Goal: Task Accomplishment & Management: Manage account settings

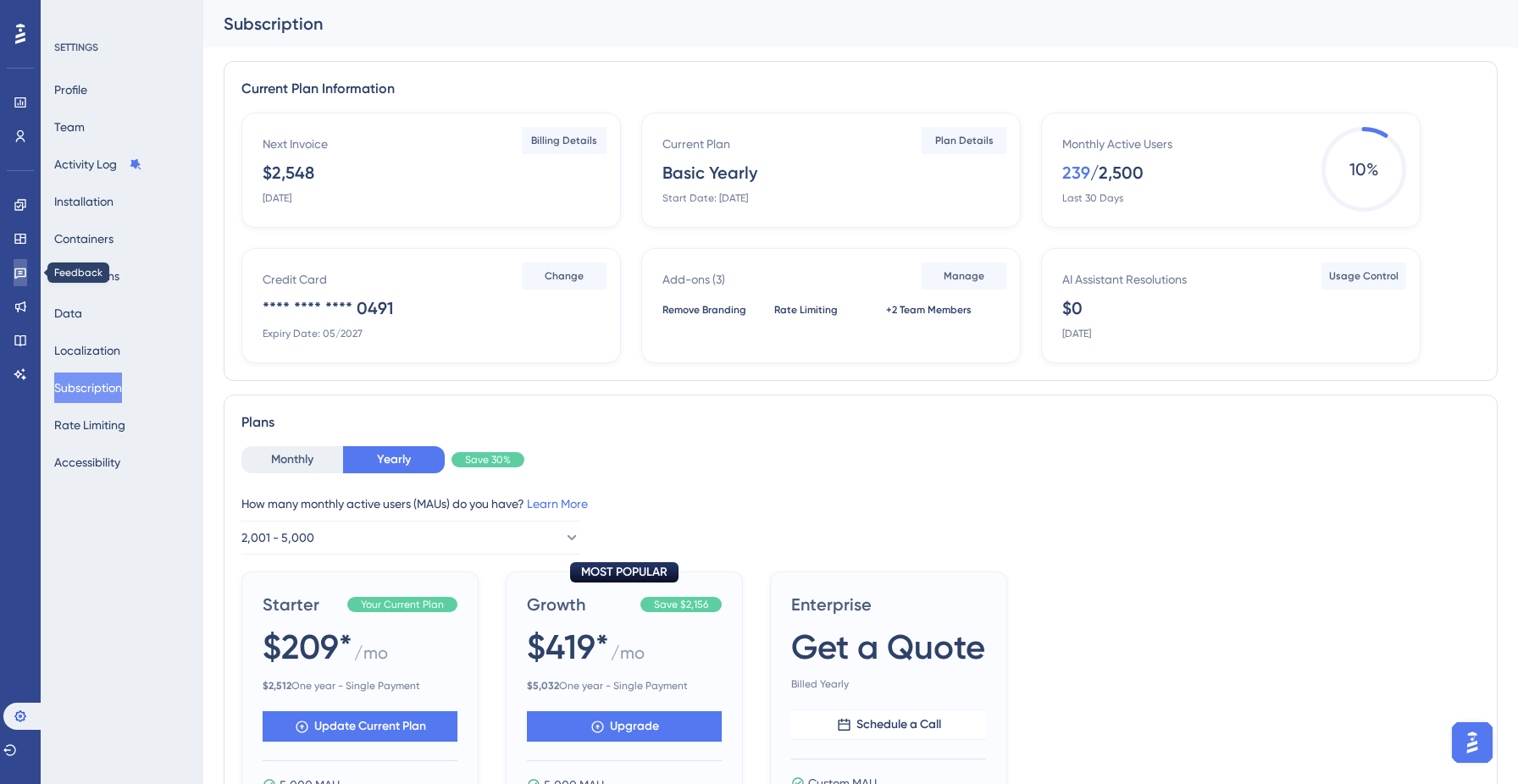
click at [13, 274] on link at bounding box center [20, 273] width 13 height 27
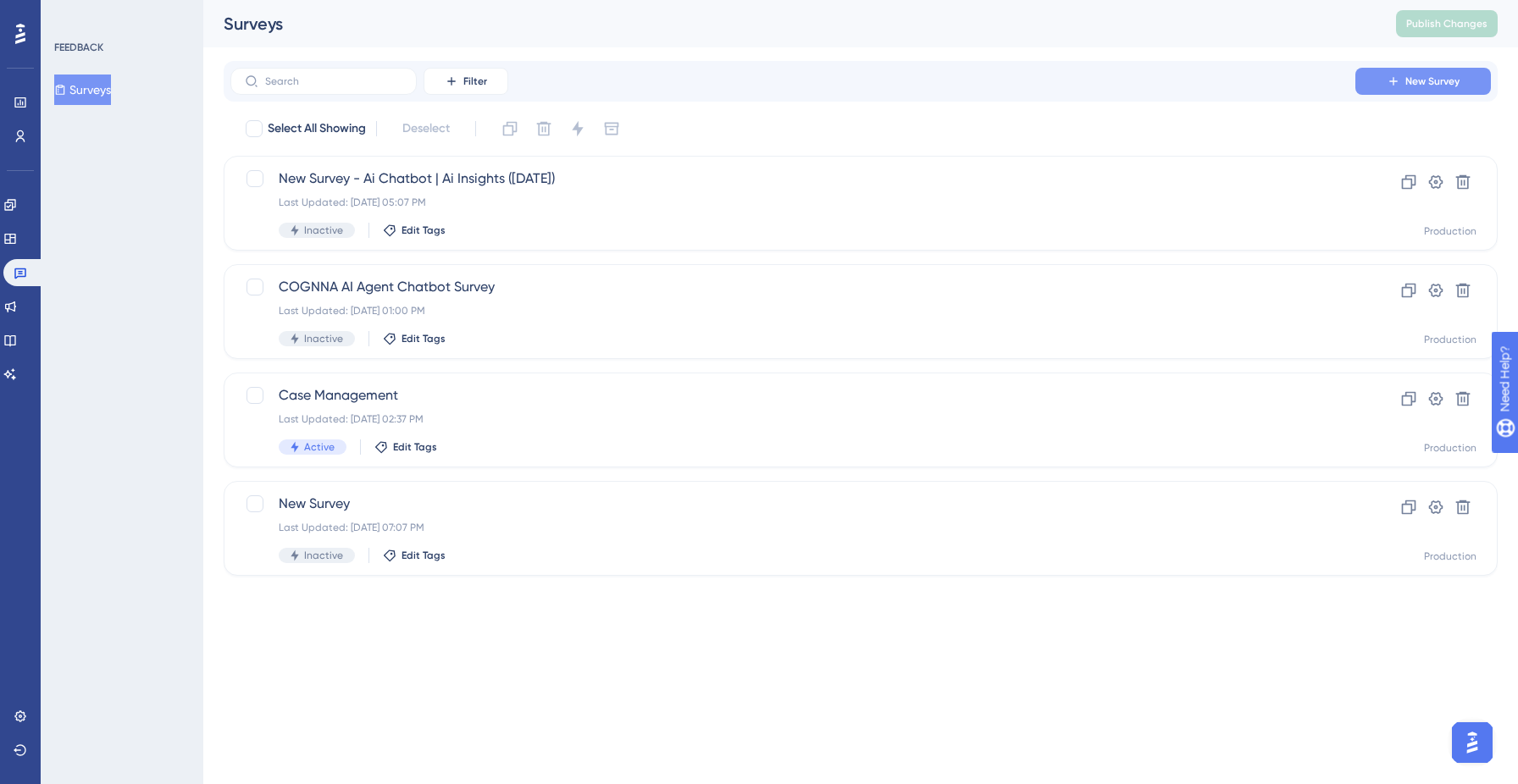
click at [1425, 74] on span "New Survey" at bounding box center [1432, 81] width 54 height 13
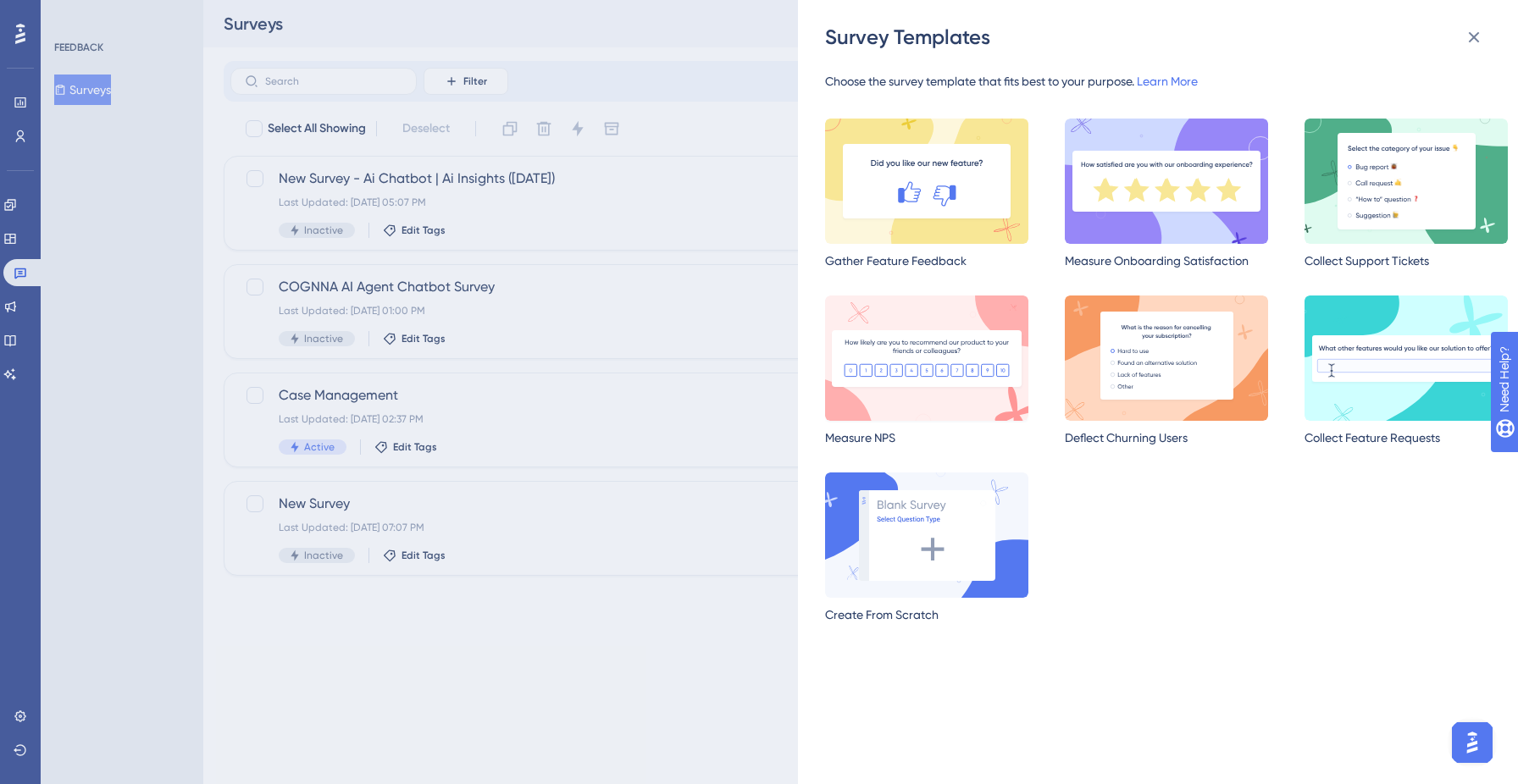
click at [867, 317] on img at bounding box center [927, 358] width 203 height 125
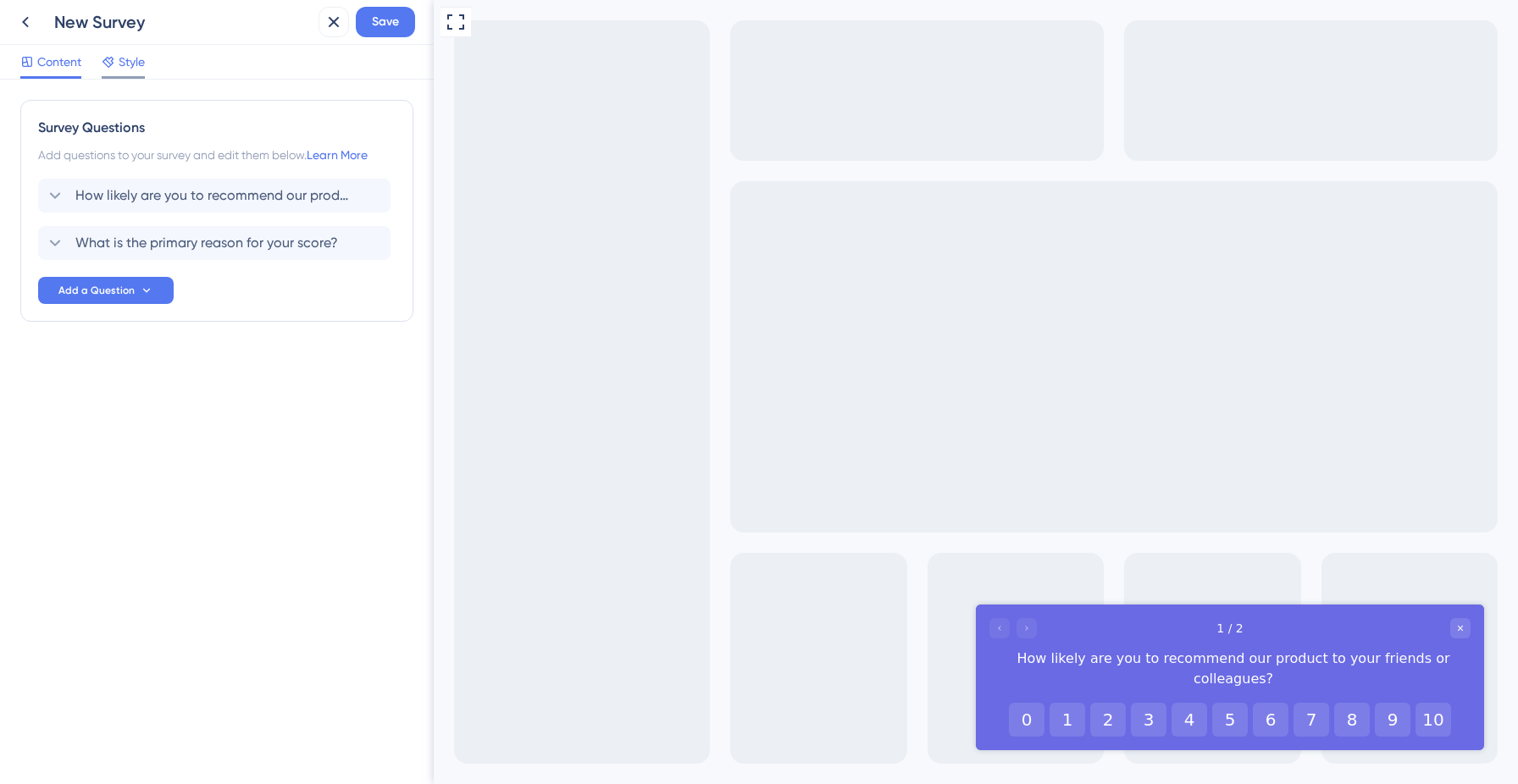
click at [130, 77] on div at bounding box center [123, 77] width 43 height 3
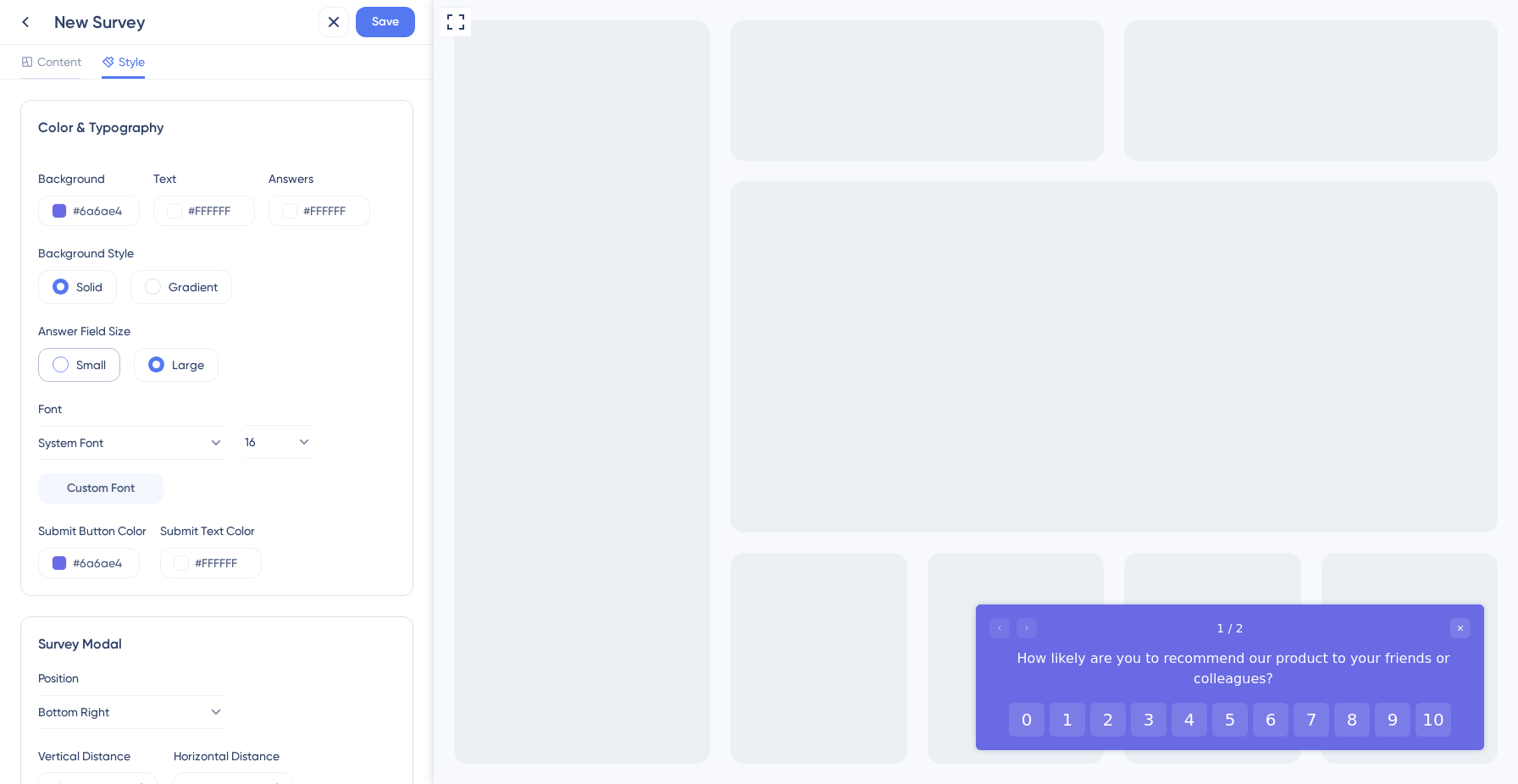
click at [76, 362] on label "Small" at bounding box center [91, 365] width 30 height 20
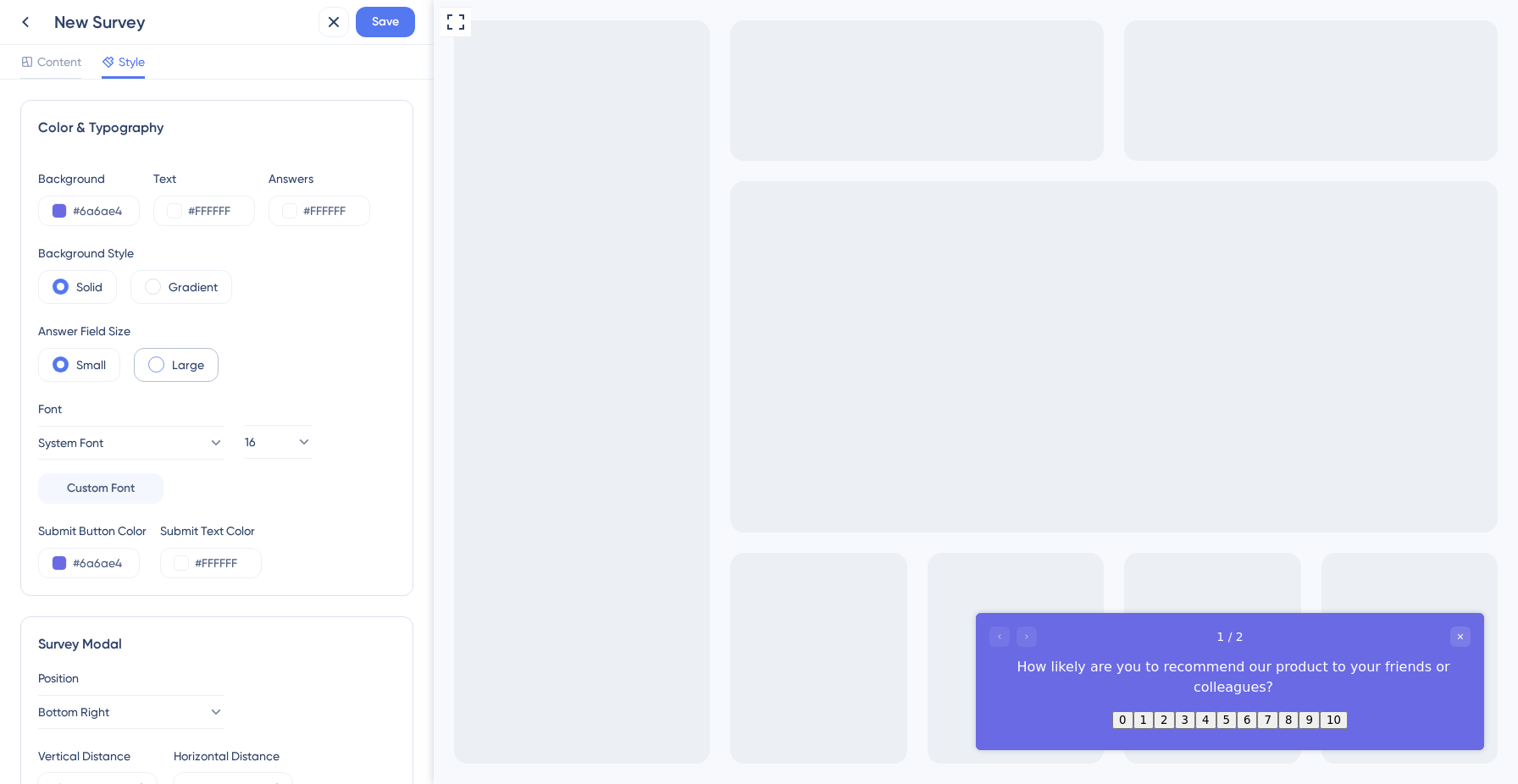
click at [168, 362] on div "Large" at bounding box center [176, 365] width 85 height 34
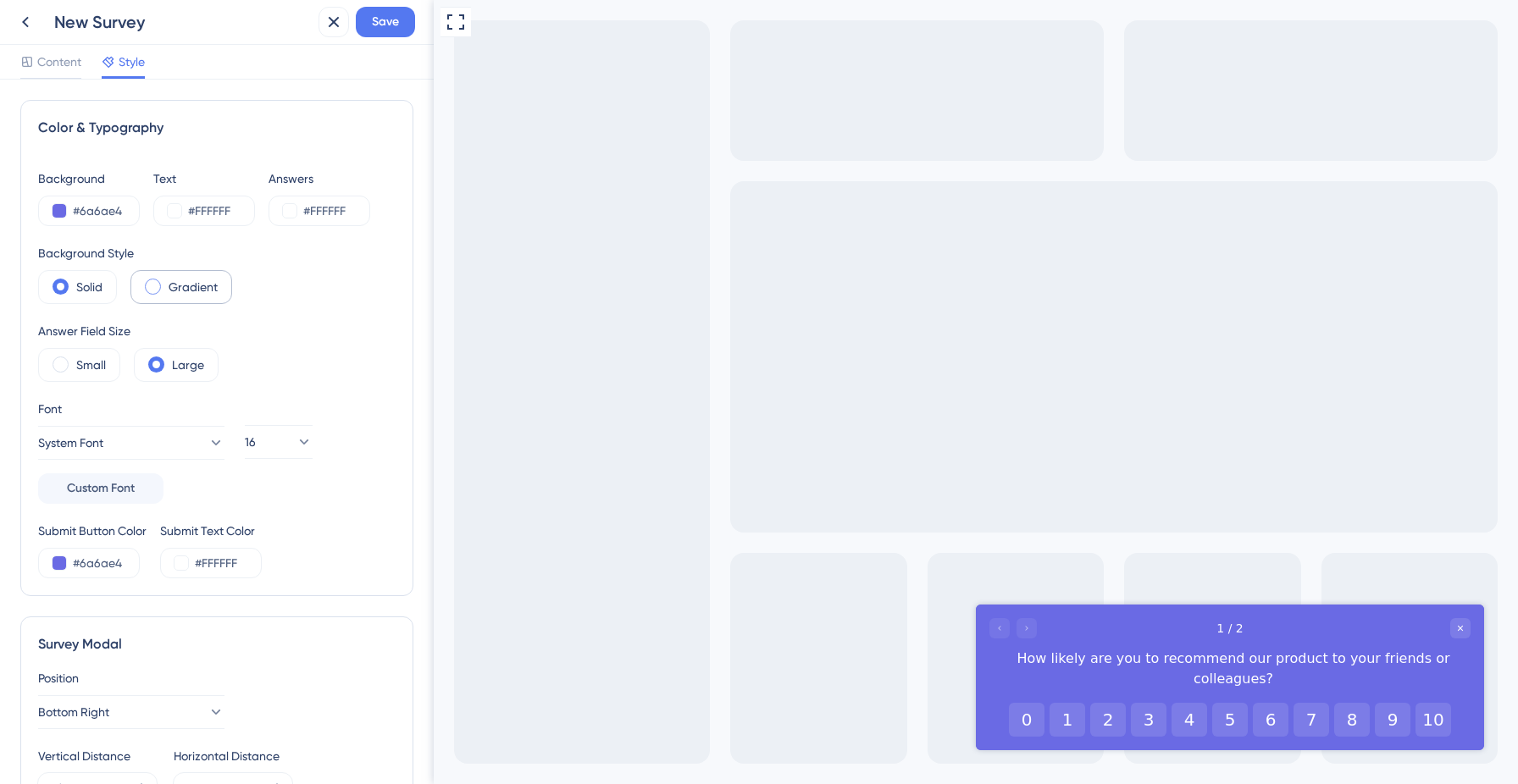
click at [164, 292] on div "Gradient" at bounding box center [181, 287] width 102 height 34
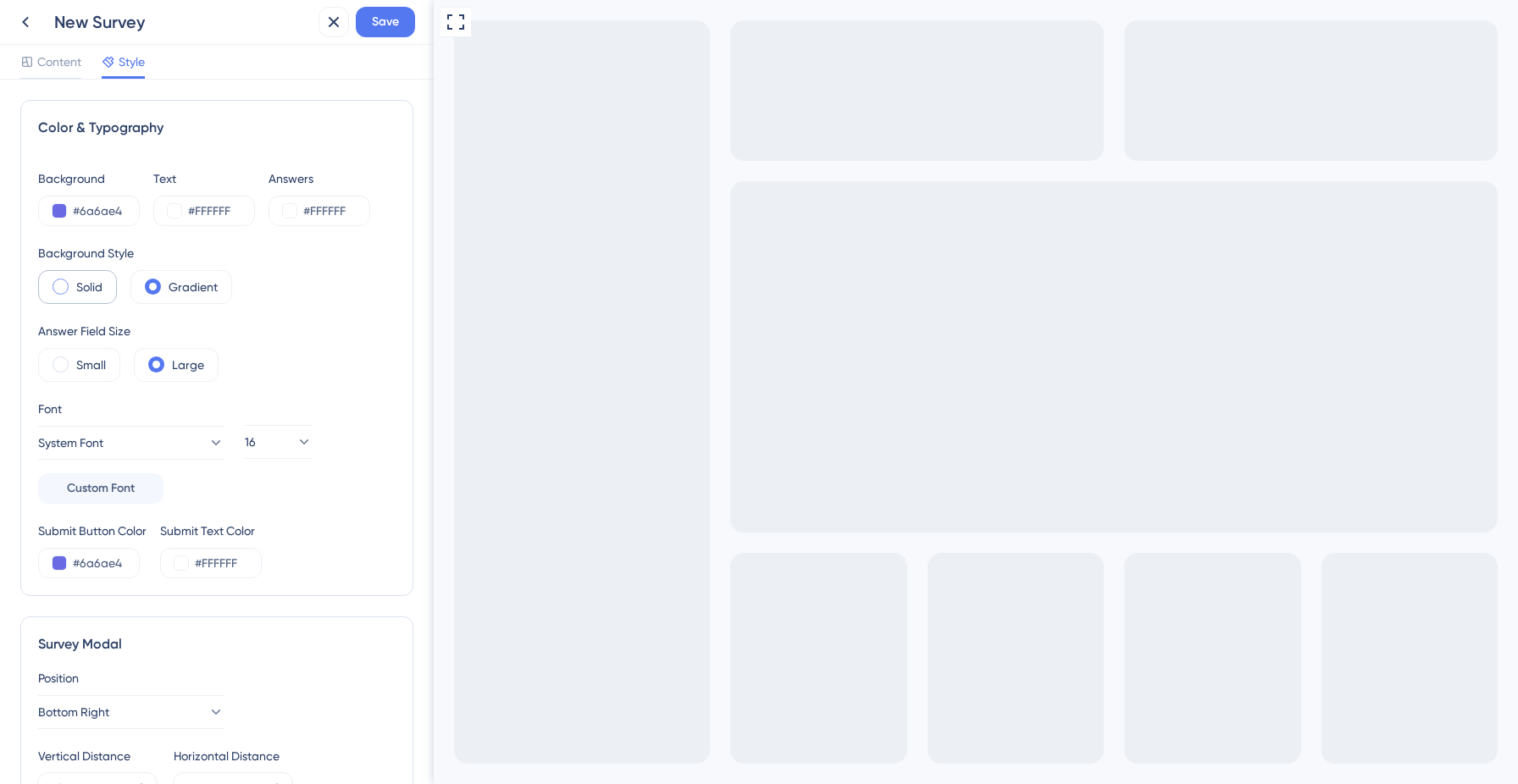
click at [74, 284] on div "Solid" at bounding box center [78, 287] width 79 height 34
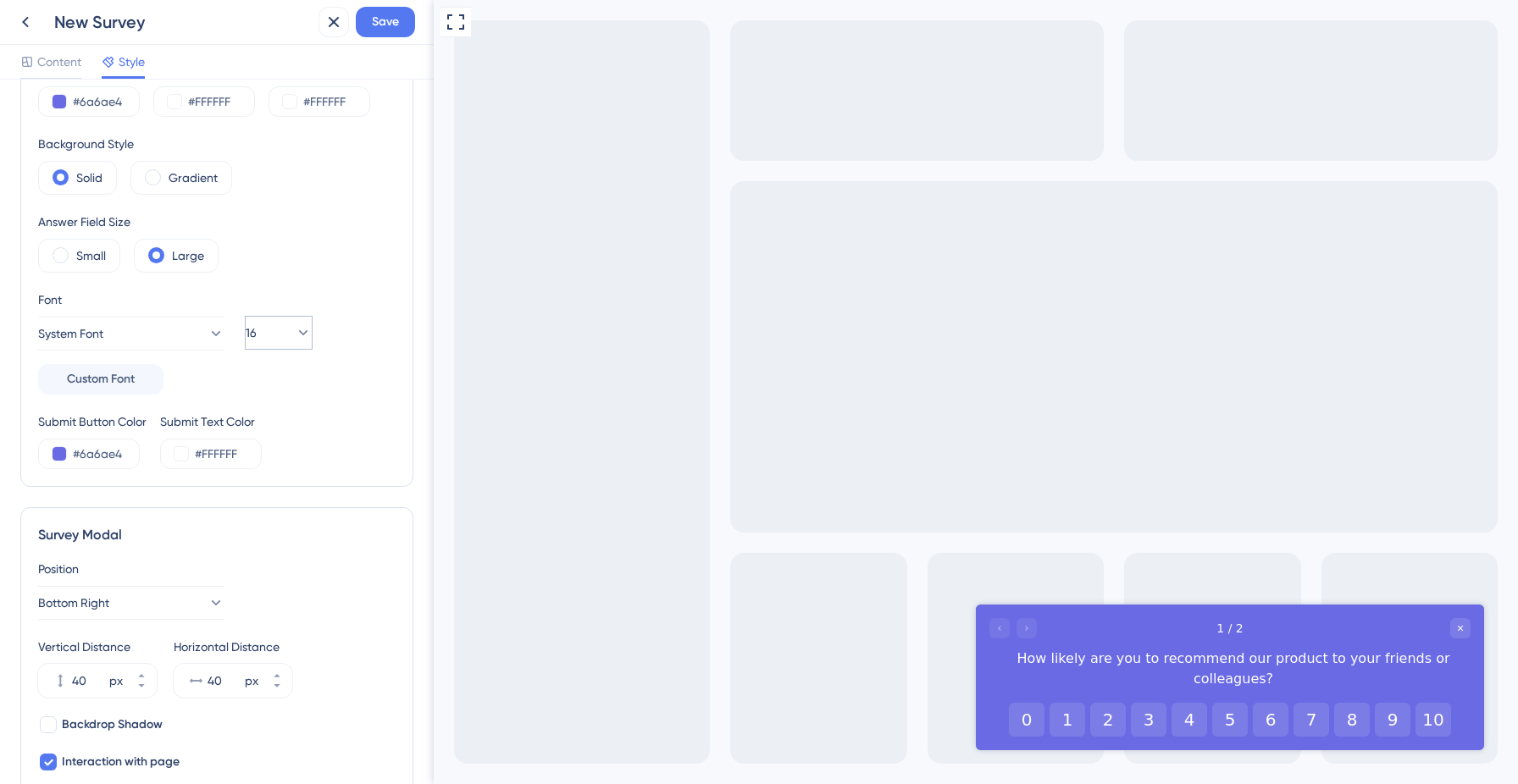
scroll to position [119, 0]
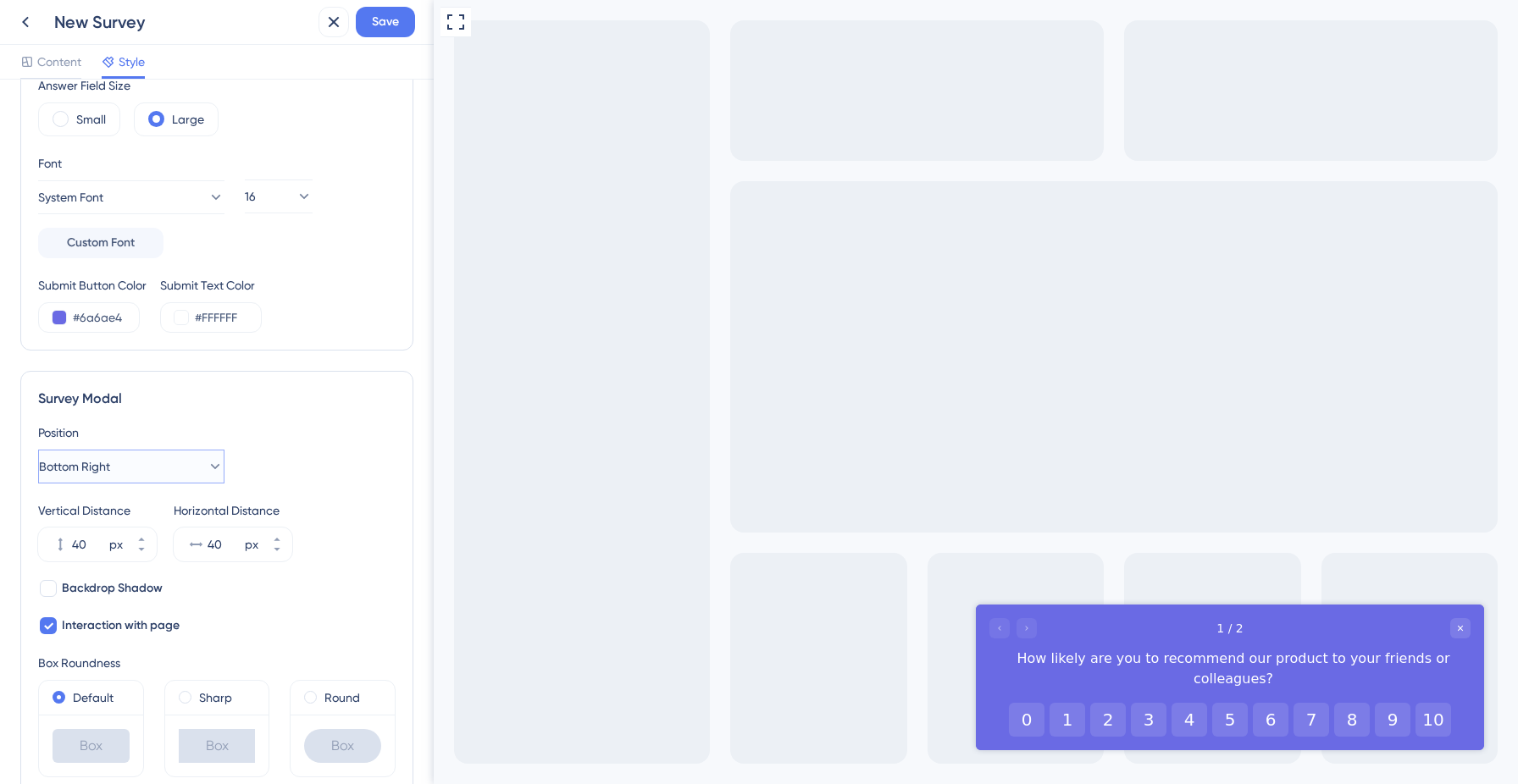
click at [173, 472] on button "Bottom Right" at bounding box center [132, 466] width 187 height 34
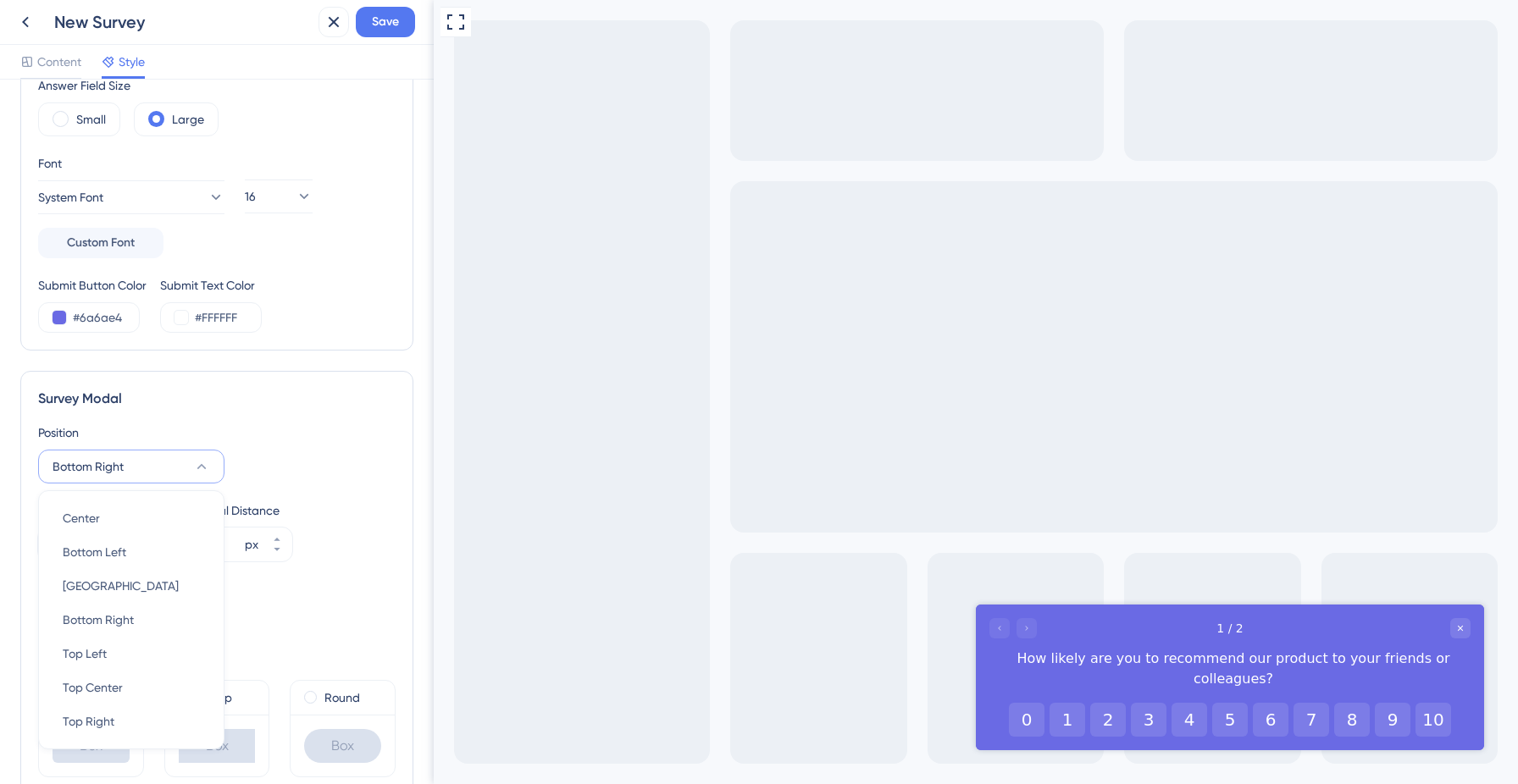
scroll to position [431, 0]
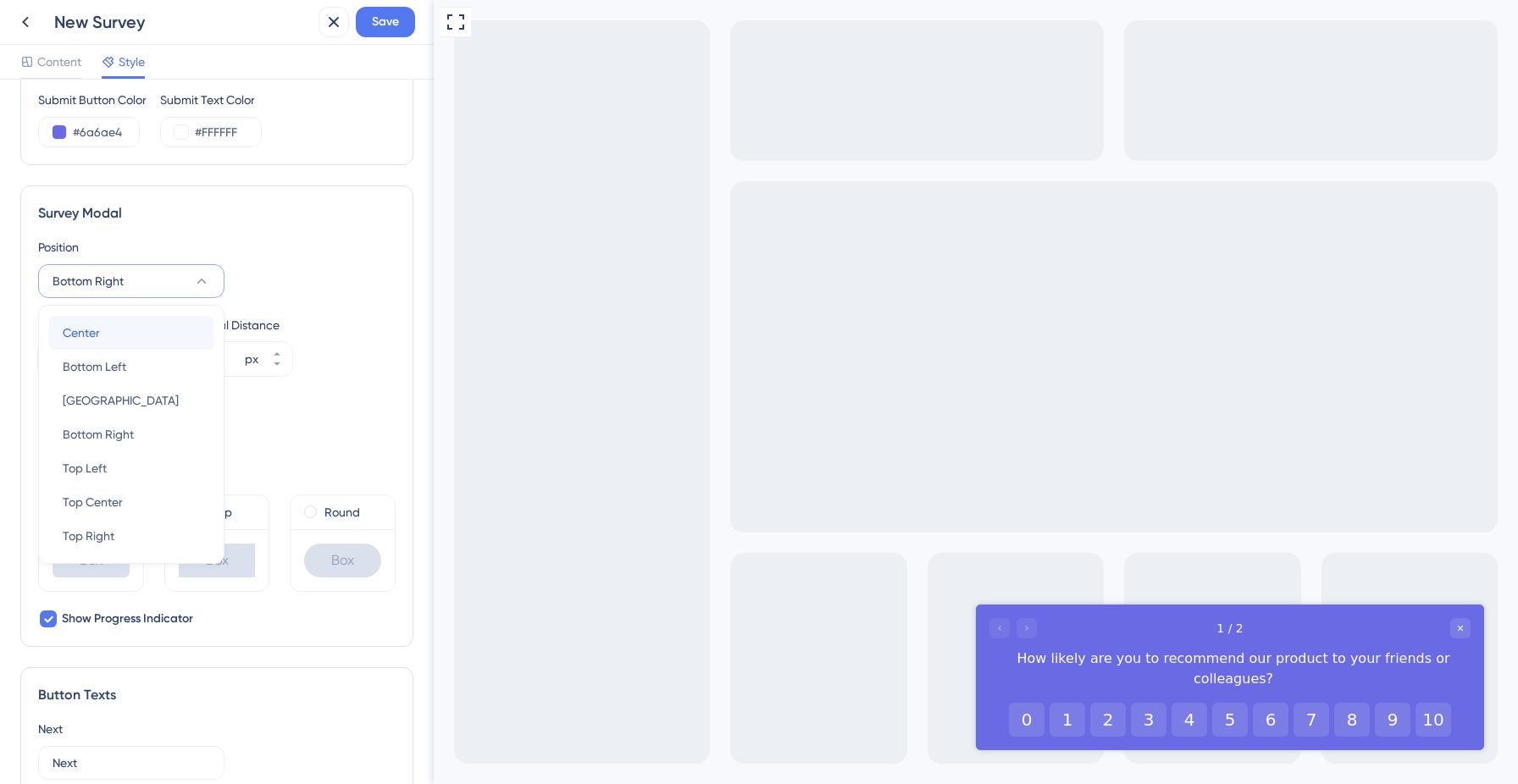
click at [151, 338] on div "Center Center" at bounding box center [131, 332] width 137 height 34
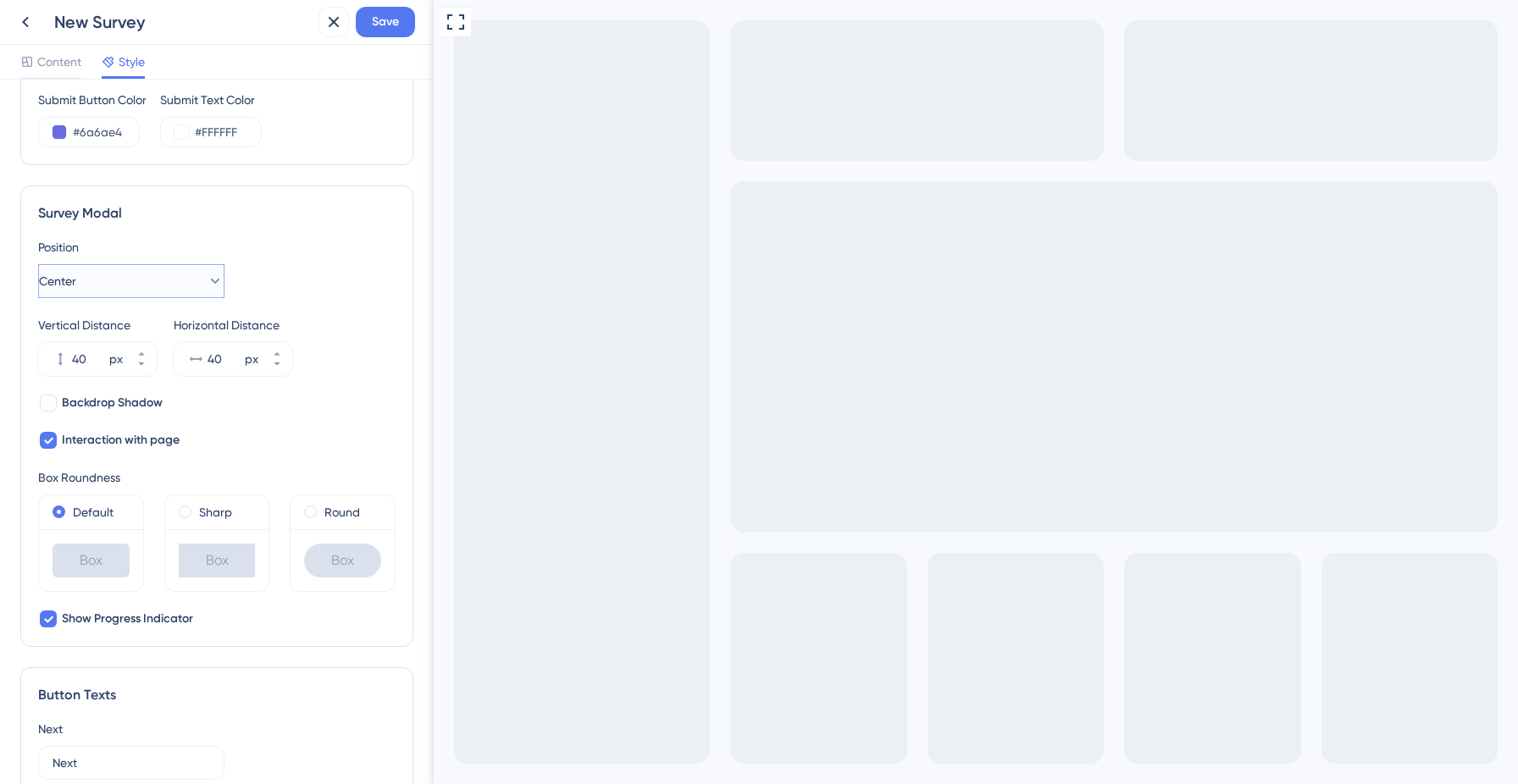
click at [168, 280] on button "Center" at bounding box center [132, 280] width 187 height 34
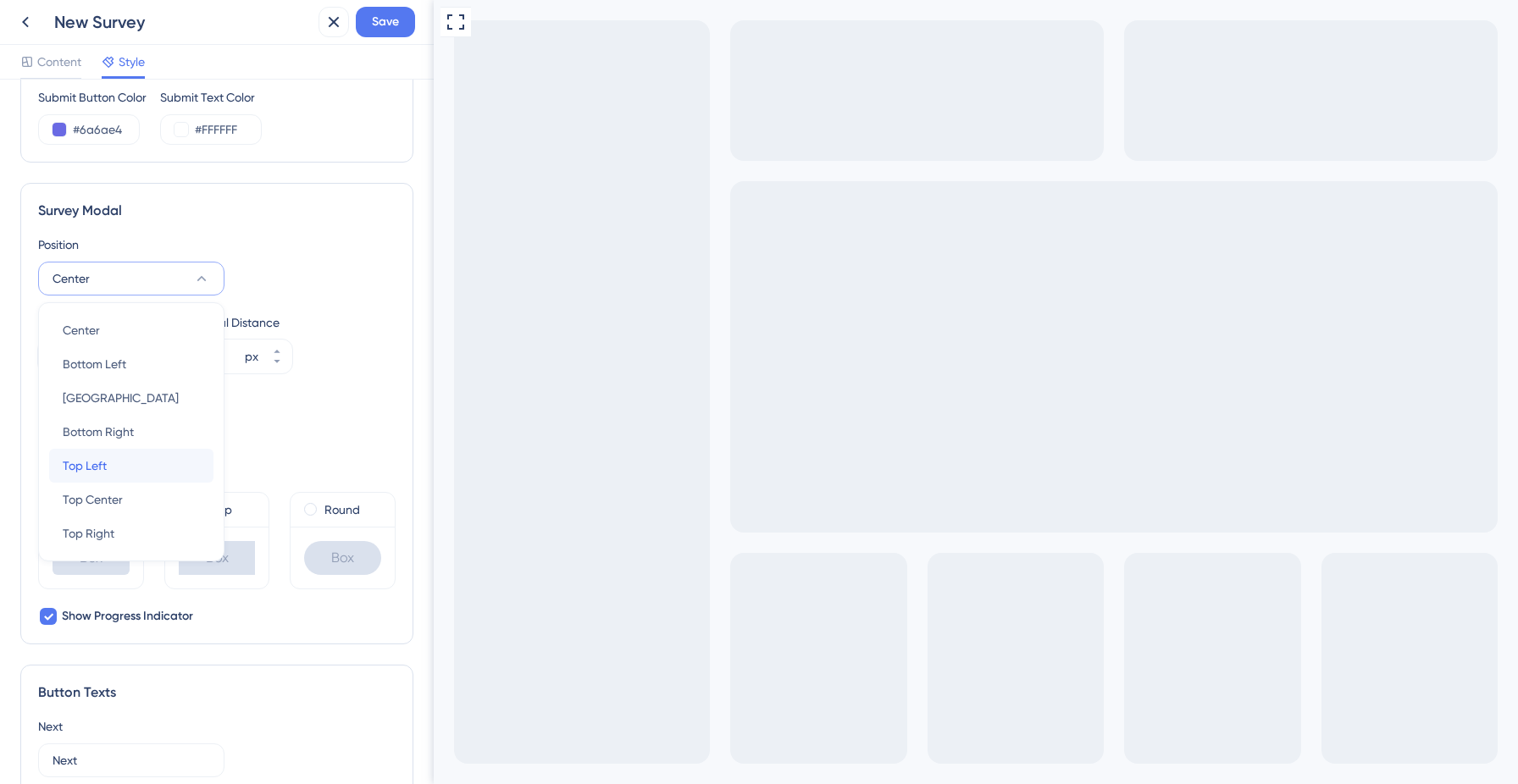
click at [116, 465] on div "Top Left Top Left" at bounding box center [131, 465] width 137 height 34
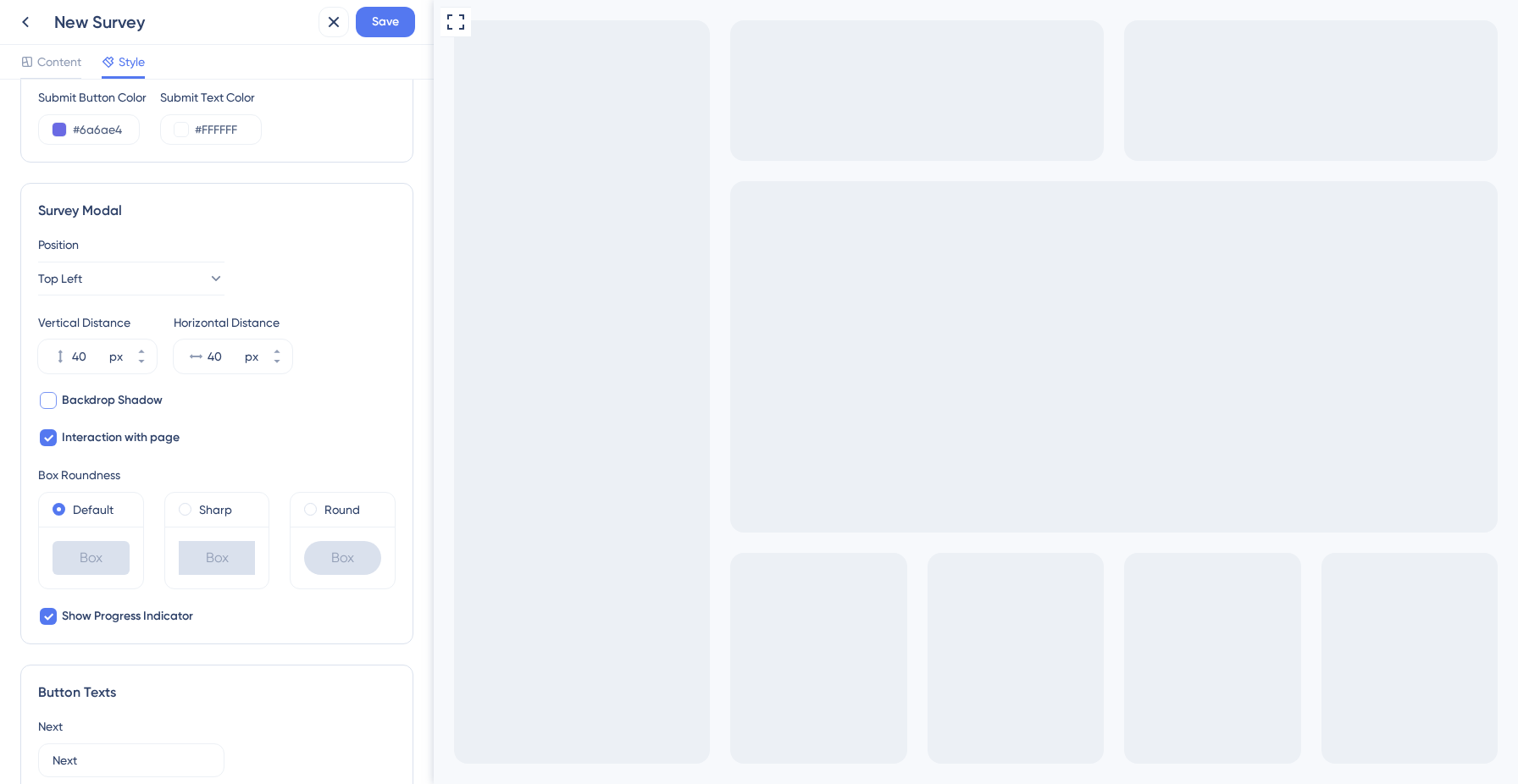
click at [67, 404] on span "Backdrop Shadow" at bounding box center [112, 400] width 101 height 20
checkbox input "true"
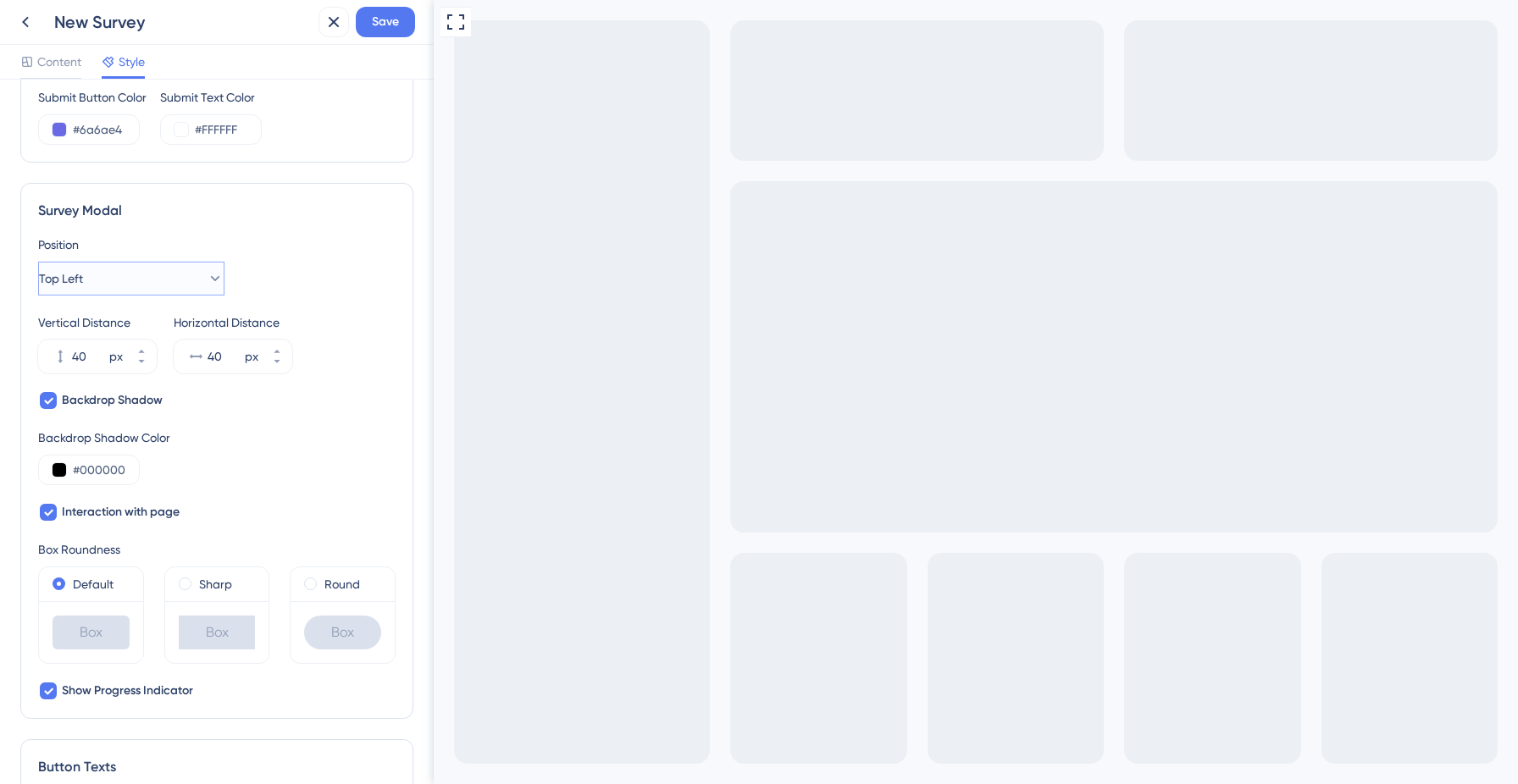
click at [149, 287] on button "Top Left" at bounding box center [132, 278] width 187 height 34
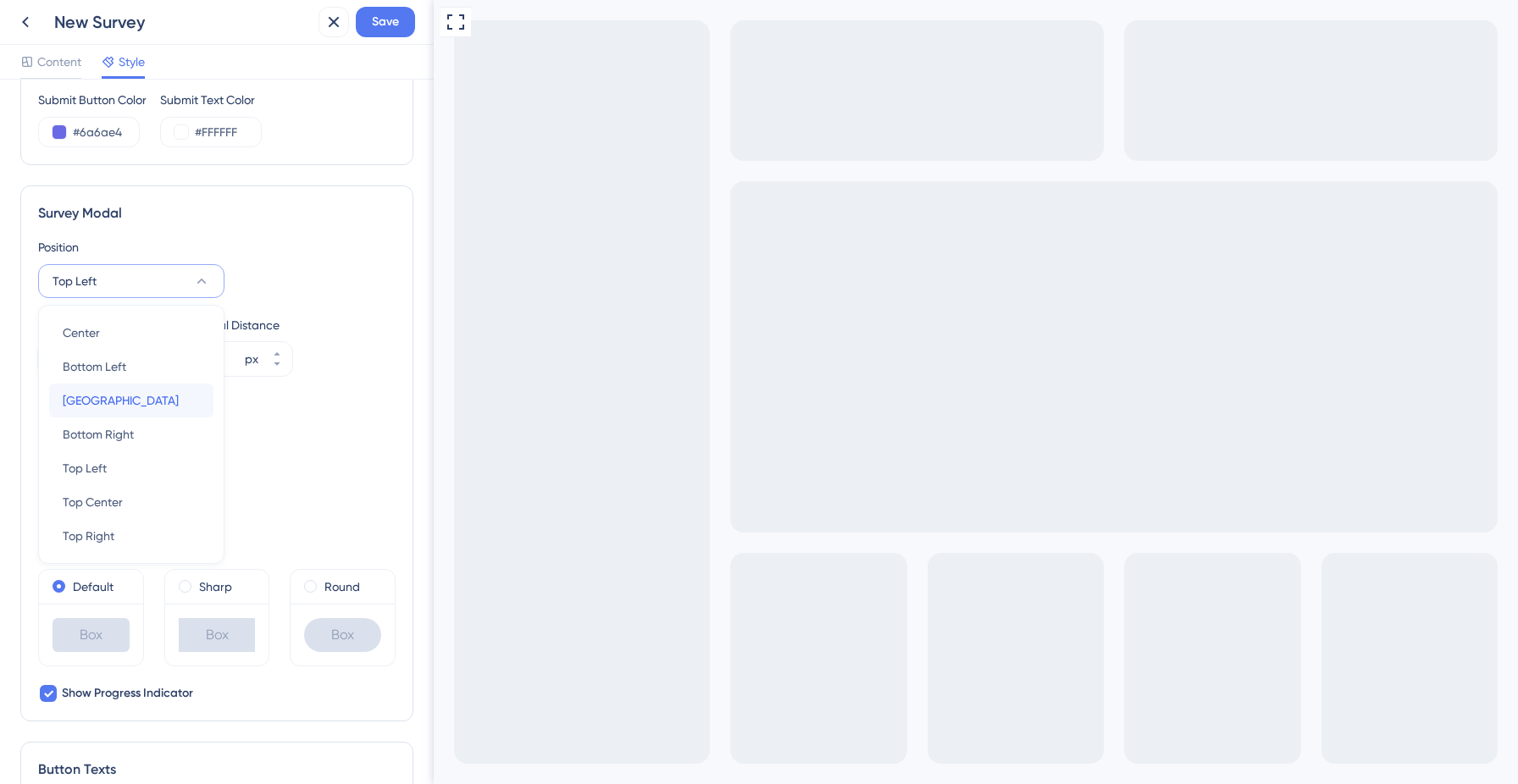
click at [119, 408] on span "[GEOGRAPHIC_DATA]" at bounding box center [120, 400] width 117 height 20
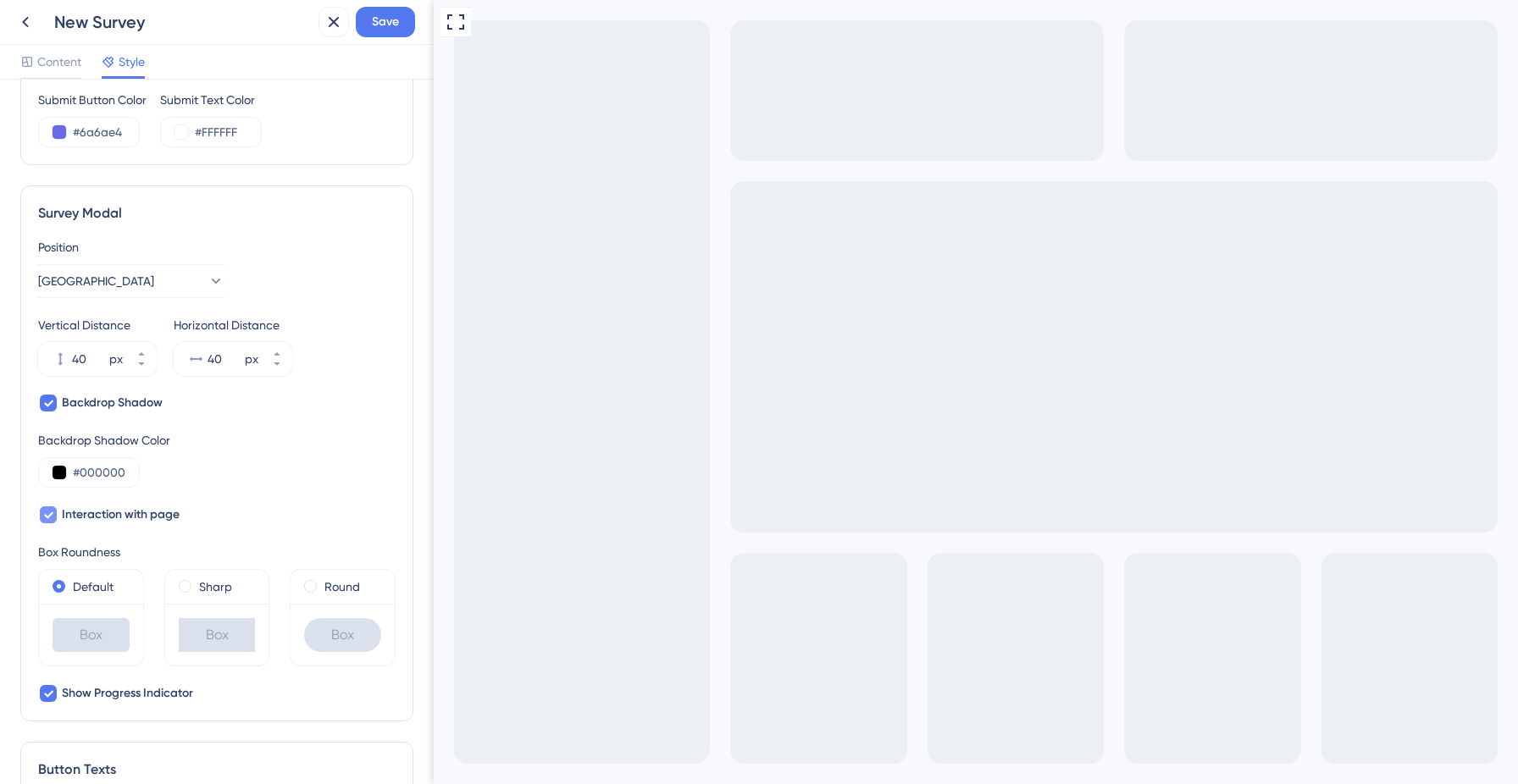
click at [50, 518] on icon at bounding box center [48, 515] width 11 height 13
checkbox input "false"
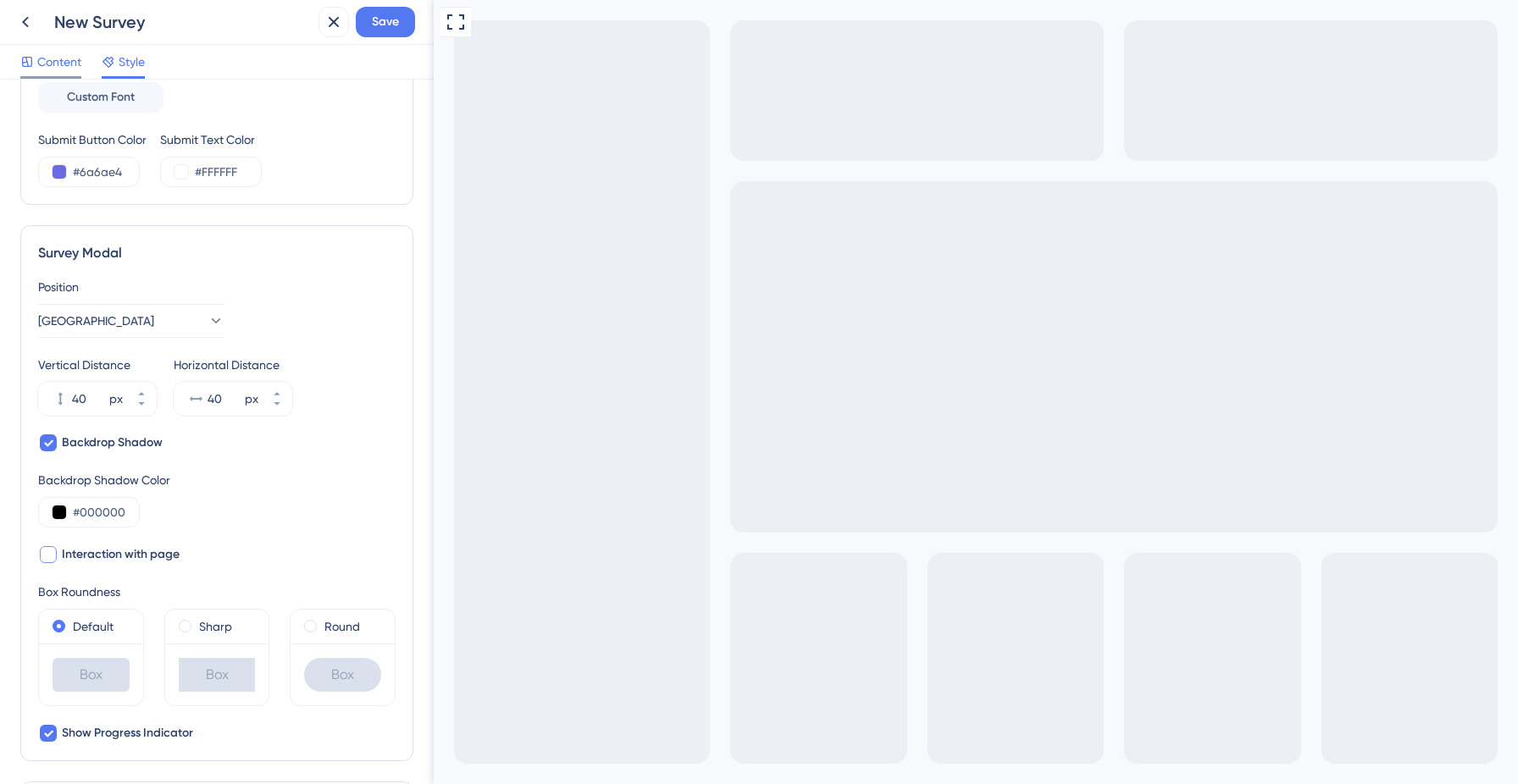
scroll to position [388, 0]
click at [56, 72] on div "Content" at bounding box center [50, 65] width 61 height 27
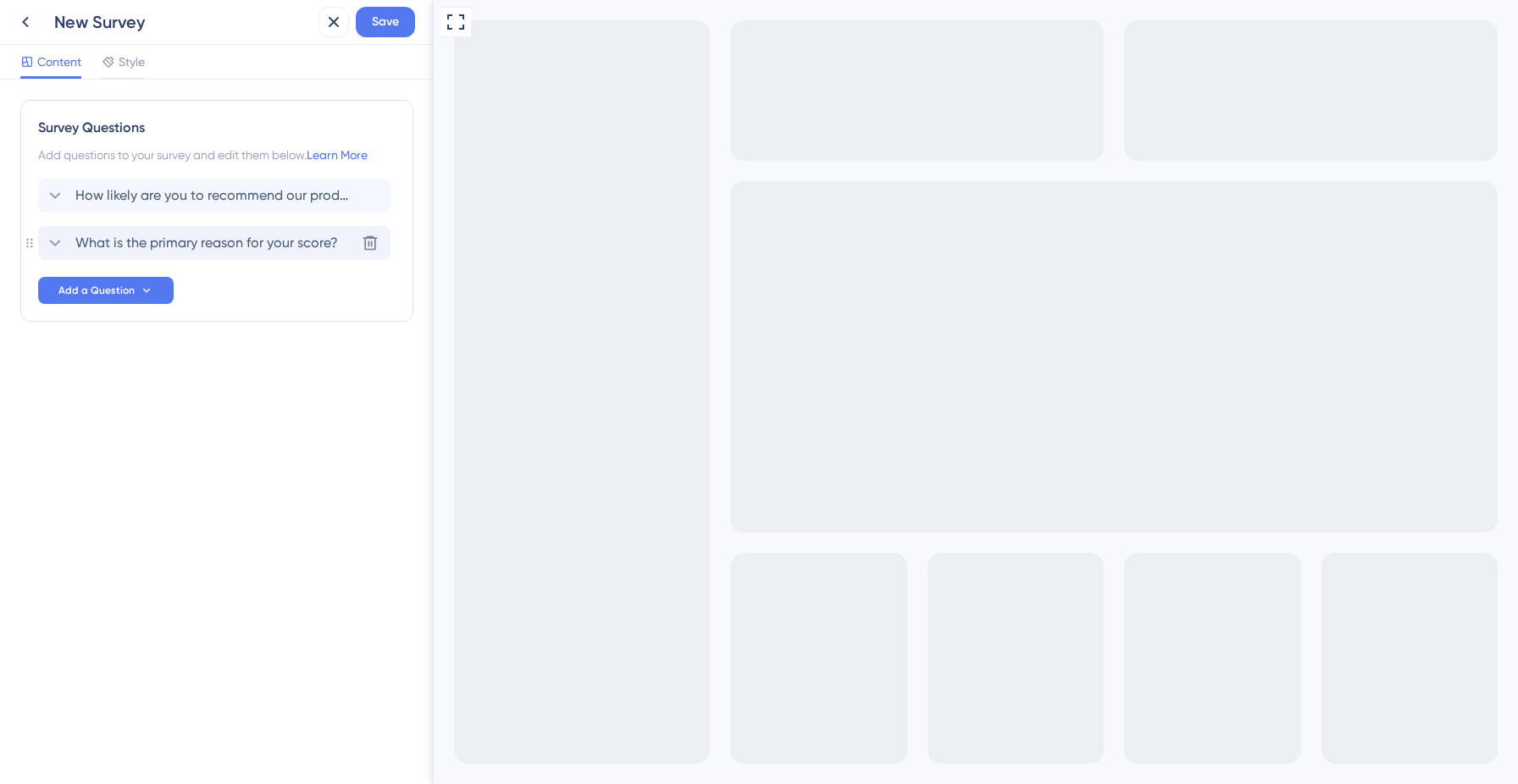
click at [87, 241] on span "What is the primary reason for your score?" at bounding box center [206, 243] width 263 height 20
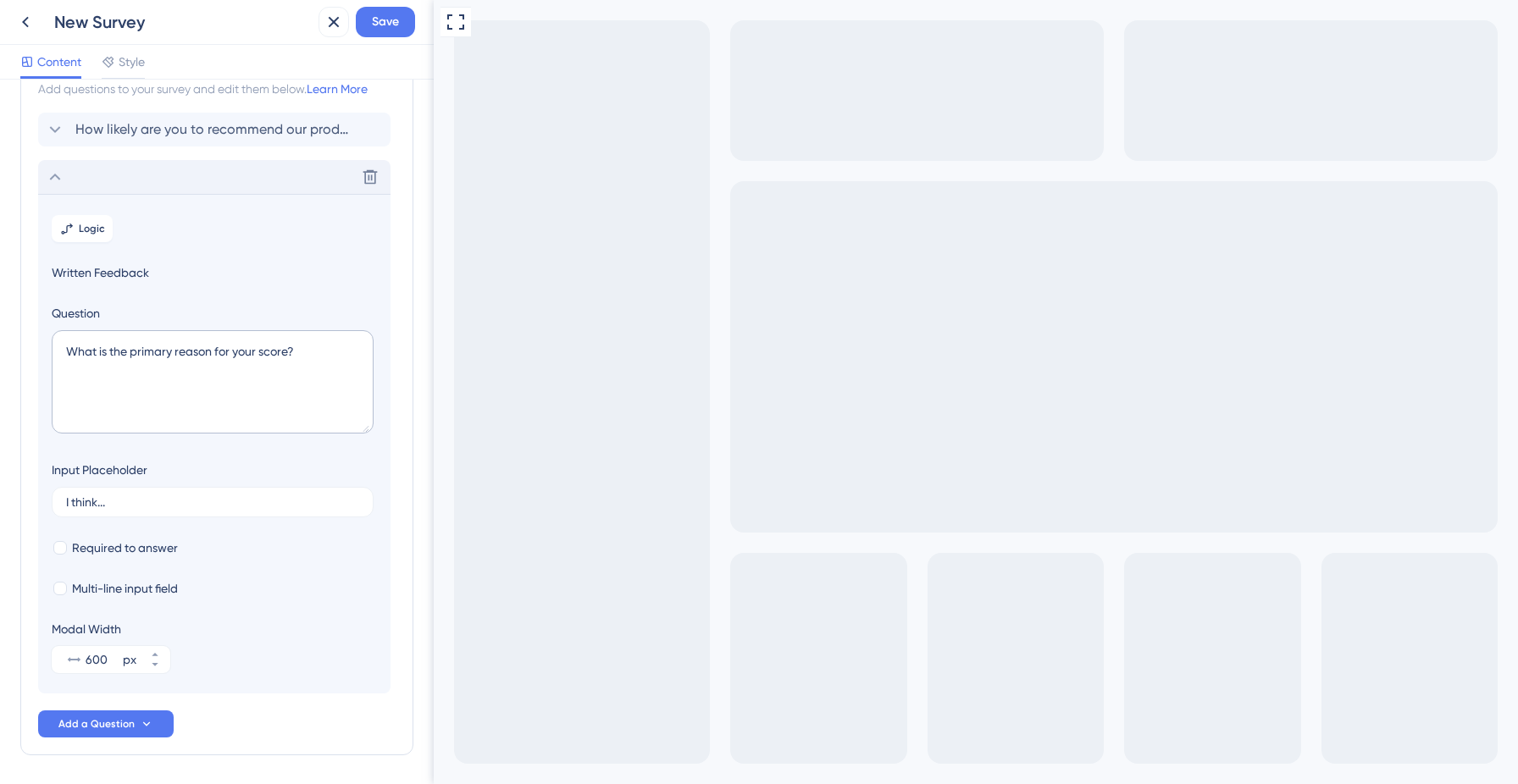
scroll to position [63, 0]
click at [69, 236] on icon at bounding box center [66, 232] width 13 height 13
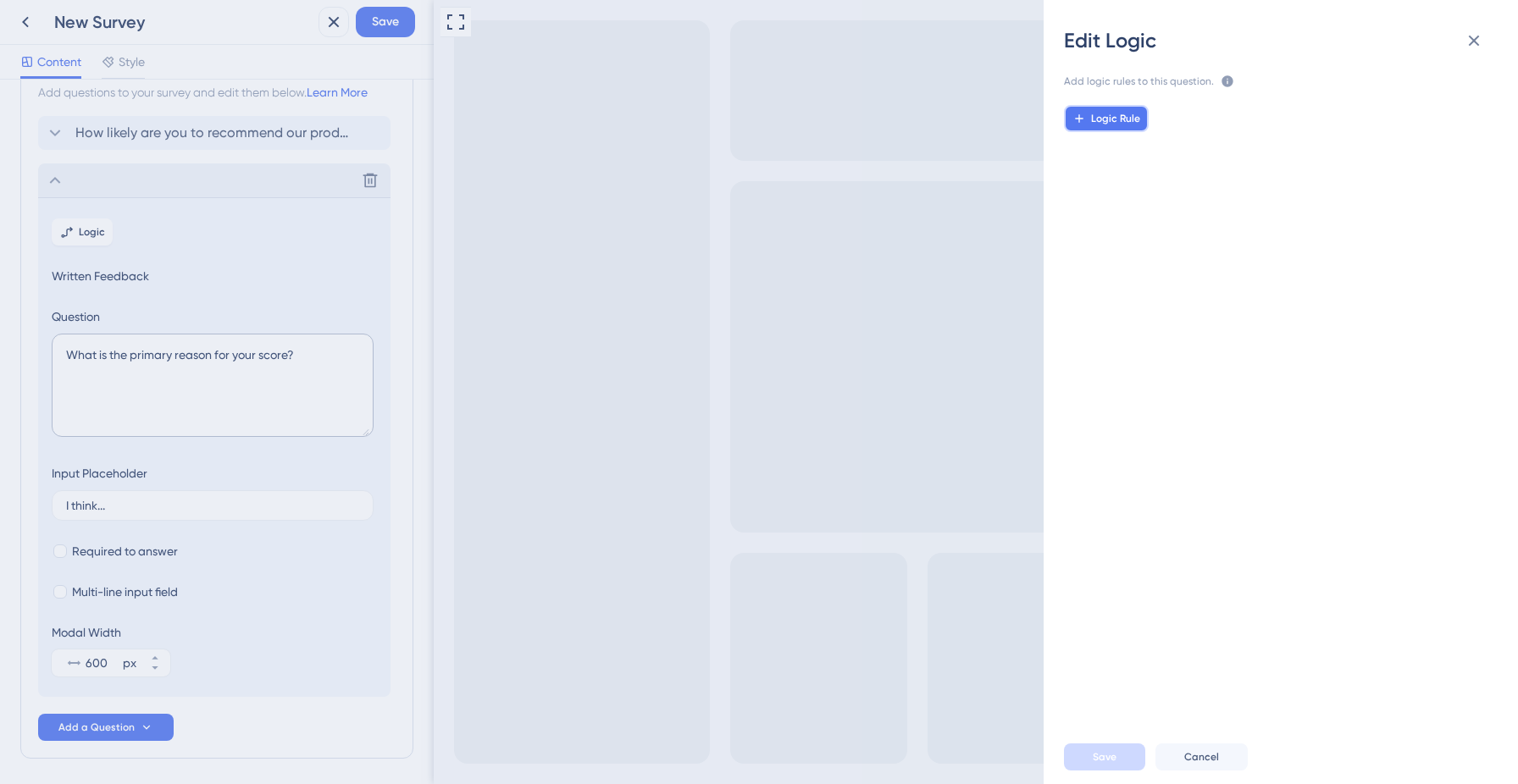
click at [1112, 120] on span "Logic Rule" at bounding box center [1115, 118] width 49 height 13
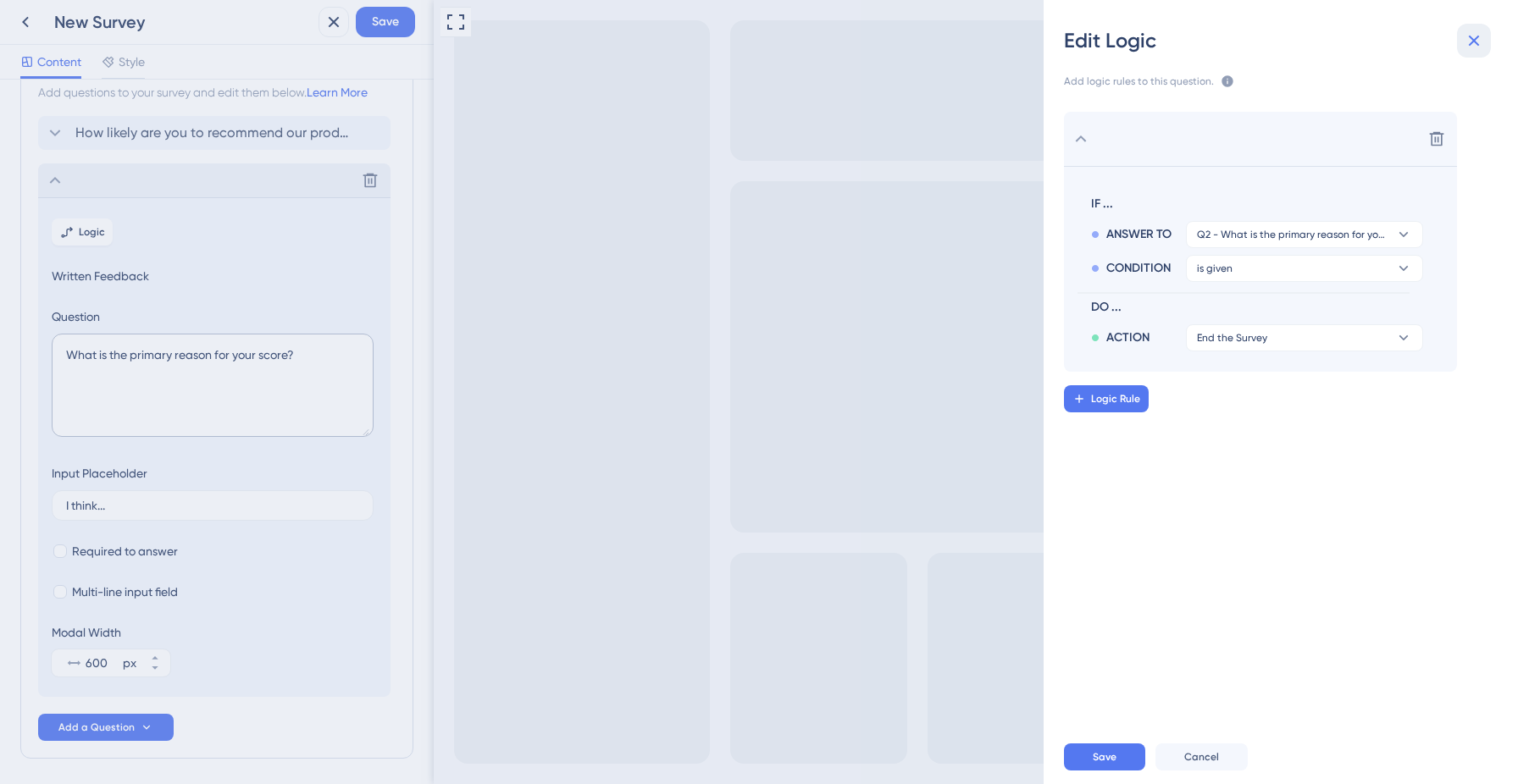
click at [1481, 42] on icon at bounding box center [1474, 40] width 20 height 20
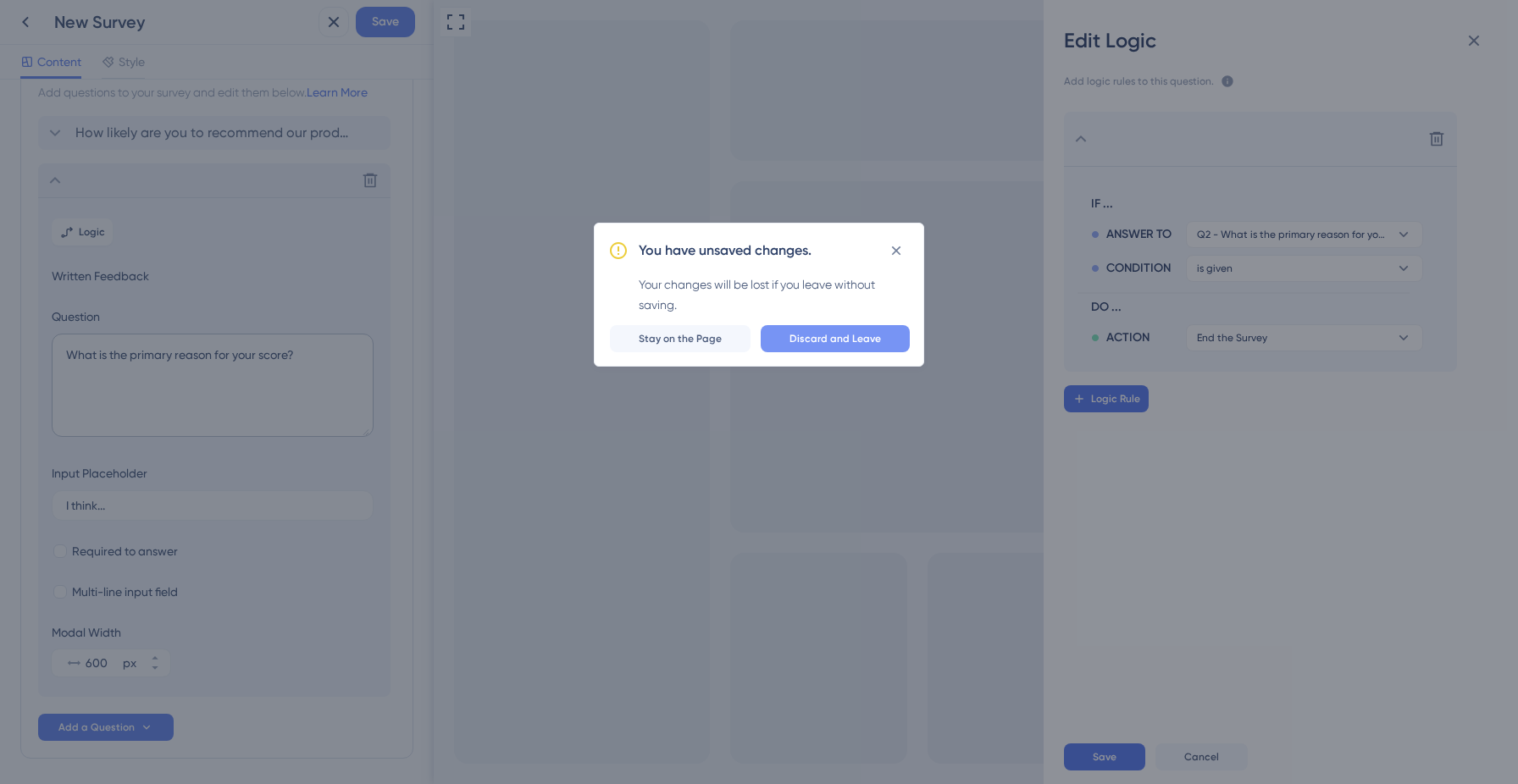
click at [794, 343] on span "Discard and Leave" at bounding box center [835, 339] width 92 height 13
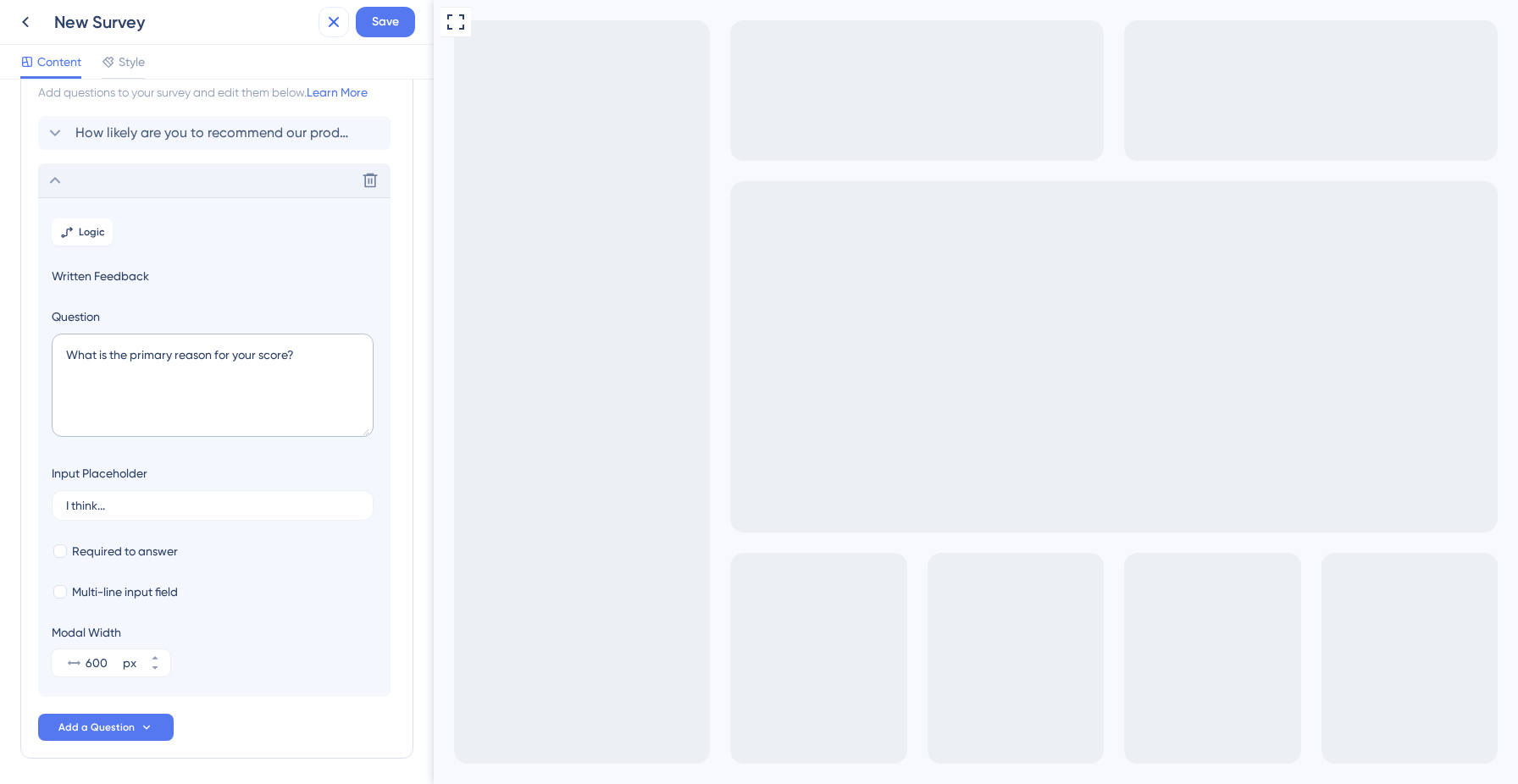
click at [323, 21] on button at bounding box center [334, 22] width 31 height 31
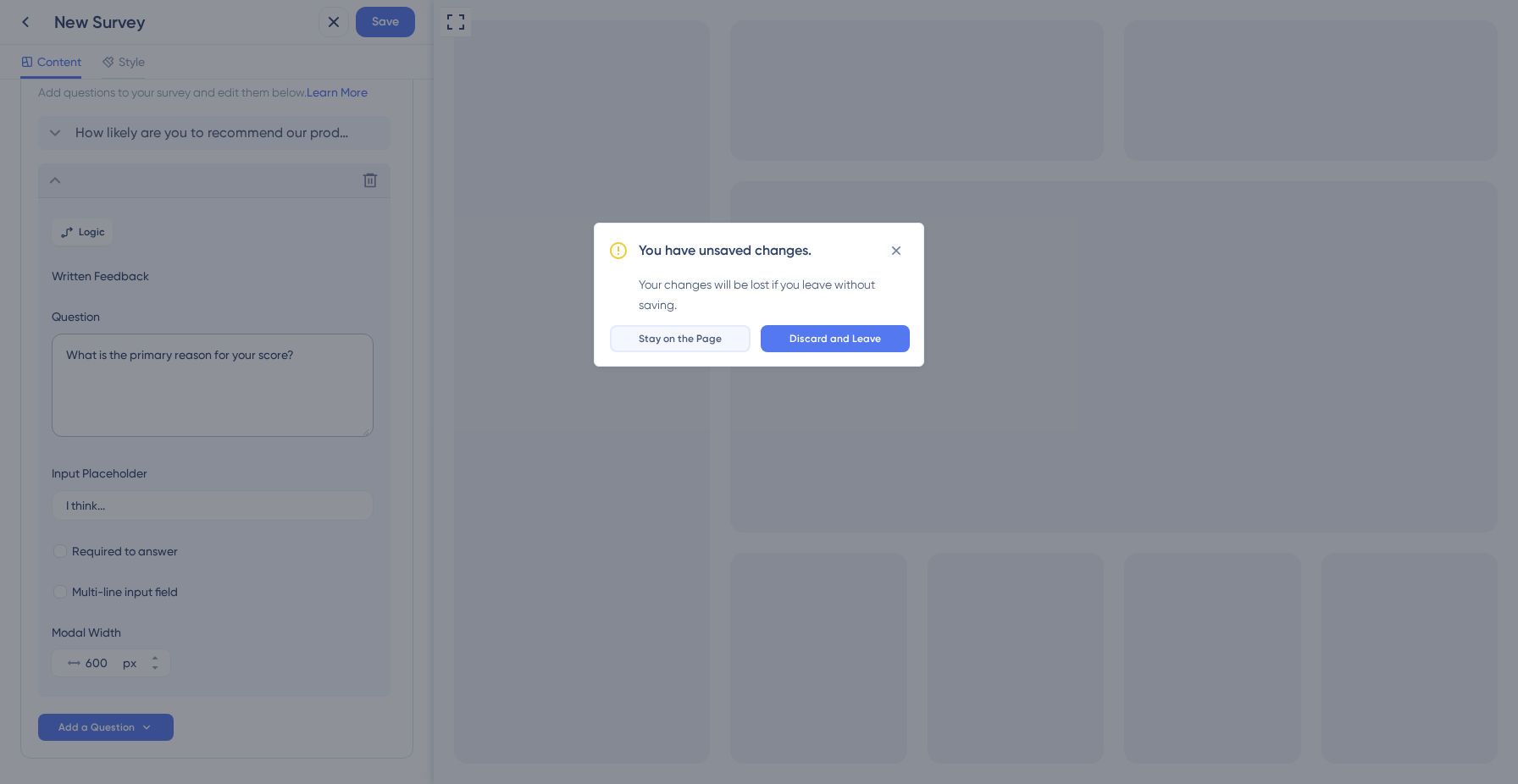
click at [714, 334] on span "Stay on the Page" at bounding box center [680, 339] width 83 height 13
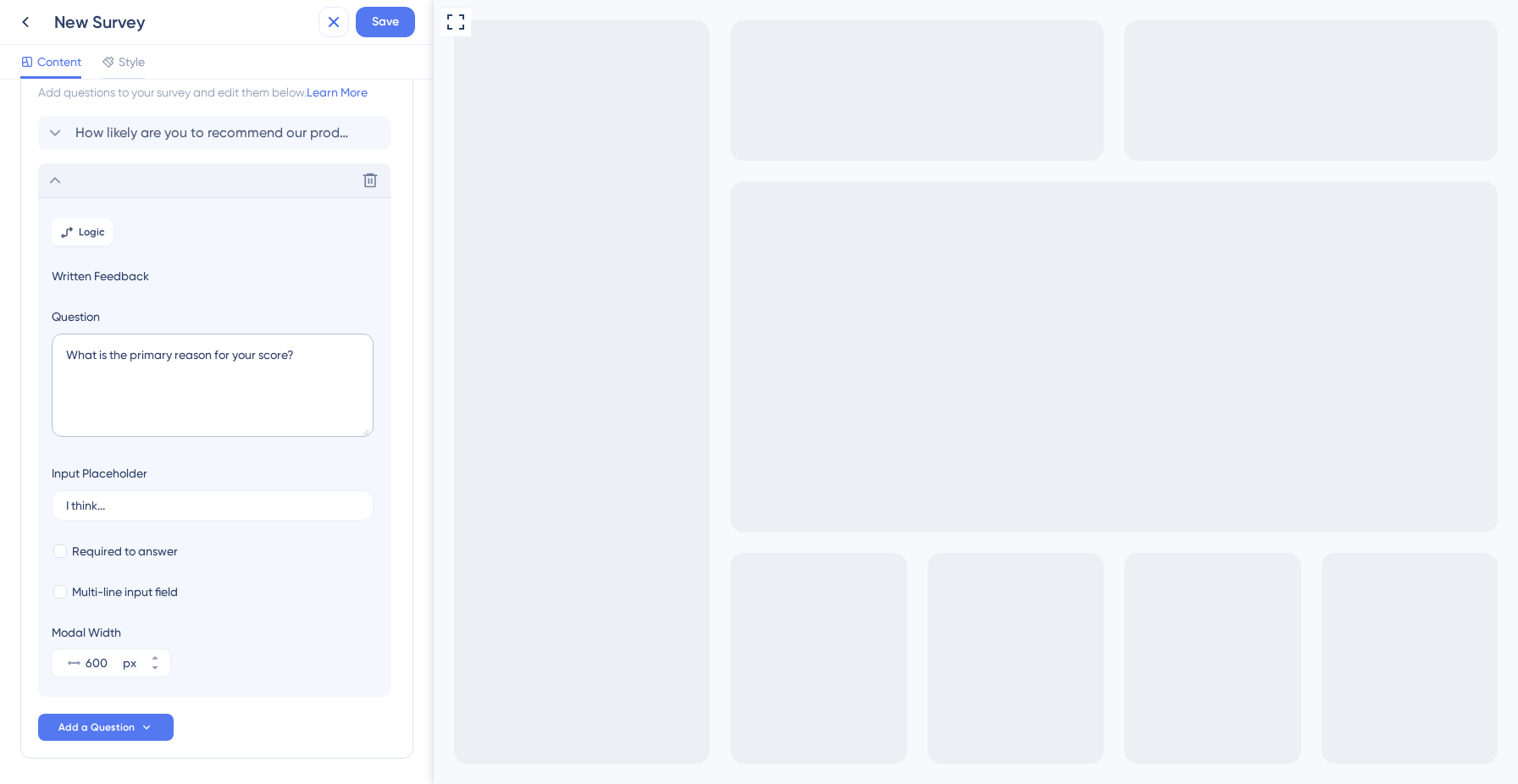
click at [328, 14] on icon at bounding box center [333, 21] width 20 height 20
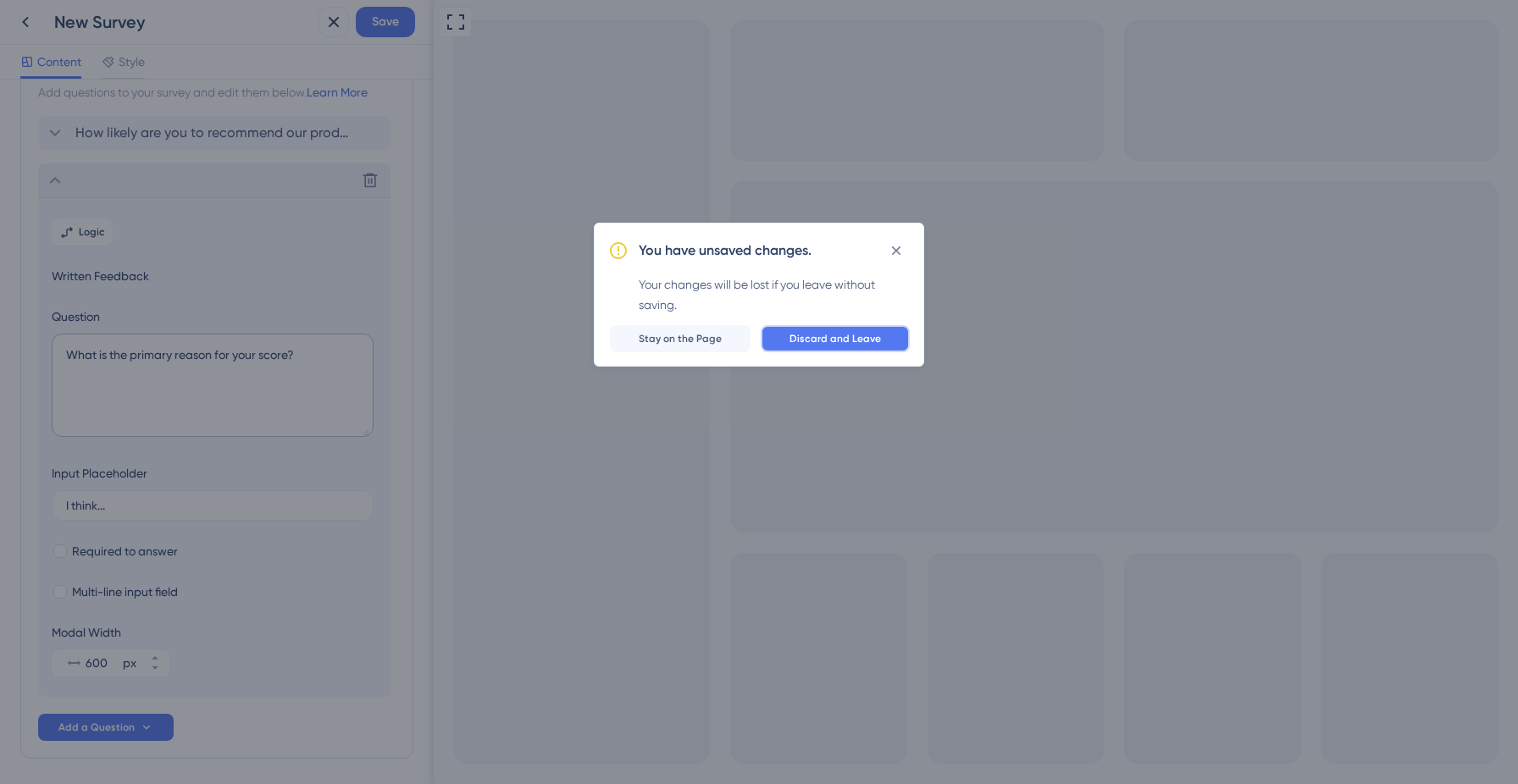
click at [811, 343] on span "Discard and Leave" at bounding box center [835, 339] width 92 height 13
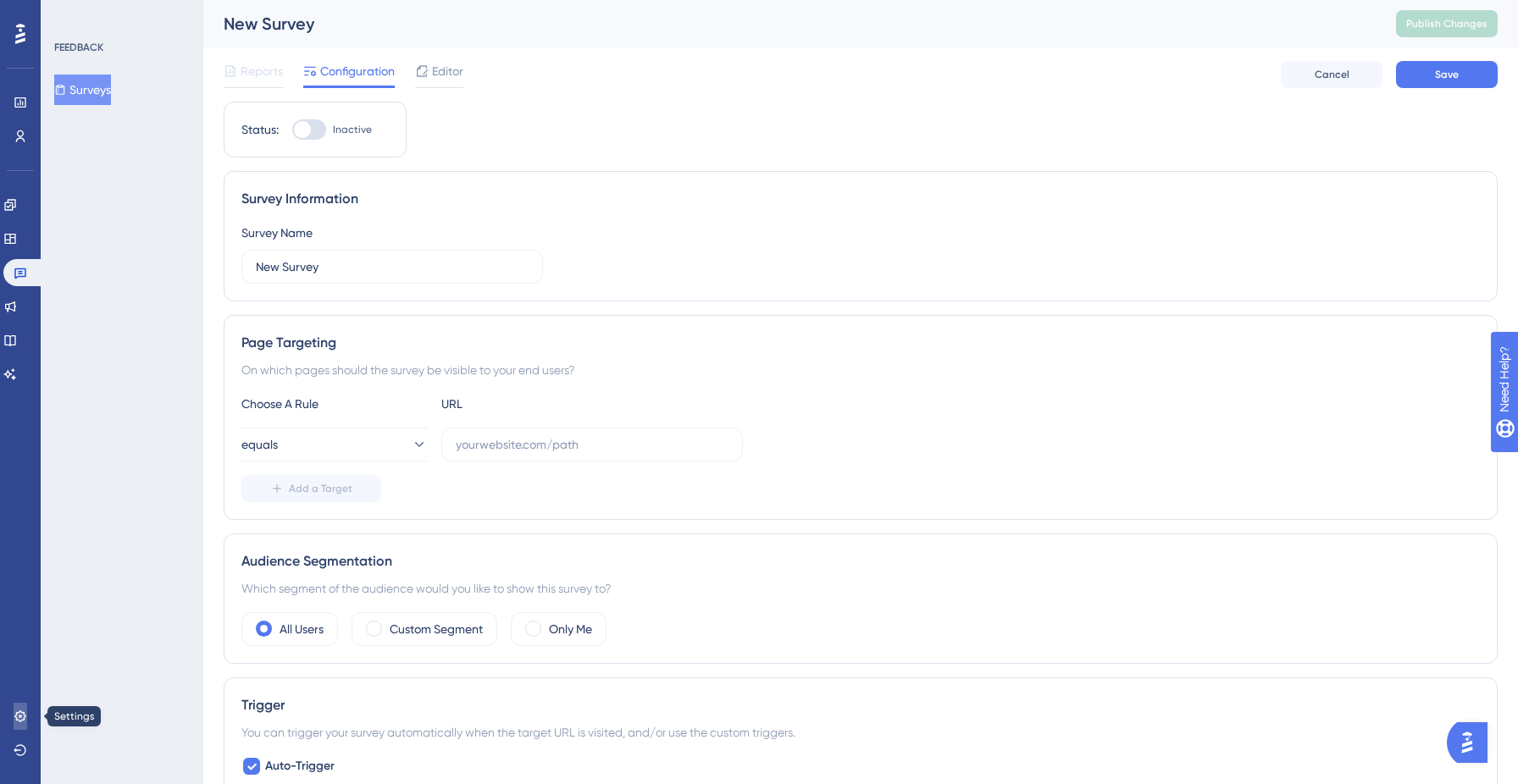
click at [21, 722] on link at bounding box center [20, 717] width 13 height 27
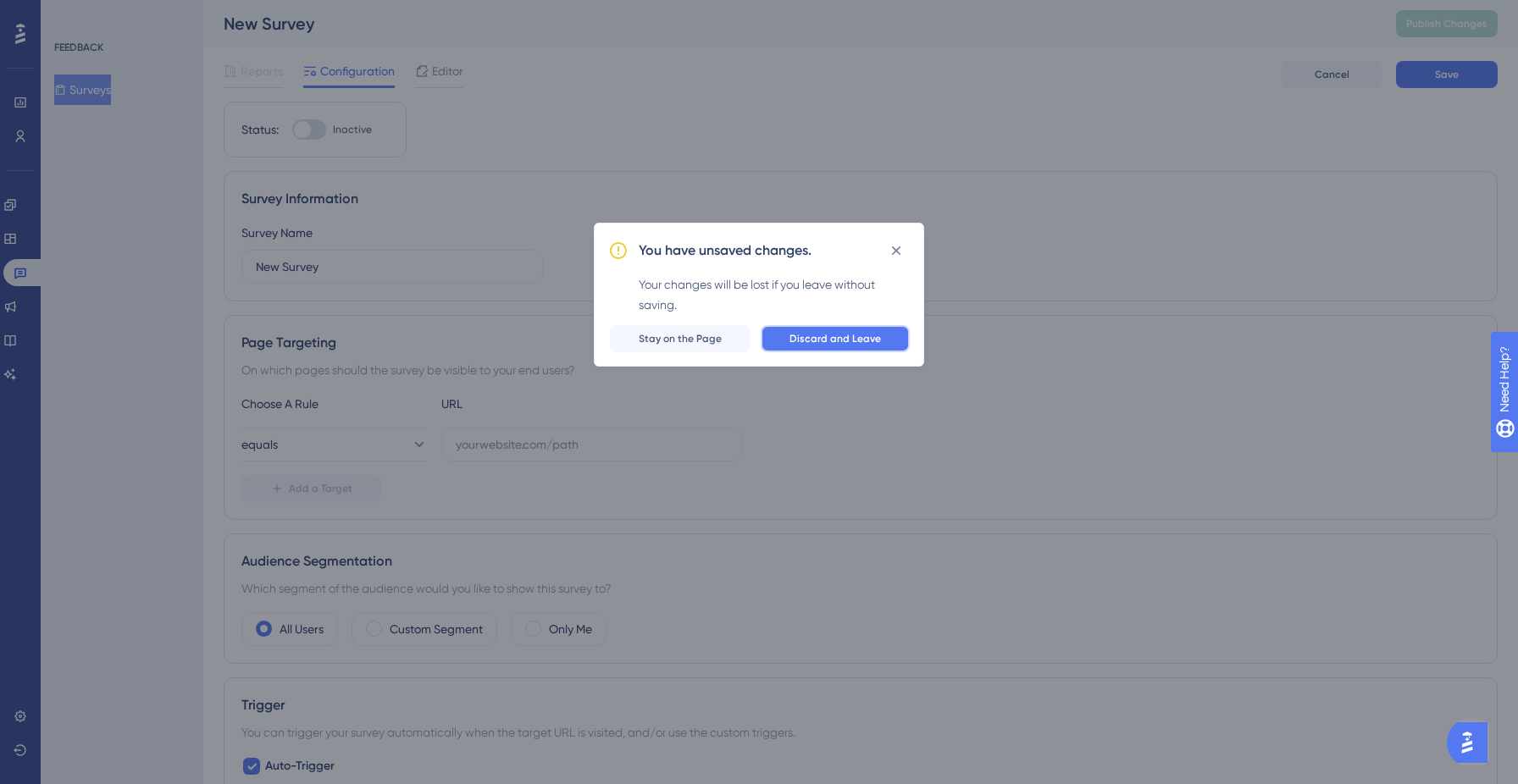
click at [799, 349] on button "Discard and Leave" at bounding box center [835, 339] width 149 height 27
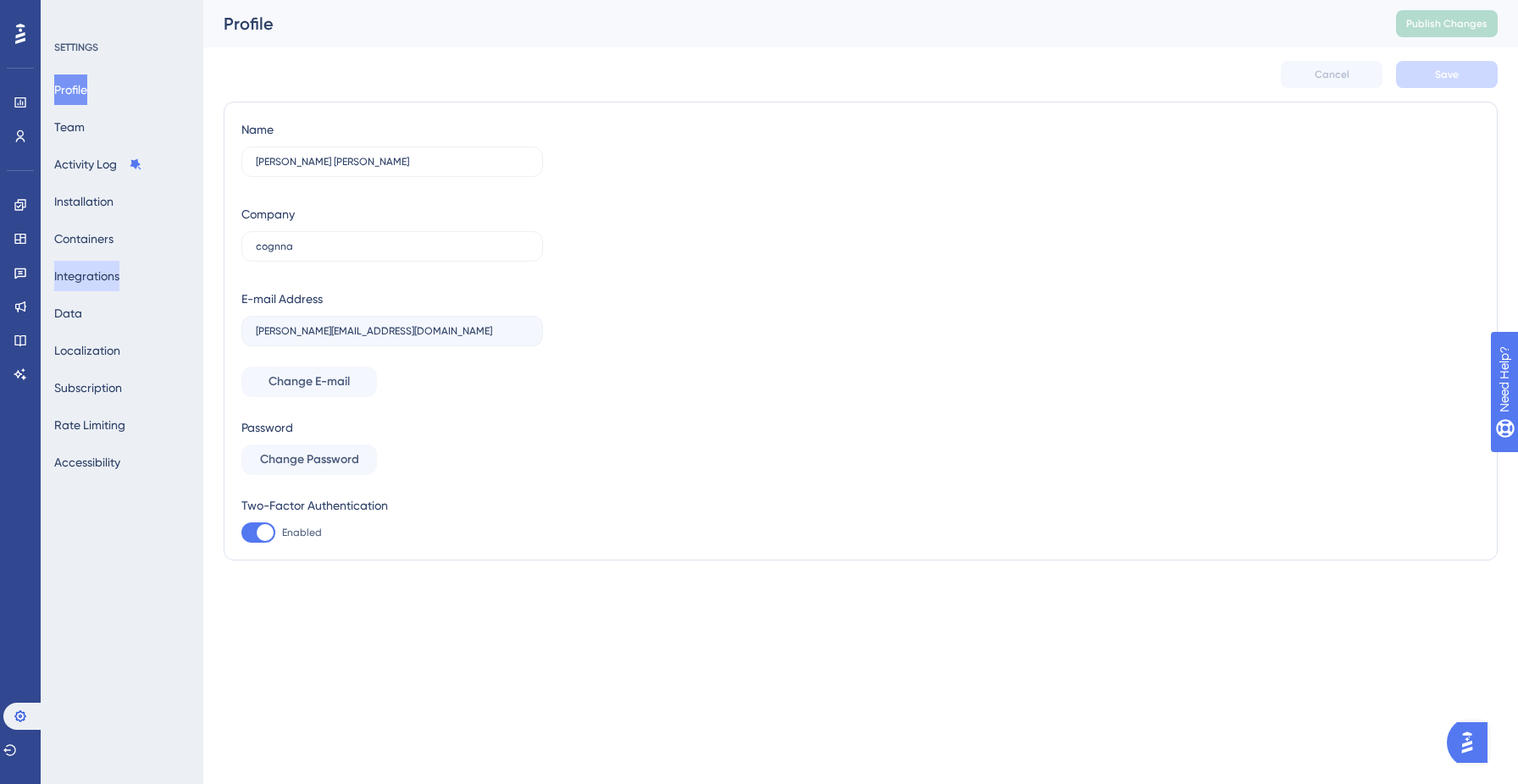
click at [82, 264] on button "Integrations" at bounding box center [87, 276] width 65 height 31
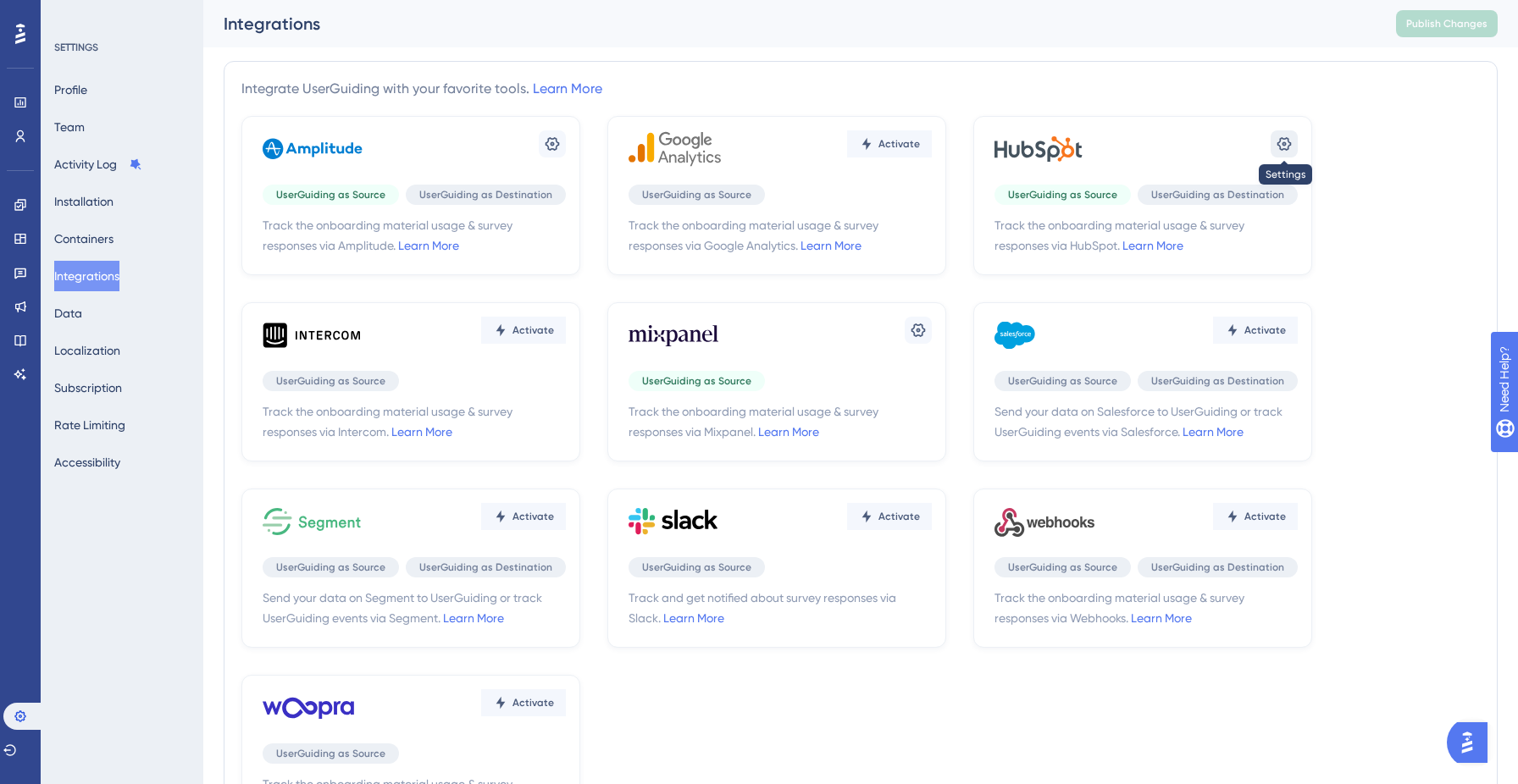
click at [1288, 144] on icon at bounding box center [1285, 144] width 17 height 17
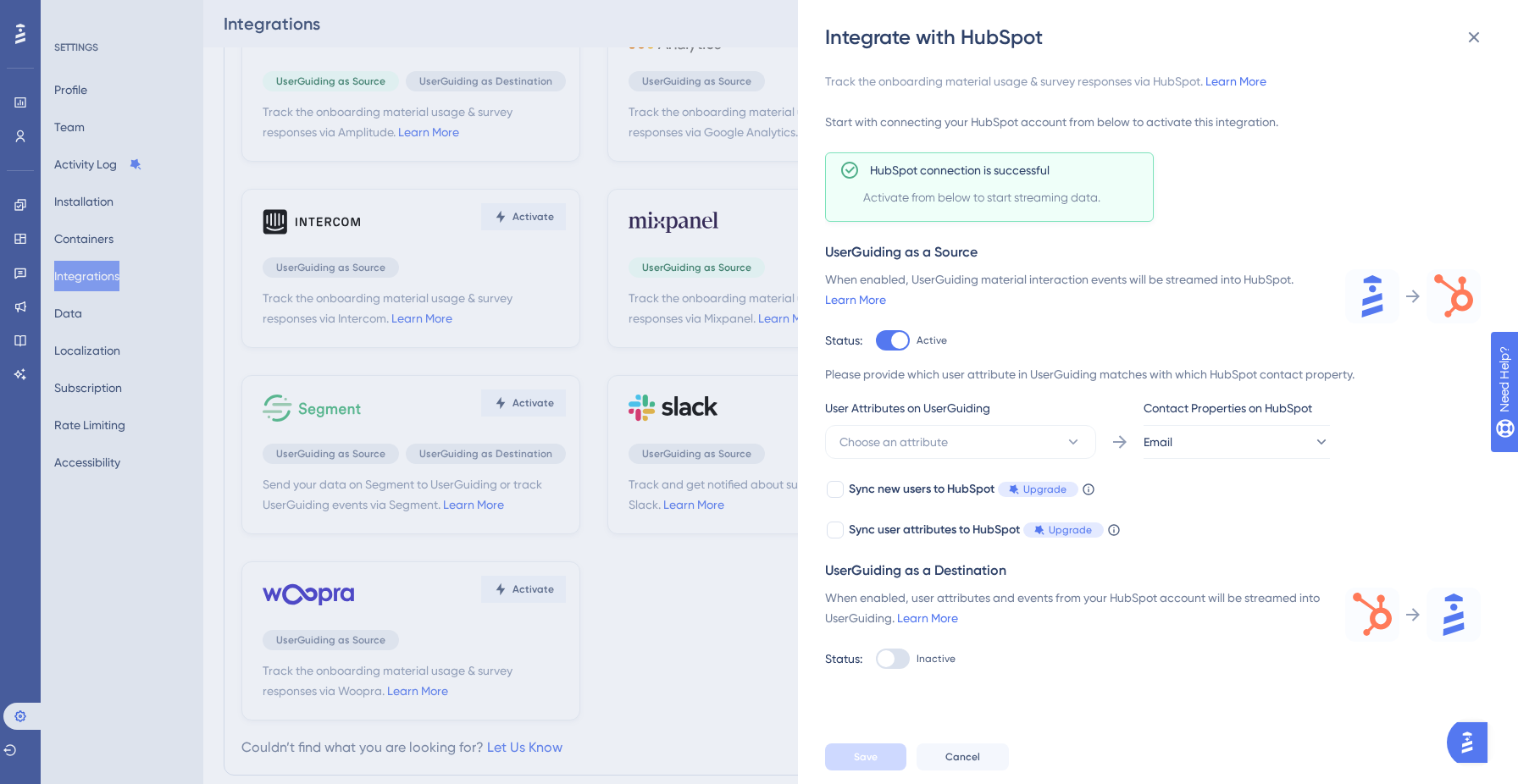
scroll to position [108, 0]
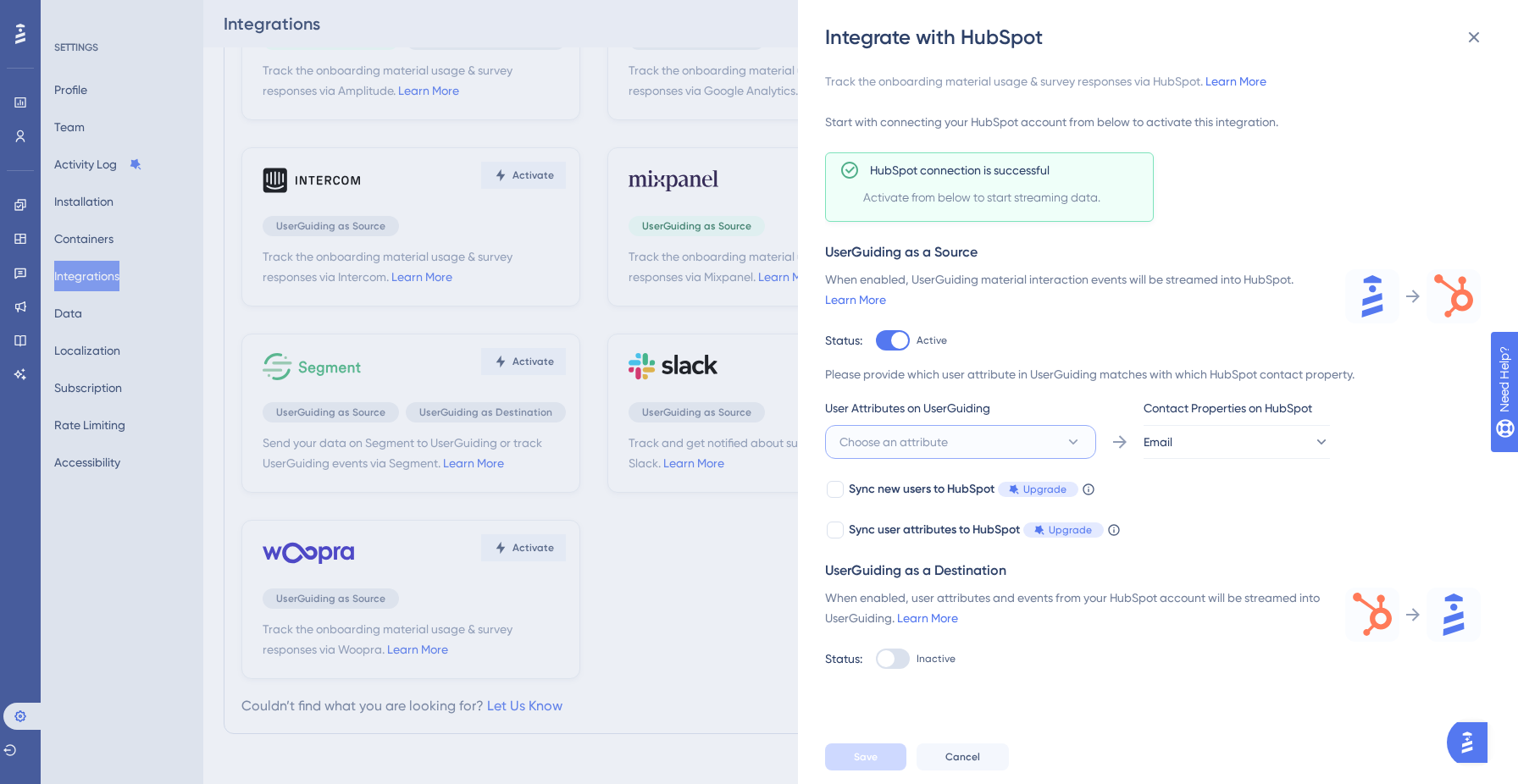
click at [1049, 441] on button "Choose an attribute" at bounding box center [960, 442] width 271 height 34
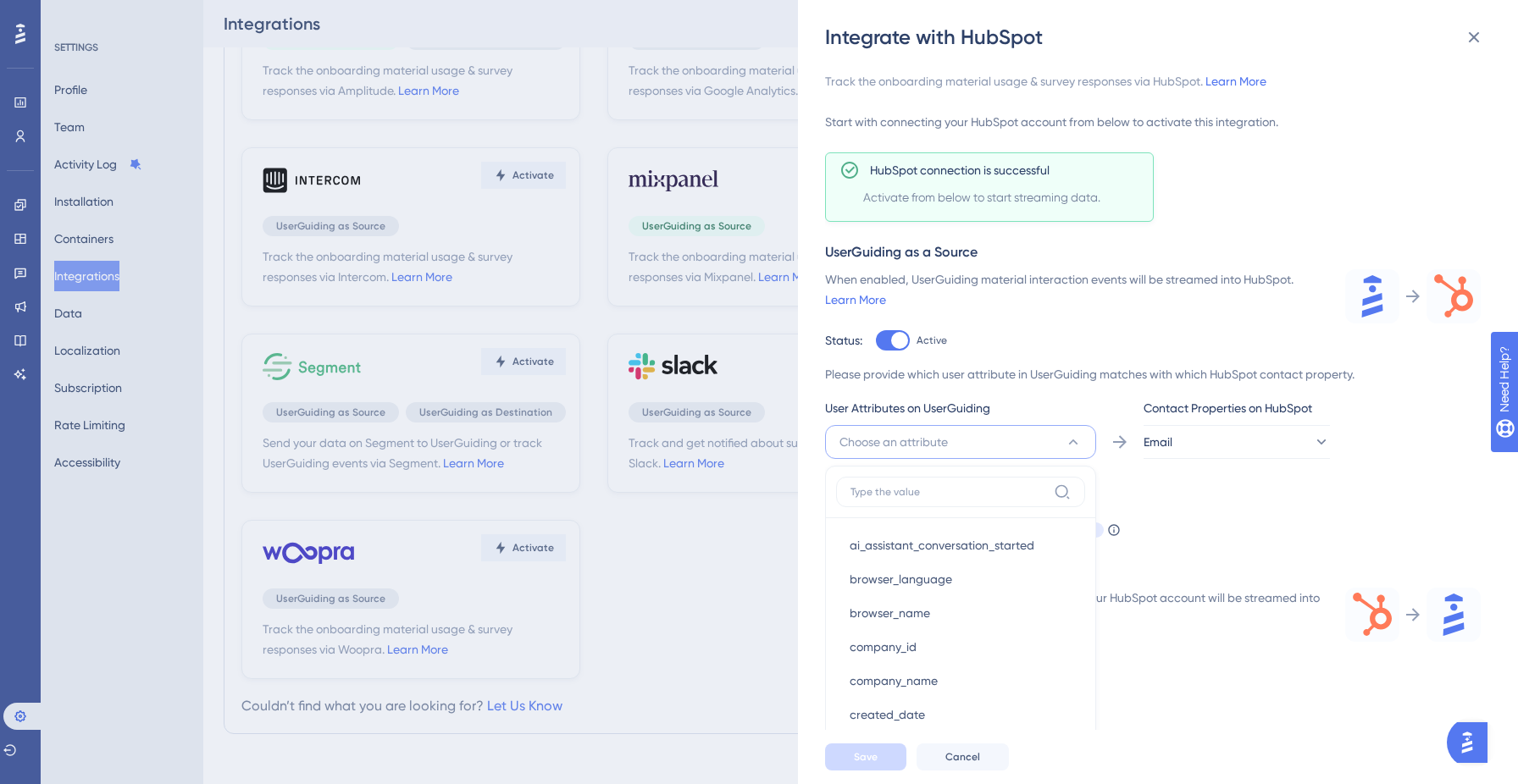
scroll to position [246, 0]
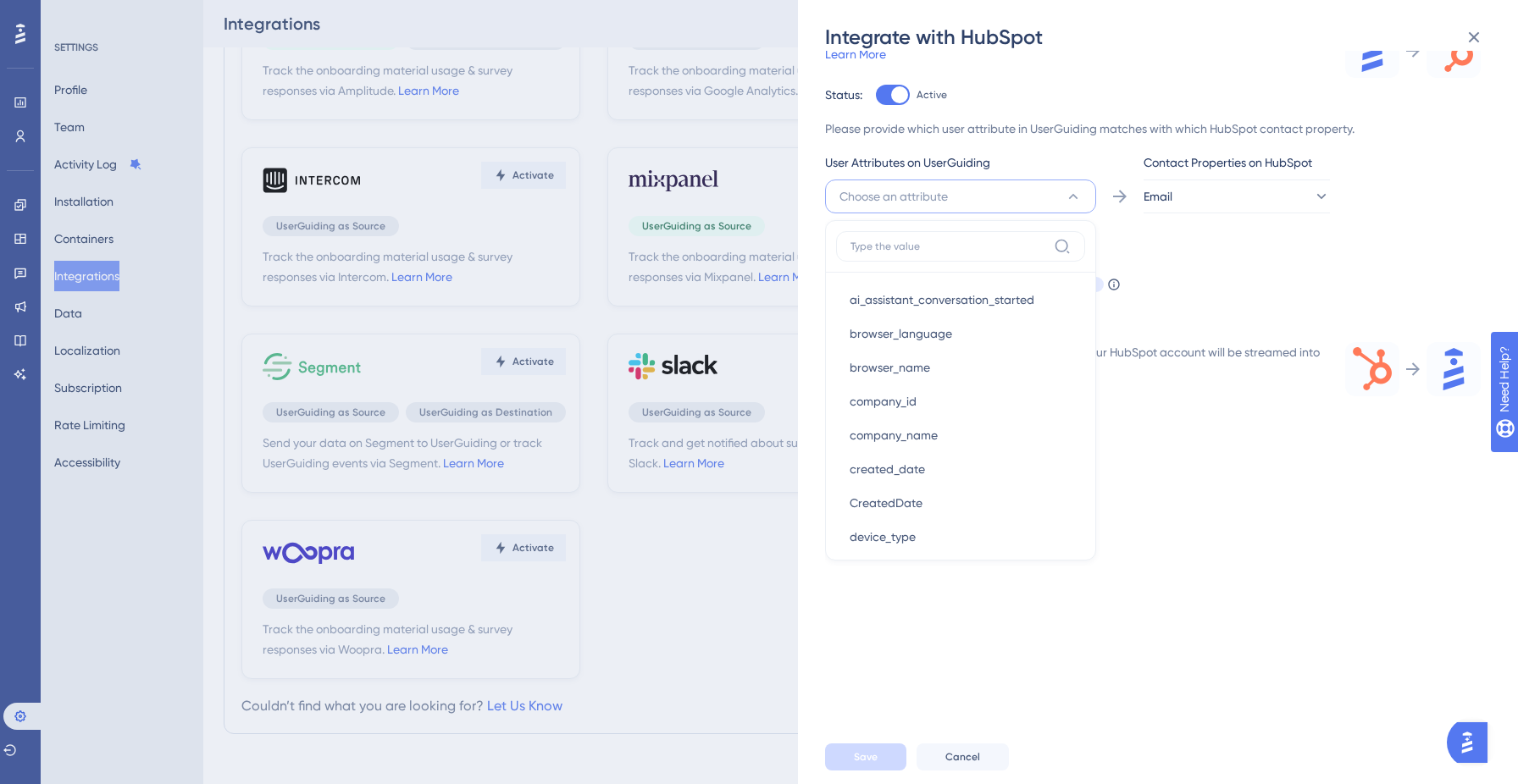
click at [971, 258] on label at bounding box center [960, 247] width 249 height 31
click at [971, 253] on input at bounding box center [949, 247] width 196 height 13
type input "ema"
click at [925, 297] on div "Email Email" at bounding box center [960, 300] width 222 height 34
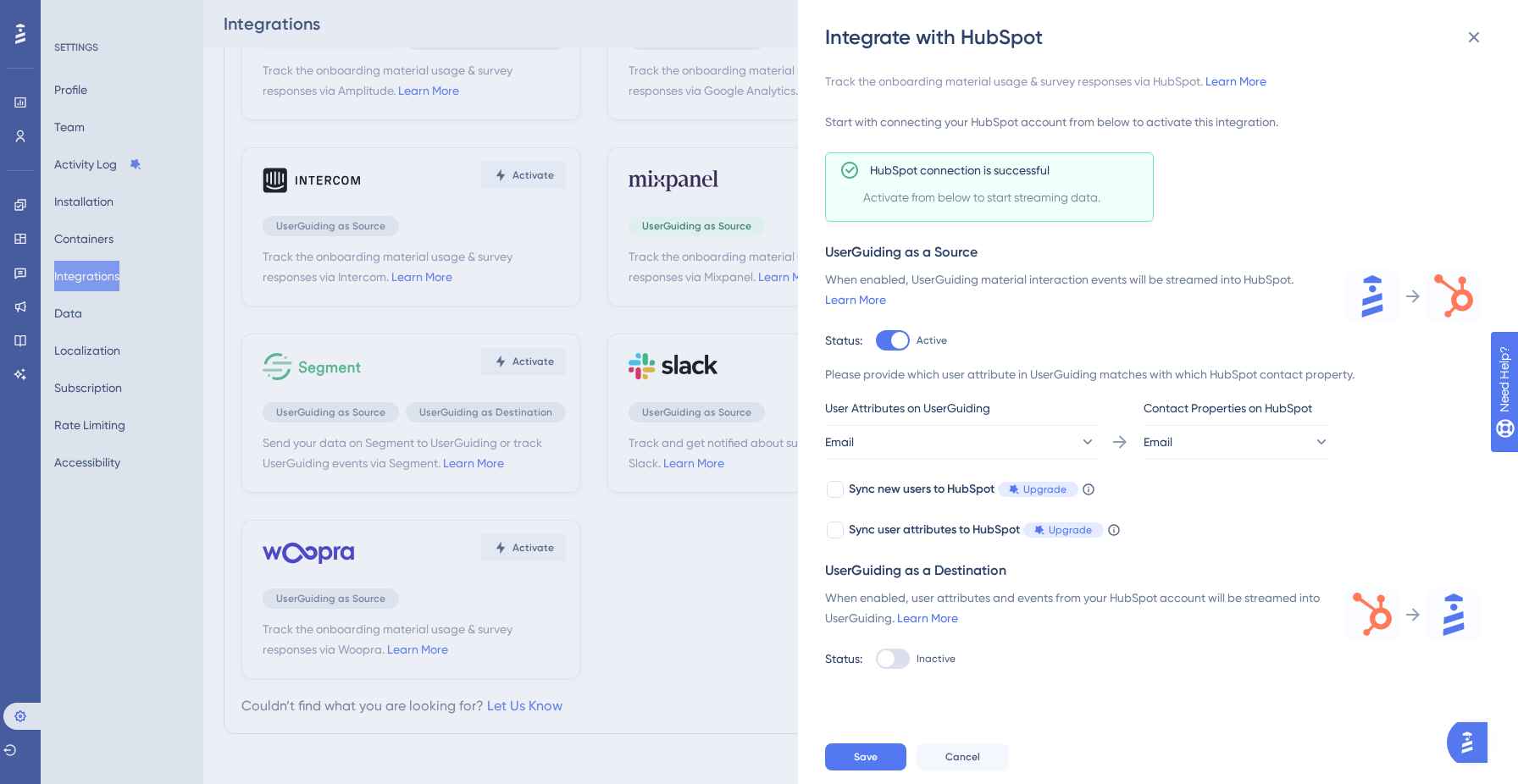
scroll to position [112, 0]
click at [838, 484] on div at bounding box center [835, 490] width 17 height 17
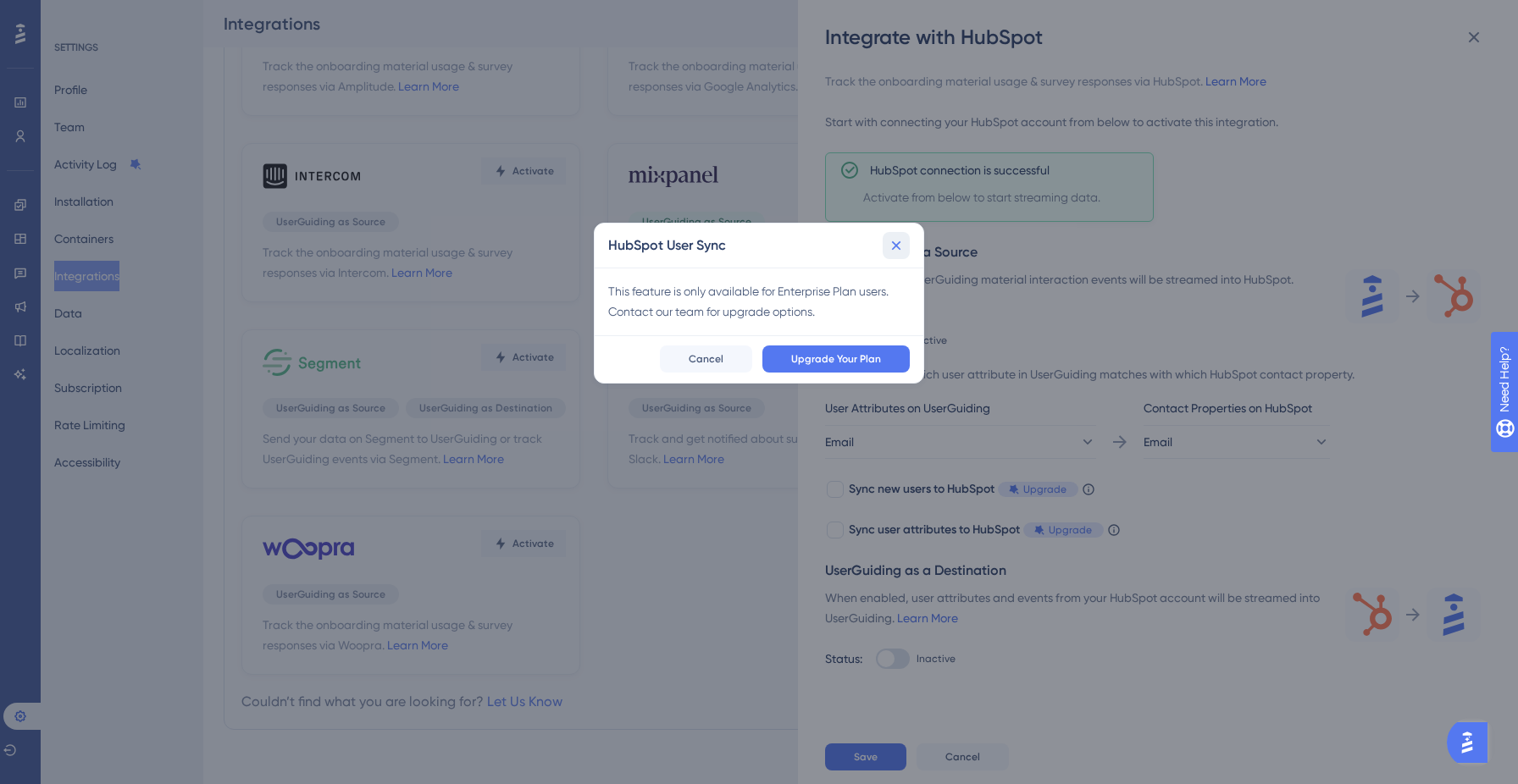
click at [902, 238] on icon at bounding box center [897, 246] width 17 height 17
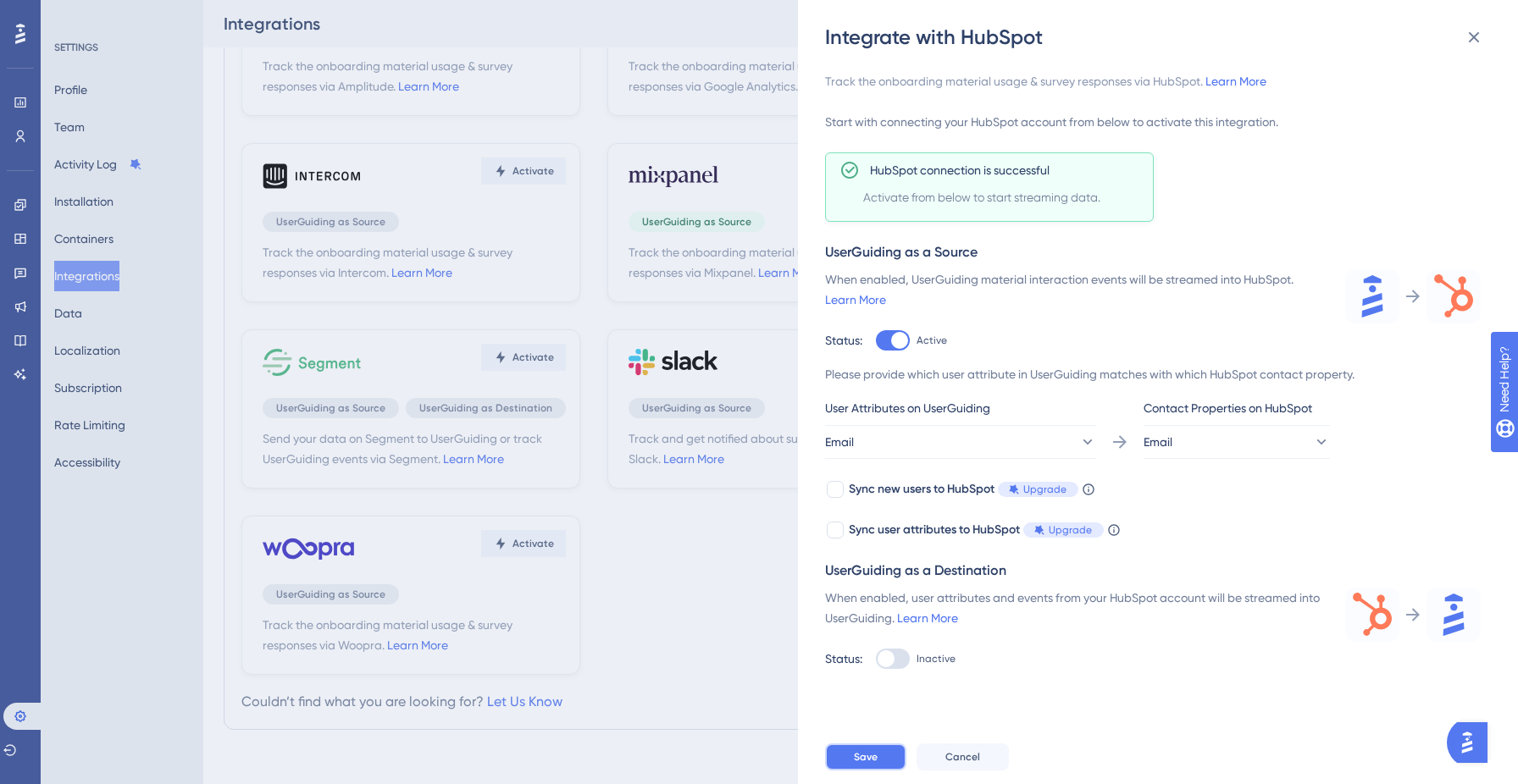
click at [865, 765] on button "Save" at bounding box center [866, 757] width 81 height 27
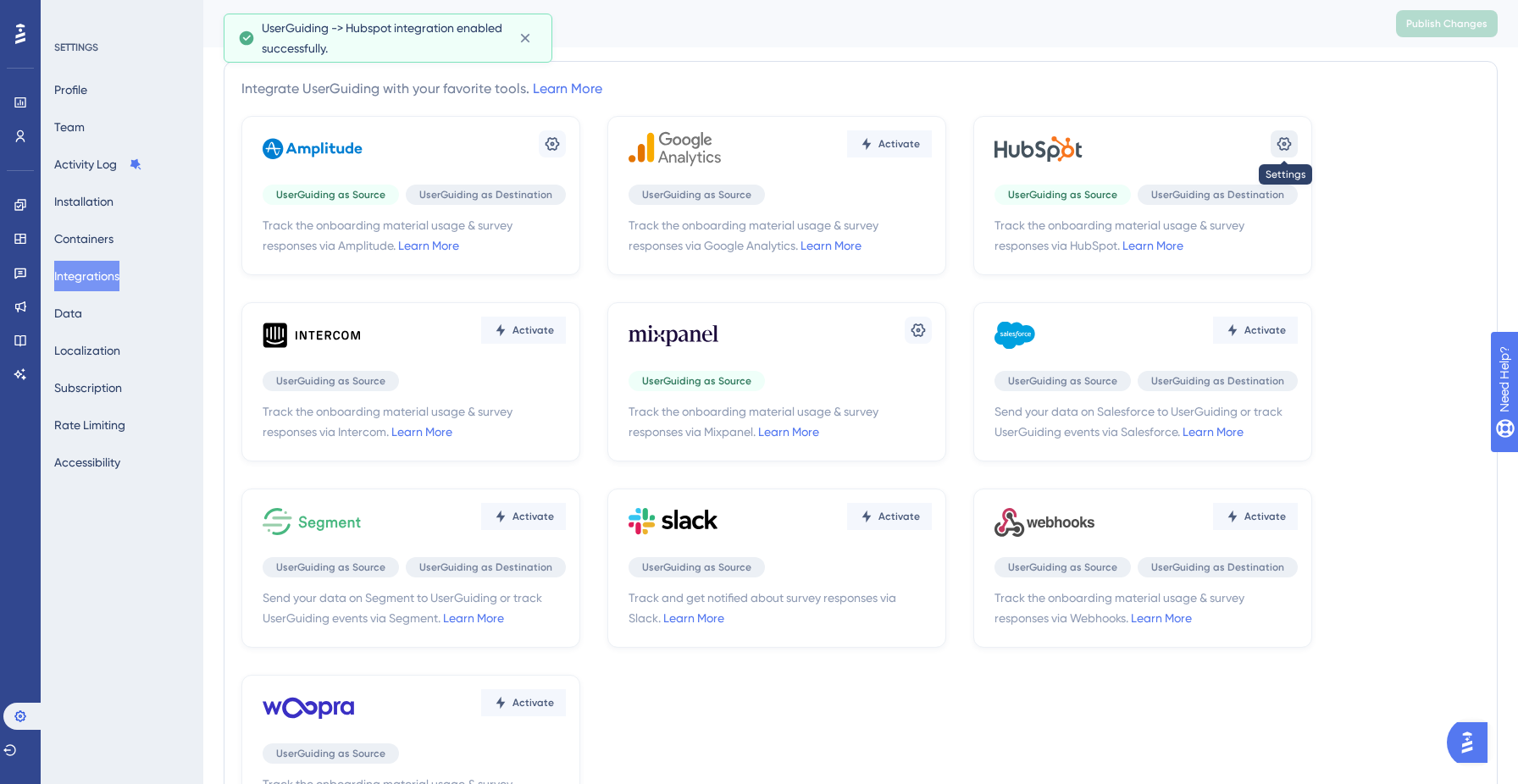
click at [1286, 132] on button at bounding box center [1284, 144] width 27 height 27
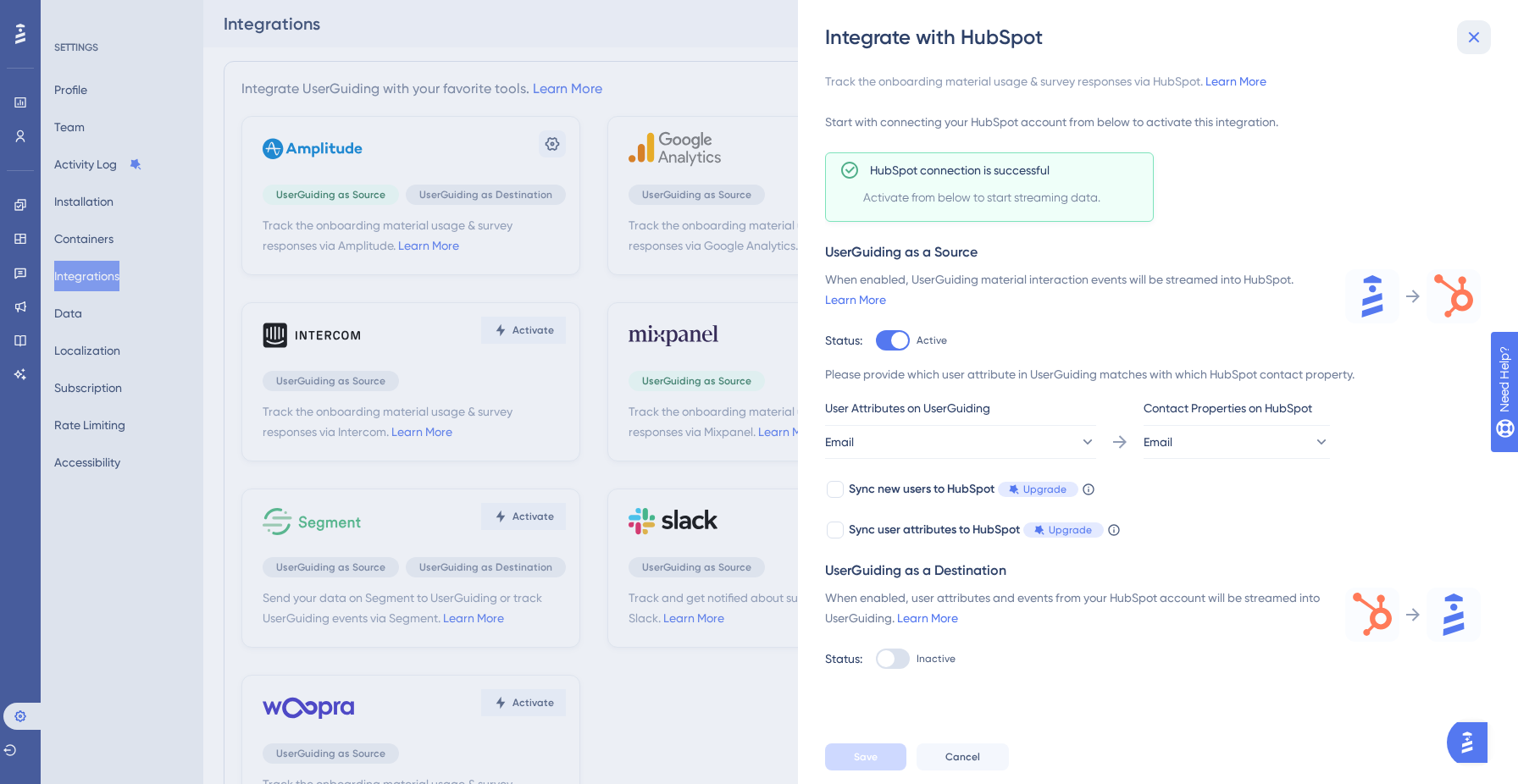
click at [1472, 38] on icon at bounding box center [1474, 37] width 20 height 20
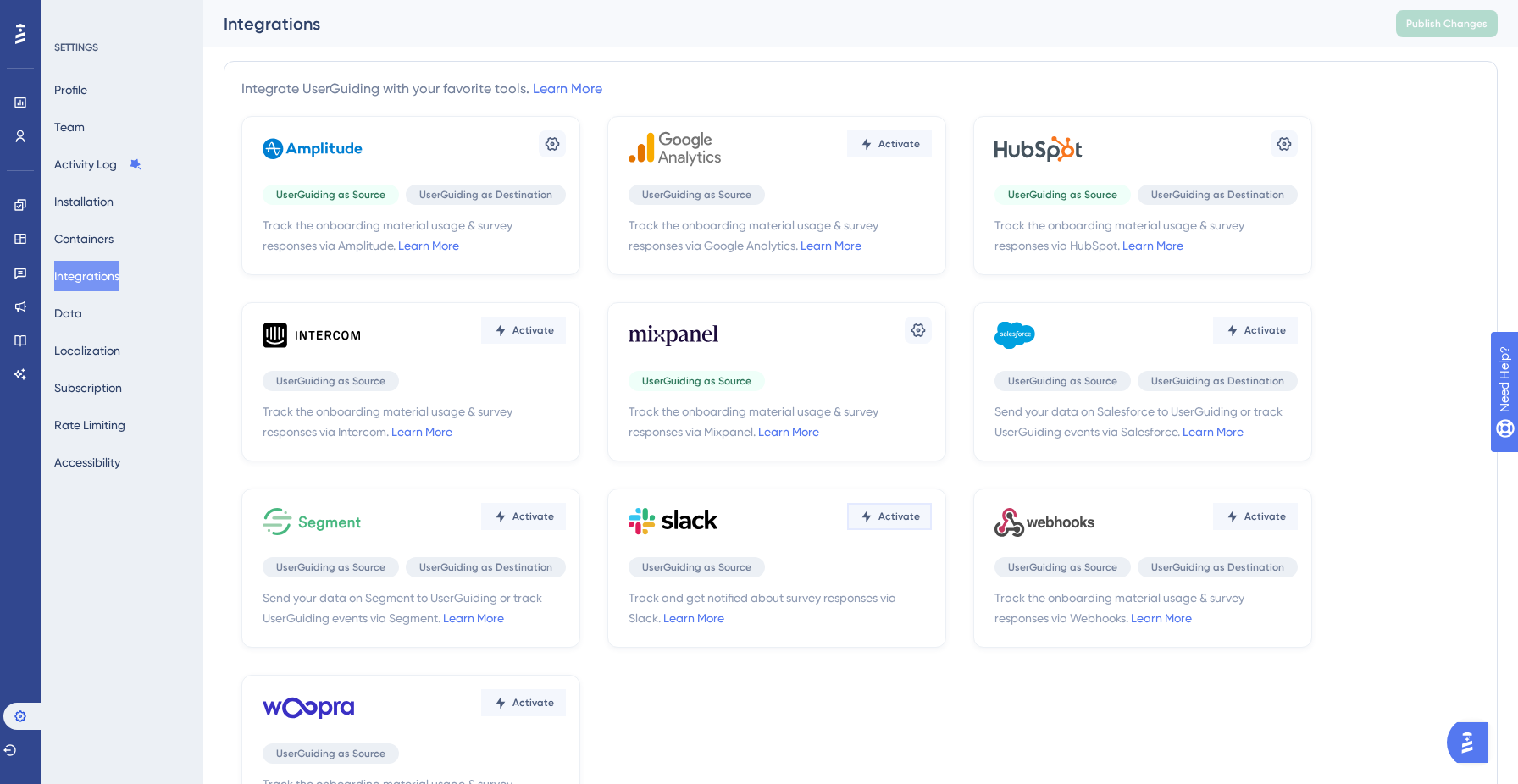
click at [868, 524] on button "Activate" at bounding box center [890, 516] width 85 height 27
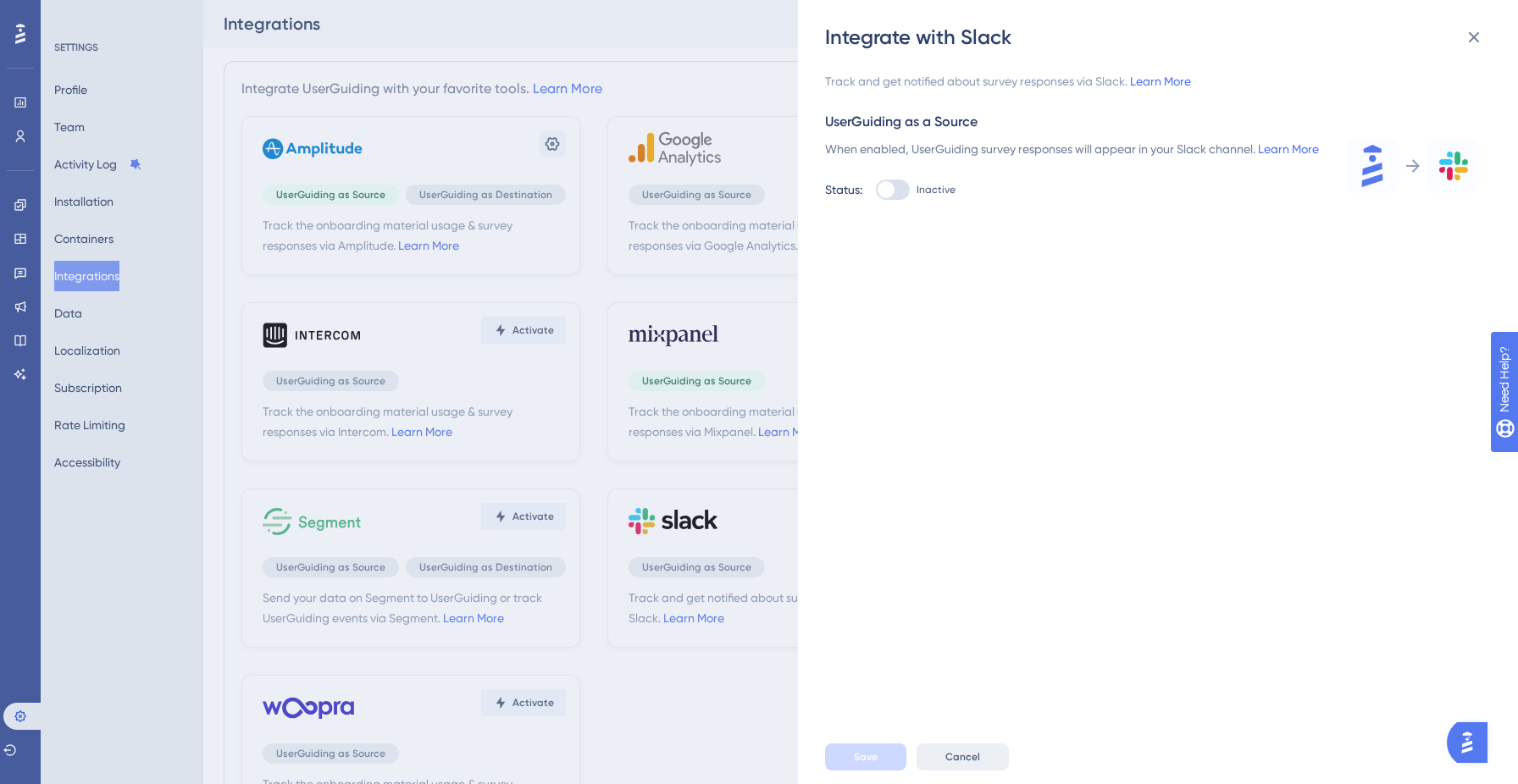
click at [981, 756] on button "Cancel" at bounding box center [963, 757] width 92 height 27
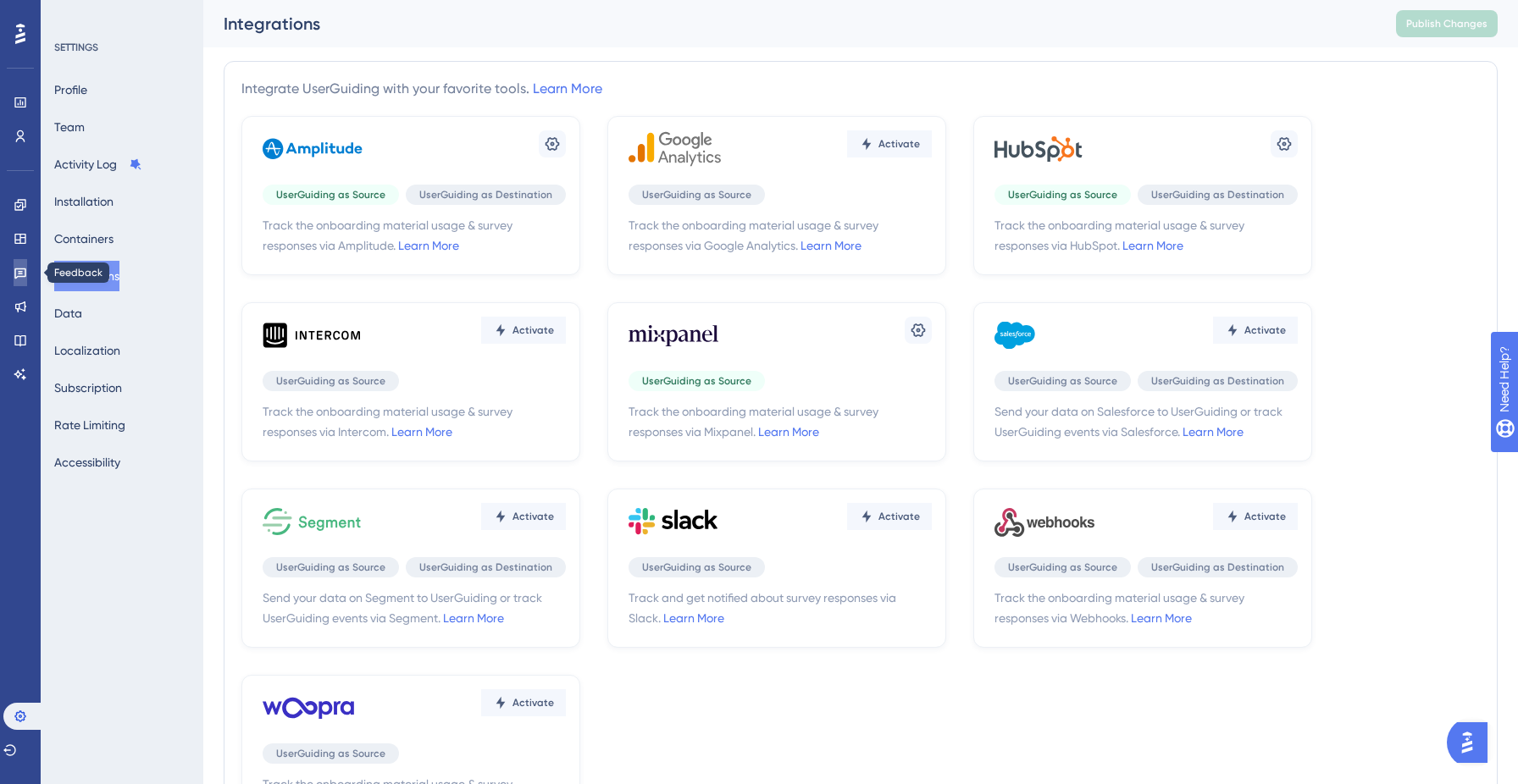
click at [16, 274] on icon at bounding box center [20, 273] width 13 height 13
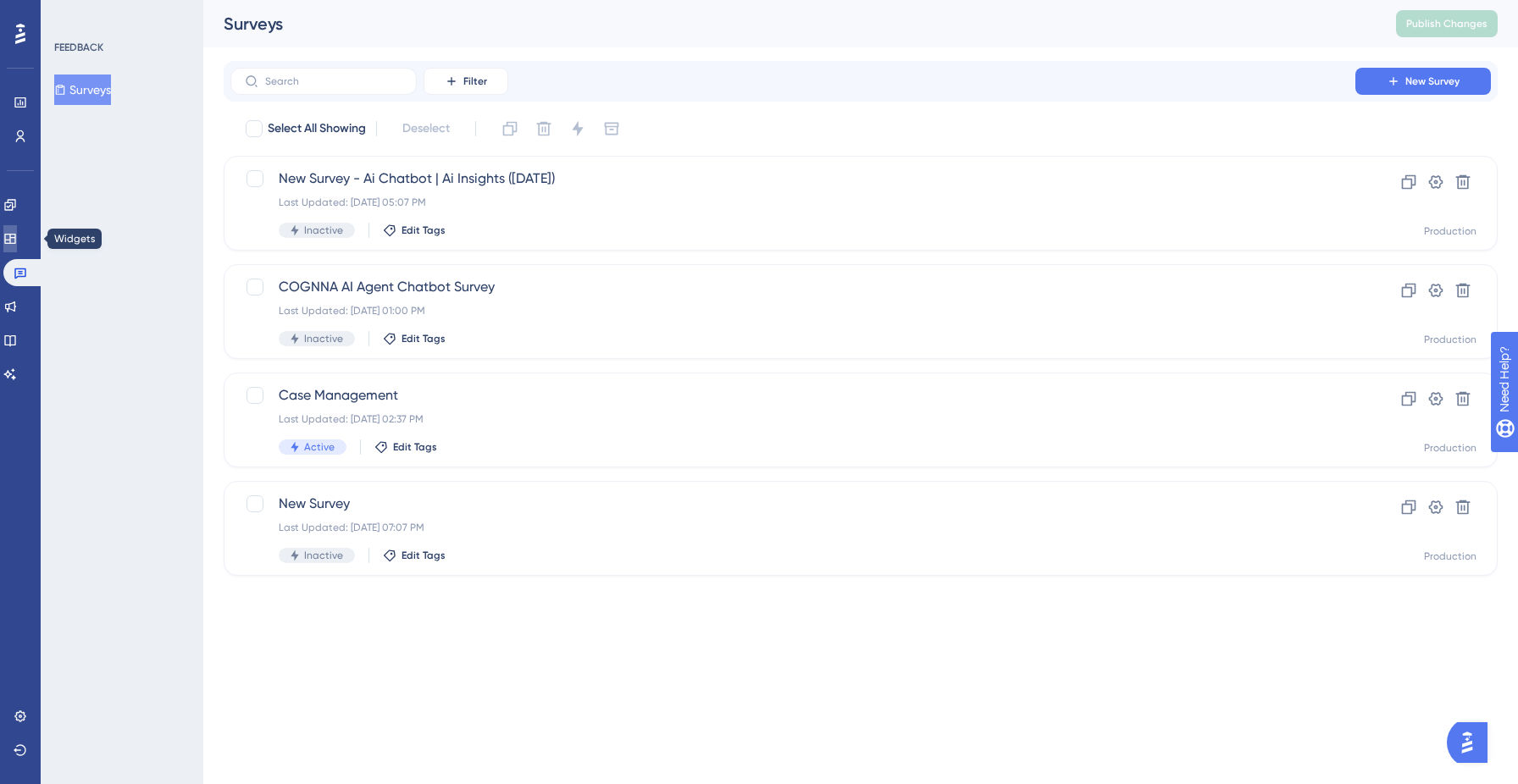
click at [17, 236] on icon at bounding box center [11, 239] width 13 height 13
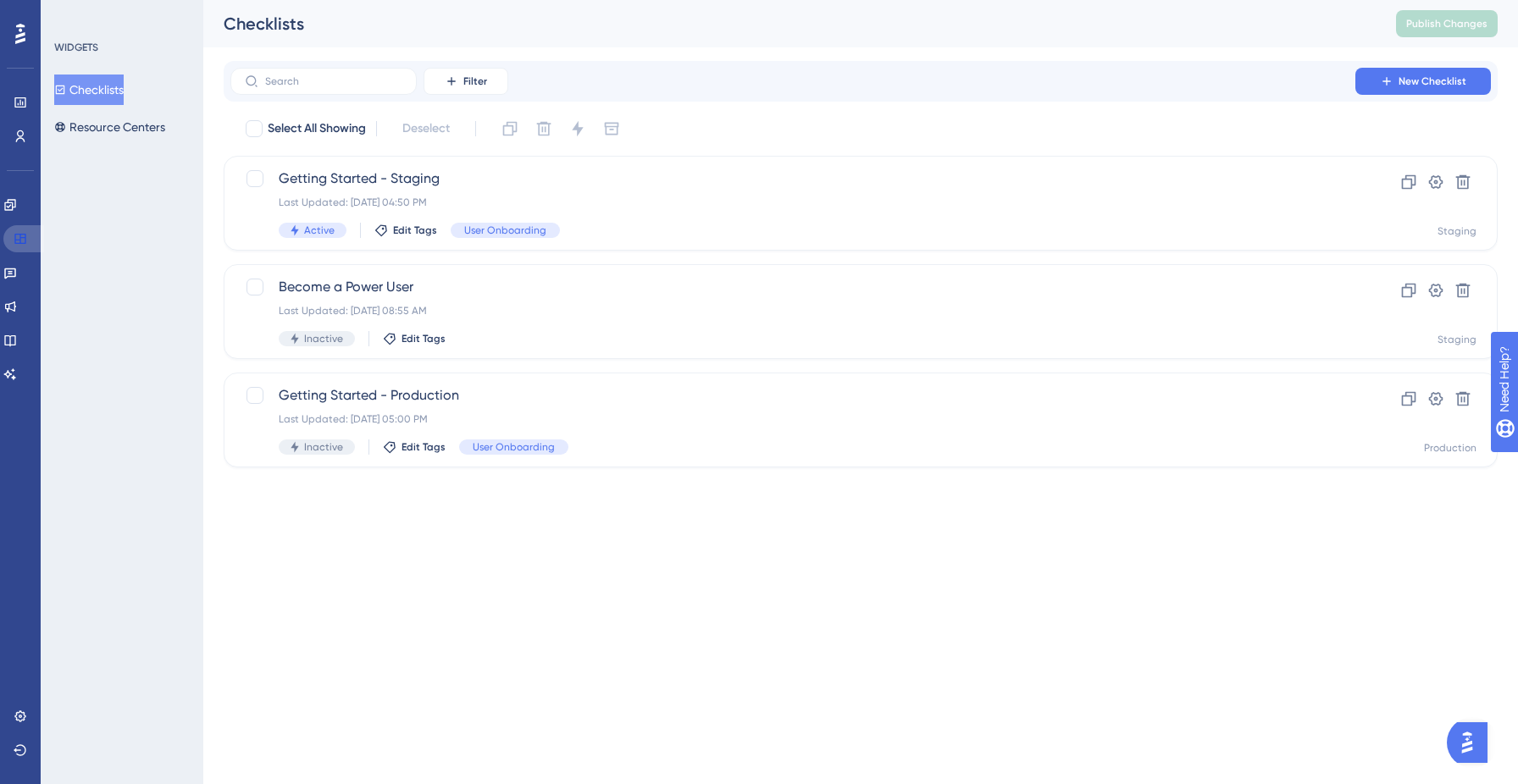
click at [19, 229] on link at bounding box center [24, 239] width 40 height 27
click at [13, 209] on icon at bounding box center [11, 205] width 13 height 13
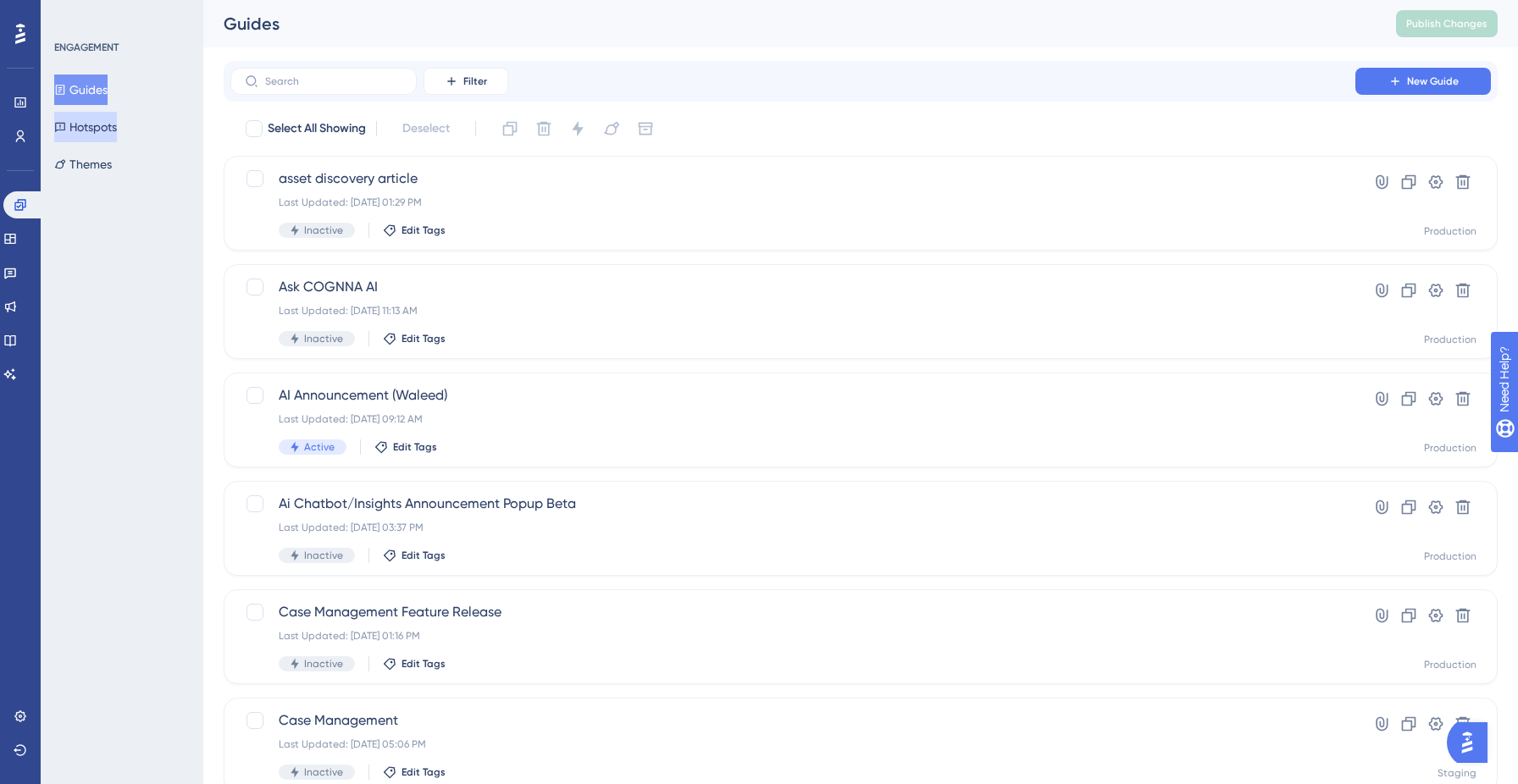
click at [94, 120] on button "Hotspots" at bounding box center [85, 127] width 63 height 31
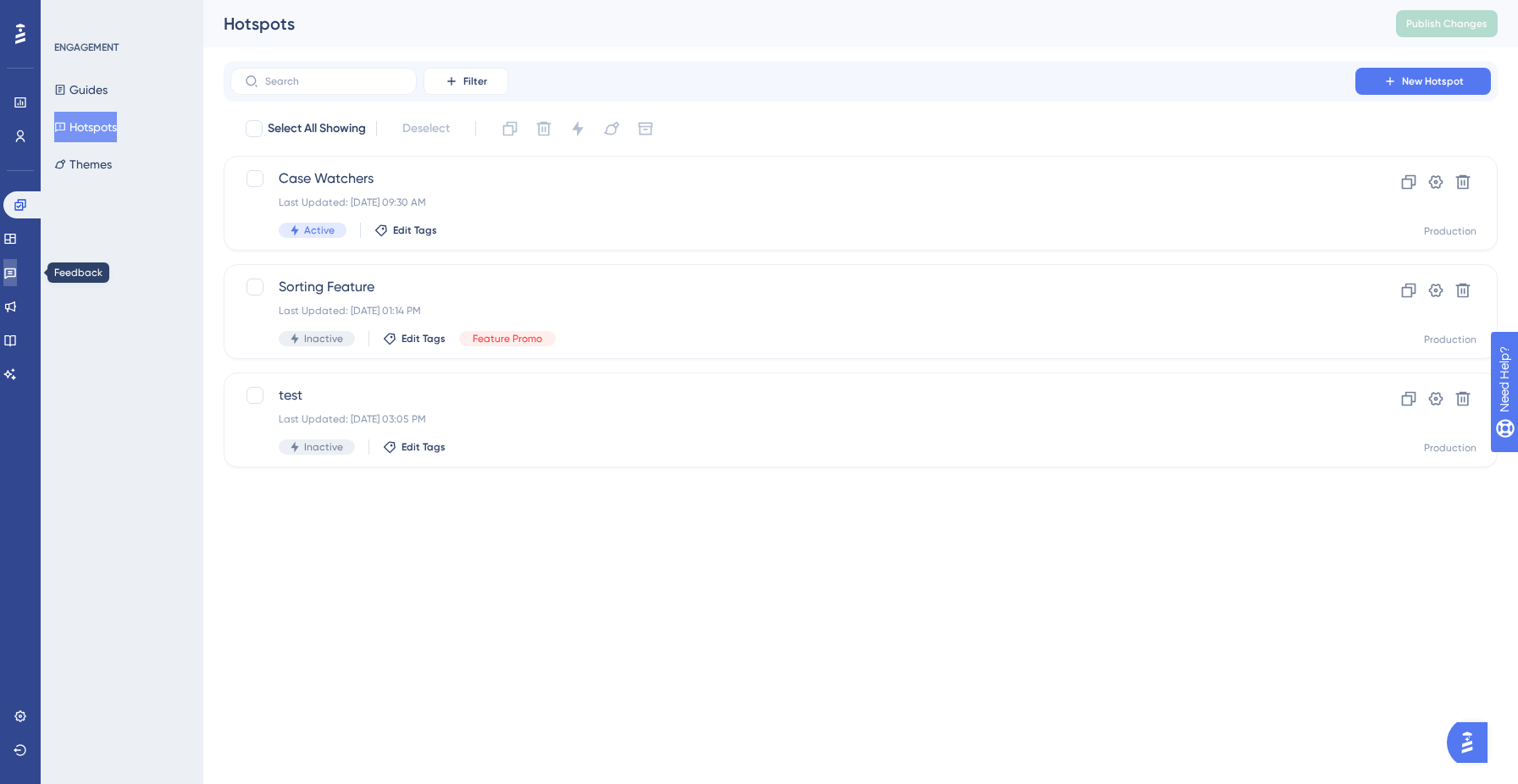
click at [17, 274] on icon at bounding box center [11, 273] width 13 height 13
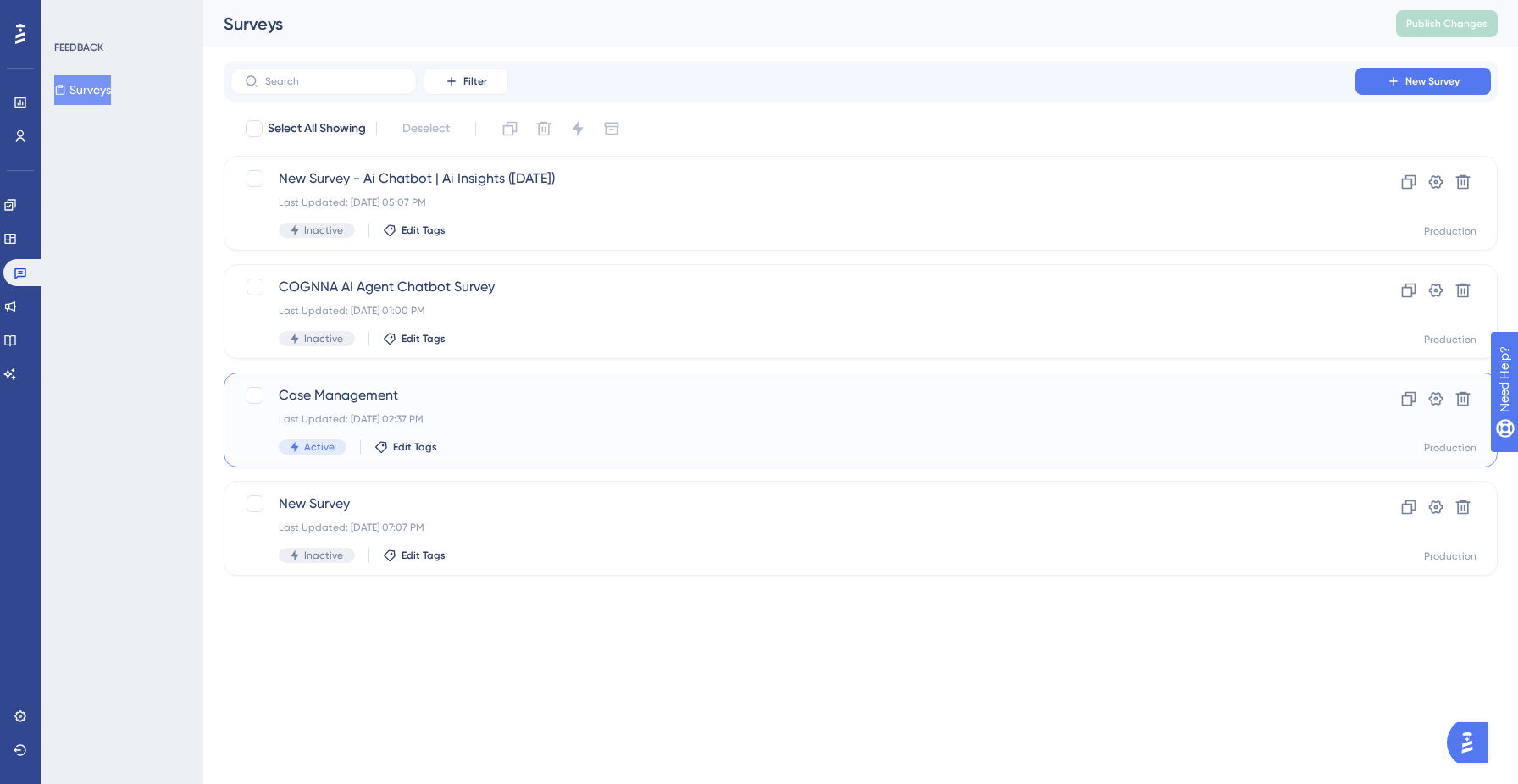
click at [369, 405] on span "Case Management" at bounding box center [793, 395] width 1029 height 20
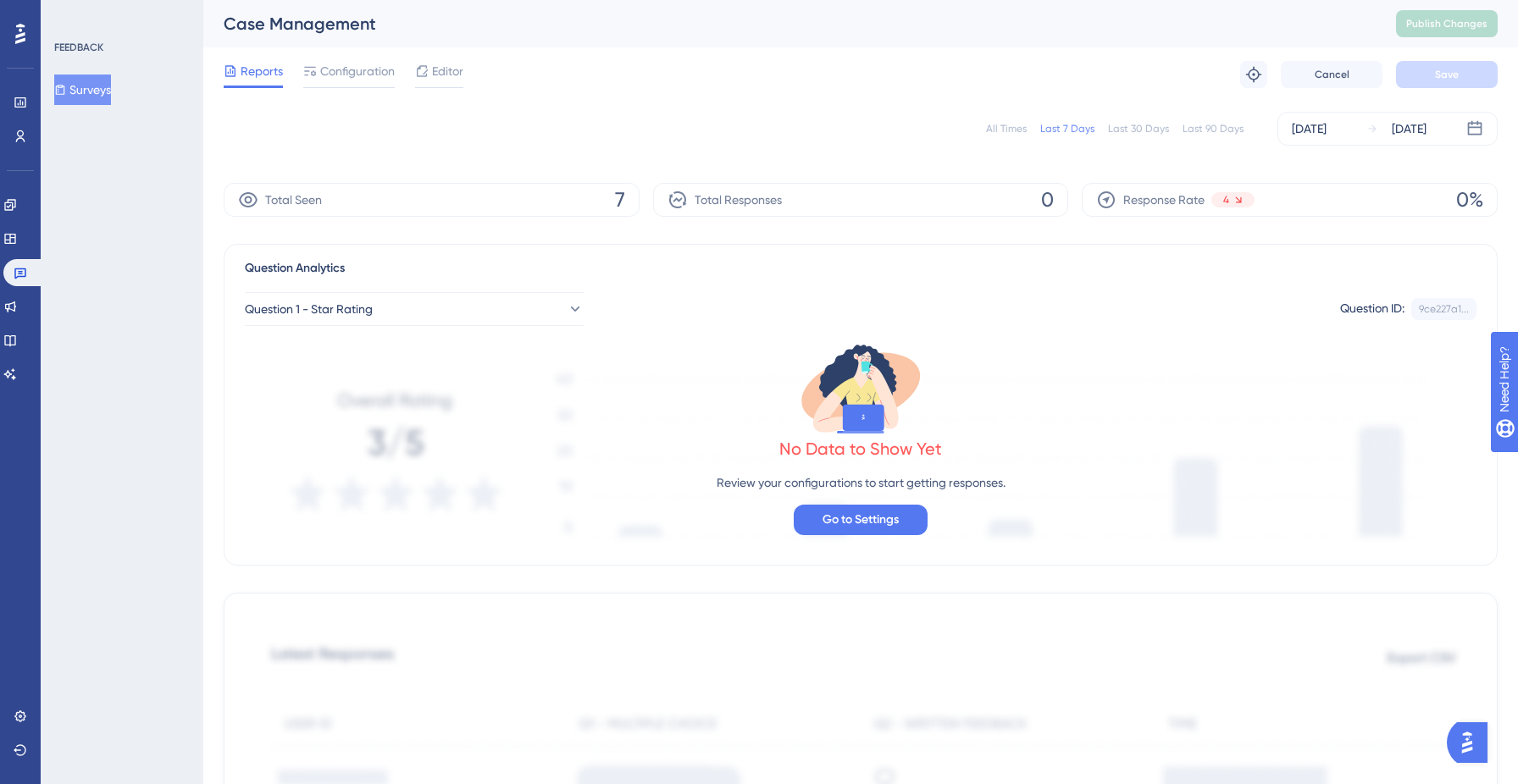
click at [88, 90] on button "Surveys" at bounding box center [82, 90] width 57 height 31
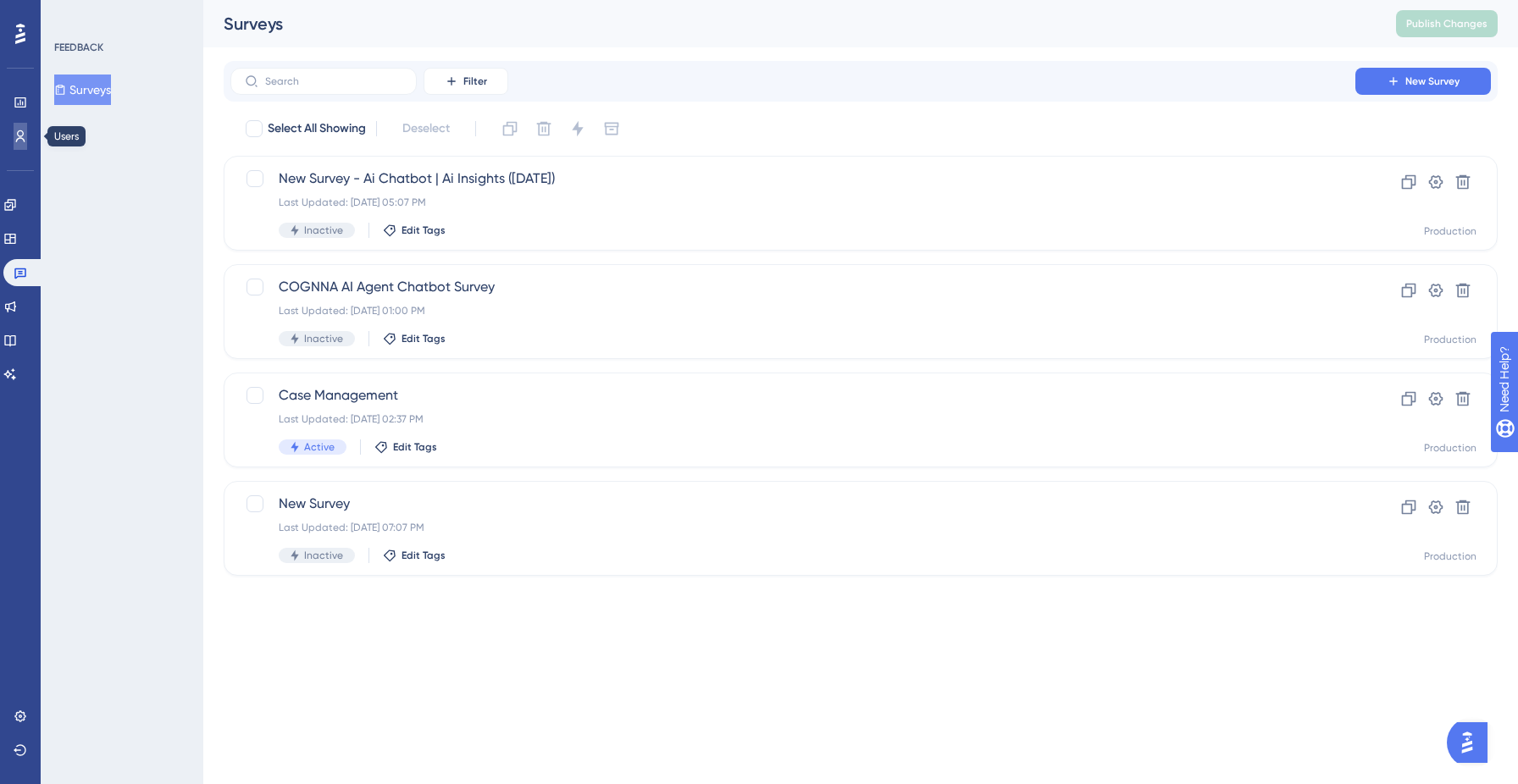
click at [27, 141] on link at bounding box center [20, 137] width 13 height 27
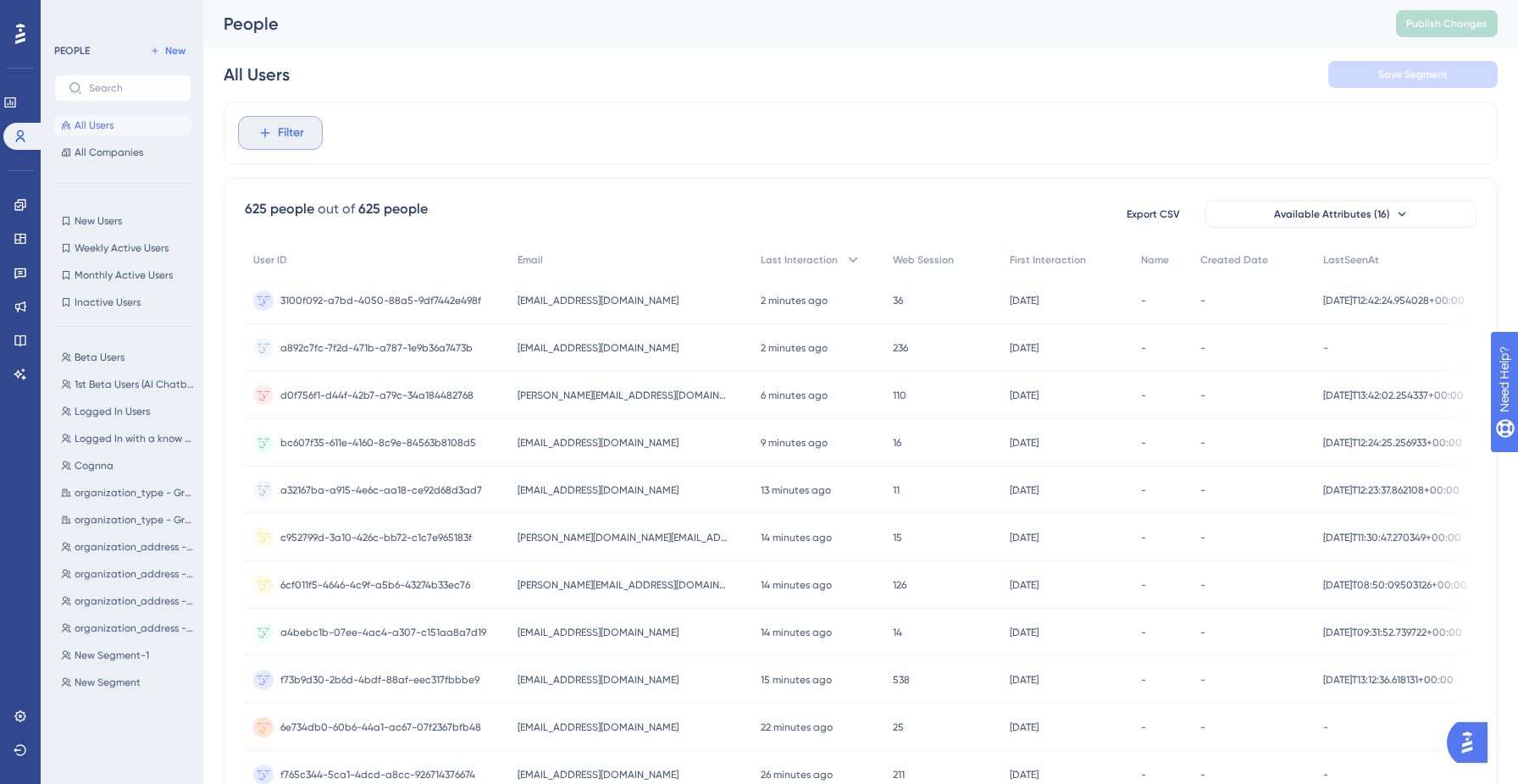
click at [261, 126] on icon at bounding box center [265, 133] width 15 height 15
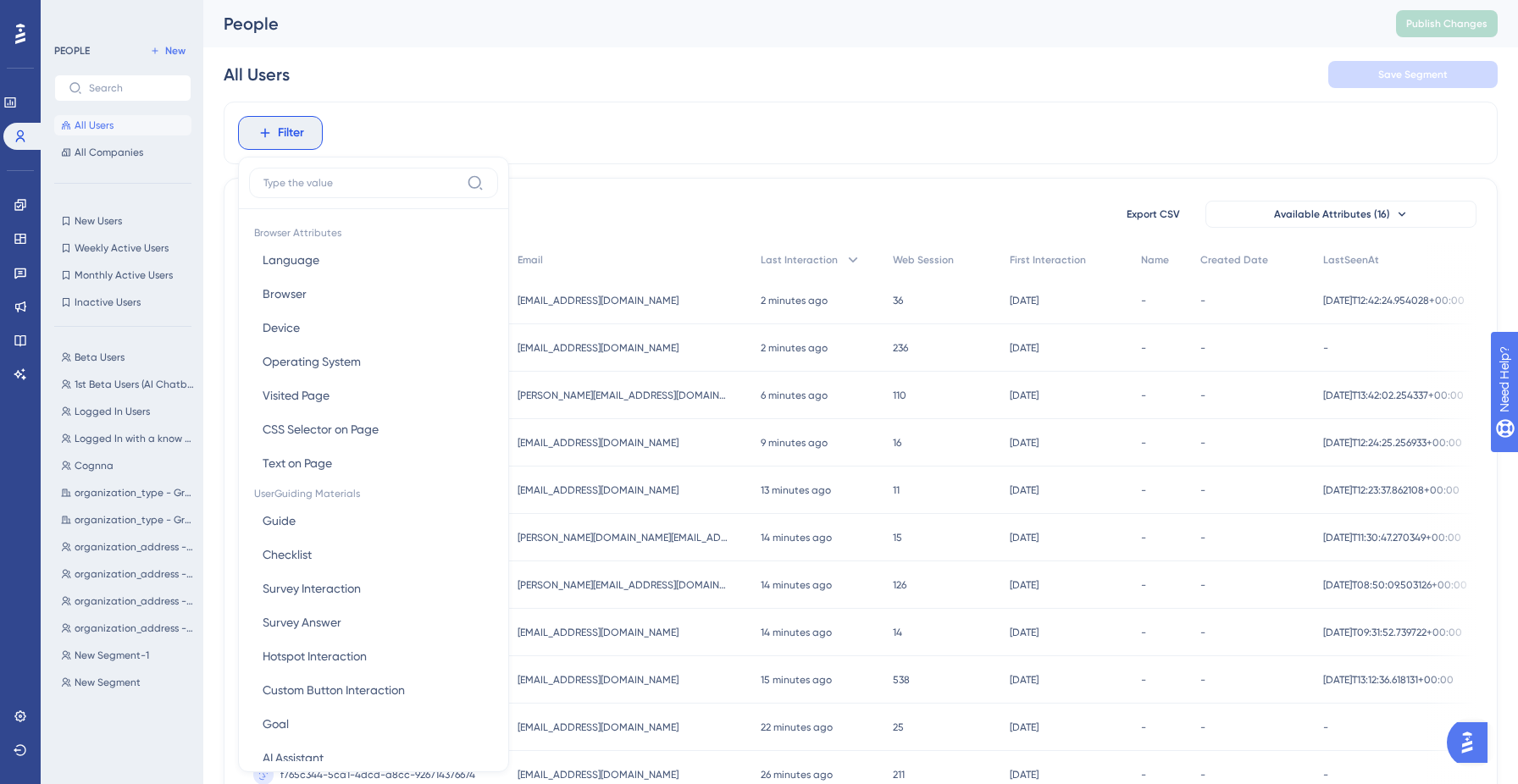
scroll to position [72, 0]
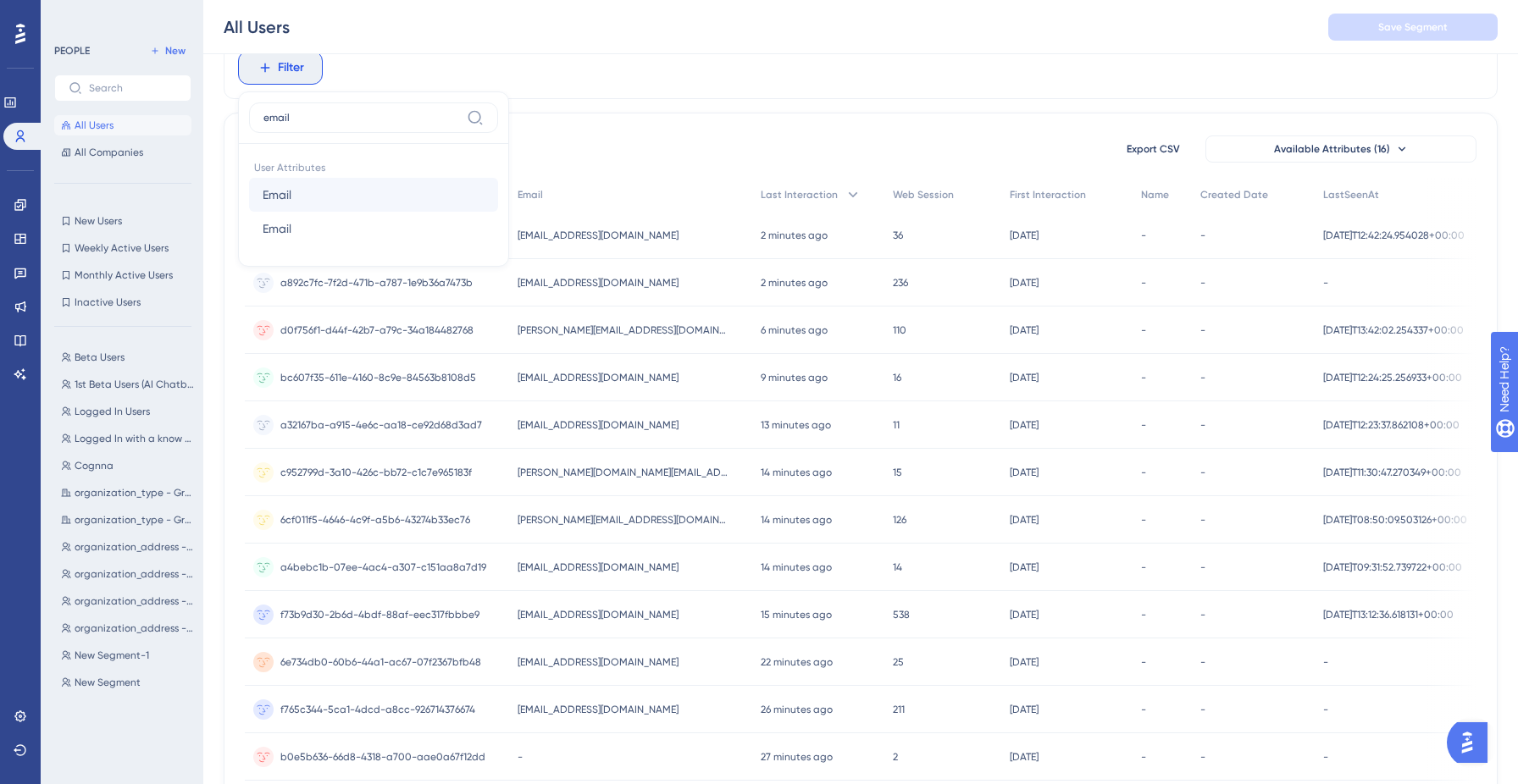
type input "email"
click at [361, 196] on button "Email Email" at bounding box center [374, 195] width 249 height 34
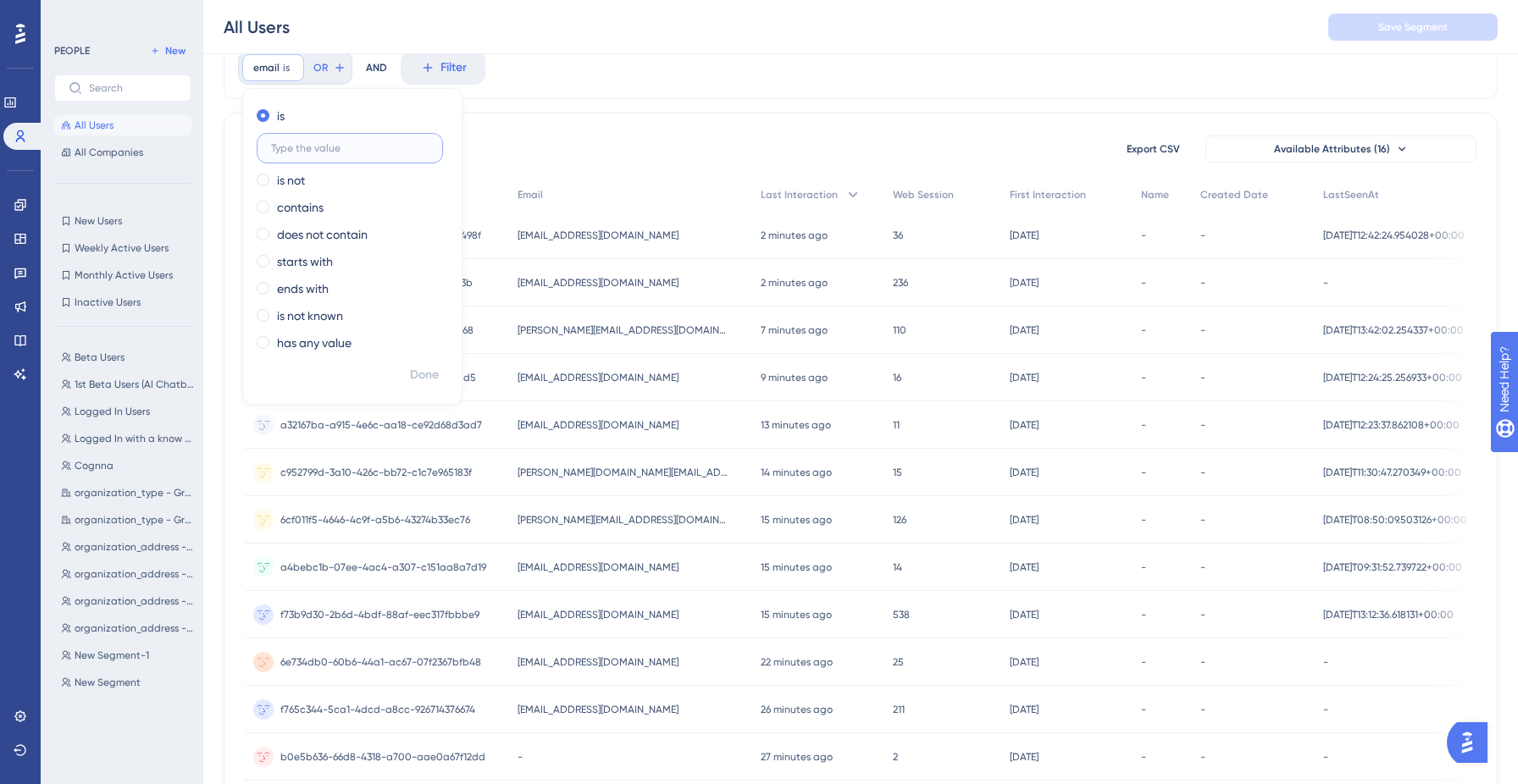
paste input "[PERSON_NAME][EMAIL_ADDRESS][DOMAIN_NAME]"
click at [398, 145] on input "[PERSON_NAME][EMAIL_ADDRESS][DOMAIN_NAME]" at bounding box center [350, 148] width 158 height 12
type input "[PERSON_NAME][EMAIL_ADDRESS][DOMAIN_NAME]"
click at [429, 373] on span "Done" at bounding box center [425, 375] width 29 height 20
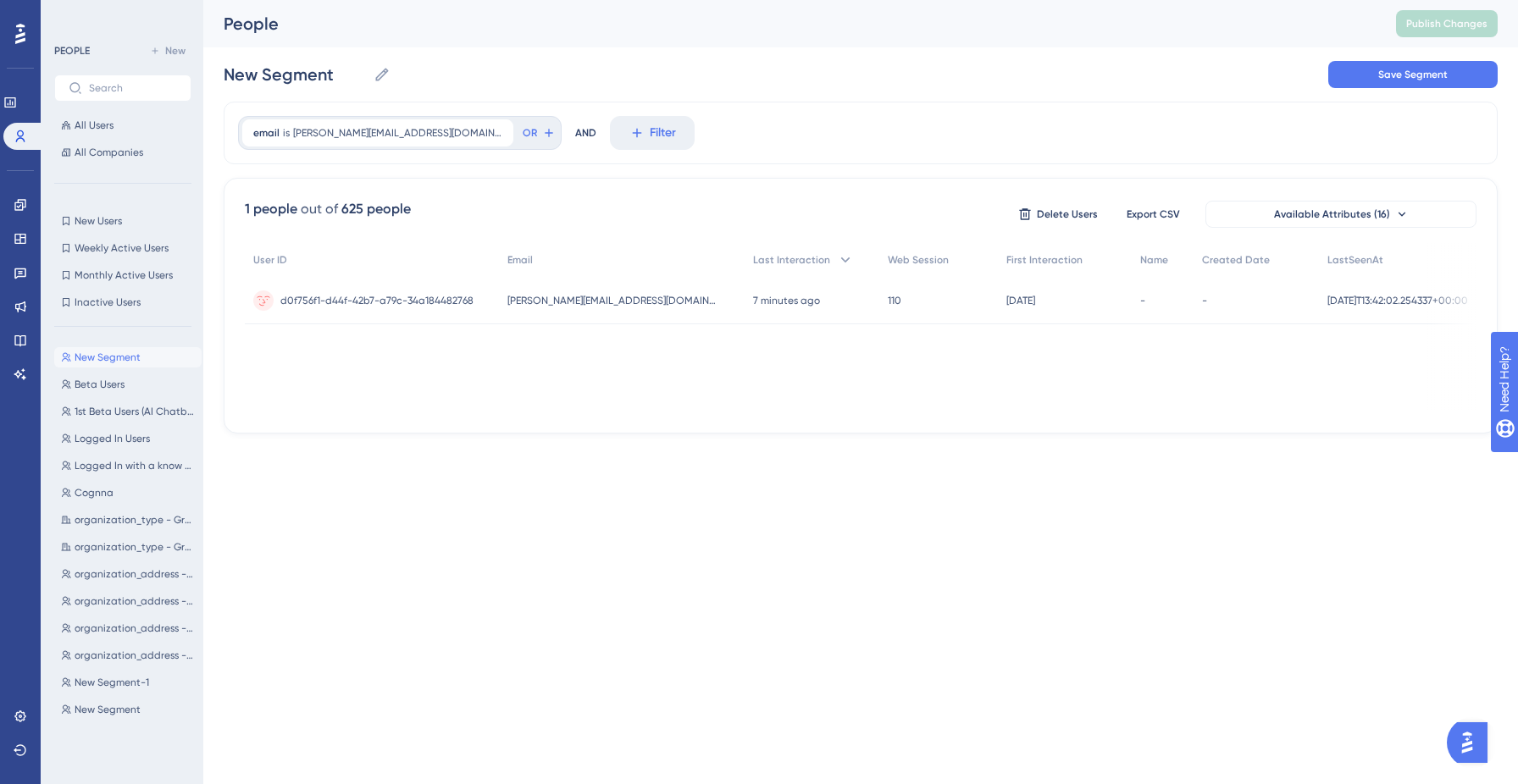
scroll to position [0, 0]
click at [1364, 81] on button "Save Segment" at bounding box center [1413, 74] width 170 height 27
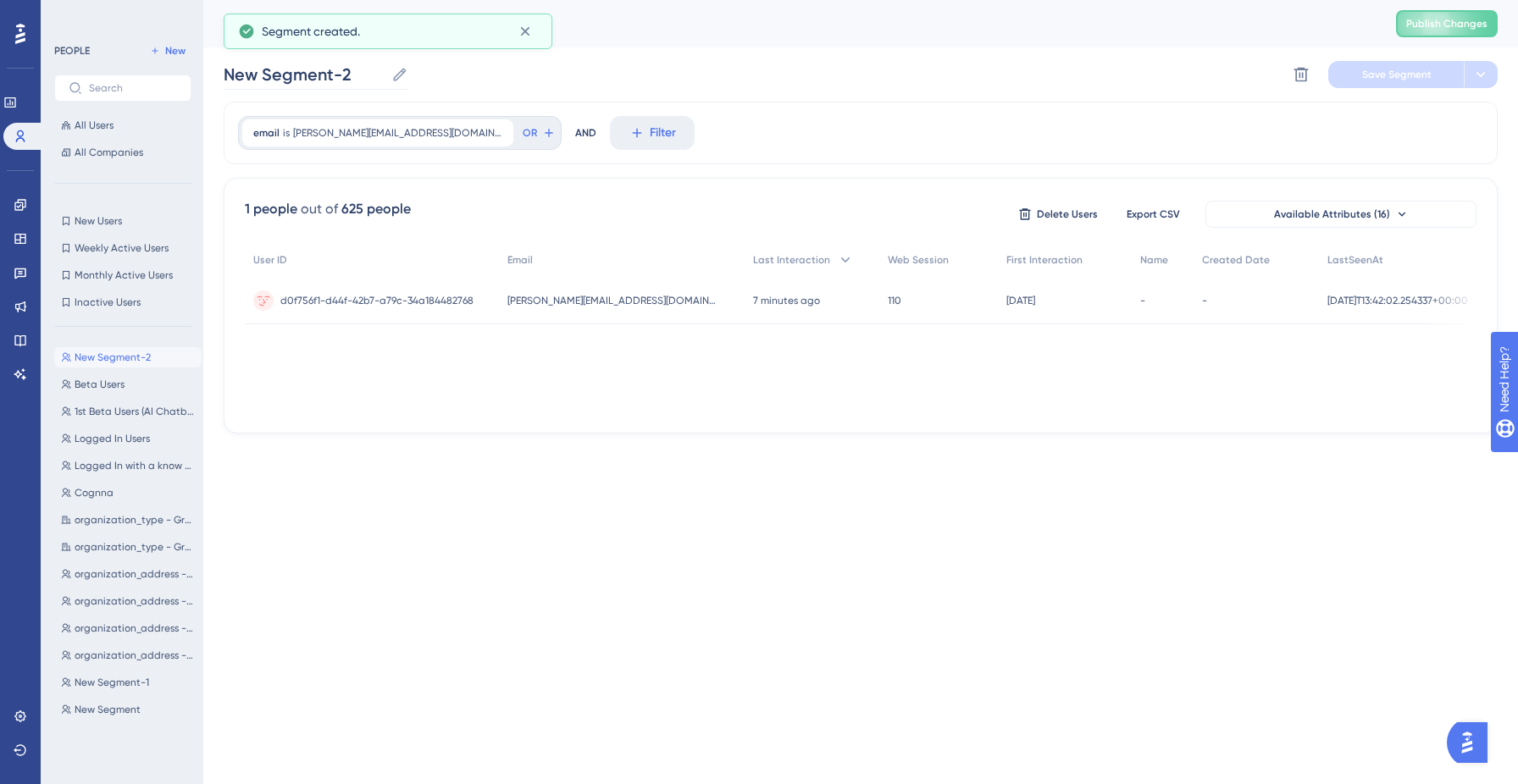
click at [396, 74] on icon at bounding box center [400, 75] width 17 height 17
click at [384, 74] on input "New Segment-2" at bounding box center [303, 74] width 161 height 24
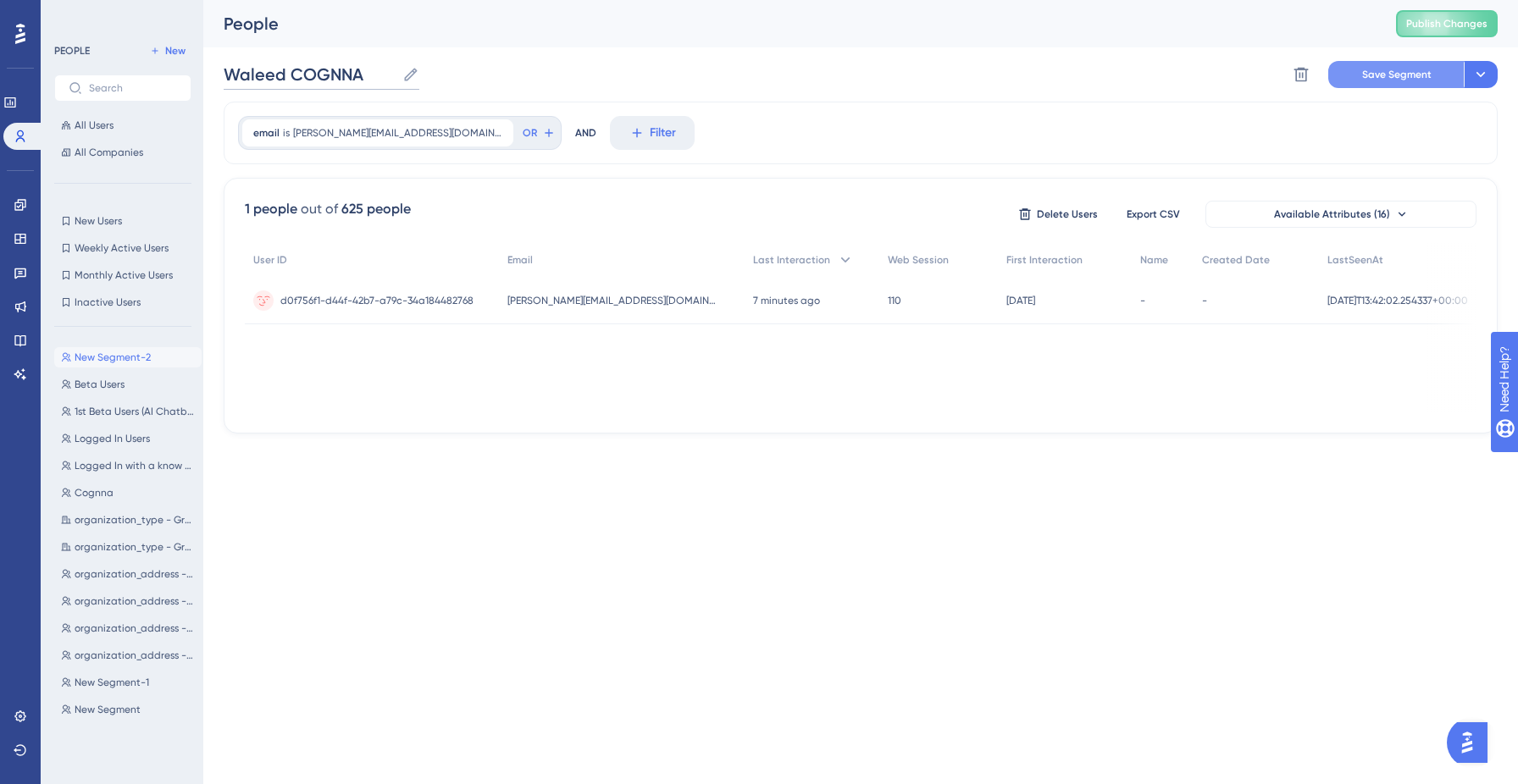
type input "Waleed COGNNA"
click at [1385, 81] on button "Save Segment" at bounding box center [1396, 74] width 136 height 27
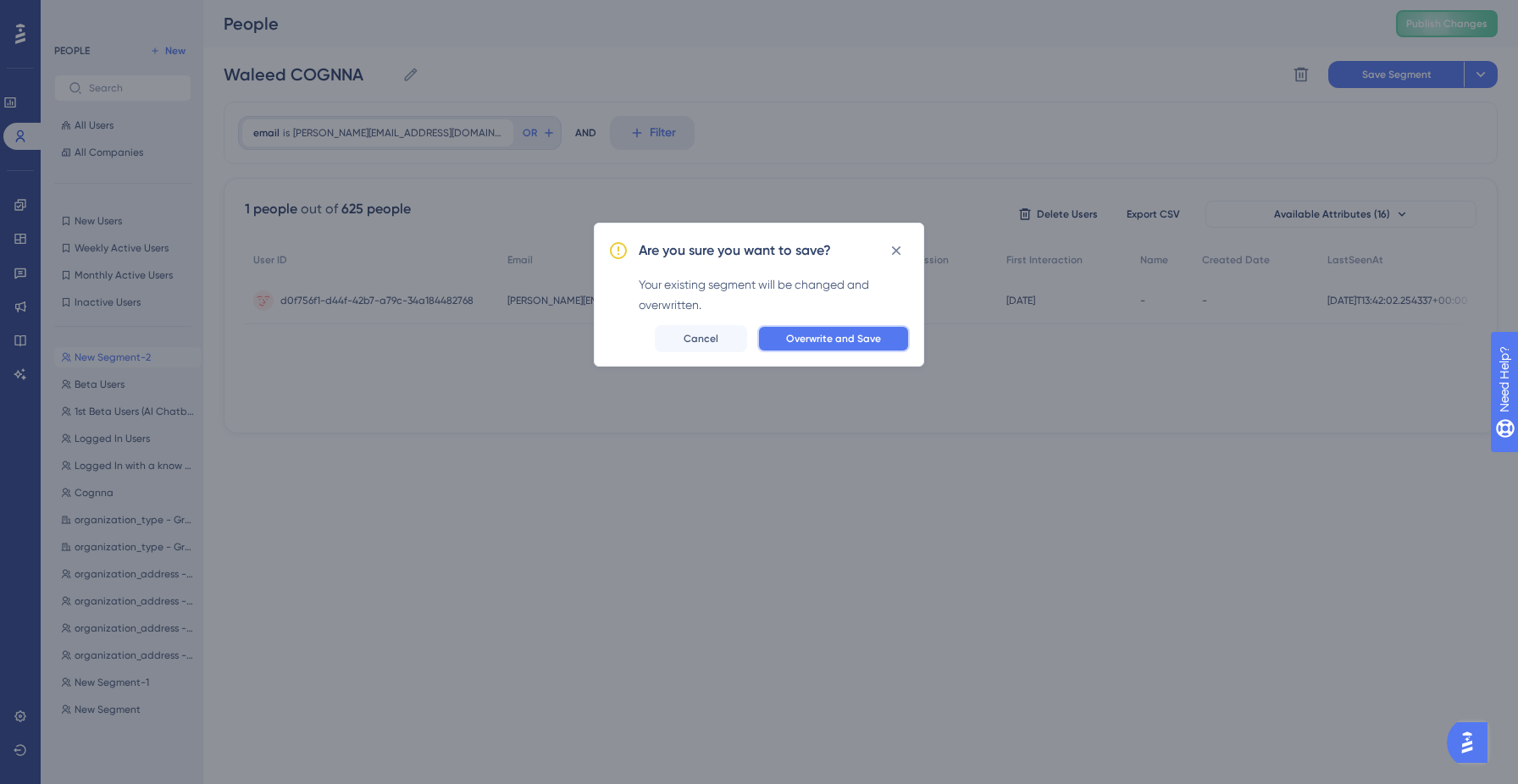
click at [840, 348] on button "Overwrite and Save" at bounding box center [833, 339] width 152 height 27
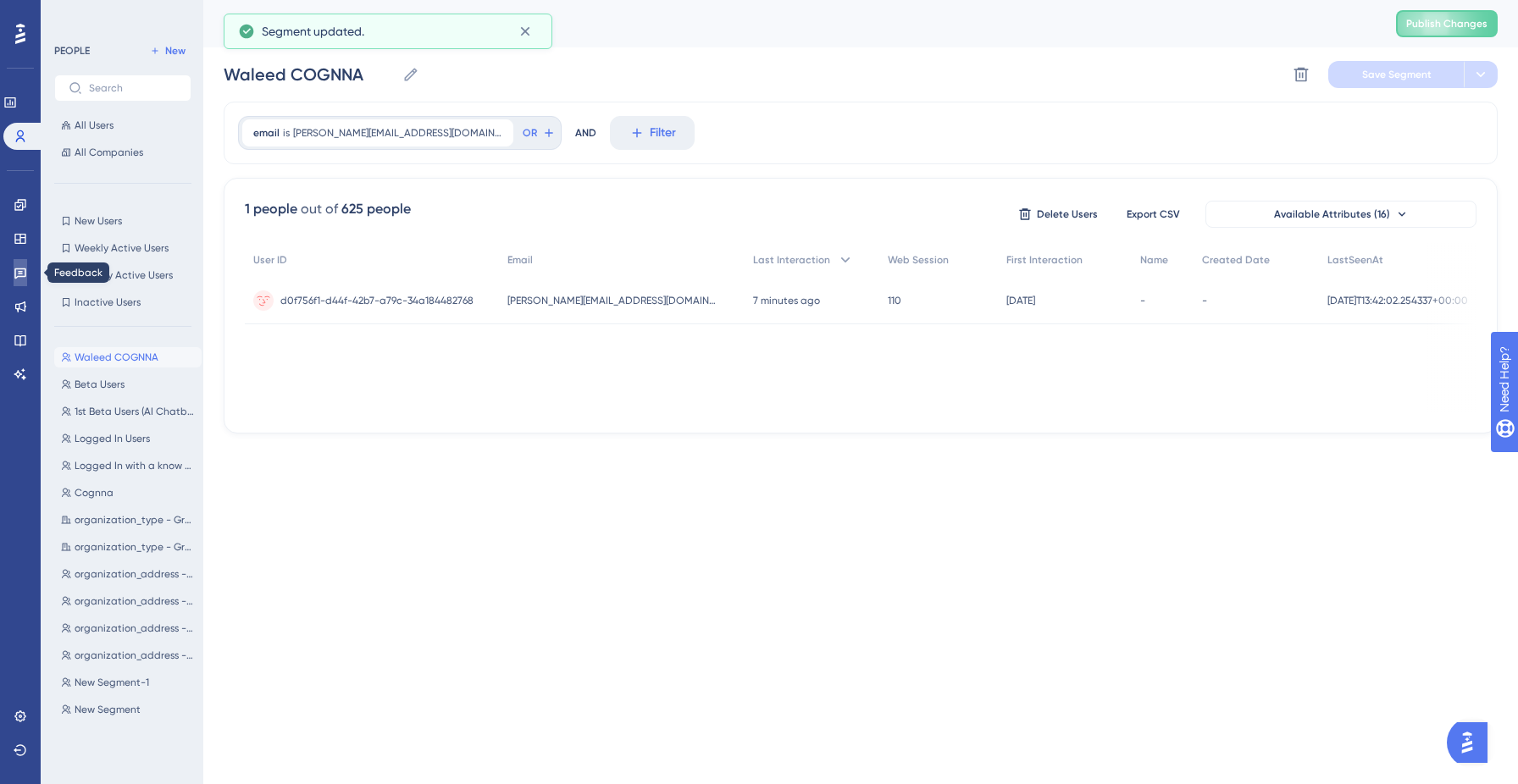
click at [13, 268] on icon at bounding box center [20, 273] width 13 height 13
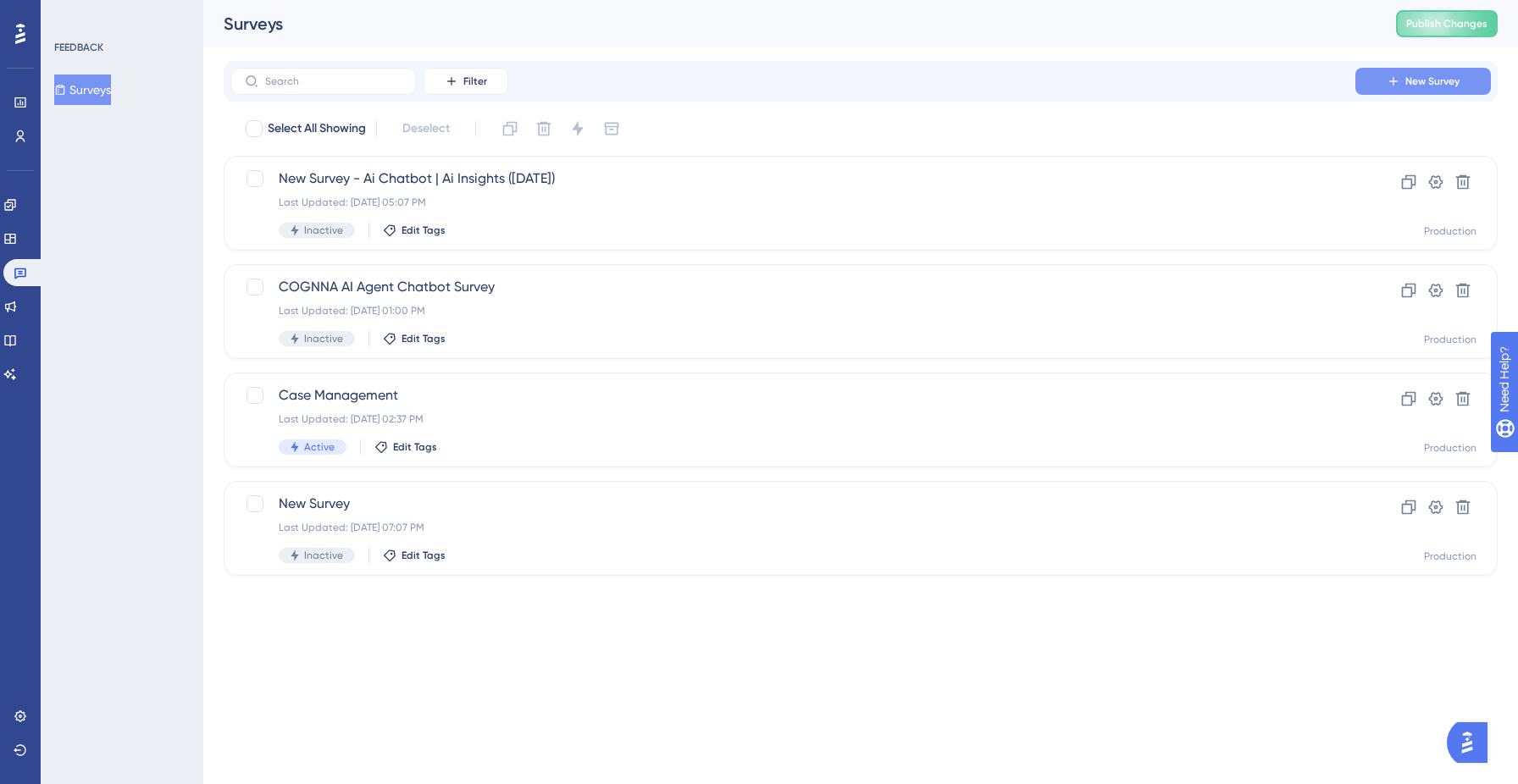
click at [1413, 77] on span "New Survey" at bounding box center [1432, 81] width 54 height 13
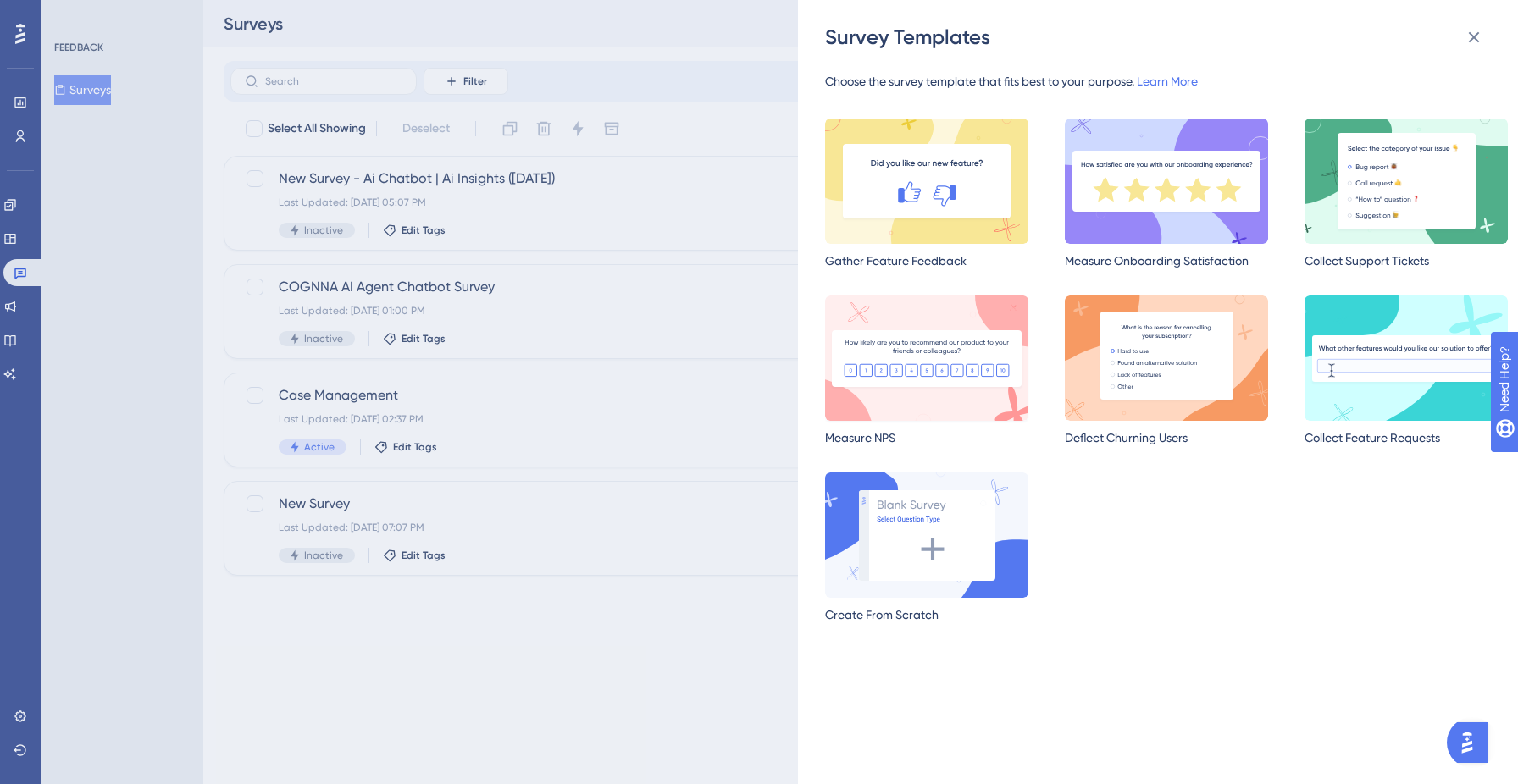
click at [912, 358] on img at bounding box center [927, 358] width 203 height 125
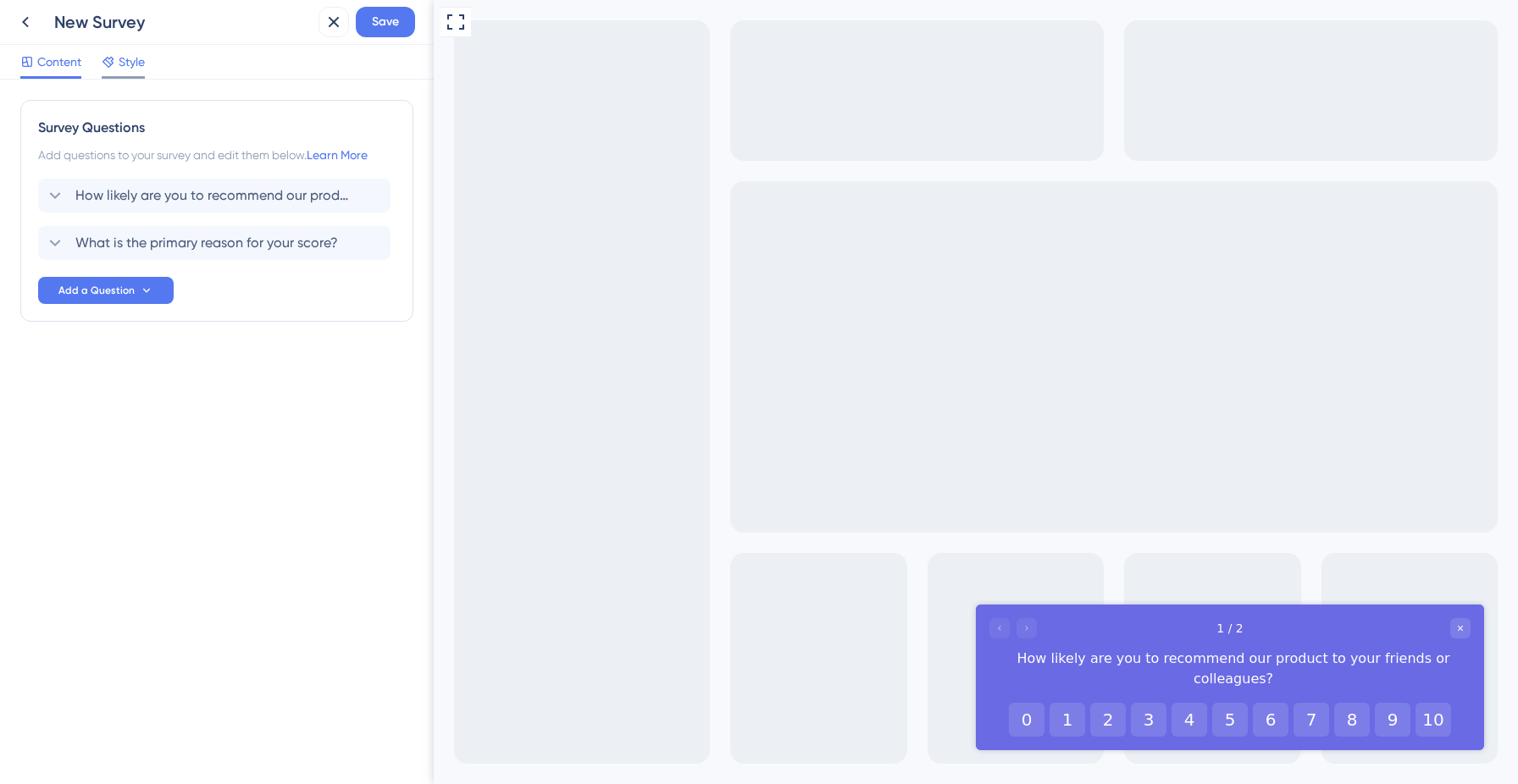
click at [132, 65] on span "Style" at bounding box center [131, 62] width 26 height 20
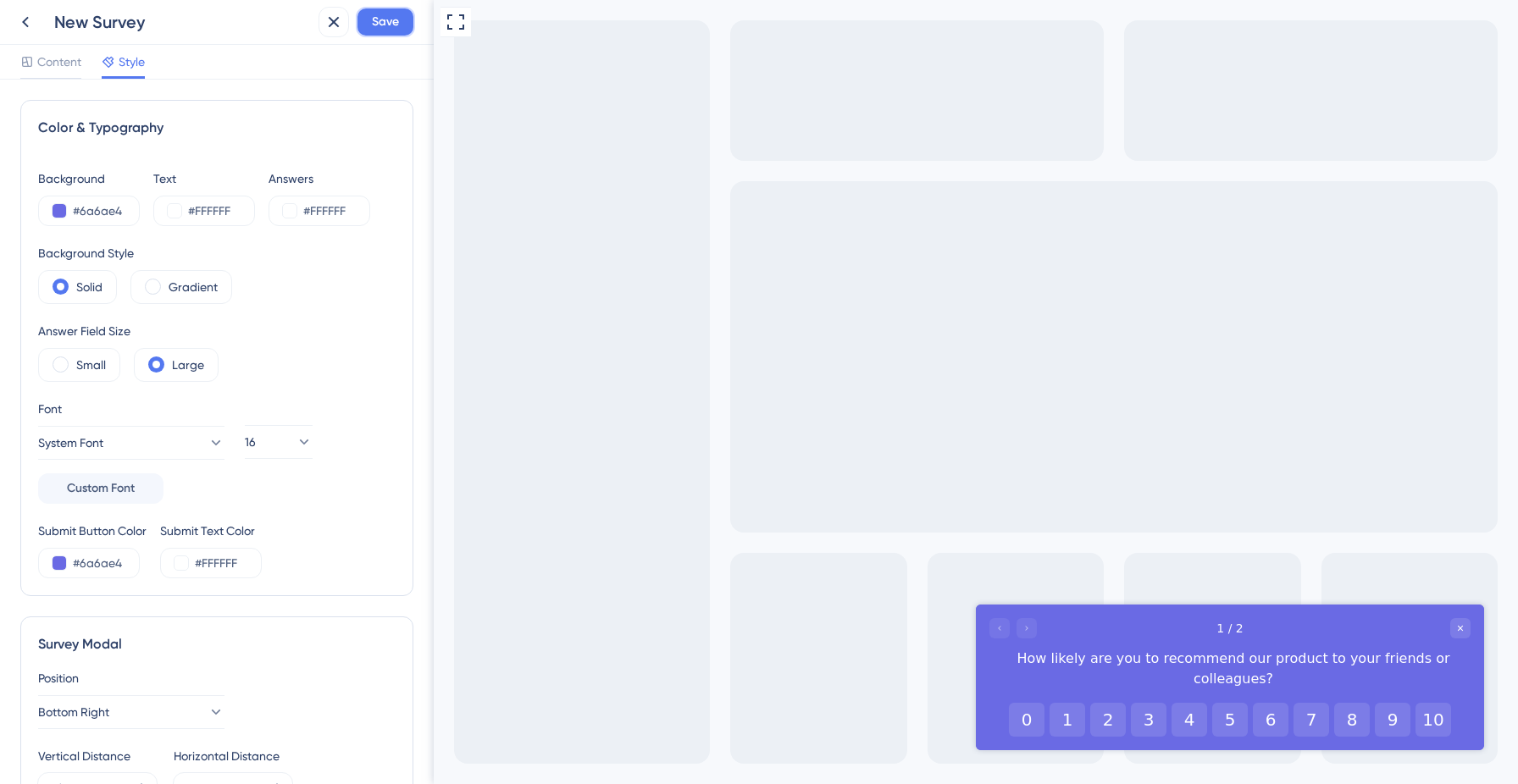
click at [380, 27] on span "Save" at bounding box center [385, 21] width 27 height 20
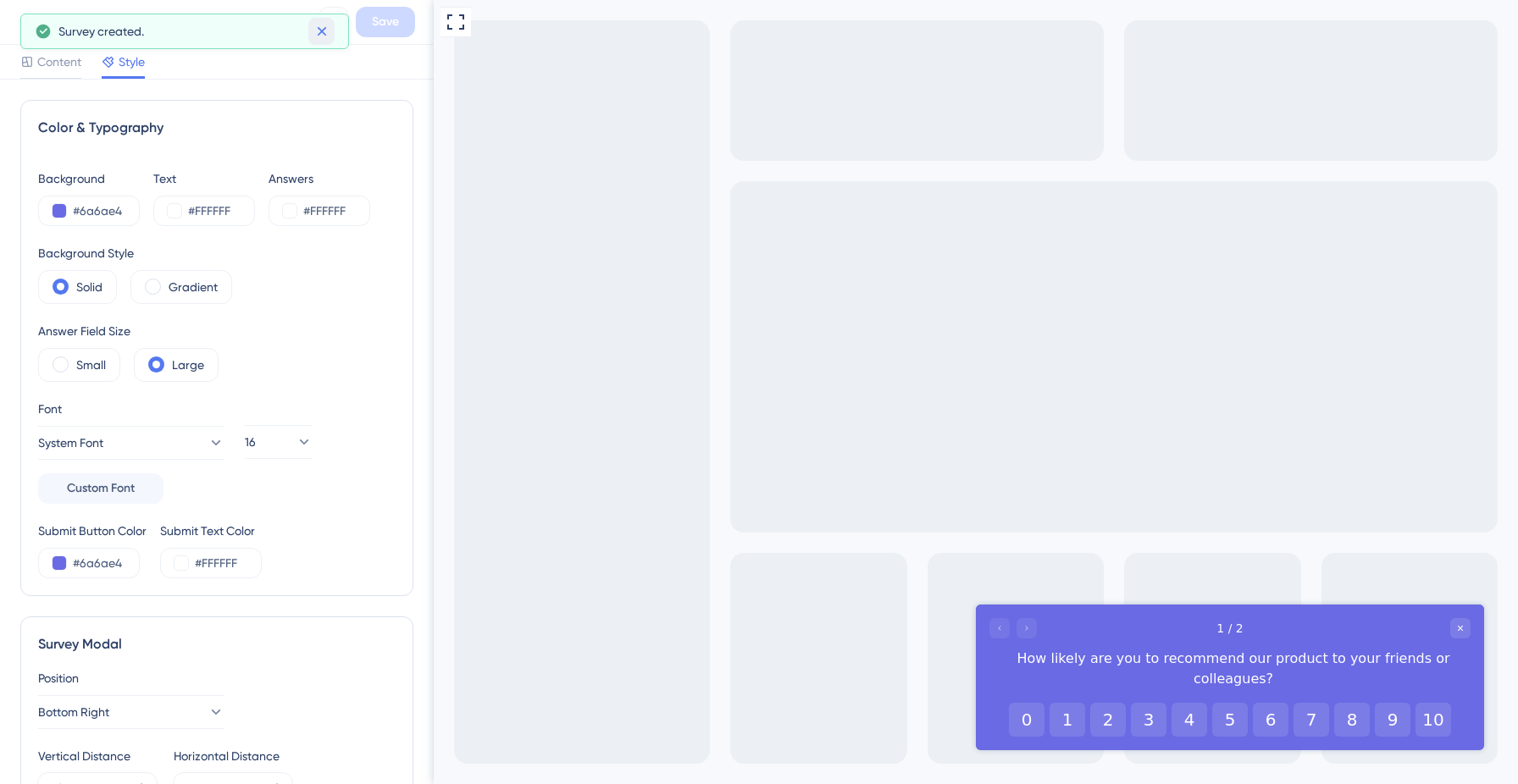
click at [325, 27] on icon at bounding box center [322, 32] width 10 height 10
click at [88, 18] on div "New Survey 1" at bounding box center [182, 22] width 257 height 24
click at [17, 21] on icon at bounding box center [25, 21] width 20 height 20
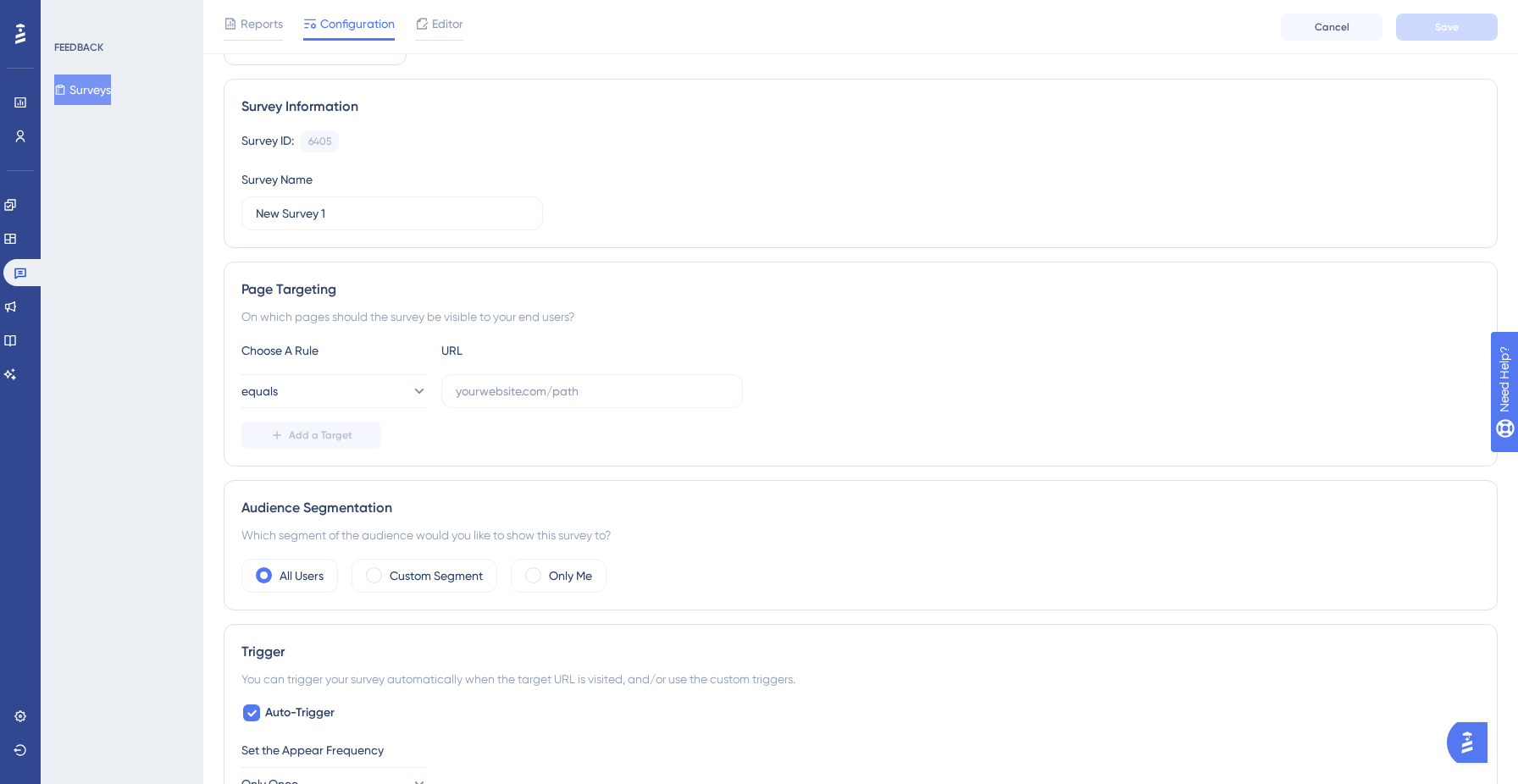
scroll to position [120, 0]
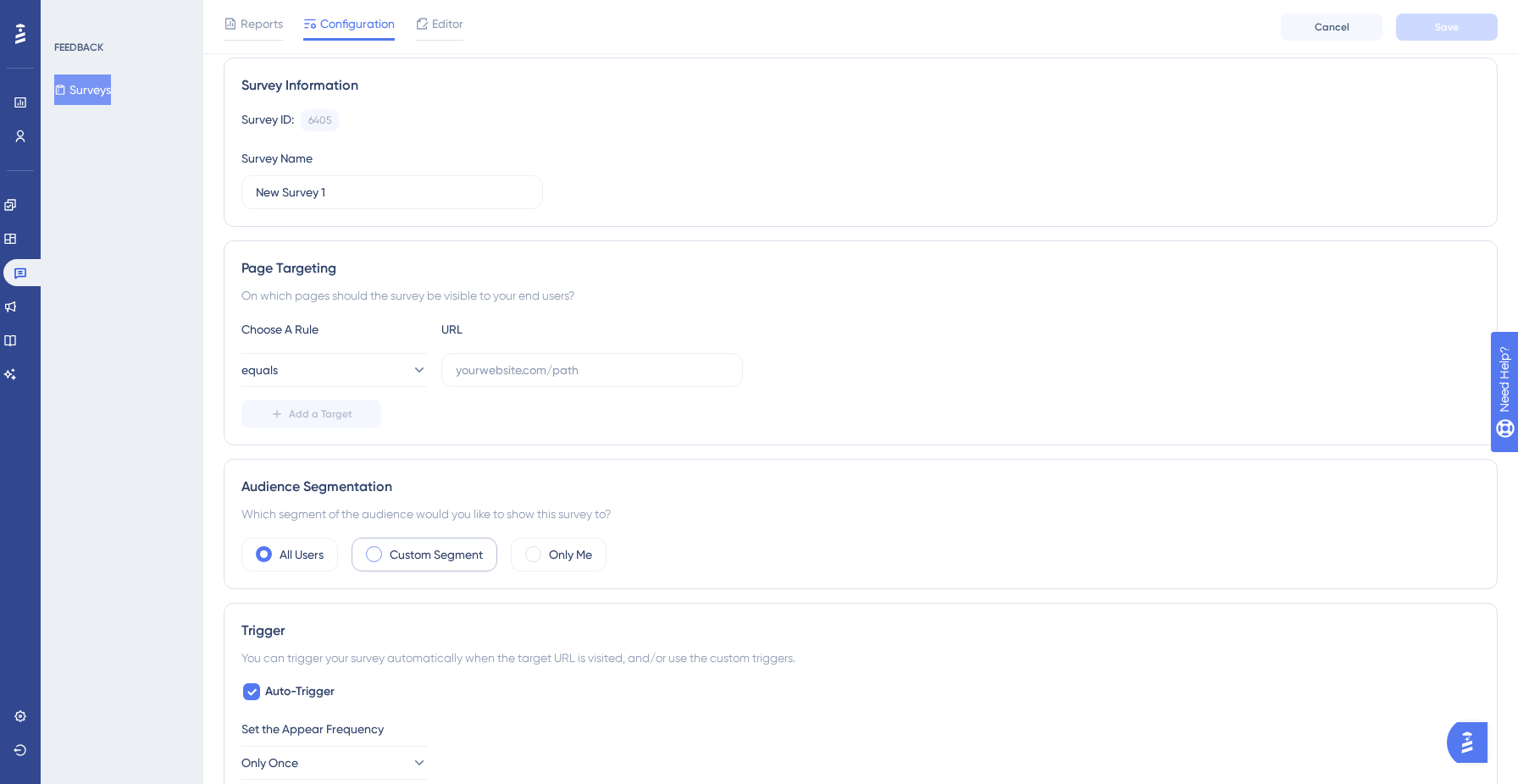
click at [417, 560] on label "Custom Segment" at bounding box center [436, 555] width 93 height 20
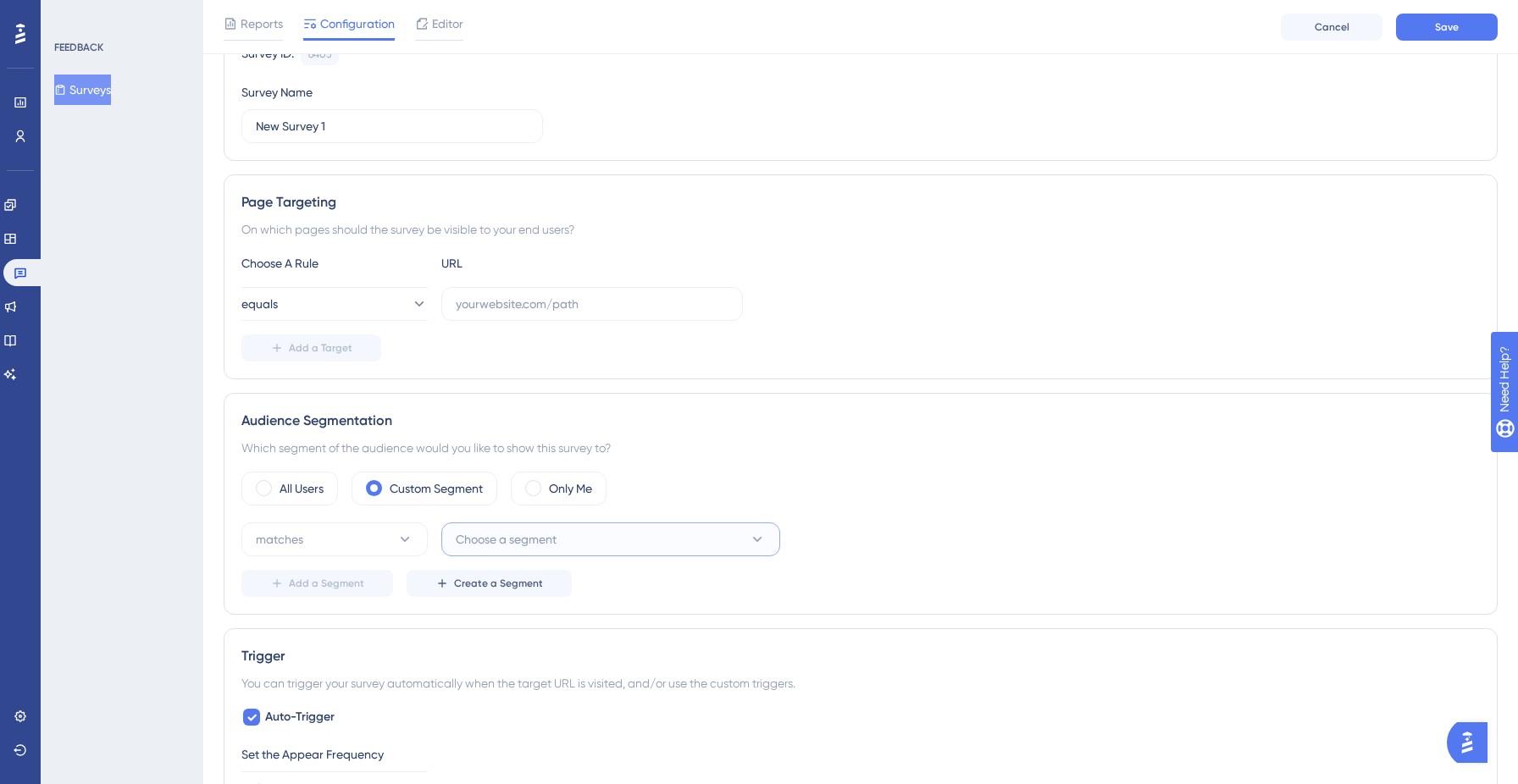
click at [488, 540] on span "Choose a segment" at bounding box center [506, 539] width 101 height 20
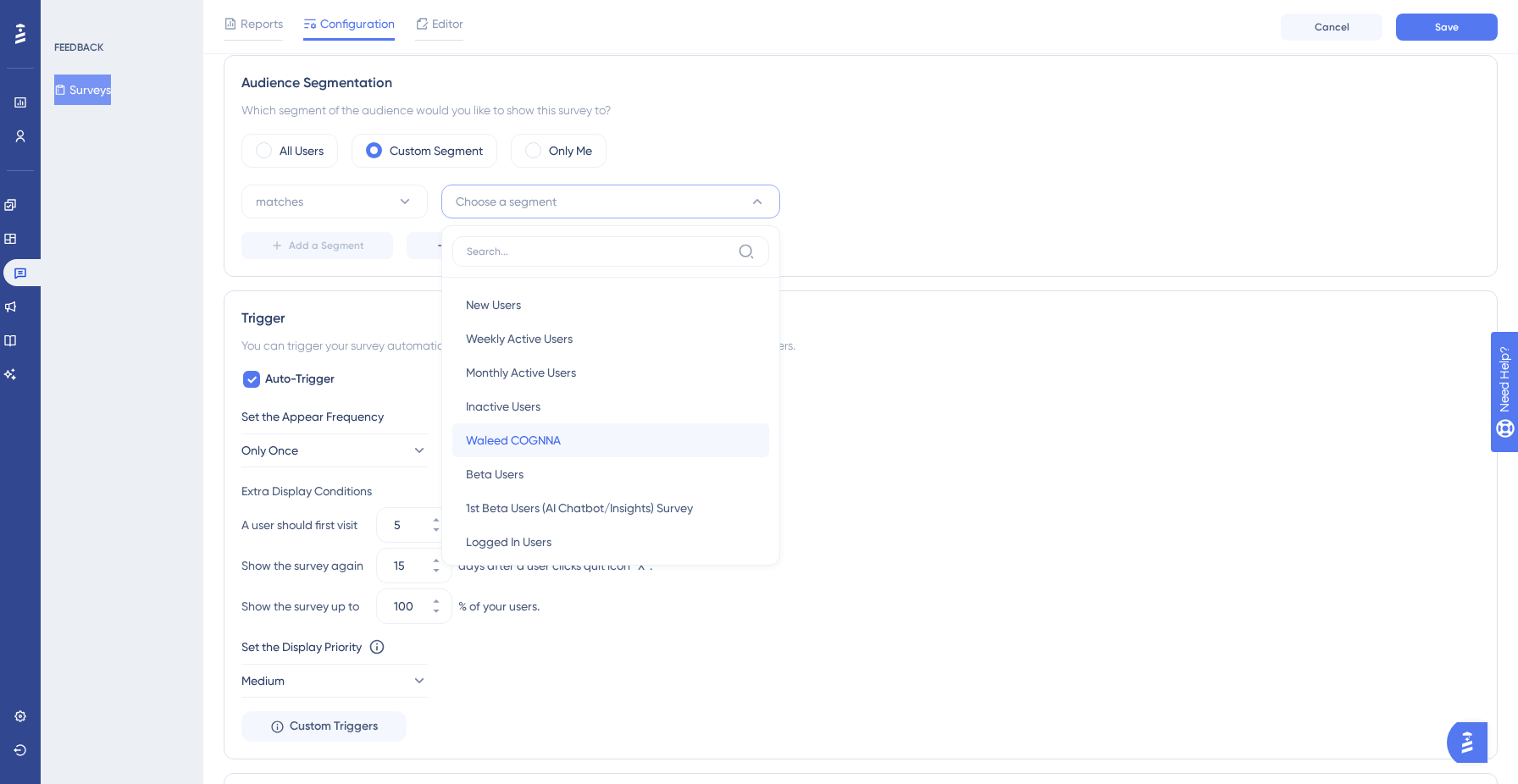
click at [552, 439] on span "Waleed COGNNA" at bounding box center [513, 440] width 95 height 20
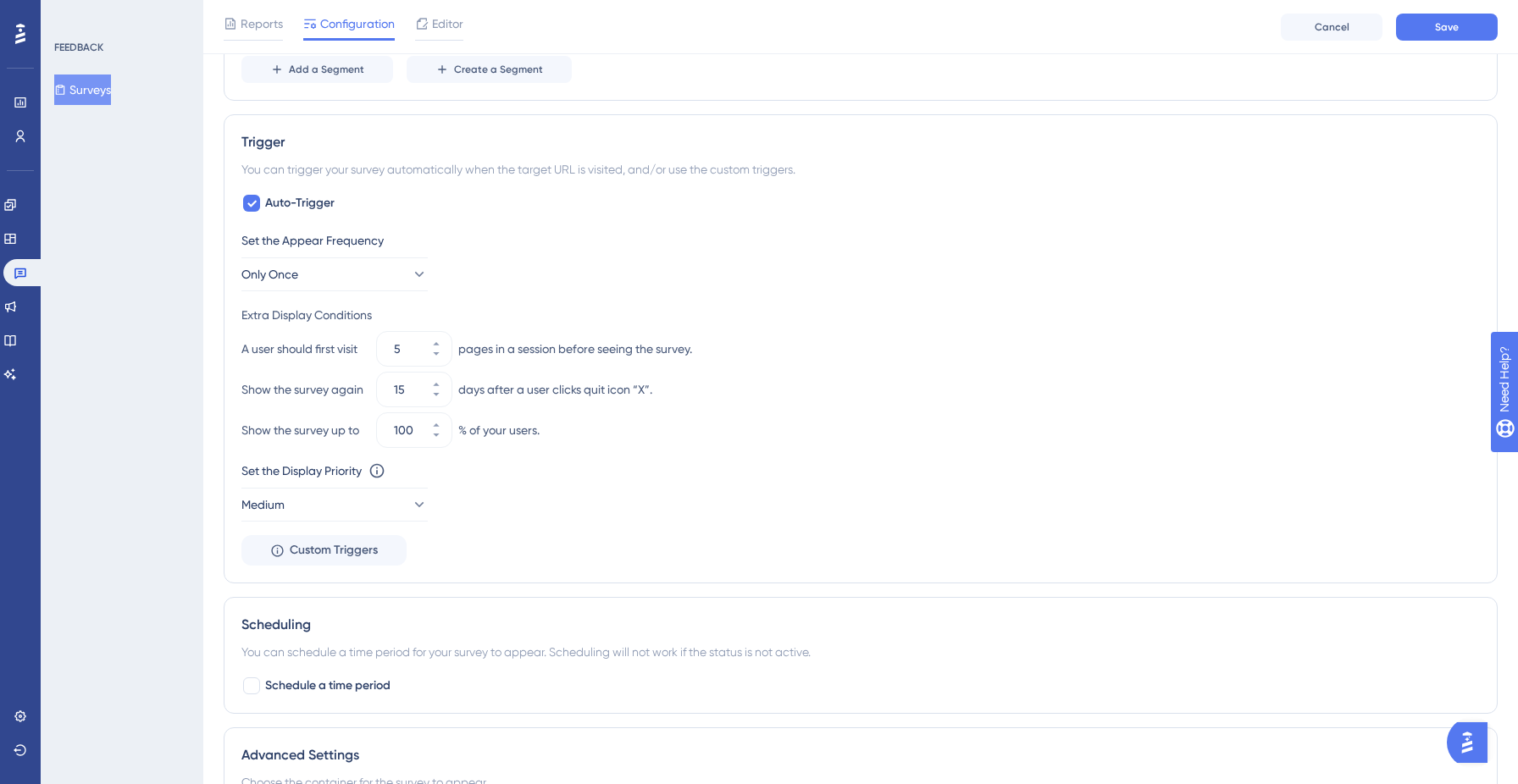
scroll to position [701, 0]
click at [434, 354] on icon at bounding box center [436, 353] width 11 height 11
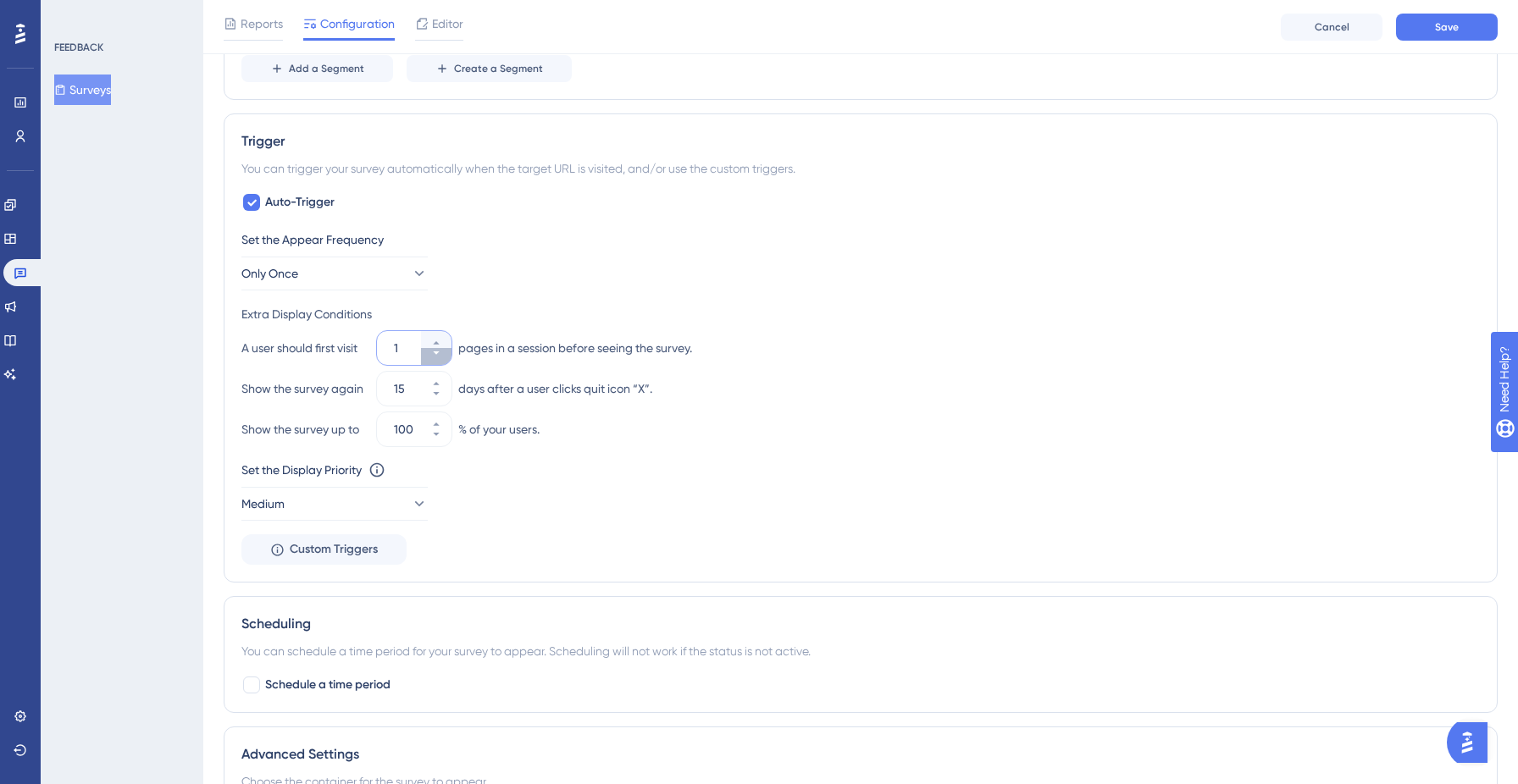
click at [434, 354] on icon at bounding box center [436, 353] width 11 height 11
type input "1"
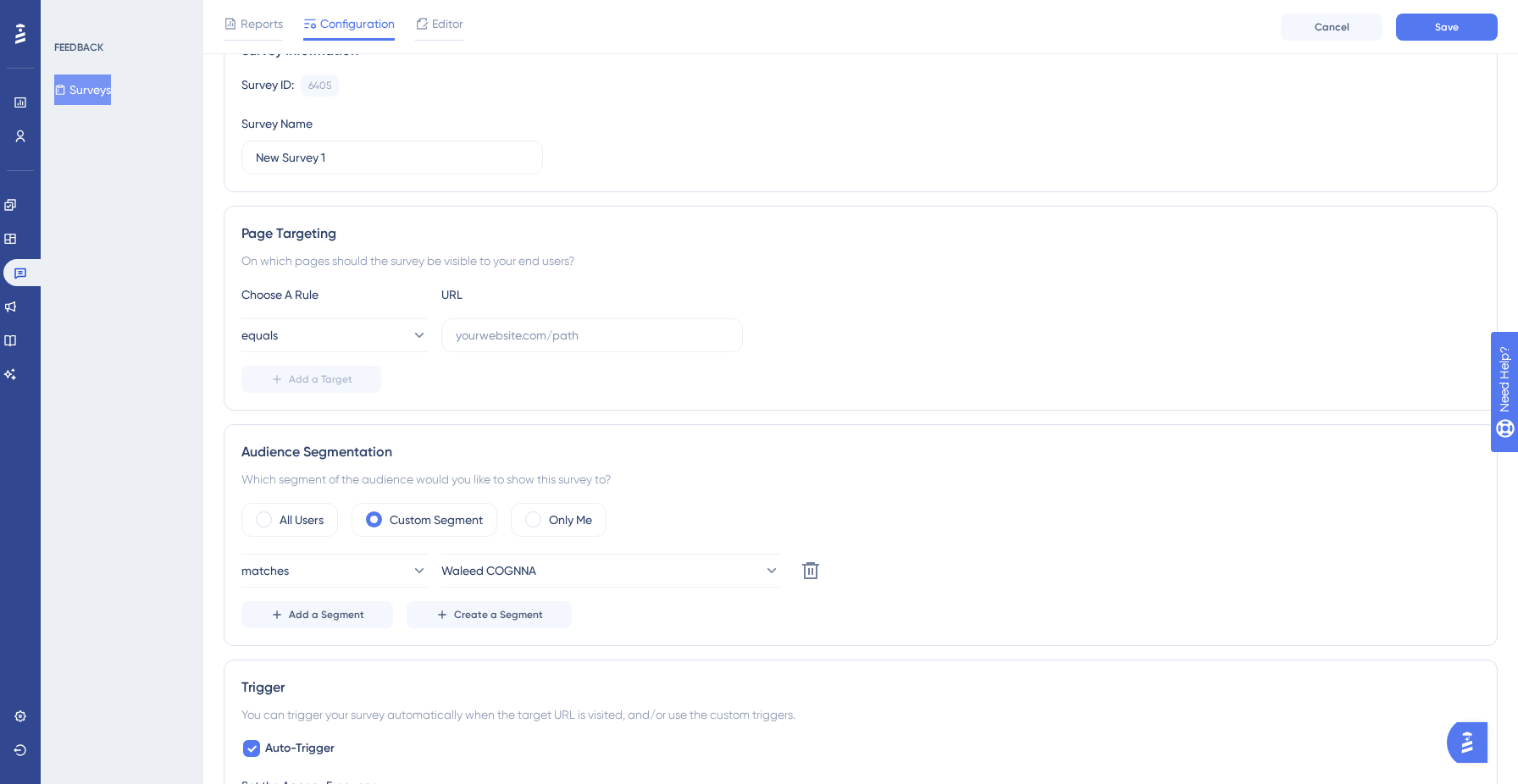
scroll to position [0, 0]
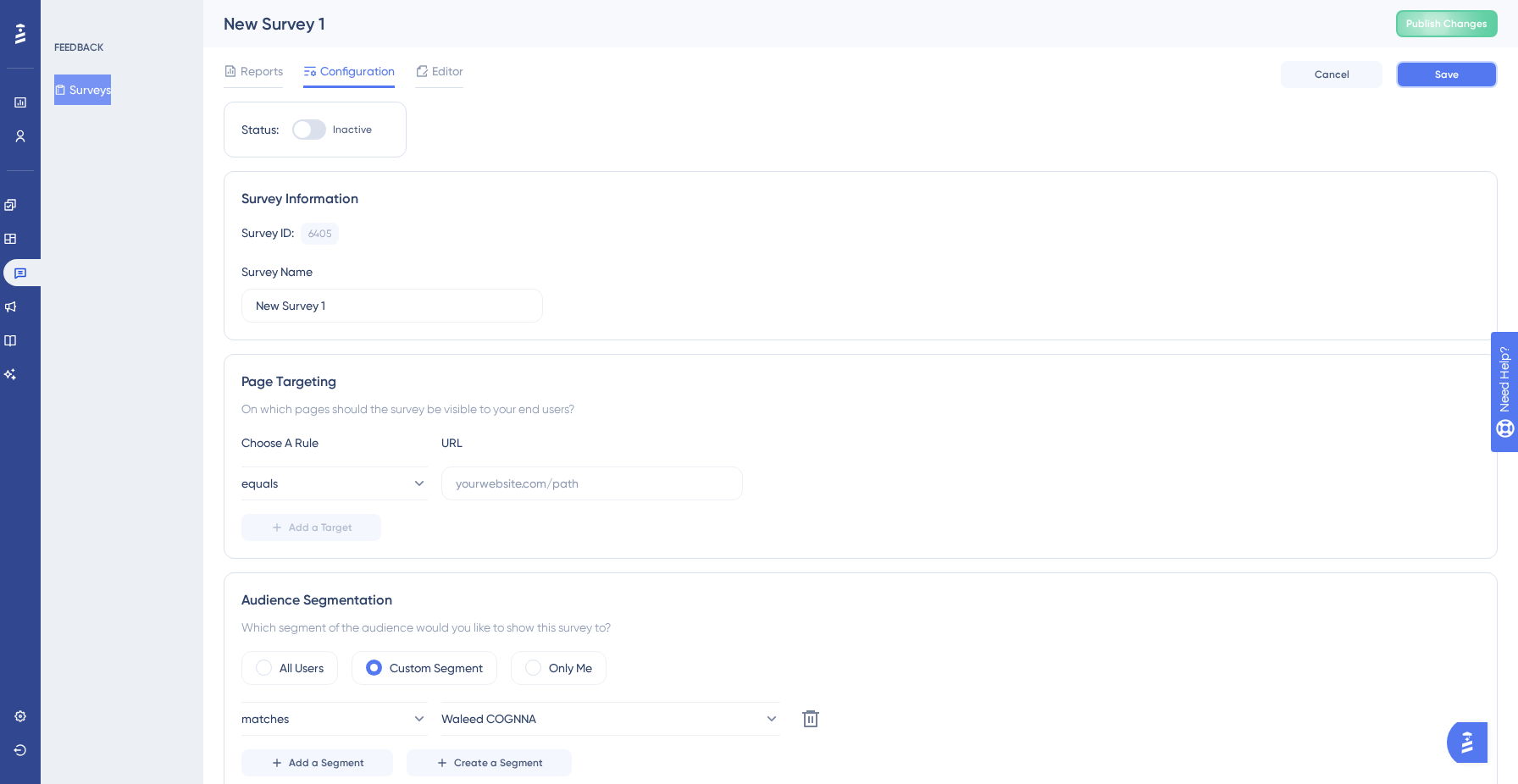
click at [1472, 80] on button "Save" at bounding box center [1448, 74] width 102 height 27
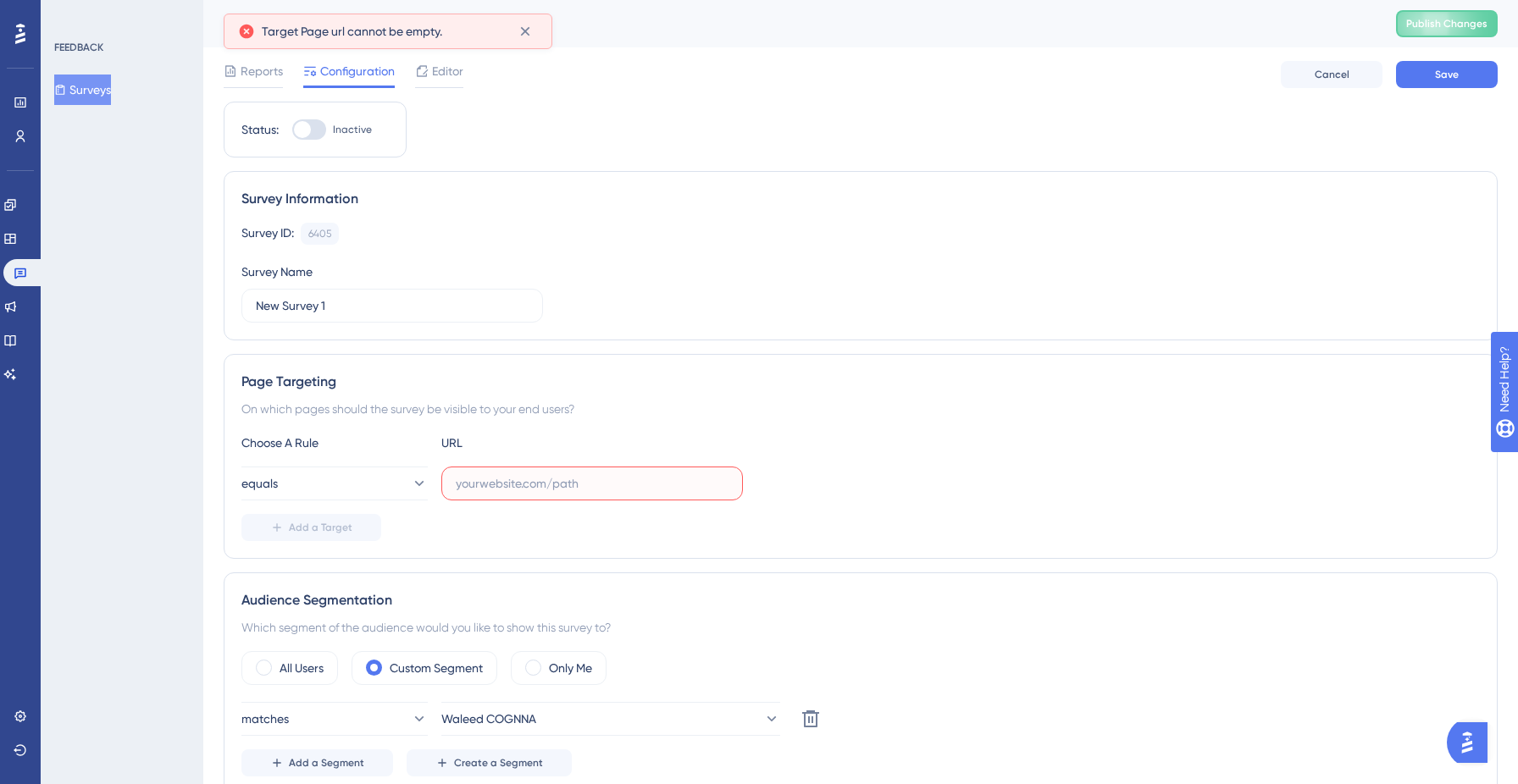
click at [537, 475] on input "text" at bounding box center [591, 483] width 273 height 18
paste input "[URL][DOMAIN_NAME]"
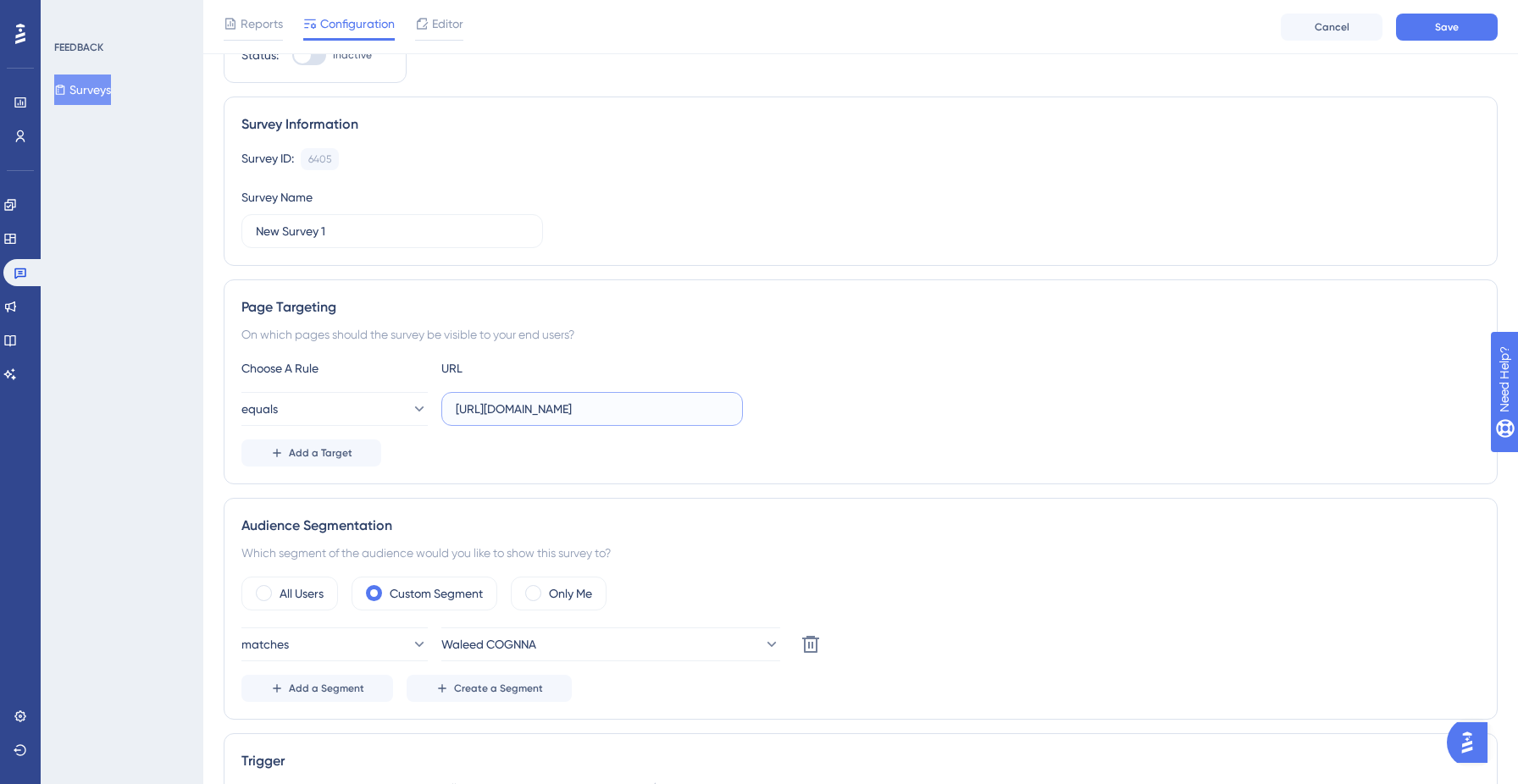
scroll to position [91, 0]
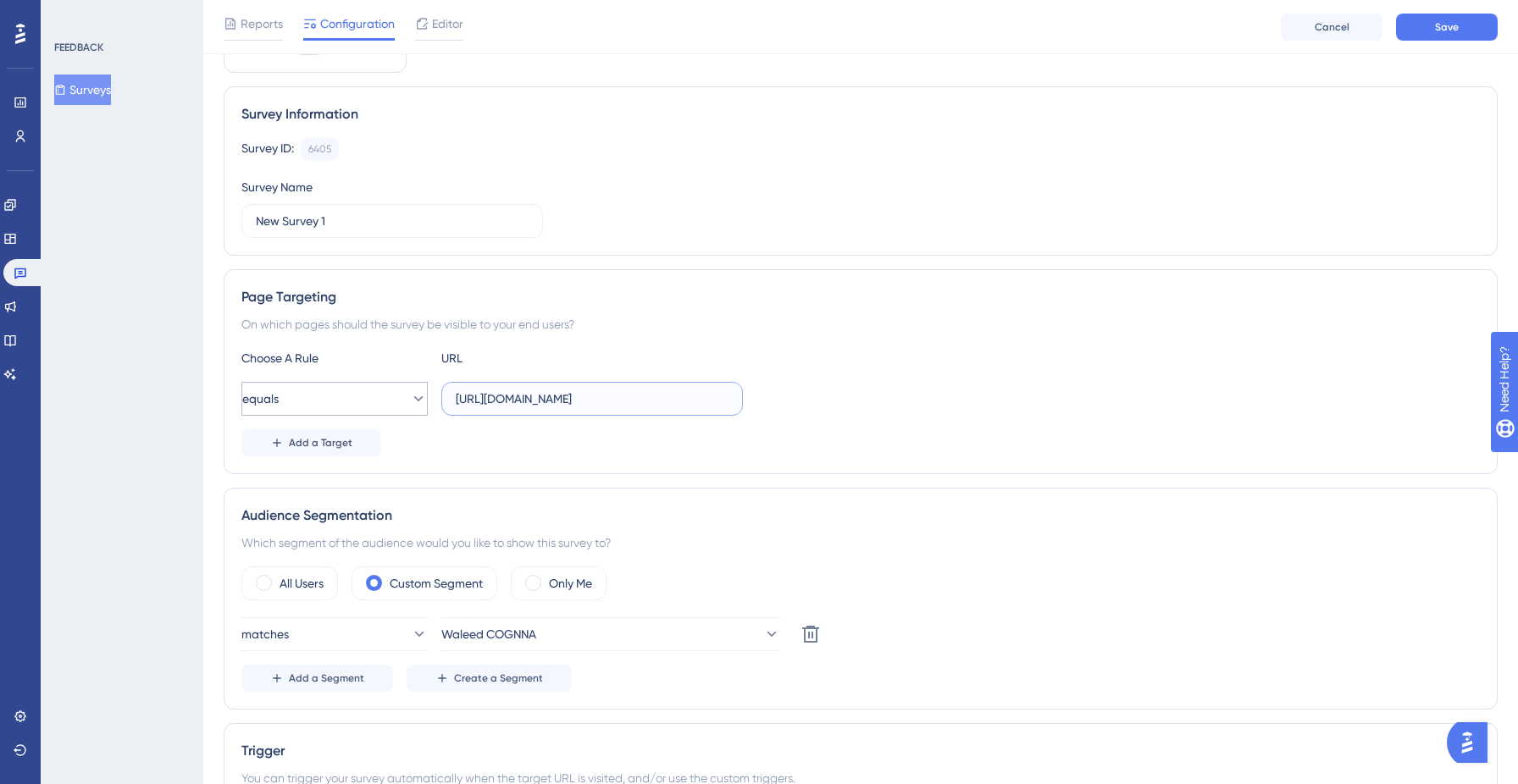
type input "[URL][DOMAIN_NAME]"
click at [414, 397] on icon at bounding box center [419, 399] width 10 height 5
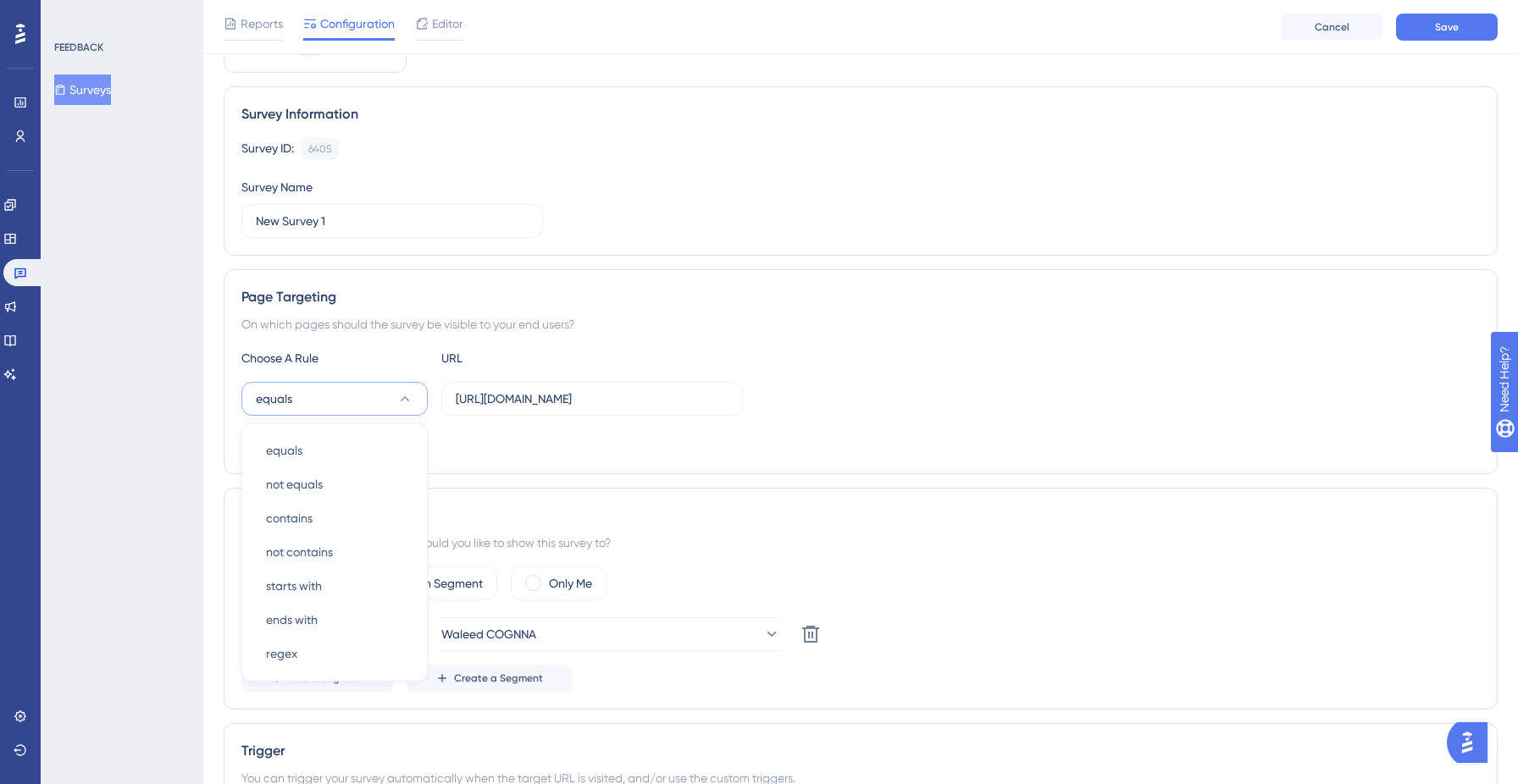
scroll to position [251, 0]
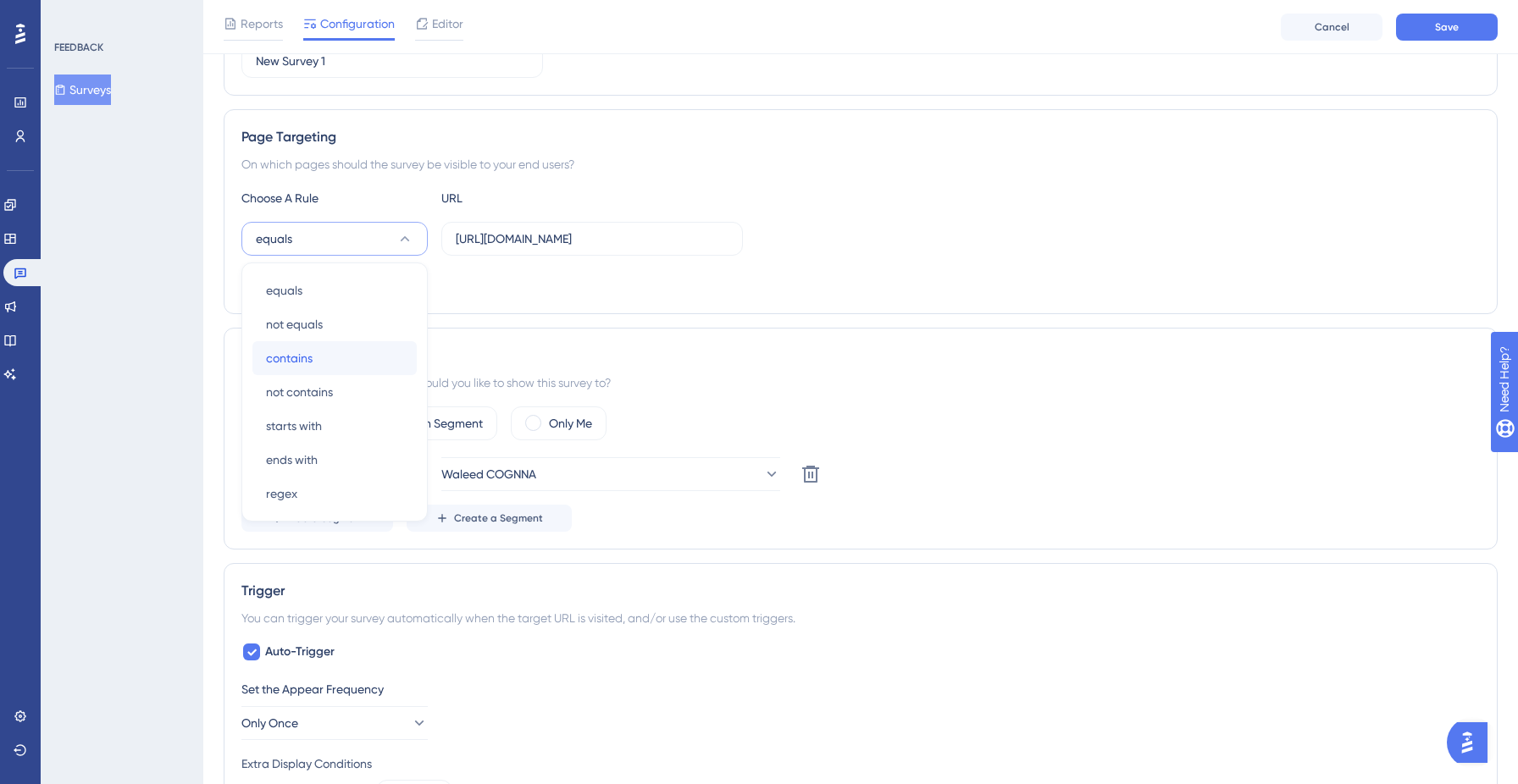
click at [366, 347] on div "contains contains" at bounding box center [334, 357] width 137 height 34
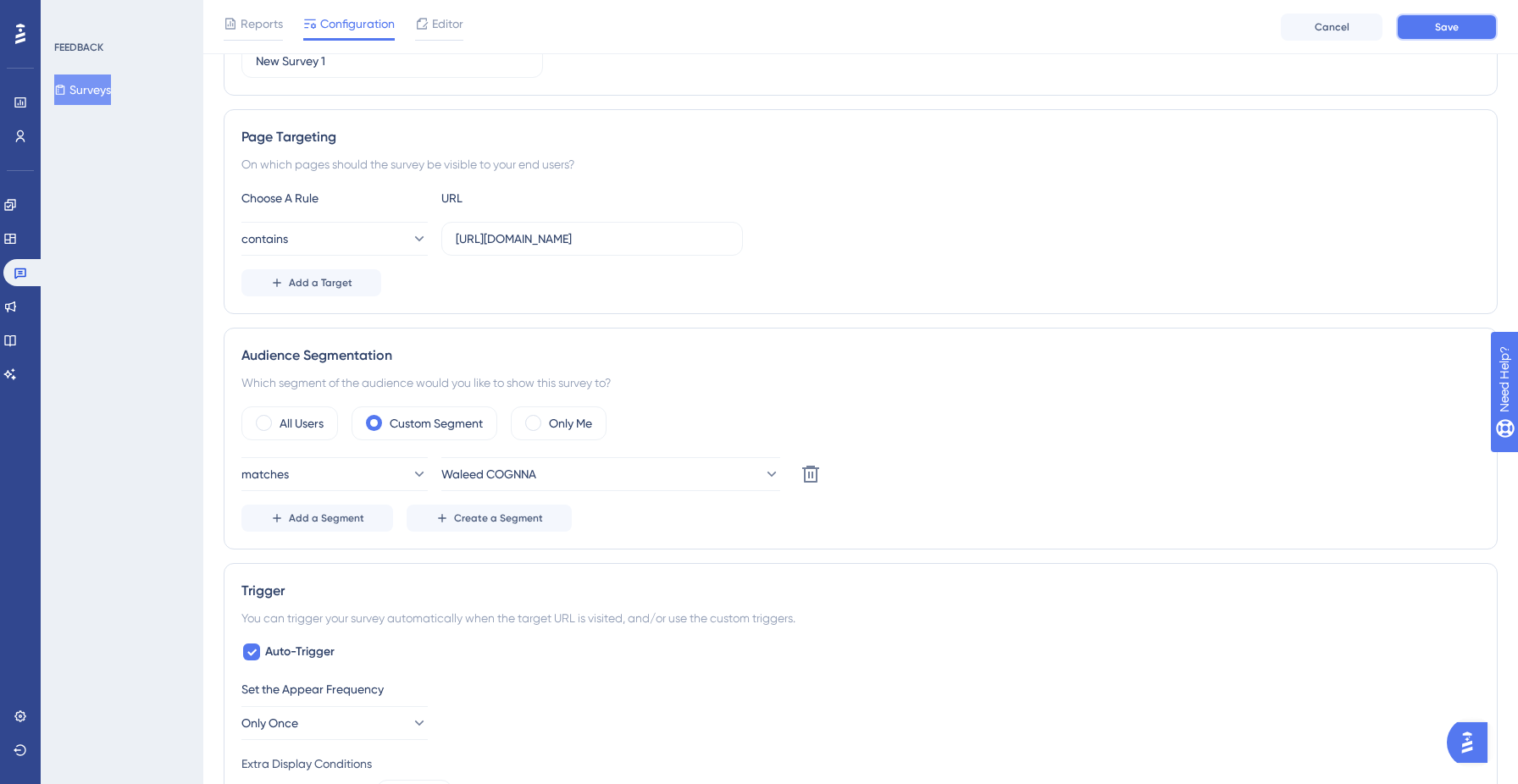
click at [1453, 25] on span "Save" at bounding box center [1447, 27] width 24 height 13
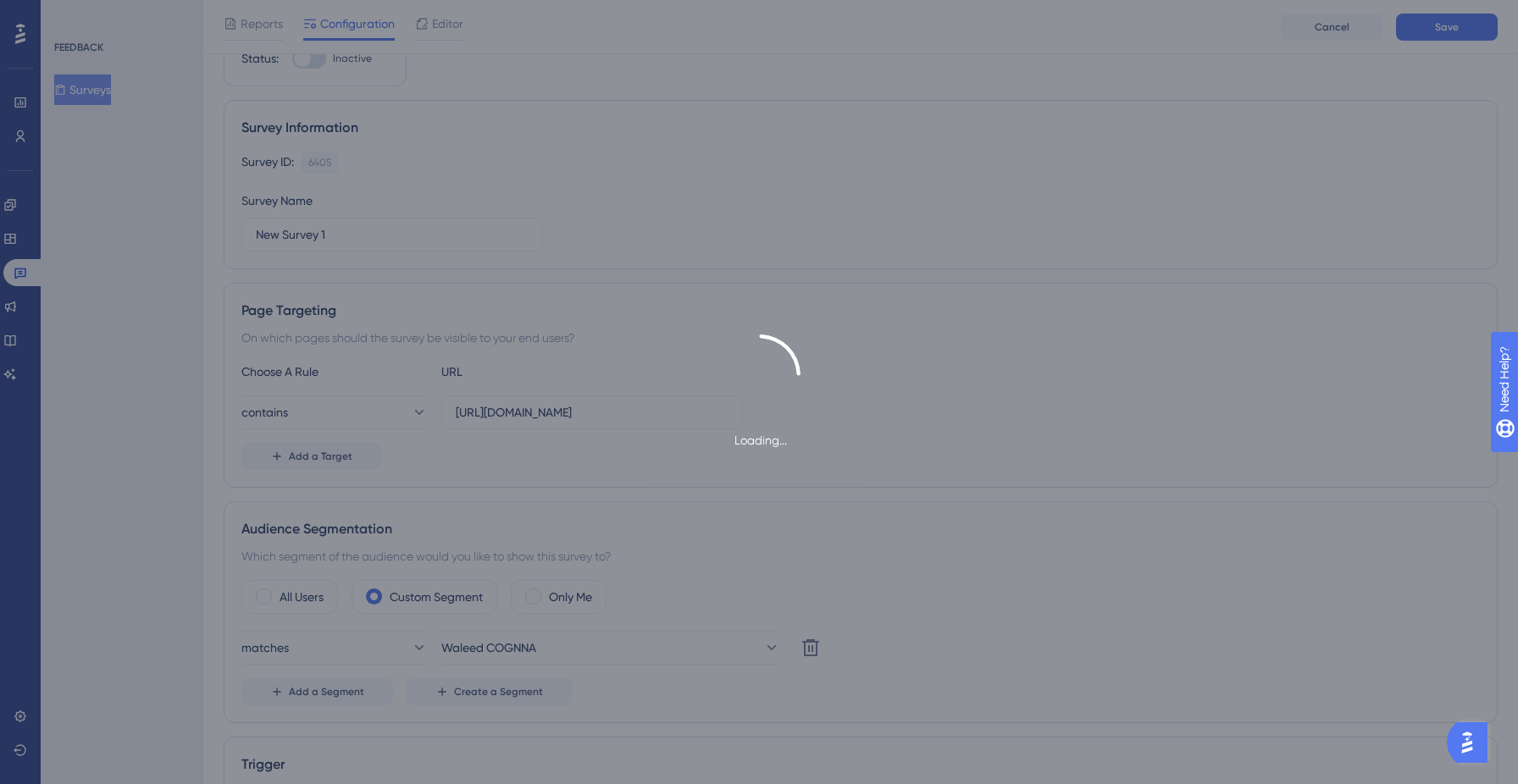
scroll to position [0, 0]
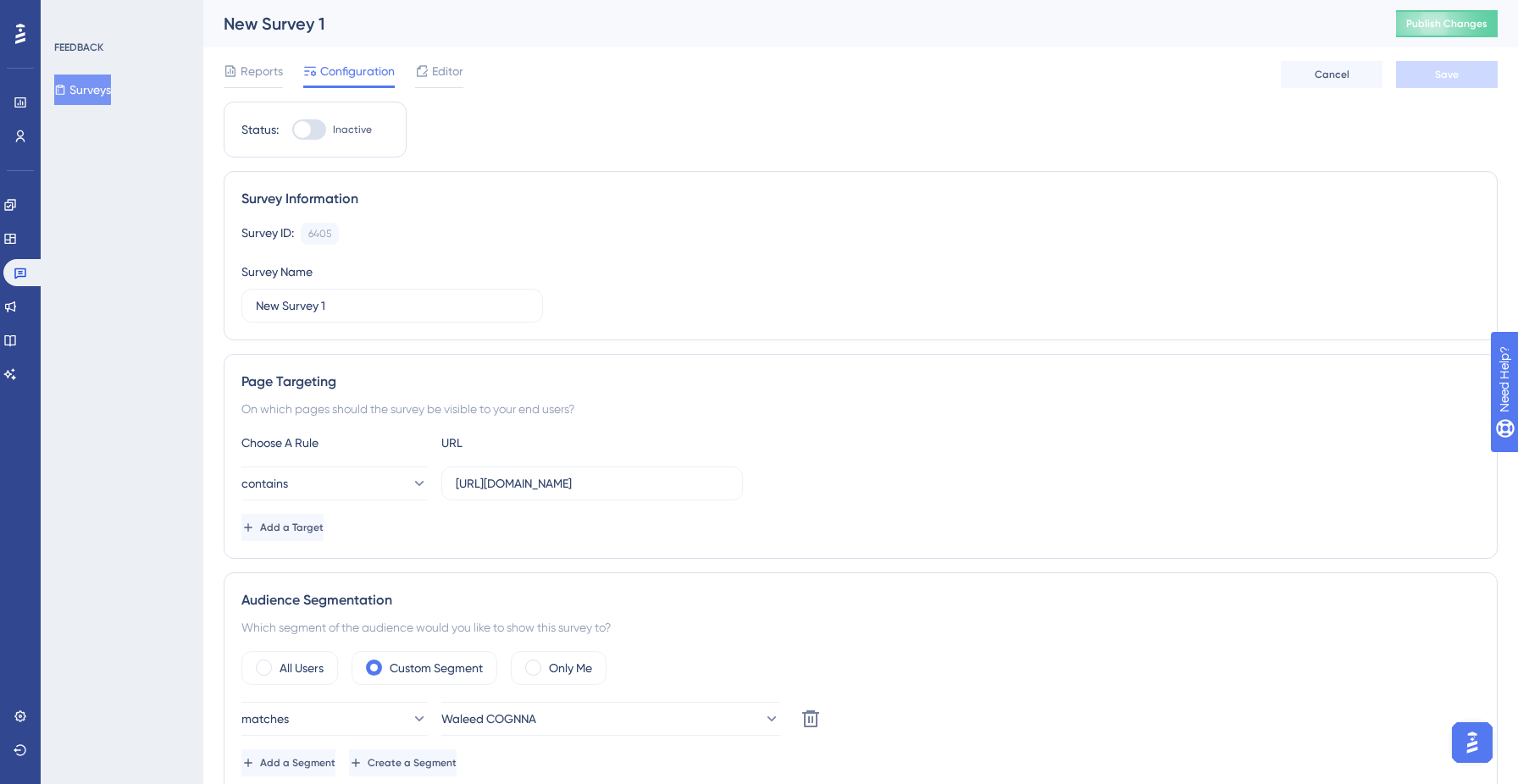
click at [302, 134] on div at bounding box center [302, 130] width 17 height 17
click at [292, 130] on input "Inactive" at bounding box center [292, 130] width 1 height 1
checkbox input "true"
click at [1432, 84] on button "Save" at bounding box center [1448, 74] width 102 height 27
click at [272, 19] on div "New Survey 1" at bounding box center [788, 23] width 1130 height 24
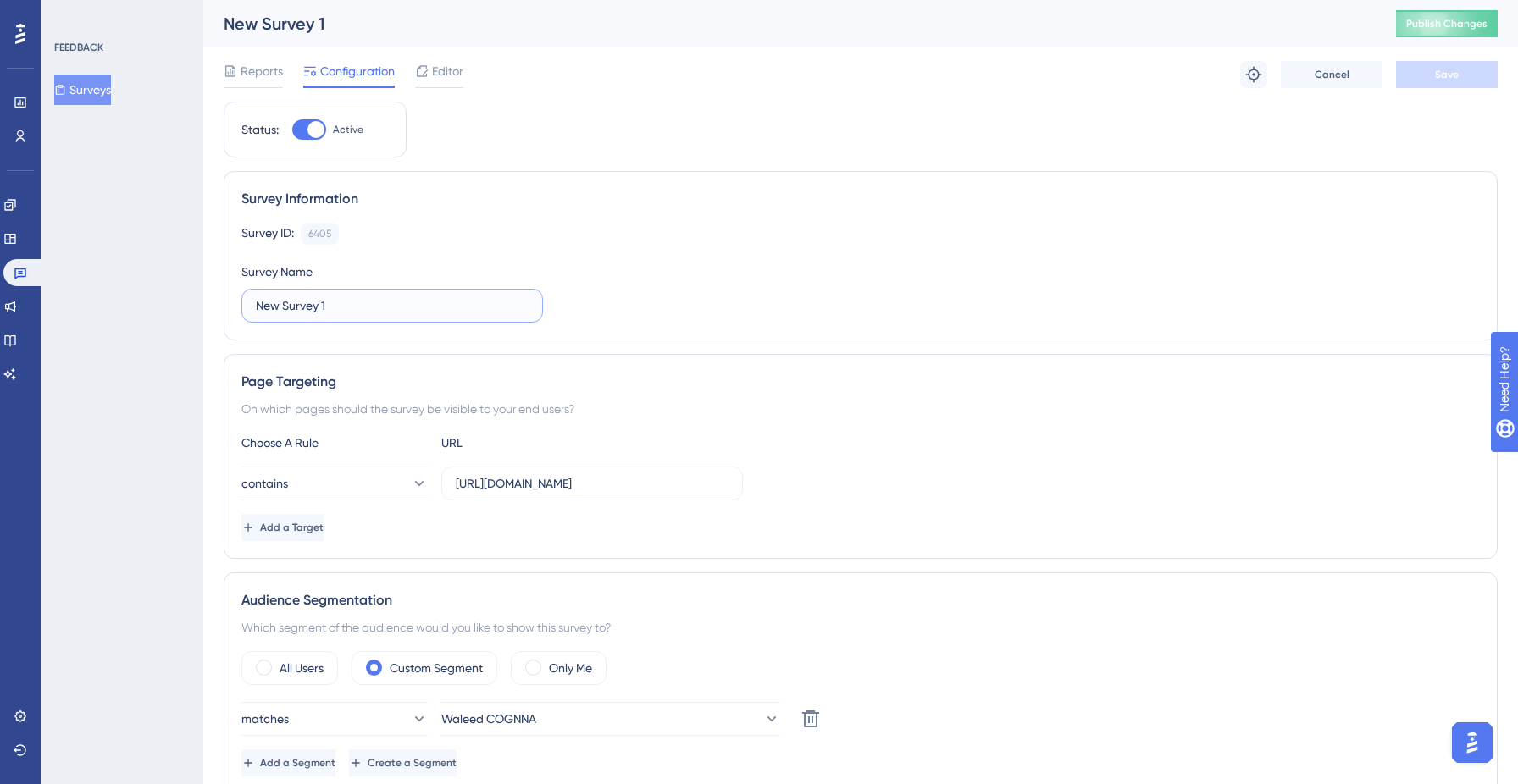
click at [265, 307] on input "New Survey 1" at bounding box center [392, 305] width 273 height 18
type input "NPS Test Survey"
click at [1447, 72] on span "Save" at bounding box center [1447, 74] width 24 height 13
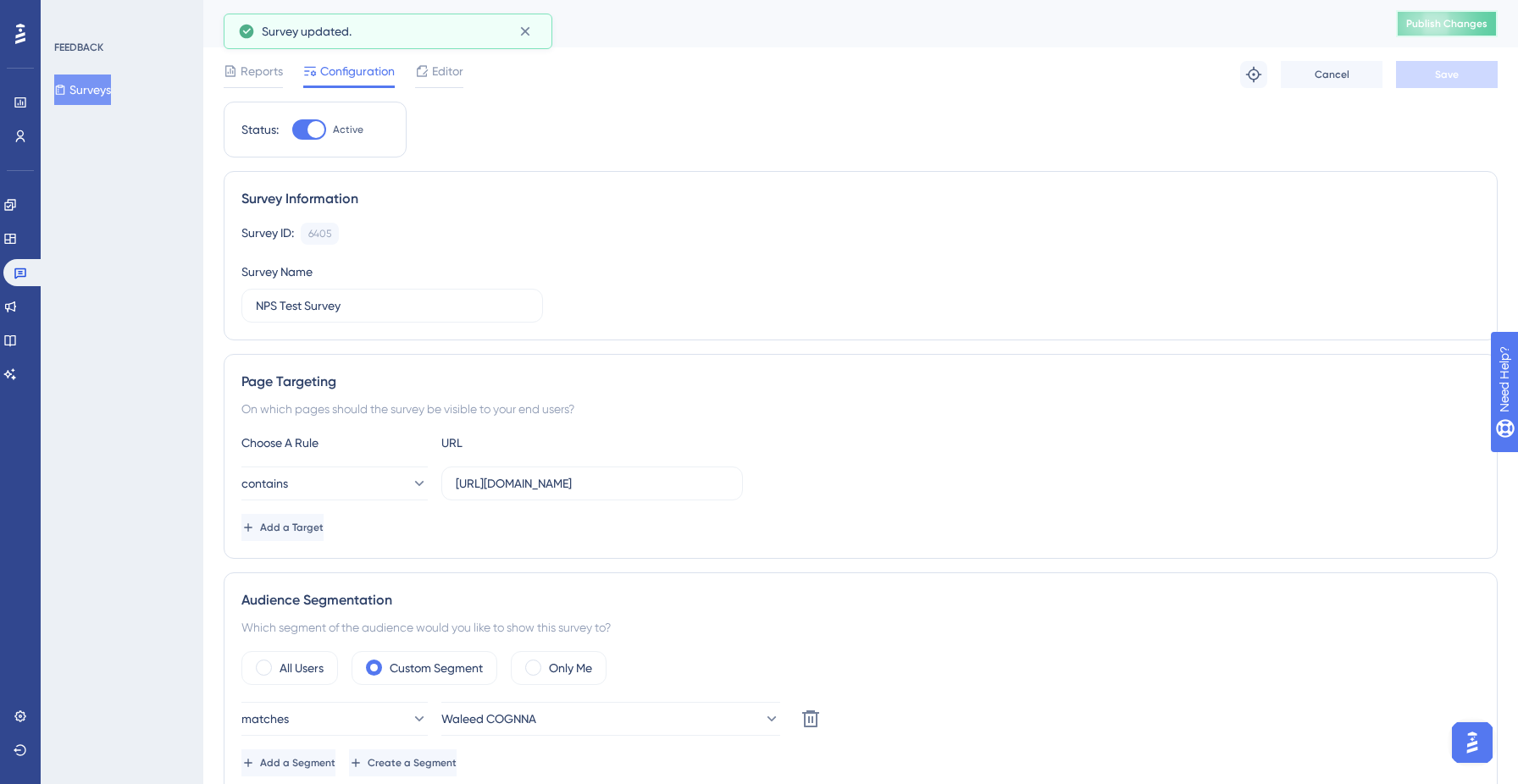
click at [1433, 23] on span "Publish Changes" at bounding box center [1447, 24] width 81 height 13
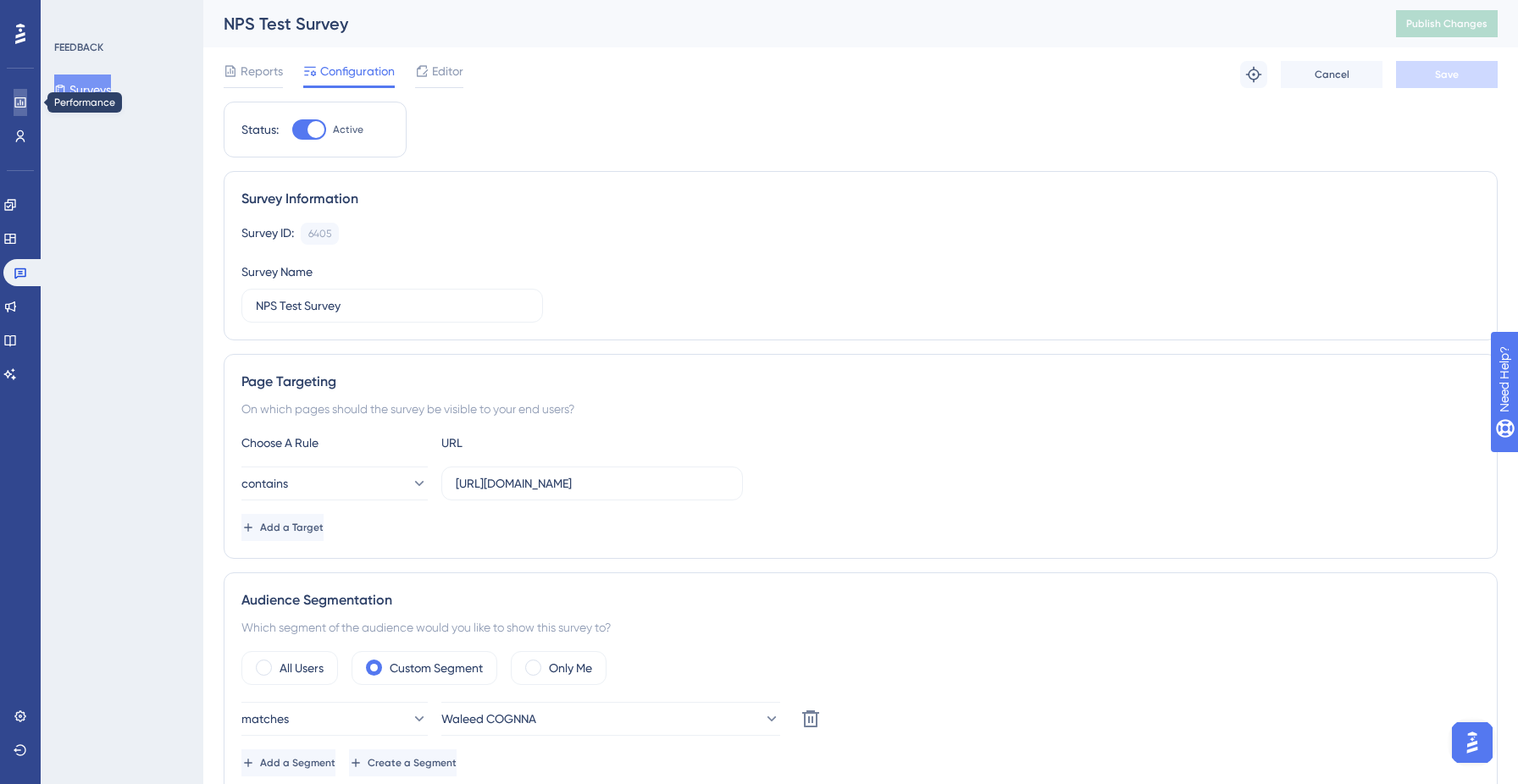
click at [21, 101] on icon at bounding box center [20, 102] width 13 height 13
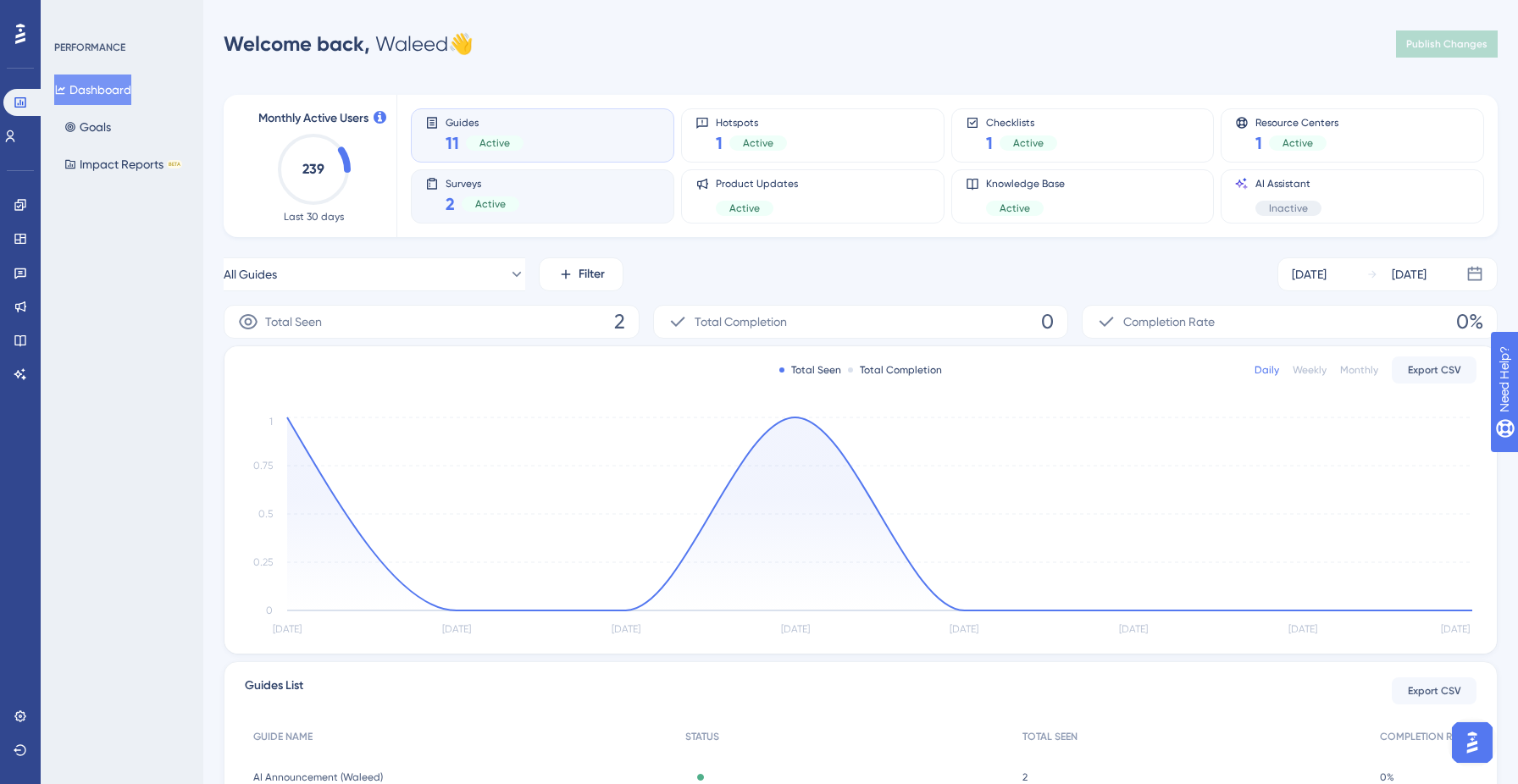
click at [472, 210] on div "Active" at bounding box center [490, 204] width 58 height 15
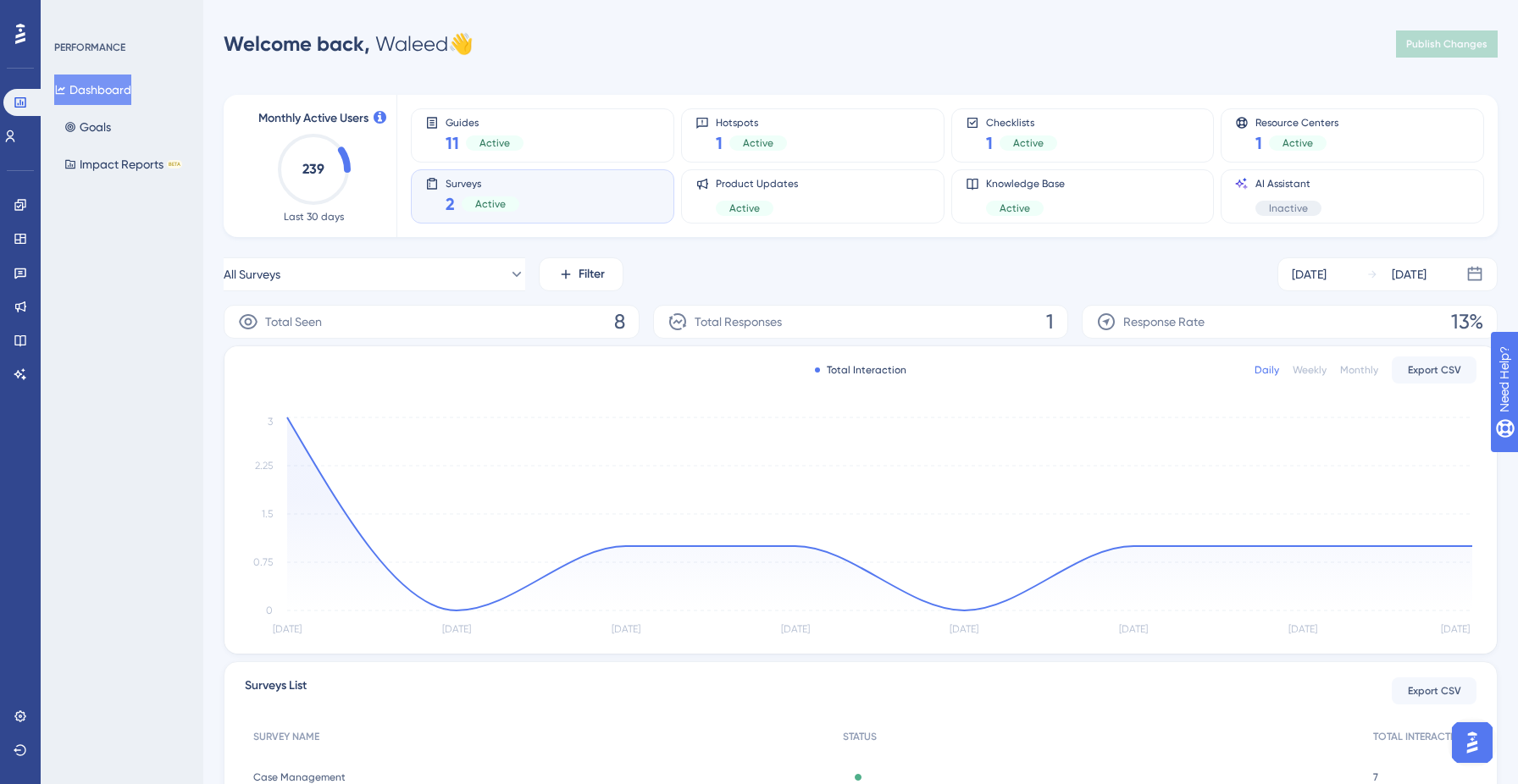
scroll to position [173, 0]
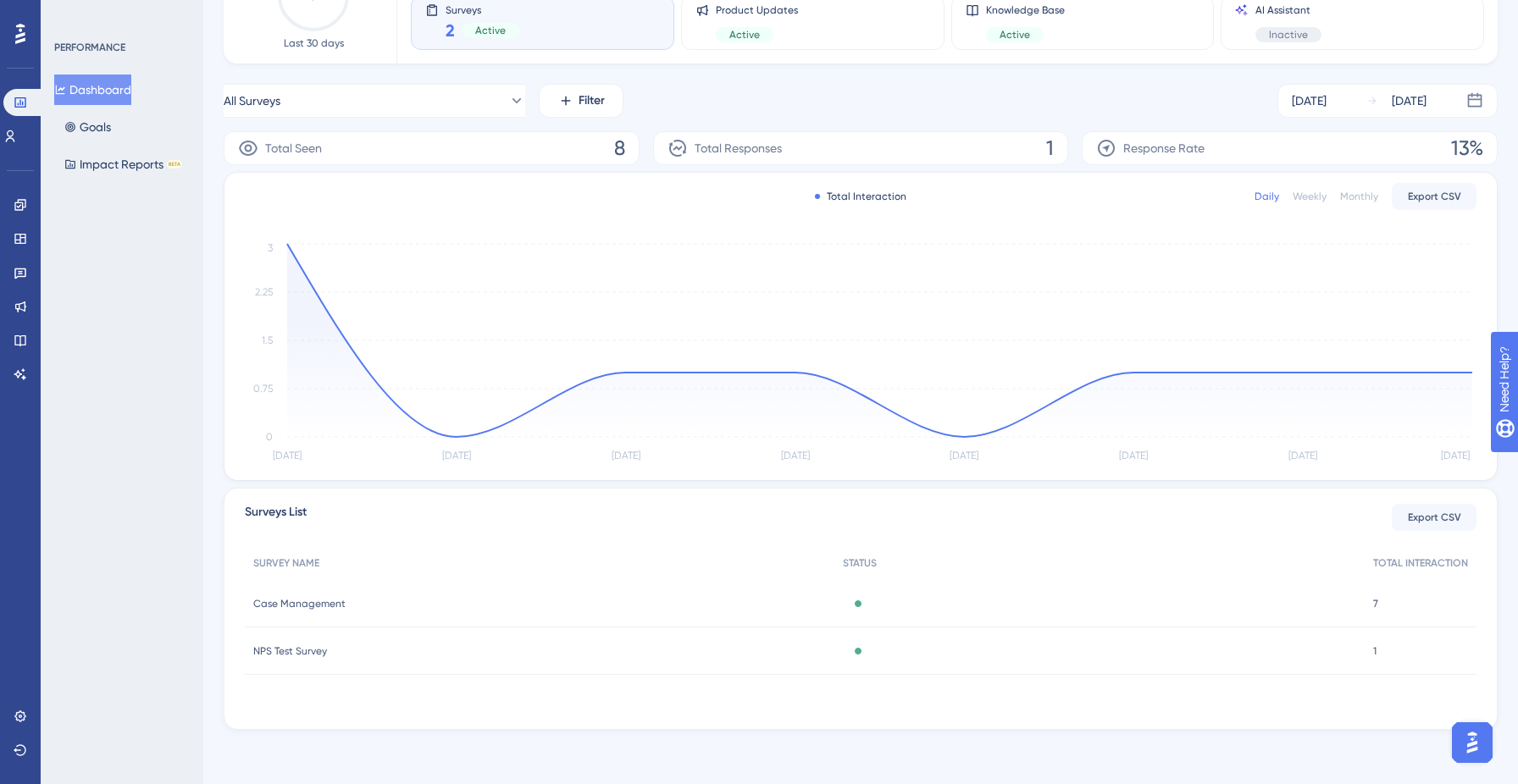
click at [991, 658] on div "Active" at bounding box center [1099, 651] width 531 height 47
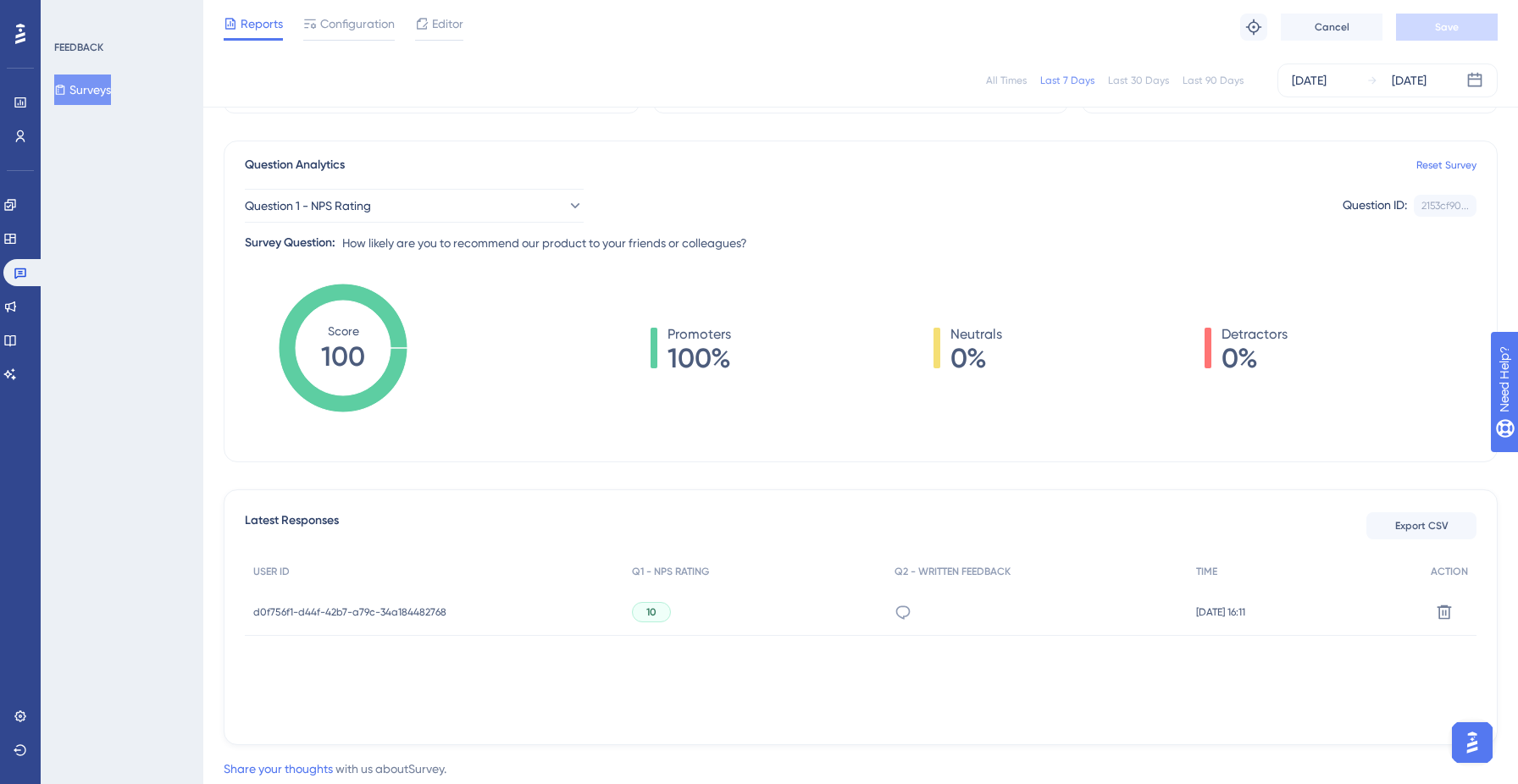
scroll to position [100, 0]
click at [322, 612] on span "d0f756f1-d44f-42b7-a79c-34a184482768" at bounding box center [350, 609] width 194 height 13
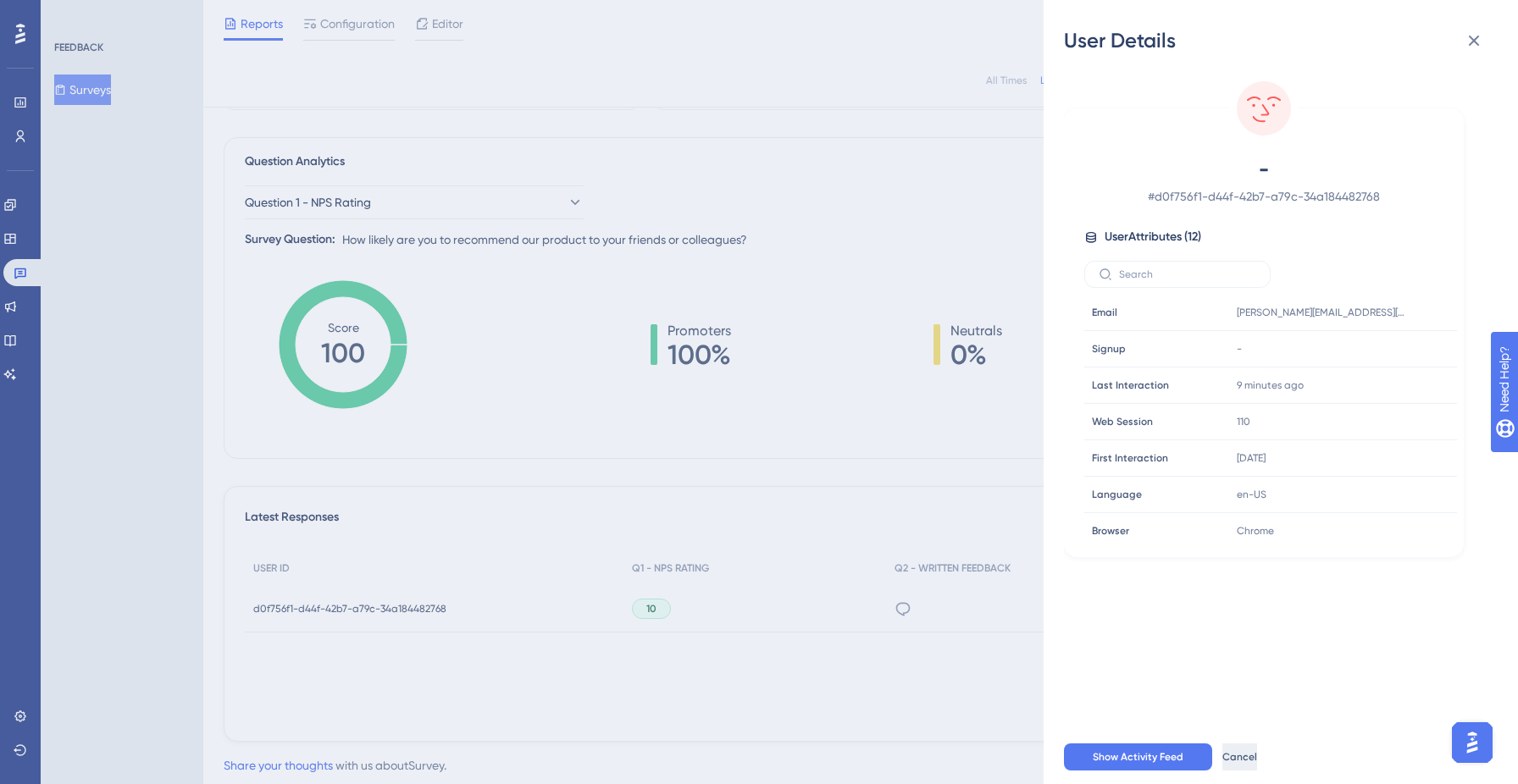
click at [1257, 761] on span "Cancel" at bounding box center [1240, 757] width 35 height 13
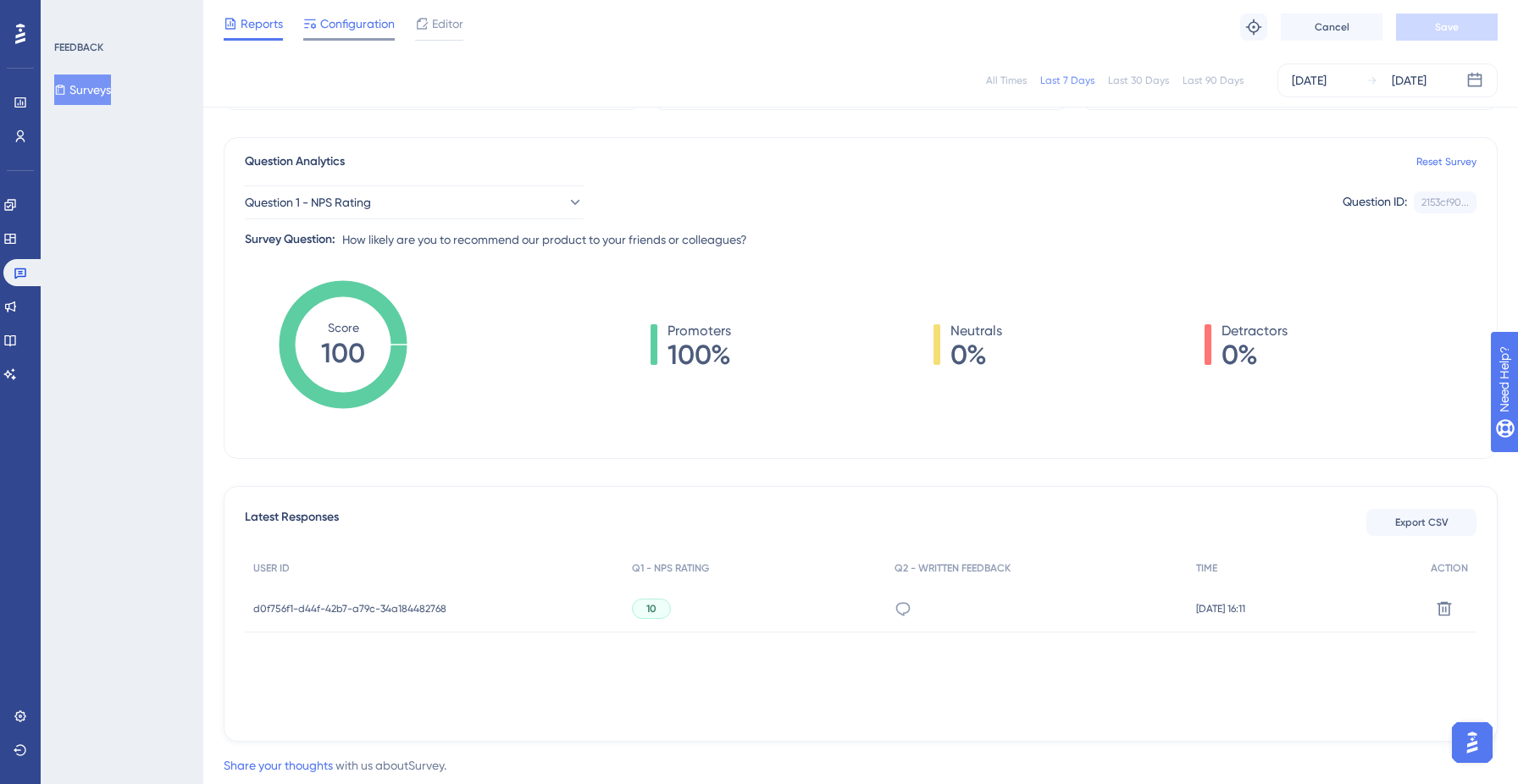
click at [356, 17] on span "Configuration" at bounding box center [356, 23] width 74 height 20
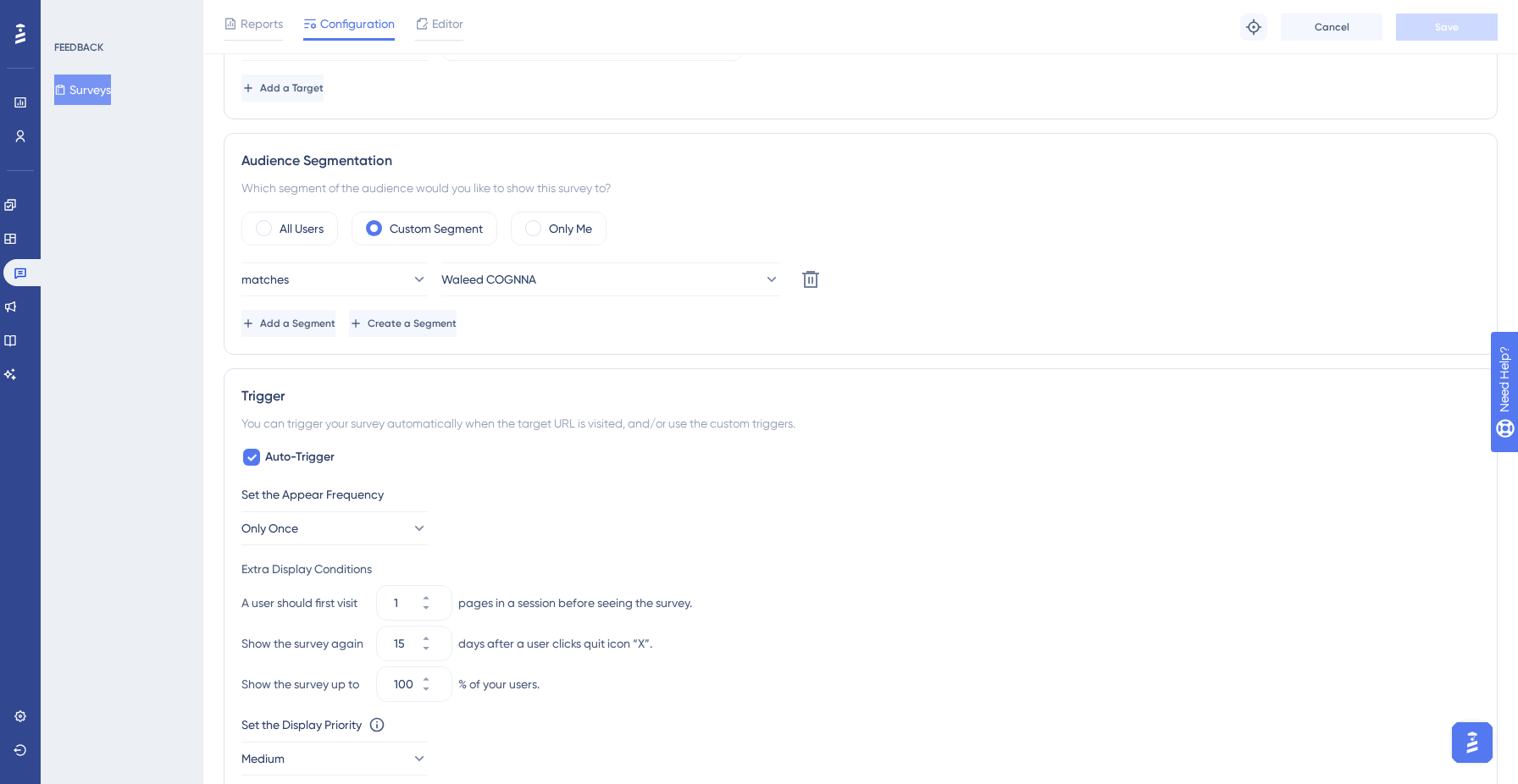
scroll to position [459, 0]
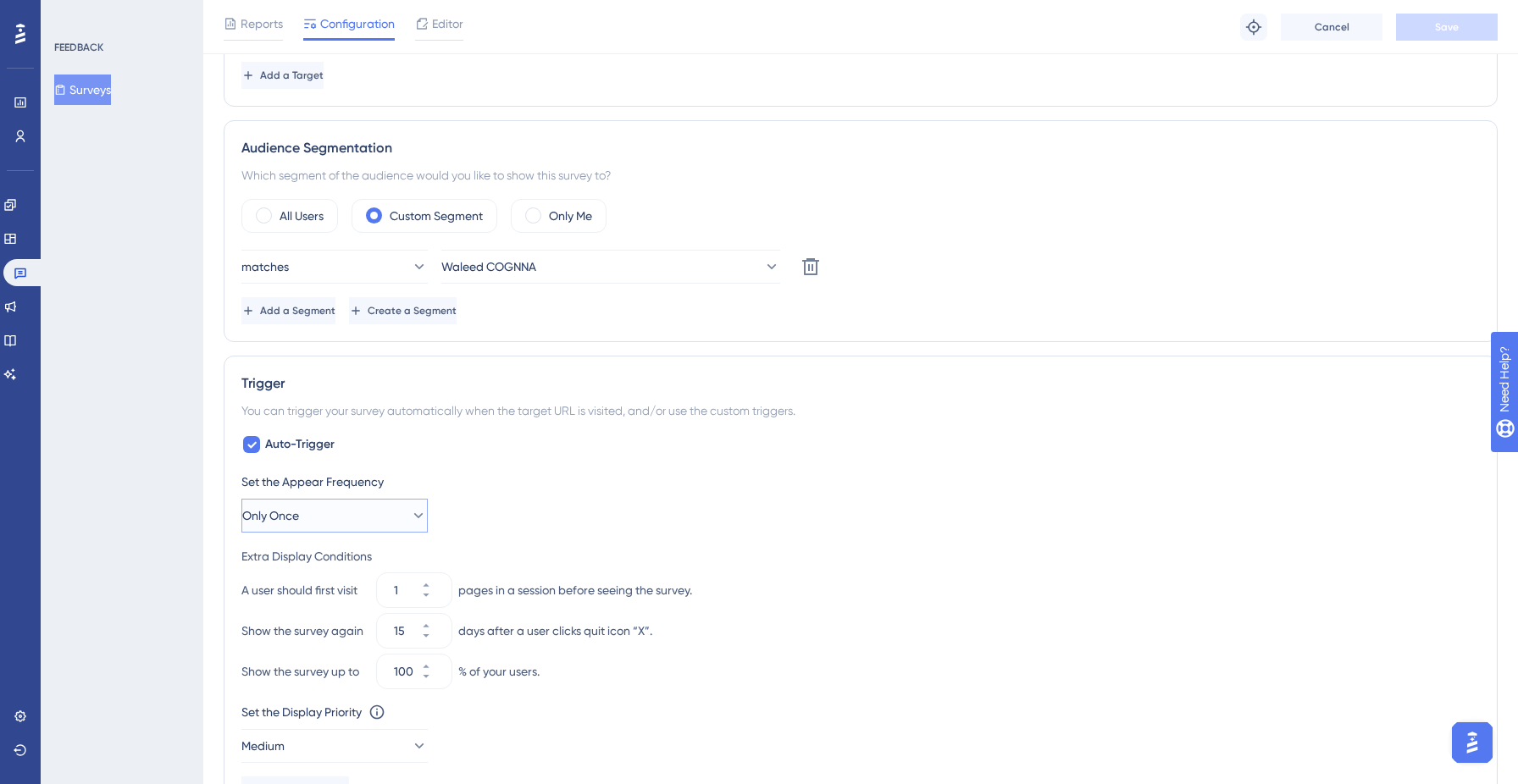
click at [372, 503] on button "Only Once" at bounding box center [335, 515] width 187 height 34
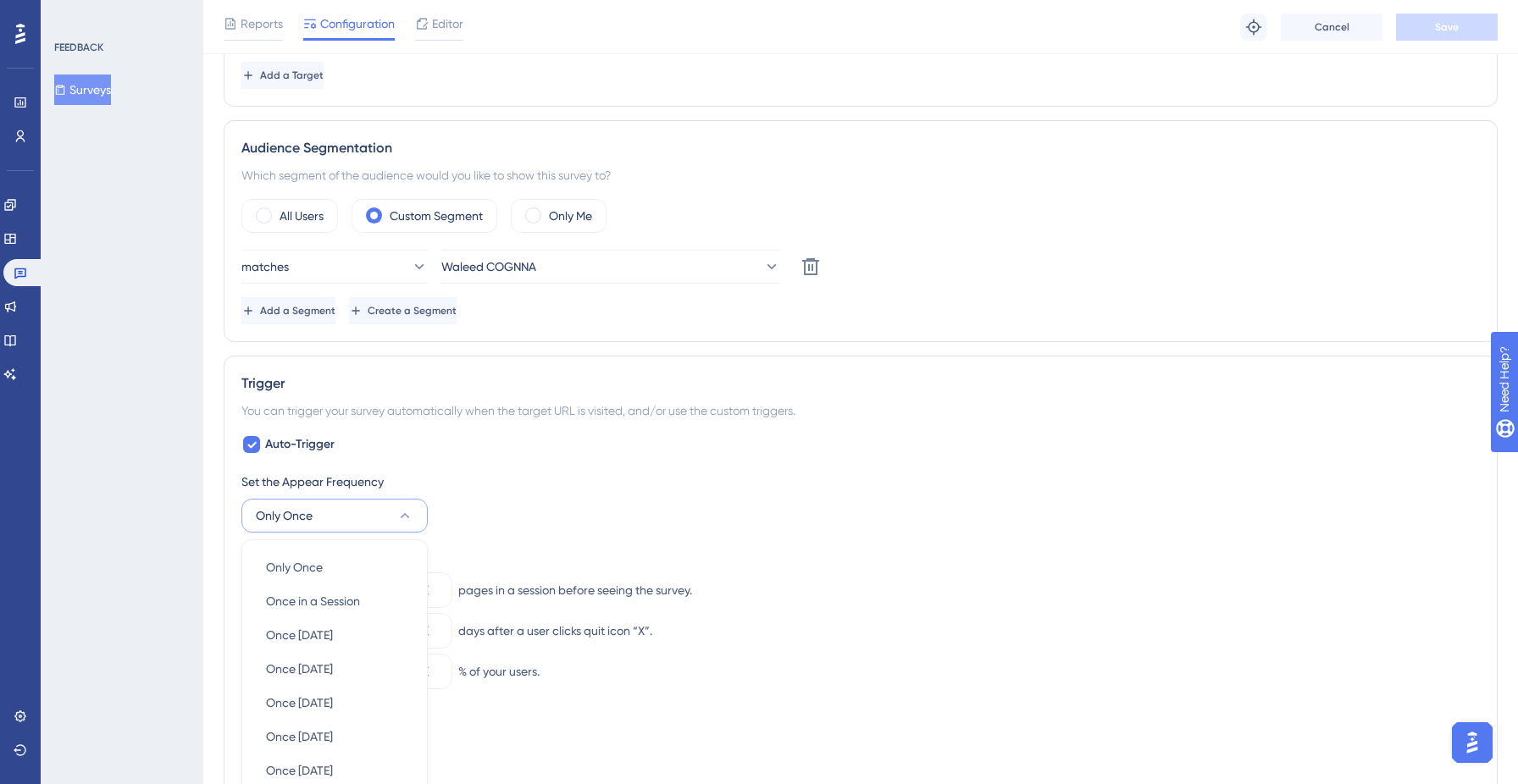
scroll to position [767, 0]
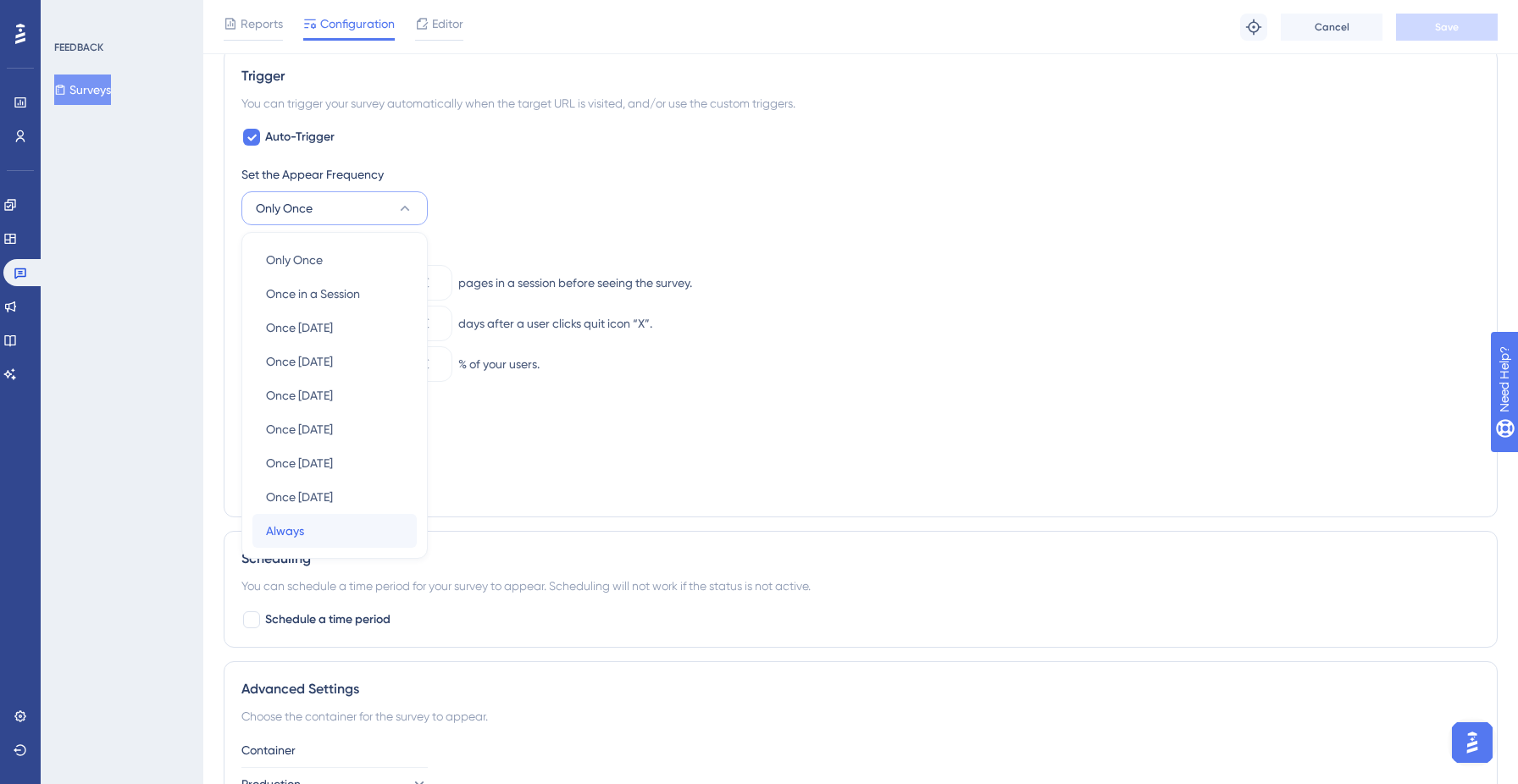
click at [290, 532] on span "Always" at bounding box center [285, 531] width 39 height 20
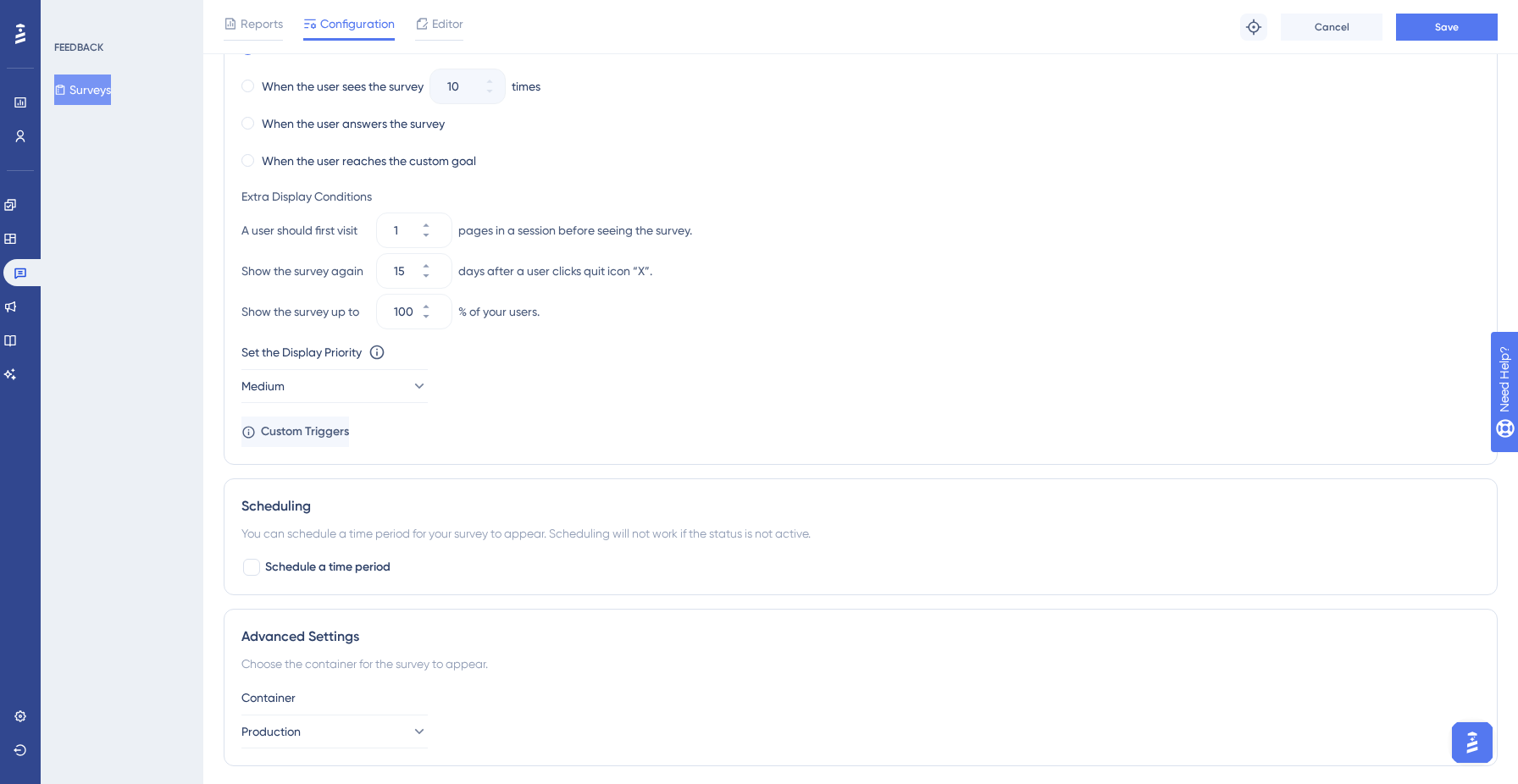
scroll to position [1045, 0]
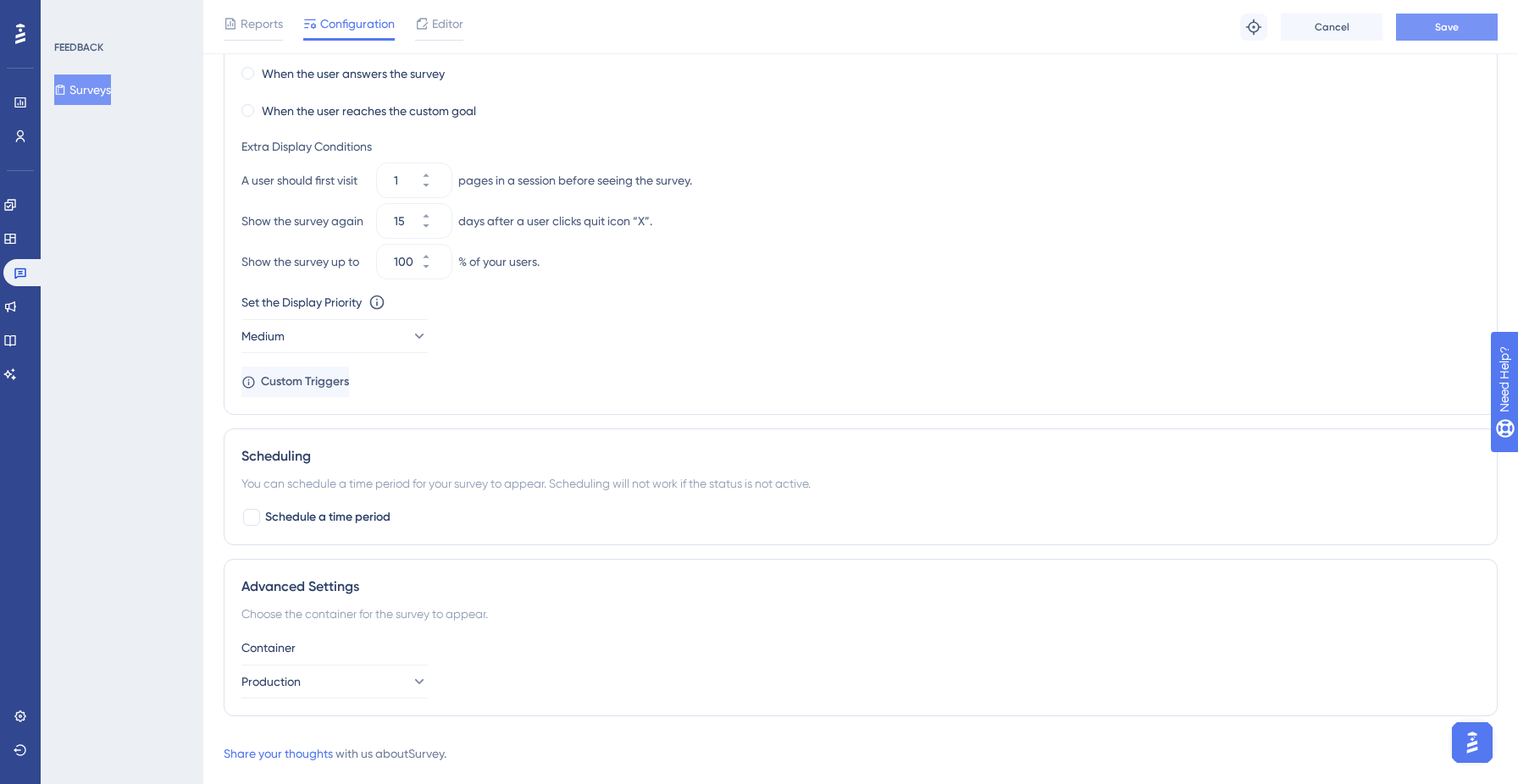
click at [1447, 25] on span "Save" at bounding box center [1447, 27] width 24 height 13
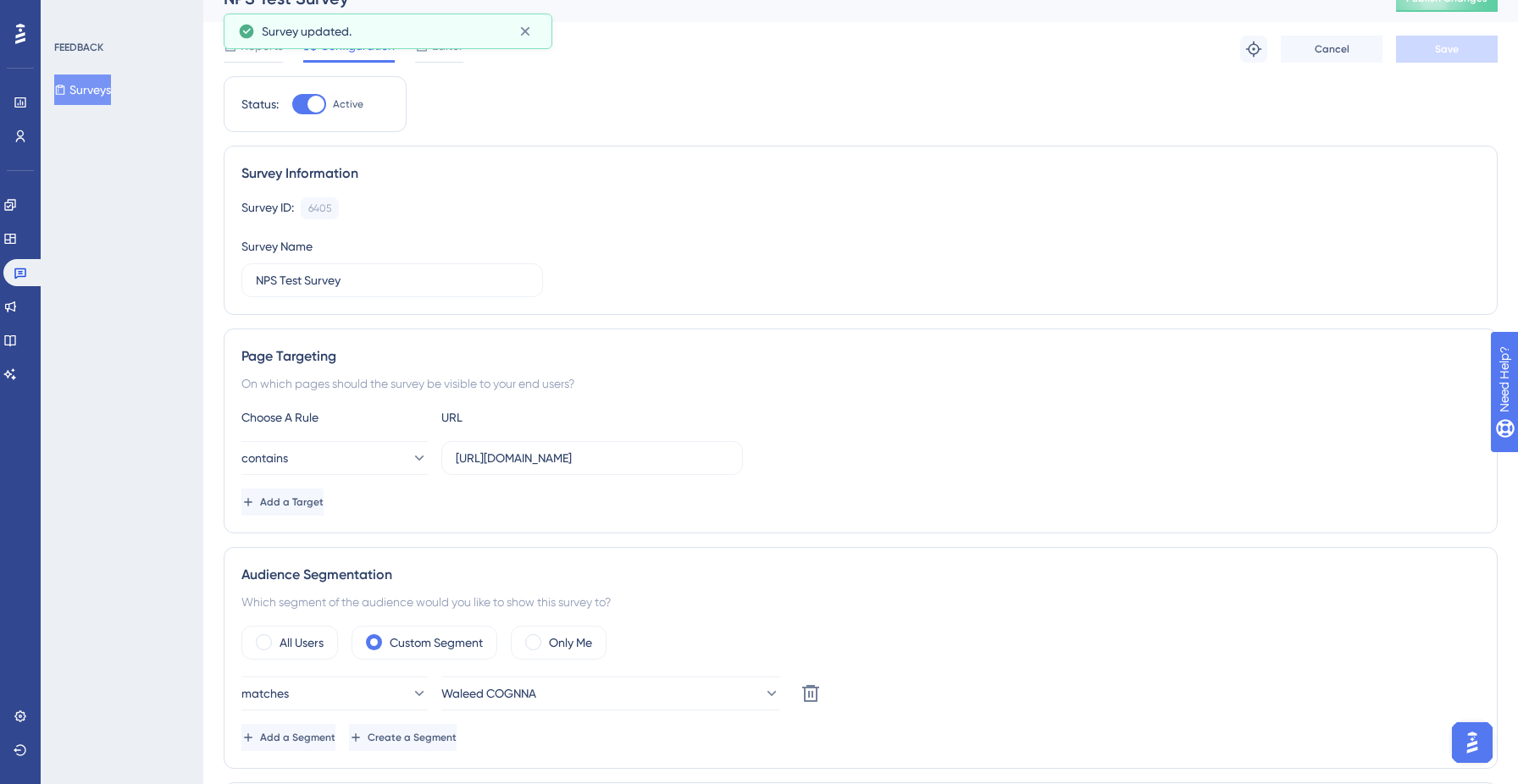
scroll to position [0, 0]
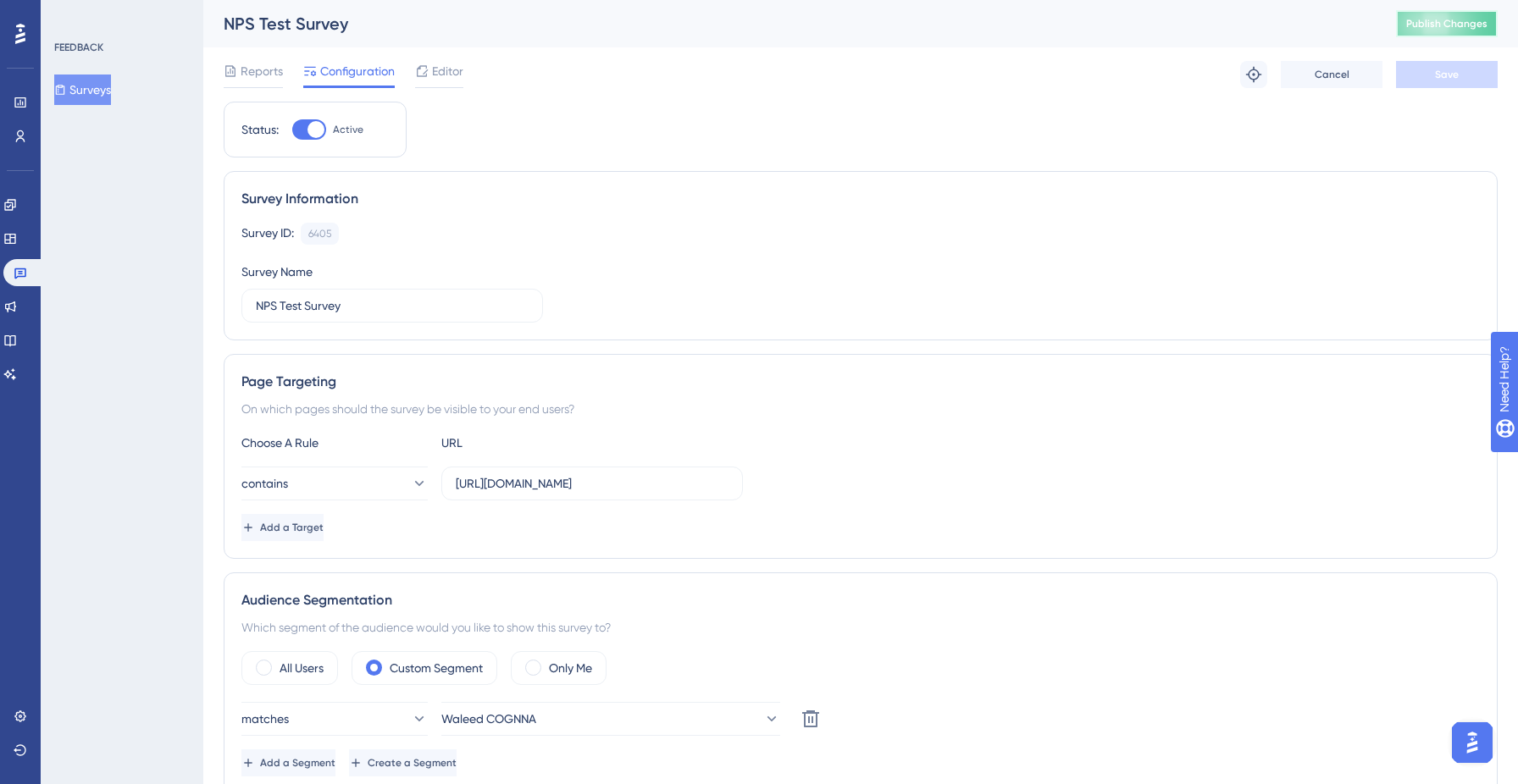
click at [1415, 12] on button "Publish Changes" at bounding box center [1448, 24] width 102 height 27
click at [22, 137] on icon at bounding box center [20, 137] width 13 height 13
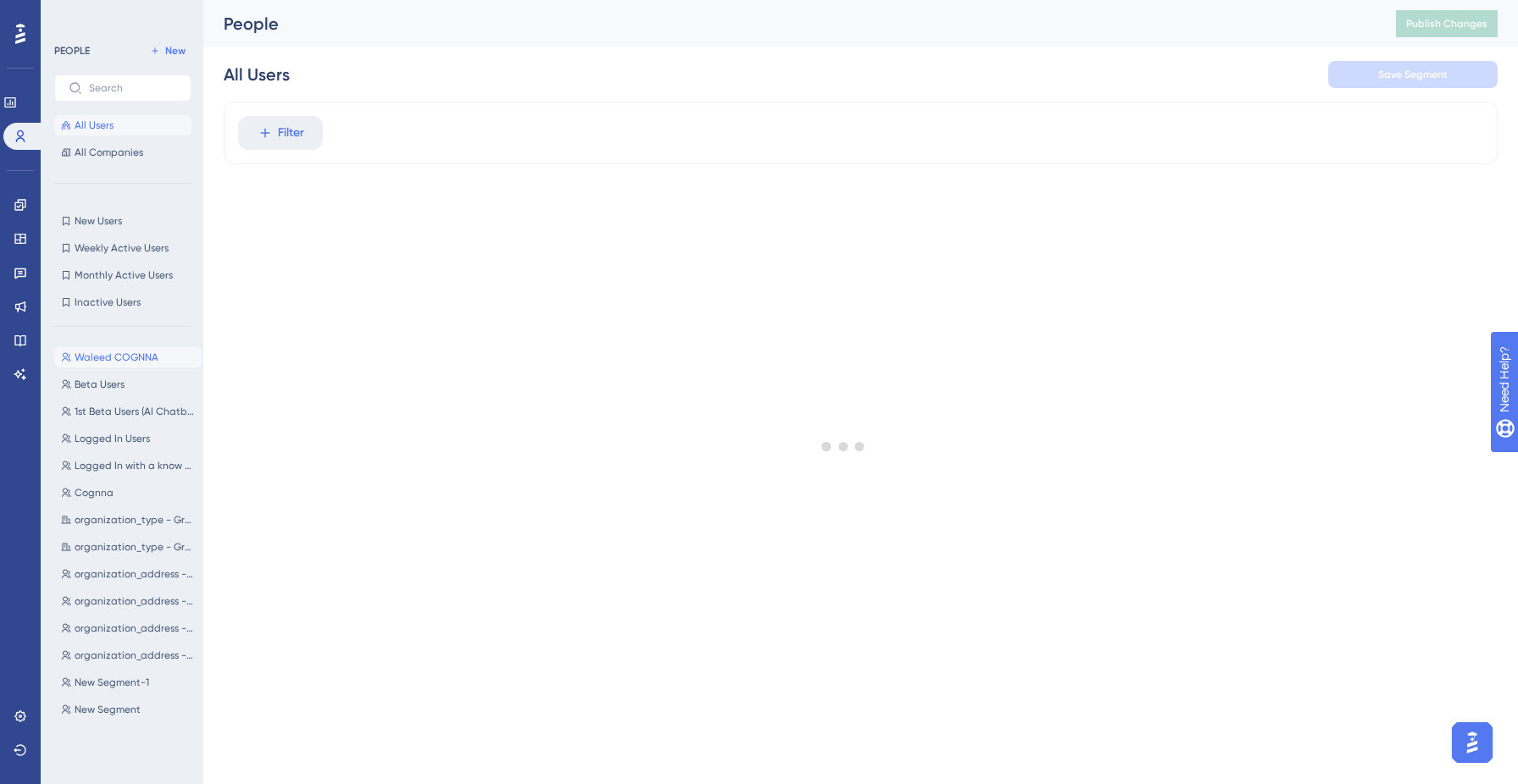
click at [110, 360] on span "Waleed COGNNA" at bounding box center [116, 357] width 84 height 13
click at [472, 130] on div at bounding box center [844, 447] width 1348 height 663
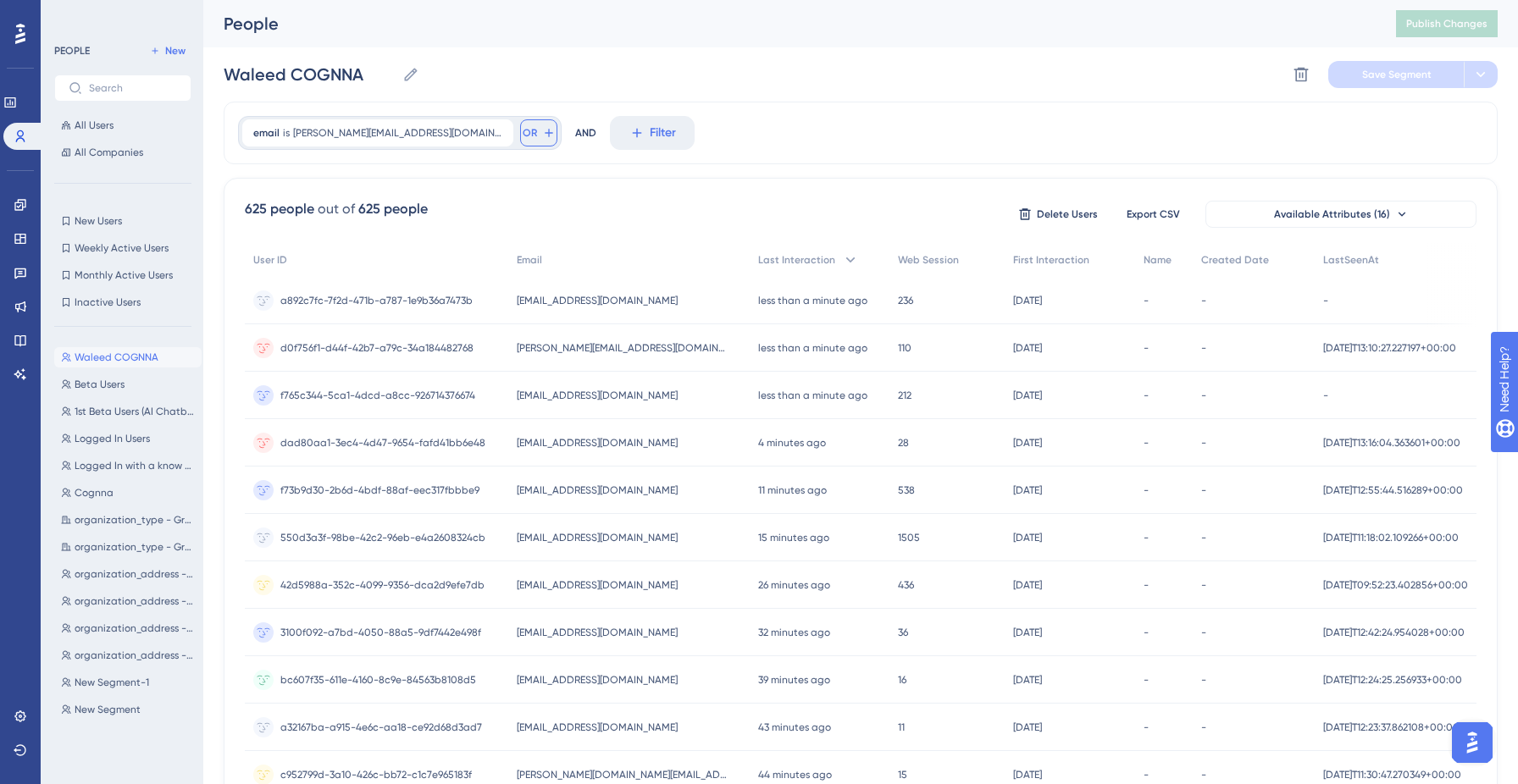
click at [523, 137] on span "OR" at bounding box center [530, 133] width 14 height 13
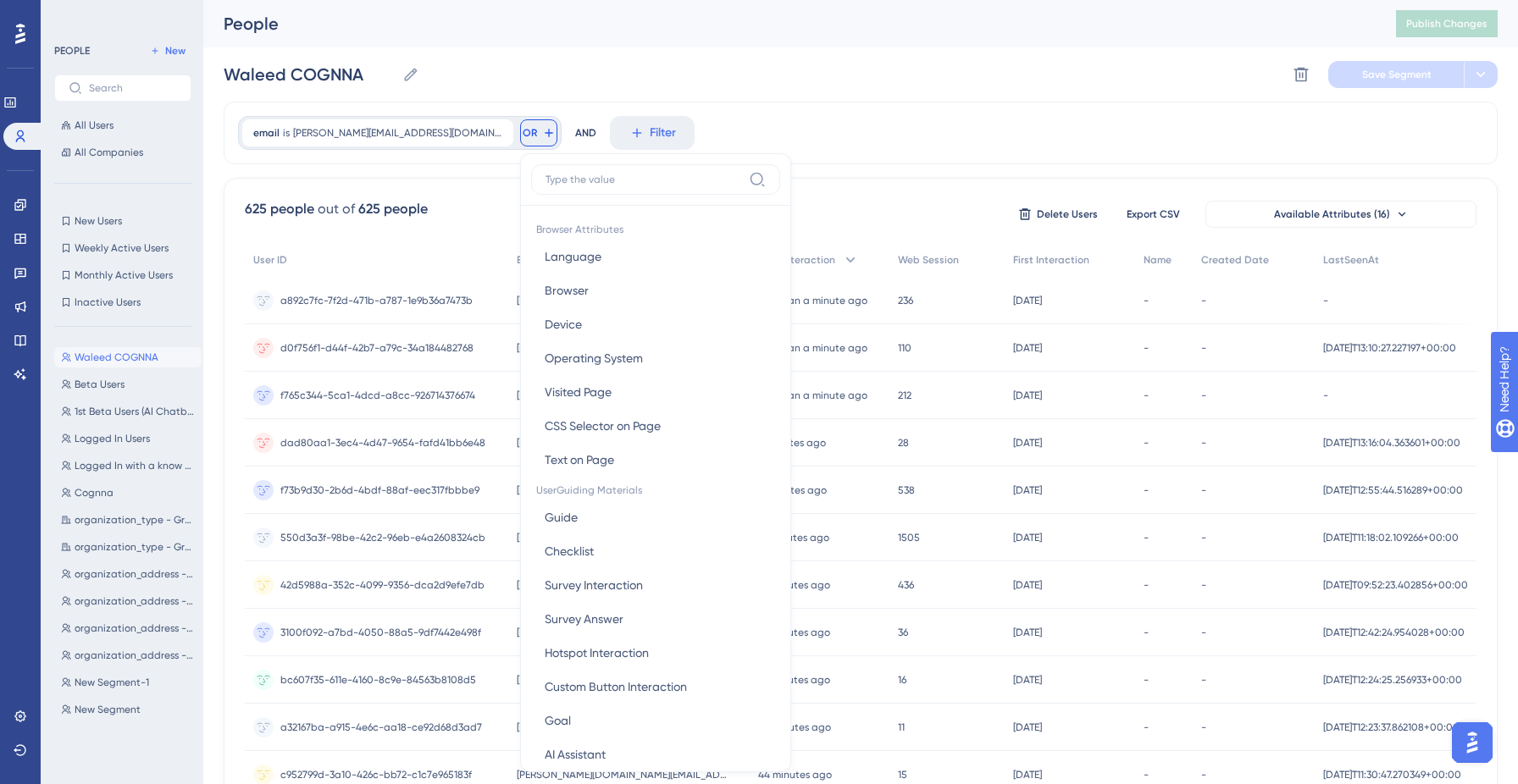
scroll to position [70, 0]
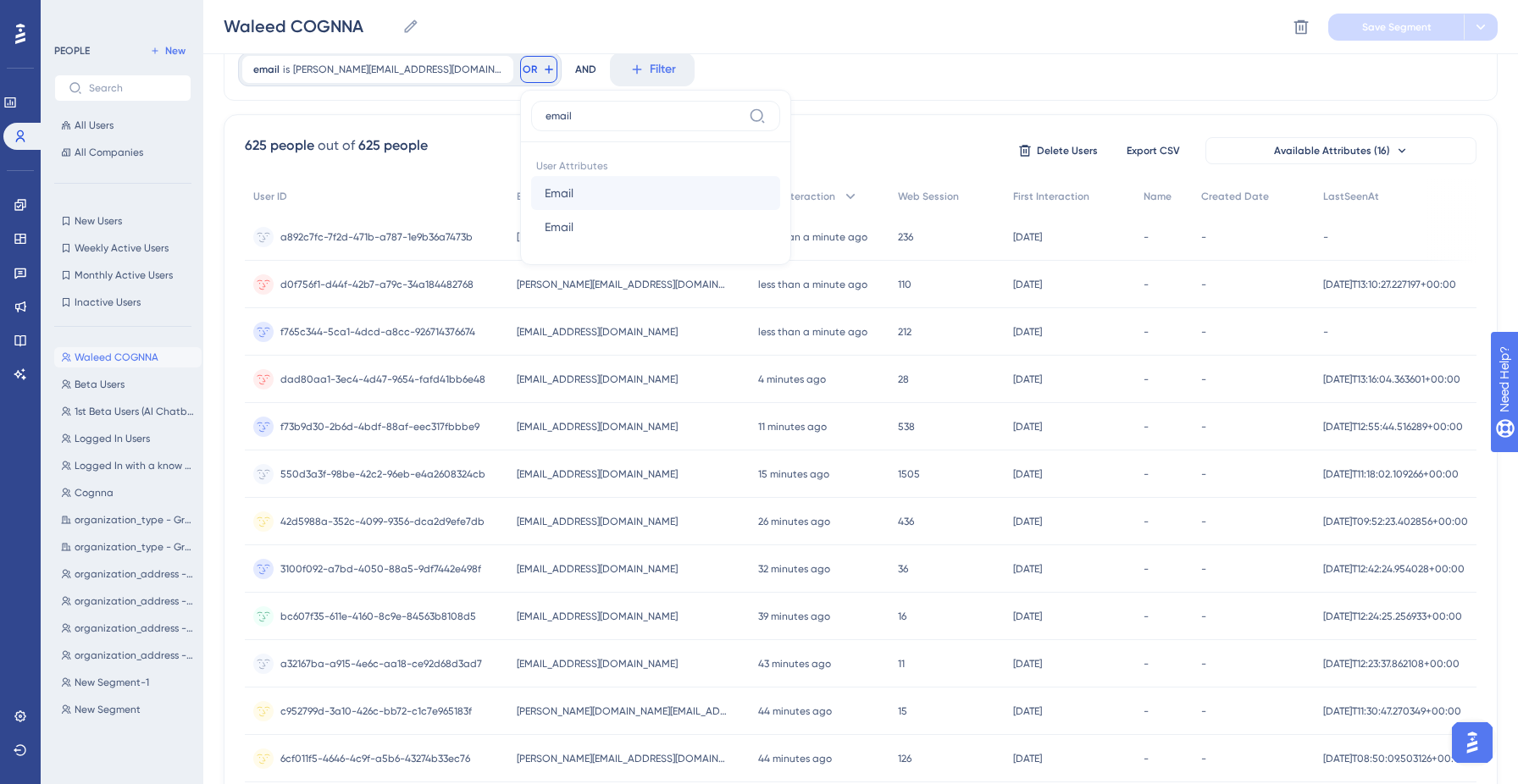
type input "email"
click at [560, 201] on button "Email Email" at bounding box center [655, 193] width 249 height 34
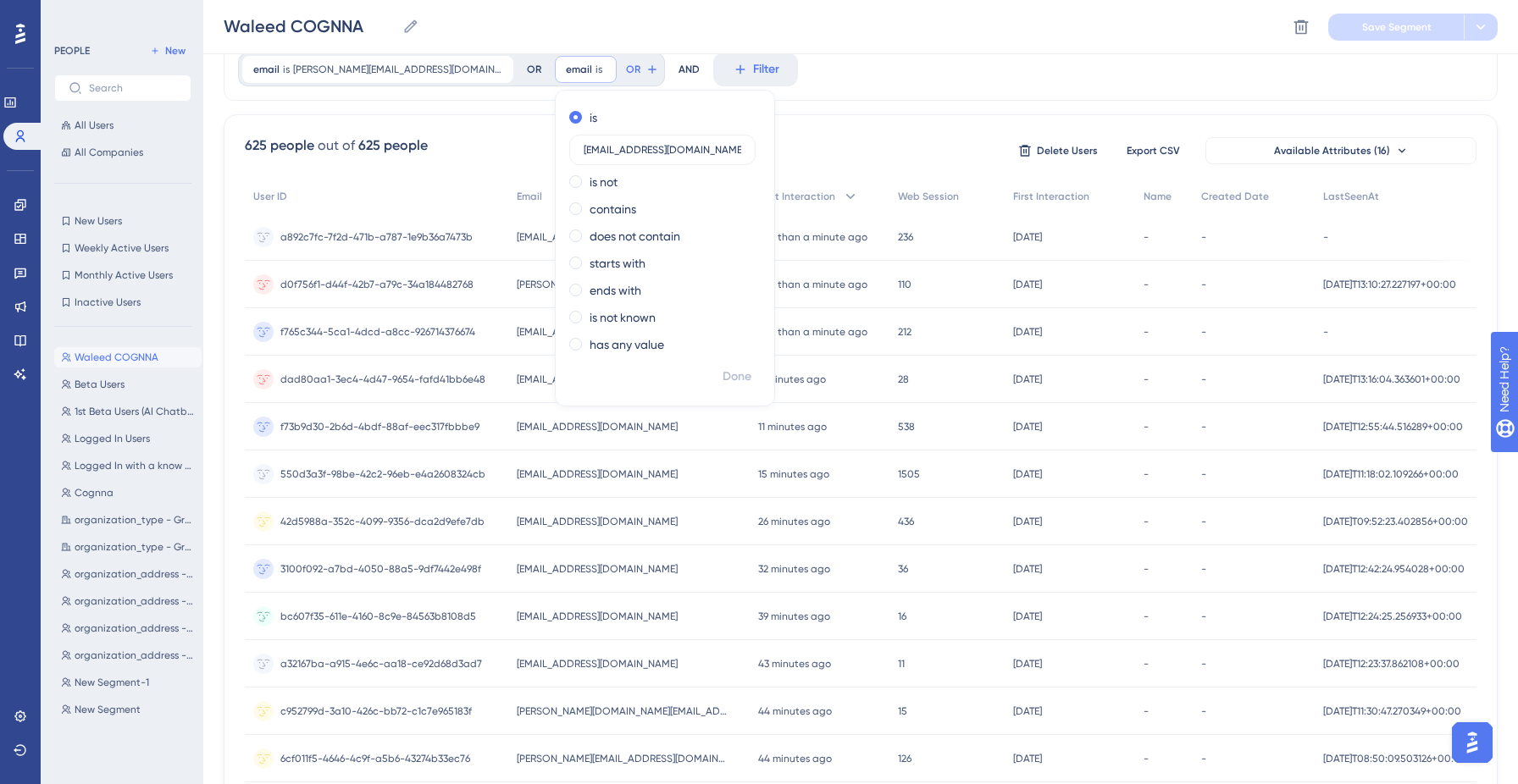
scroll to position [0, 11]
type input "daldrees+cognnauser@cognna.com"
click at [722, 379] on span "Done" at bounding box center [737, 377] width 29 height 20
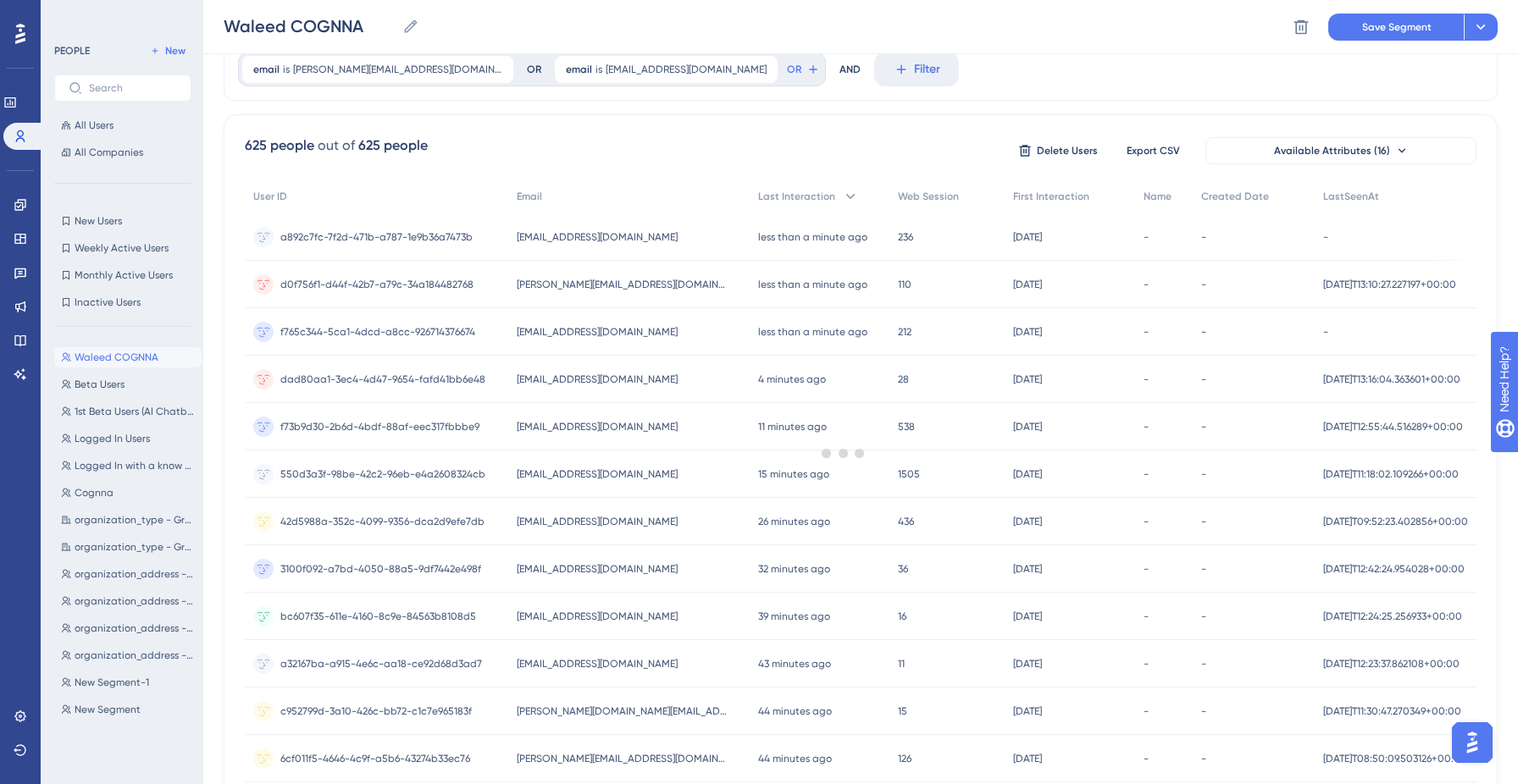
scroll to position [0, 0]
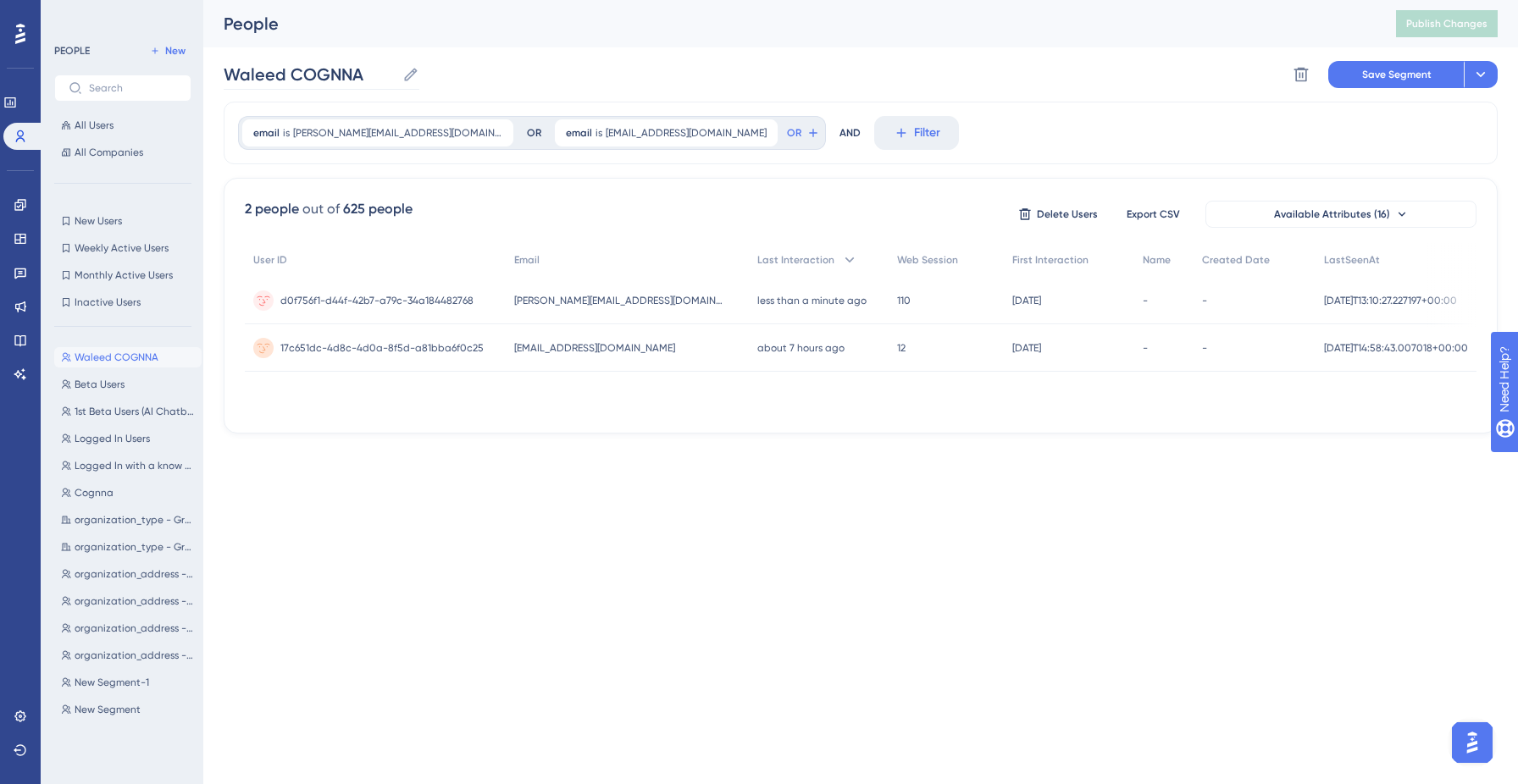
click at [406, 75] on icon at bounding box center [410, 73] width 13 height 13
click at [396, 75] on input "Waleed COGNNA" at bounding box center [309, 74] width 172 height 24
click at [249, 77] on input "Waleed COGNNA" at bounding box center [309, 74] width 172 height 24
type input "COGNNA Product Team"
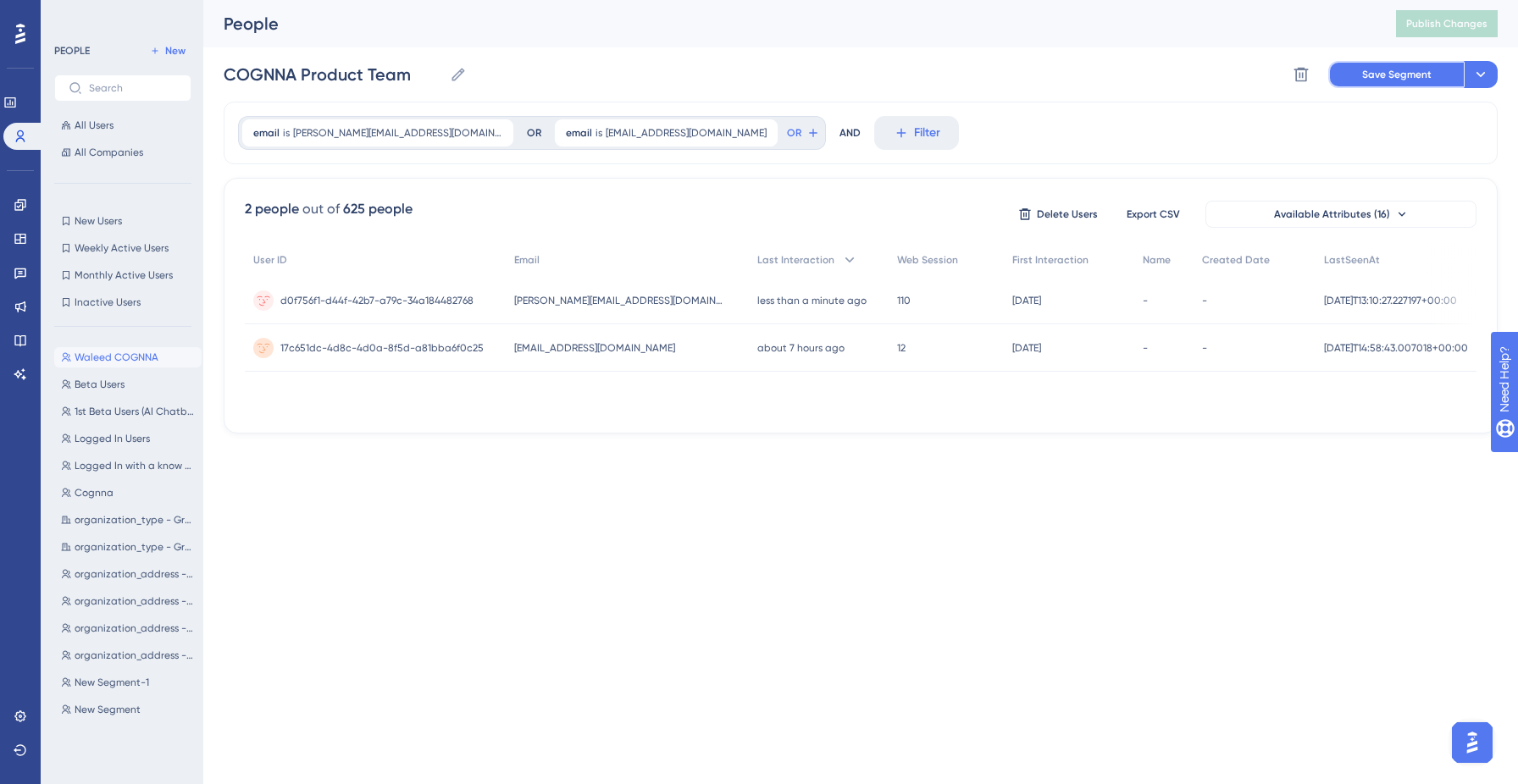
click at [1421, 73] on span "Save Segment" at bounding box center [1397, 74] width 69 height 13
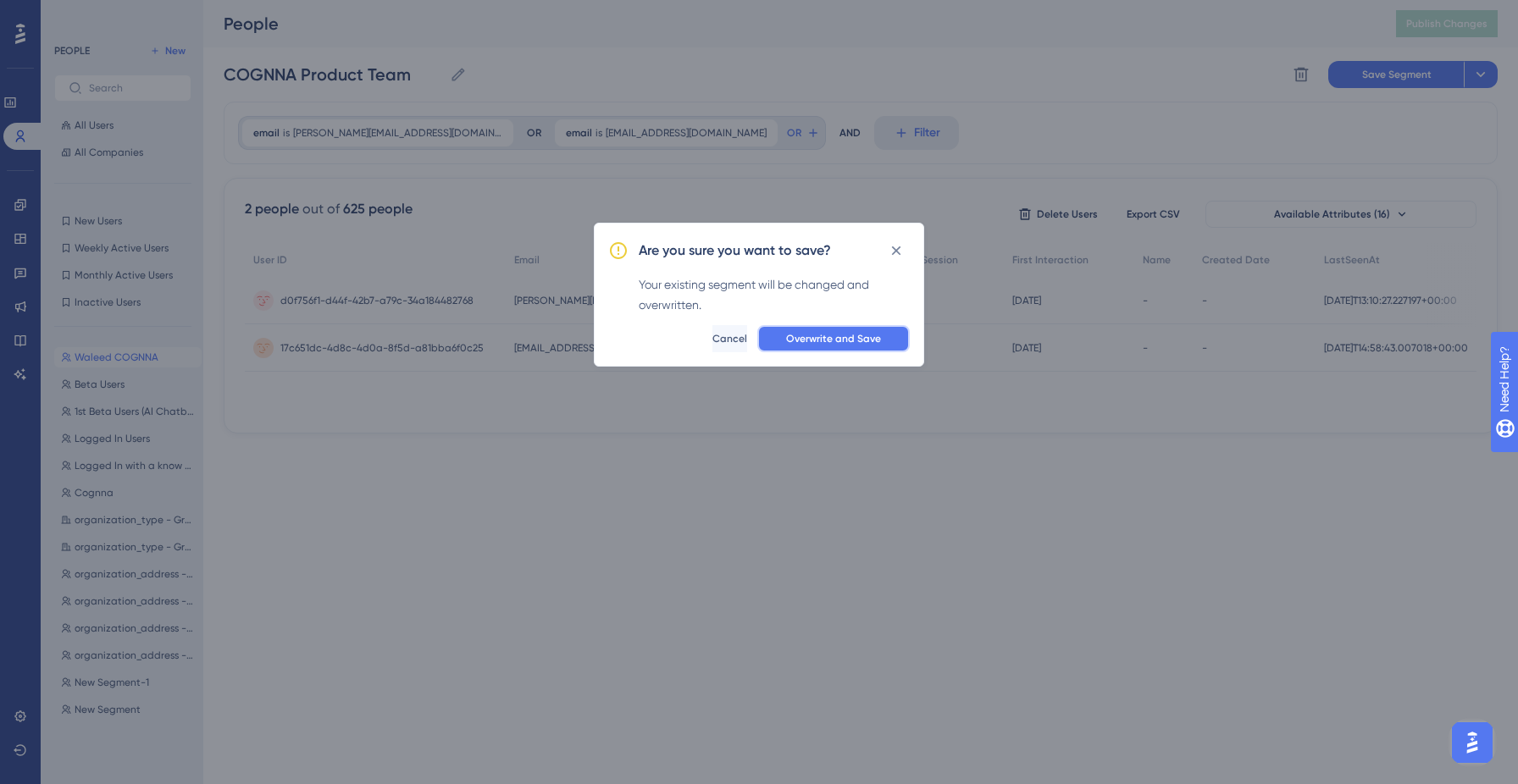
click at [810, 347] on button "Overwrite and Save" at bounding box center [833, 339] width 152 height 27
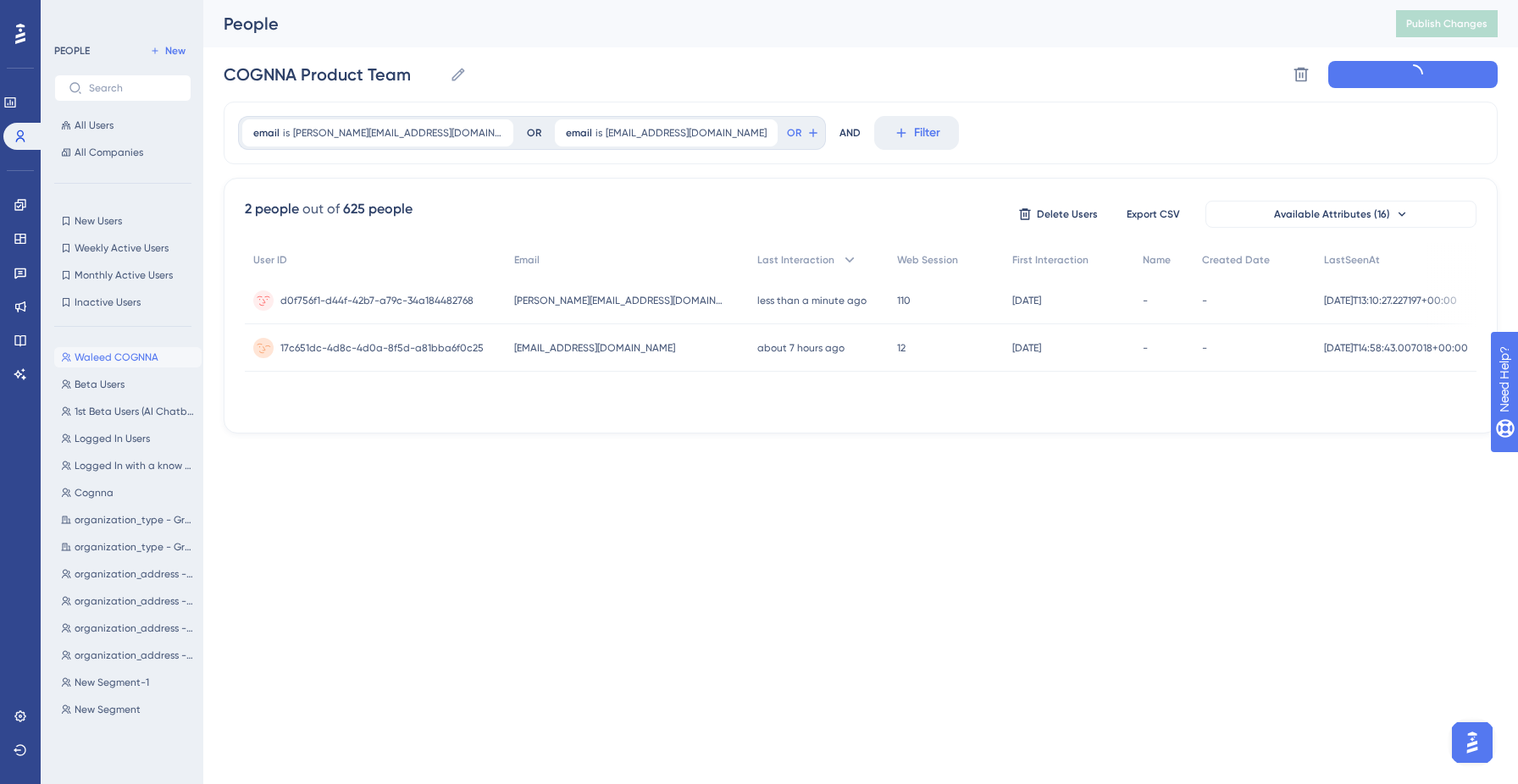
drag, startPoint x: 684, startPoint y: 350, endPoint x: 511, endPoint y: 349, distance: 173.0
click at [511, 349] on div "daldrees+cognnauser@cognna.com daldrees+cognnauser@cognna.com" at bounding box center [627, 348] width 243 height 47
copy span "daldrees+cognnauser@cognna.com"
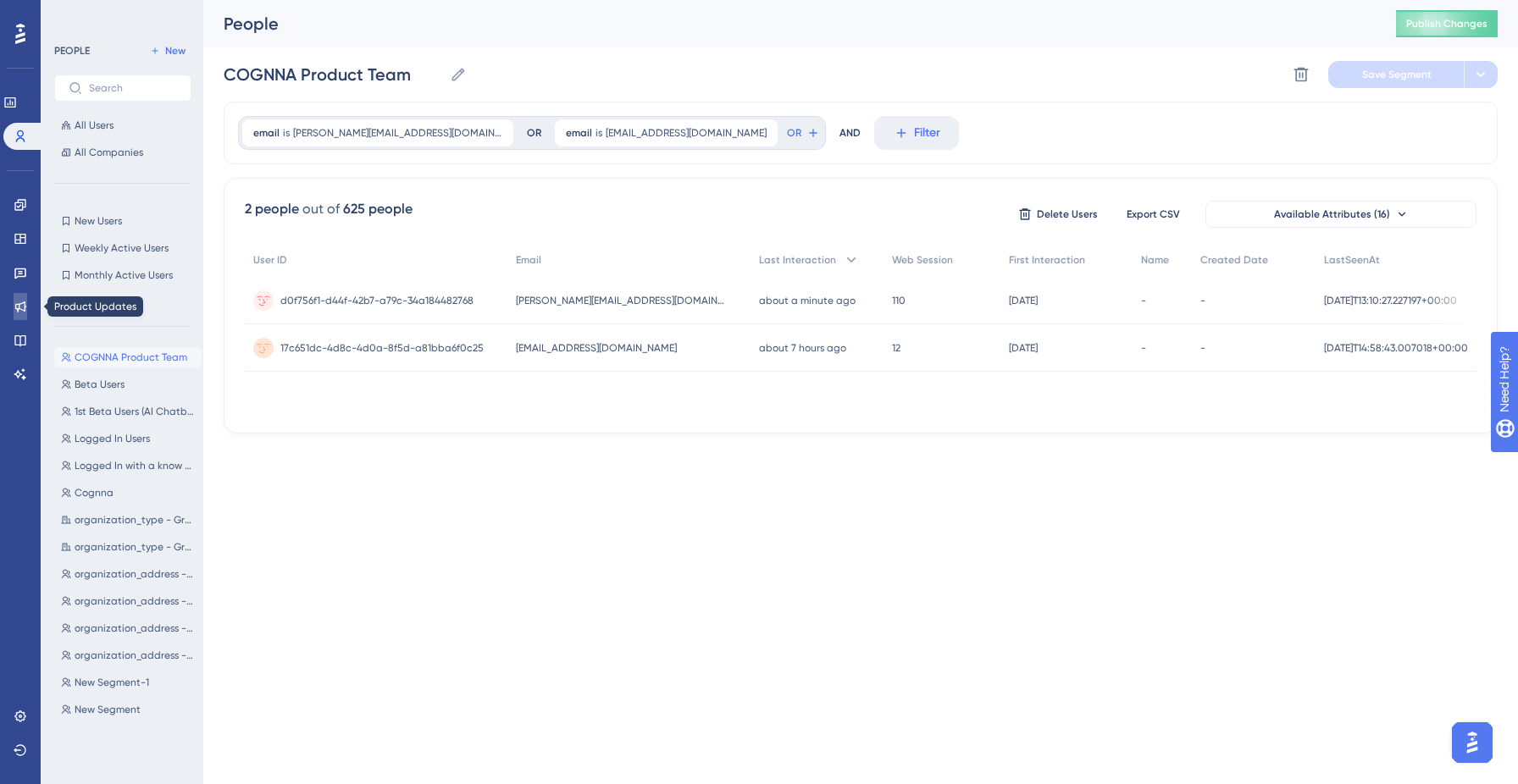
click at [18, 305] on icon at bounding box center [20, 306] width 11 height 11
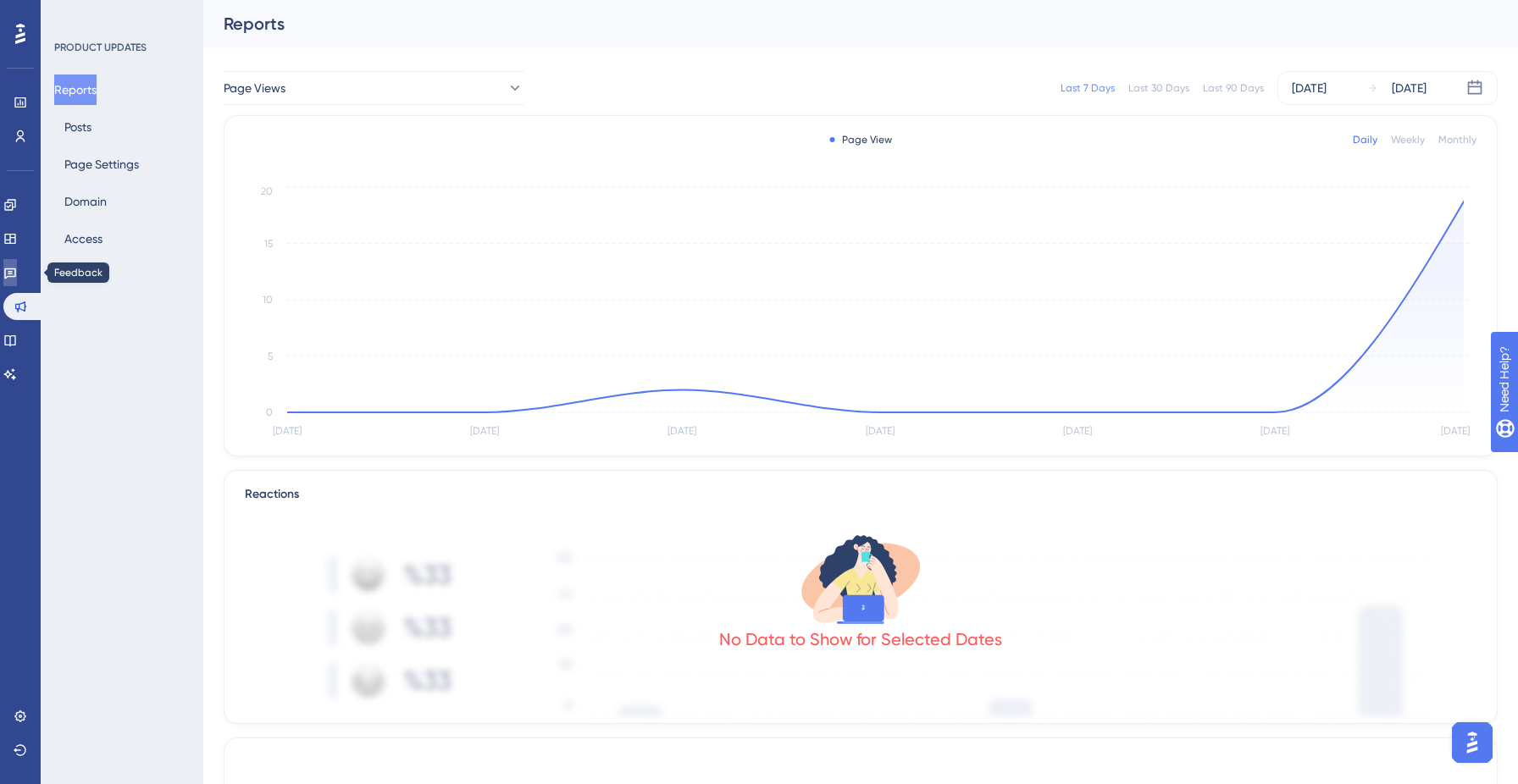
click at [17, 268] on link at bounding box center [11, 273] width 13 height 27
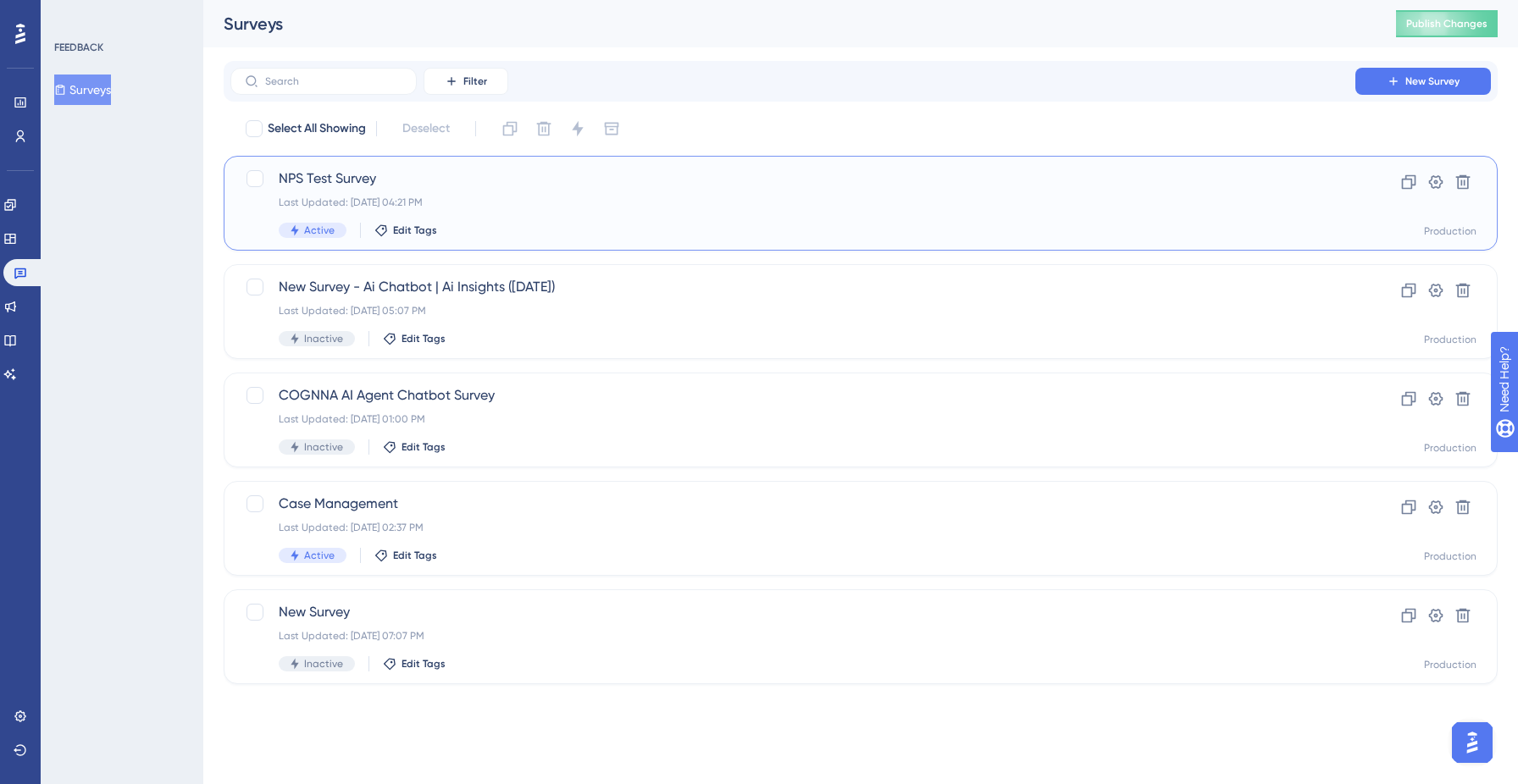
click at [316, 178] on span "NPS Test Survey" at bounding box center [793, 178] width 1029 height 20
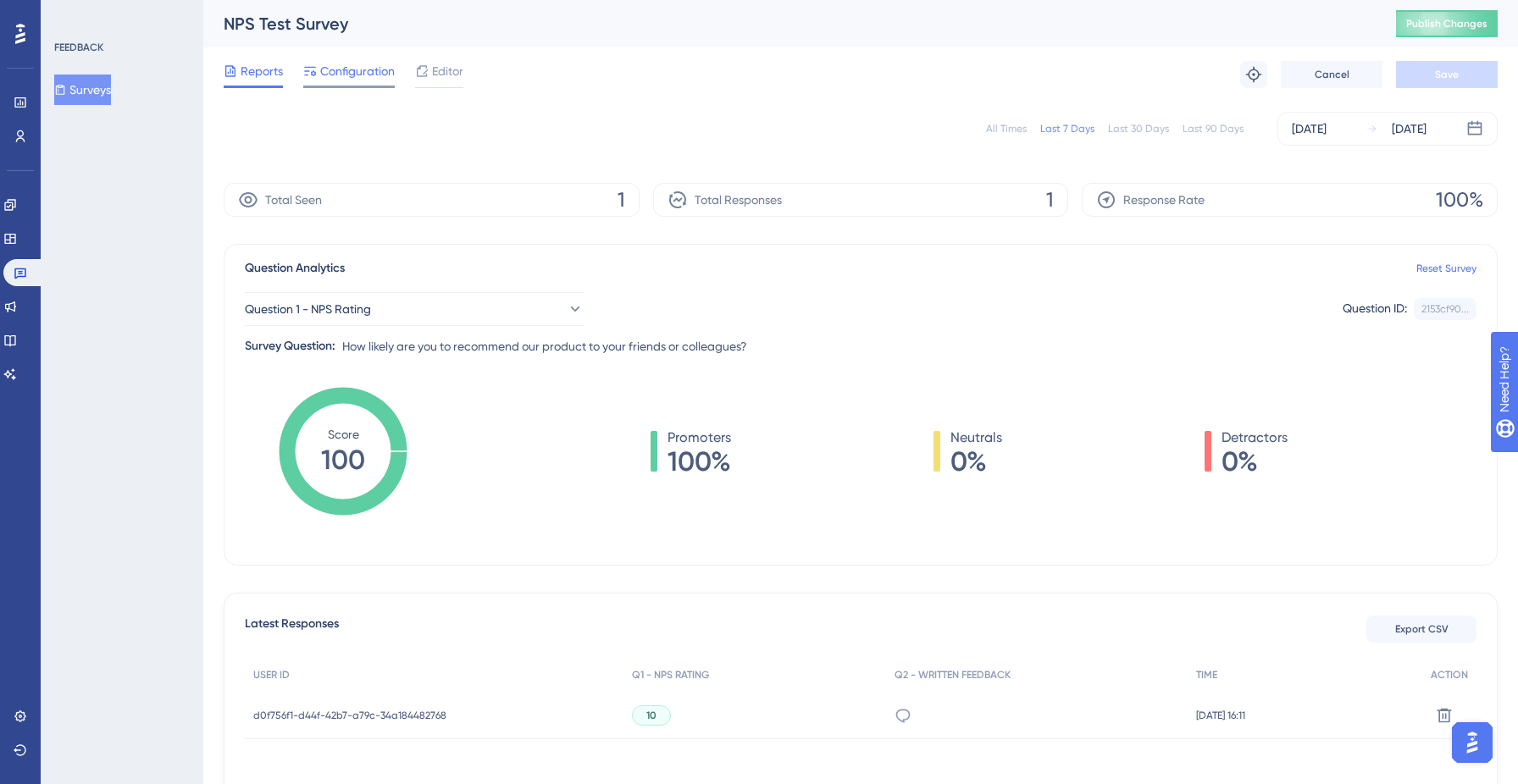
click at [353, 69] on span "Configuration" at bounding box center [356, 70] width 74 height 20
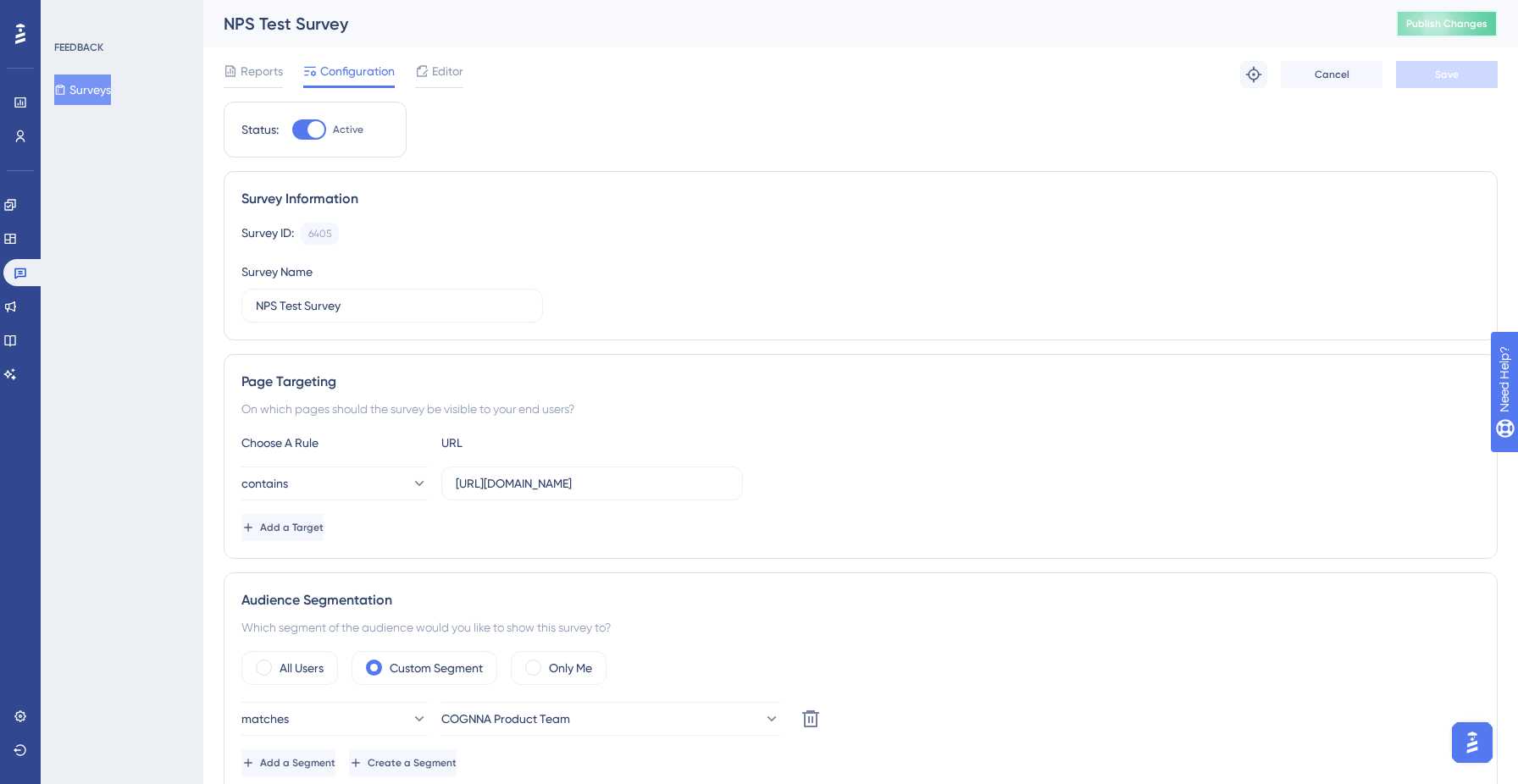
click at [1448, 26] on span "Publish Changes" at bounding box center [1447, 24] width 81 height 13
drag, startPoint x: 74, startPoint y: 89, endPoint x: 237, endPoint y: 81, distance: 163.2
click at [66, 89] on icon at bounding box center [60, 90] width 12 height 12
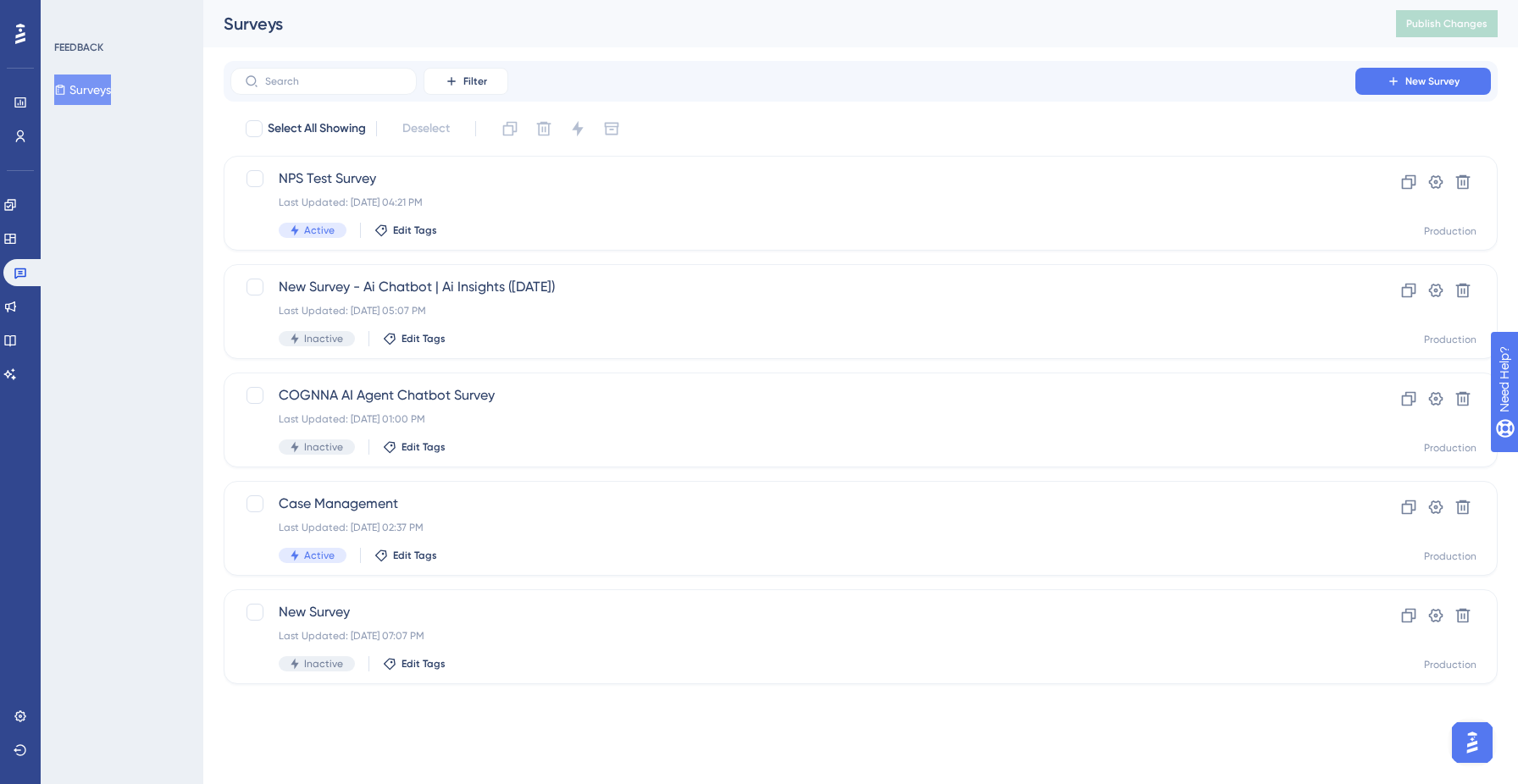
click at [246, 64] on div "Filter New Survey" at bounding box center [860, 81] width 1274 height 40
click at [327, 172] on span "NPS Test Survey" at bounding box center [793, 178] width 1029 height 20
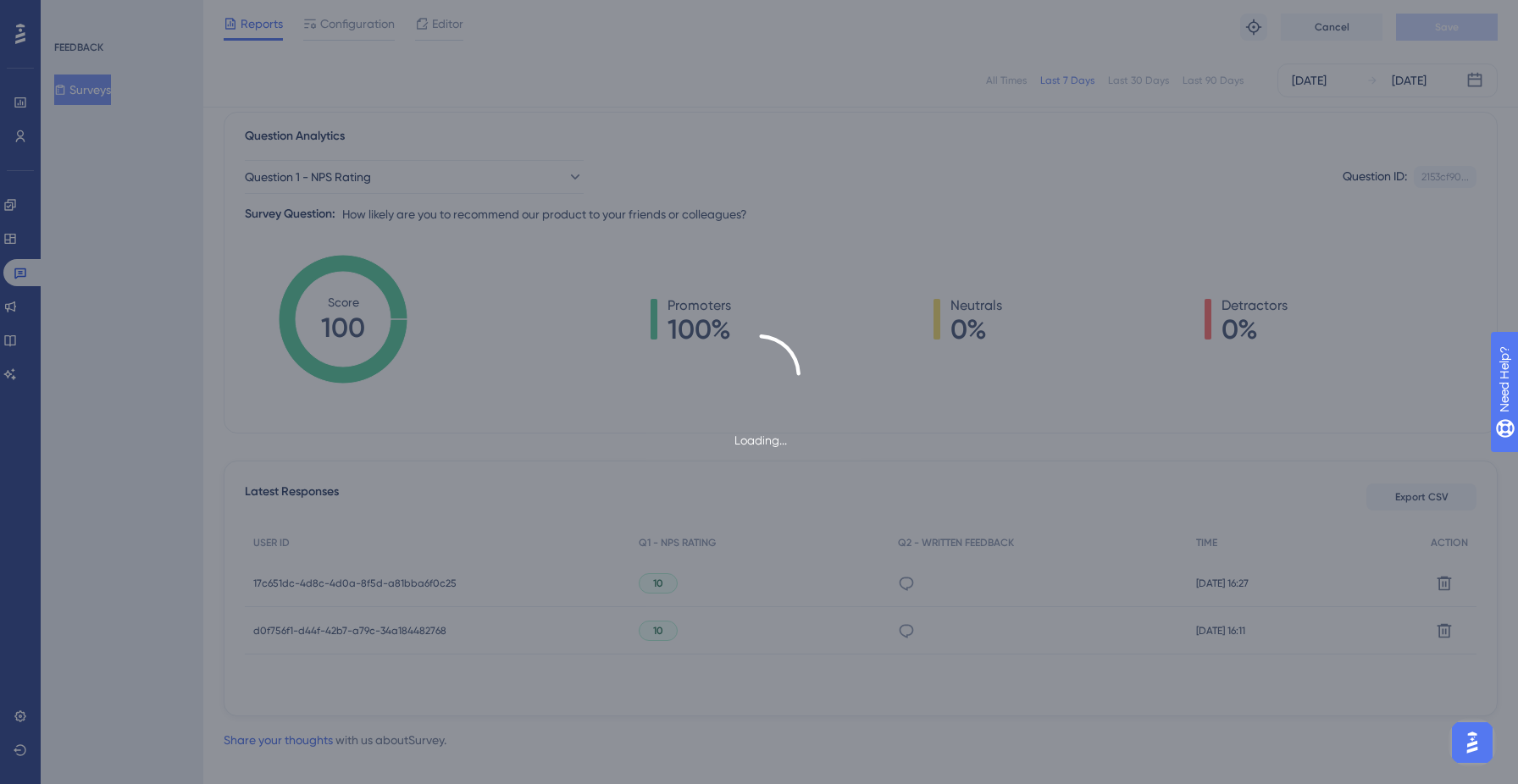
scroll to position [131, 0]
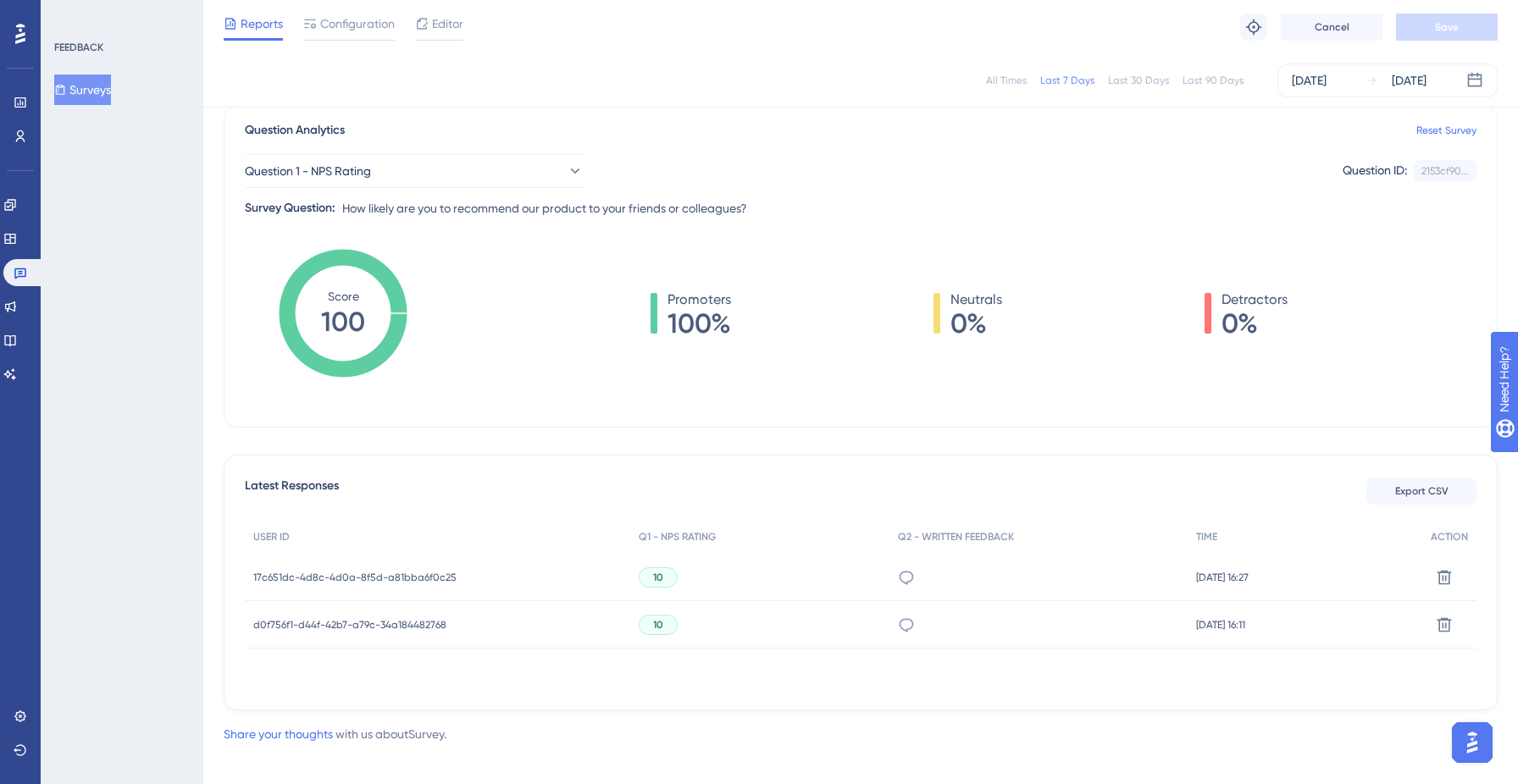
click at [412, 580] on span "17c651dc-4d8c-4d0a-8f5d-a81bba6f0c25" at bounding box center [354, 578] width 203 height 13
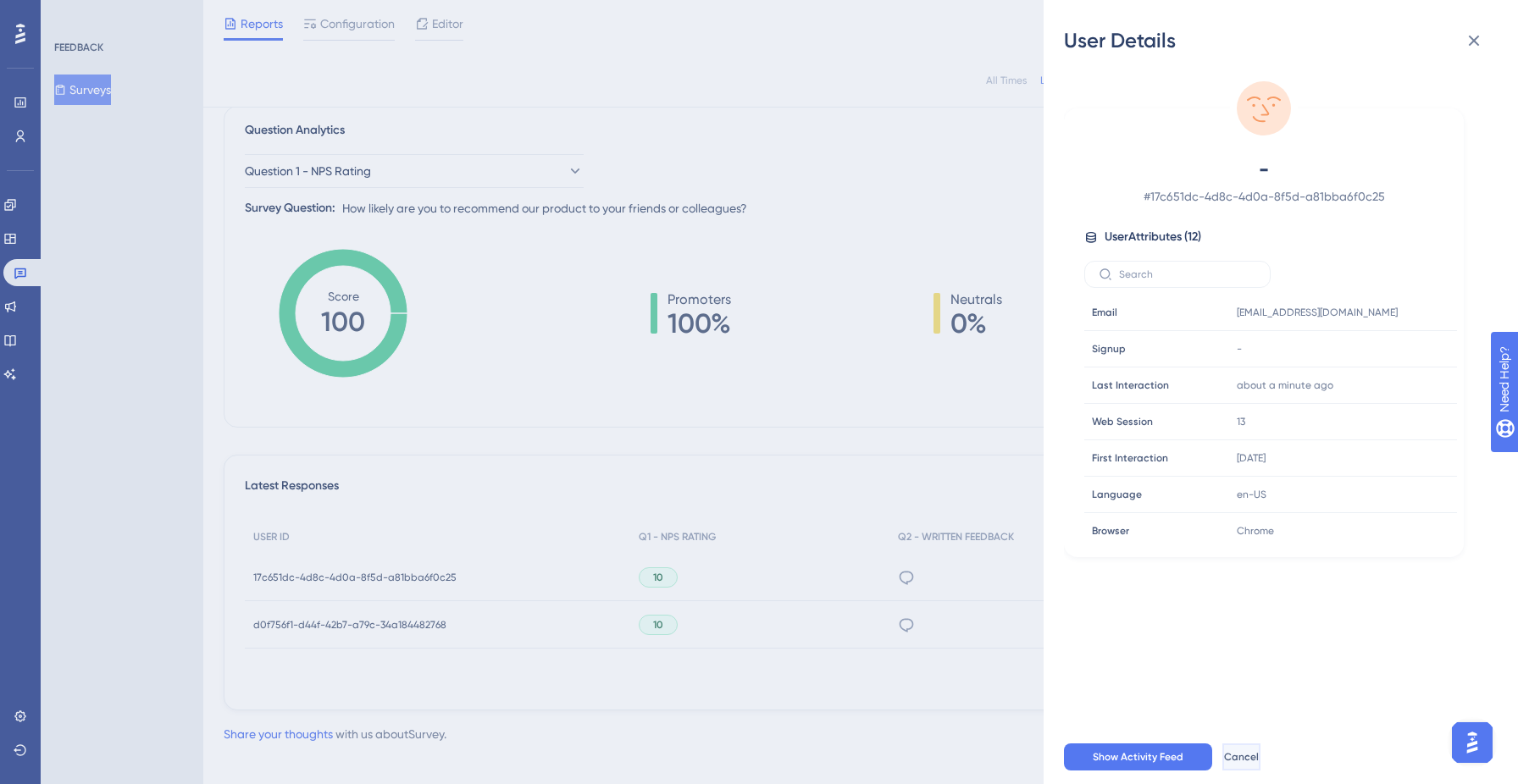
click at [1259, 755] on span "Cancel" at bounding box center [1242, 757] width 35 height 13
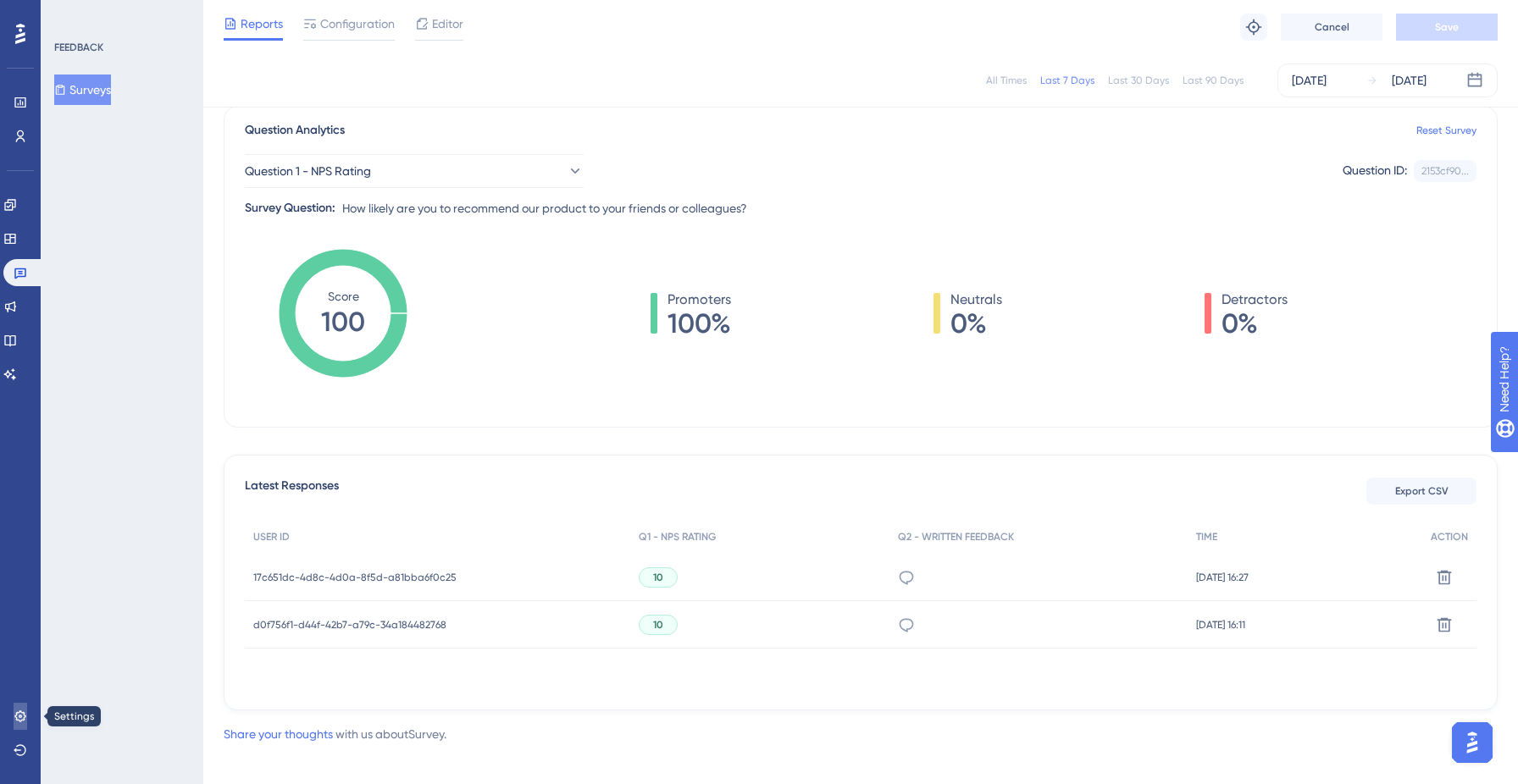
click at [20, 720] on icon at bounding box center [19, 716] width 11 height 11
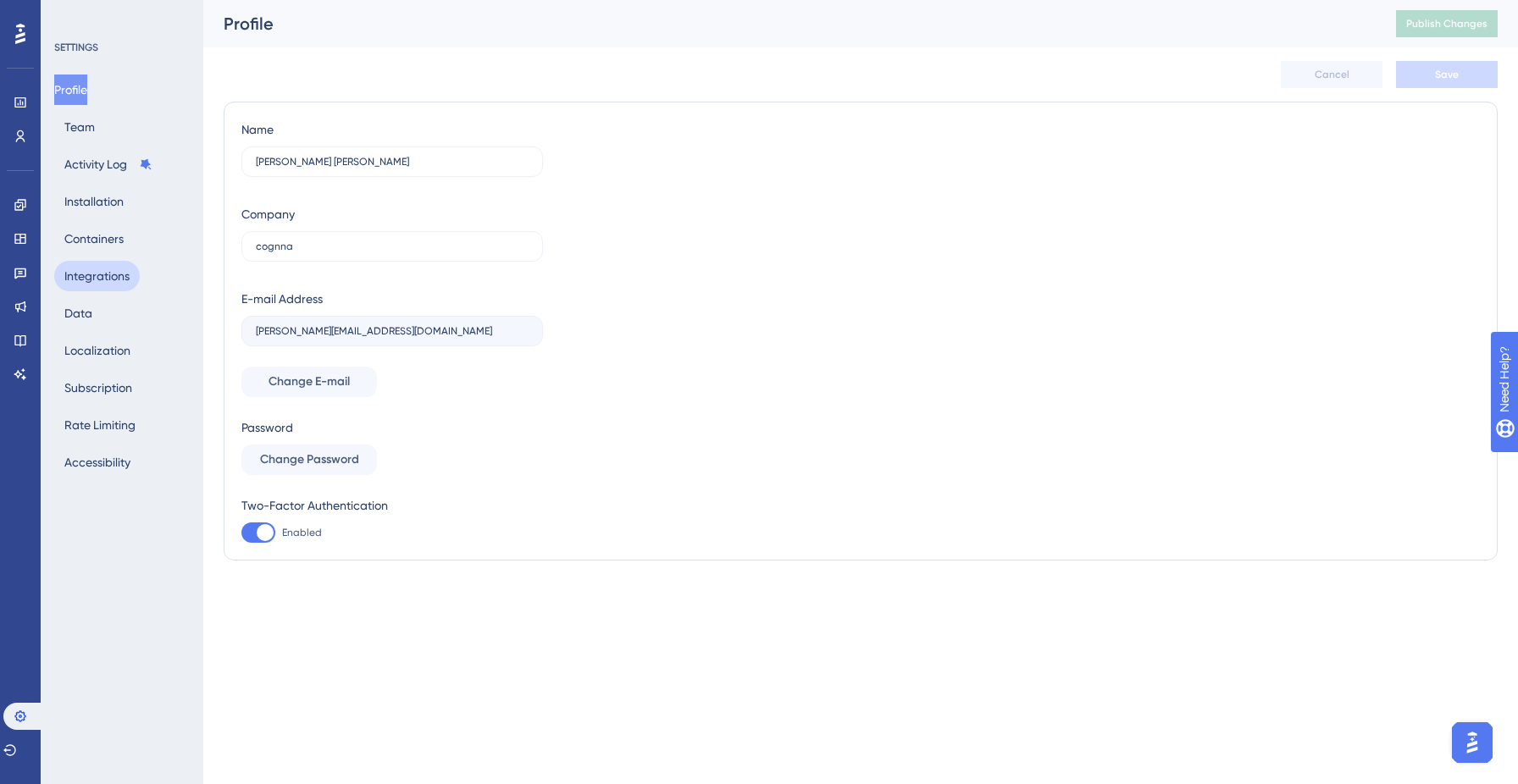
click at [91, 277] on button "Integrations" at bounding box center [96, 276] width 86 height 31
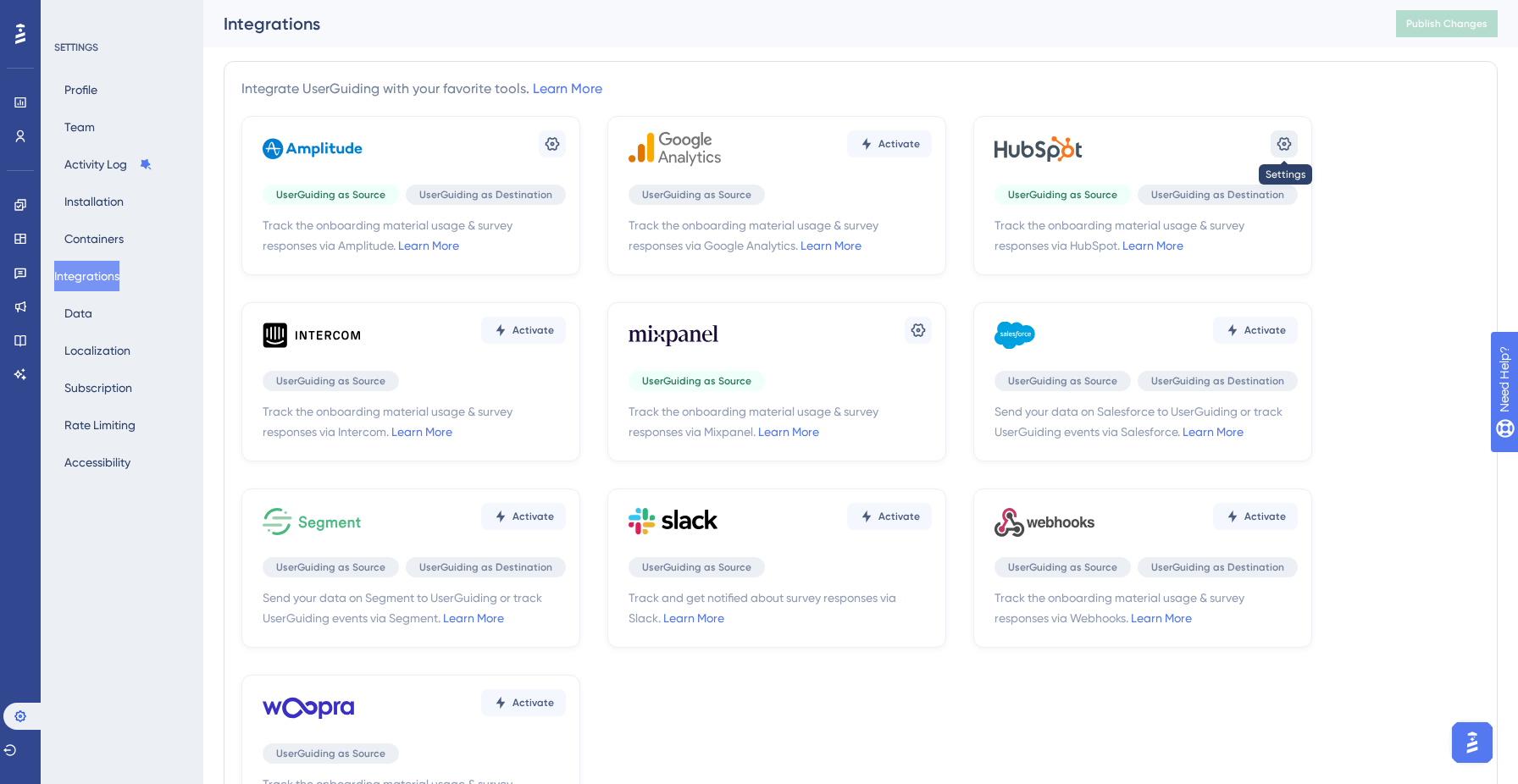
click at [1273, 154] on button at bounding box center [1284, 144] width 27 height 27
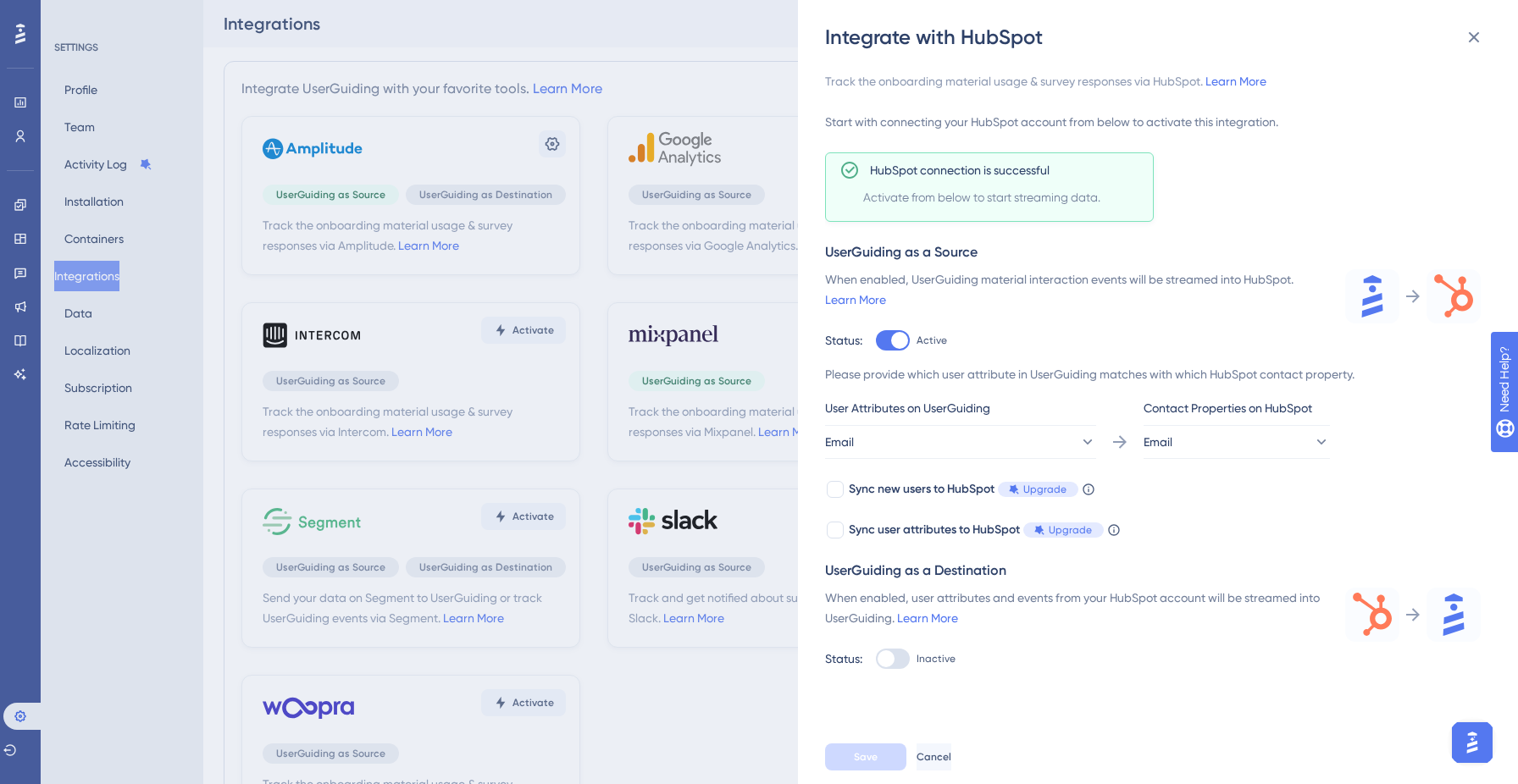
click at [546, 111] on div "Integrate with HubSpot Track the onboarding material usage & survey responses v…" at bounding box center [759, 392] width 1518 height 784
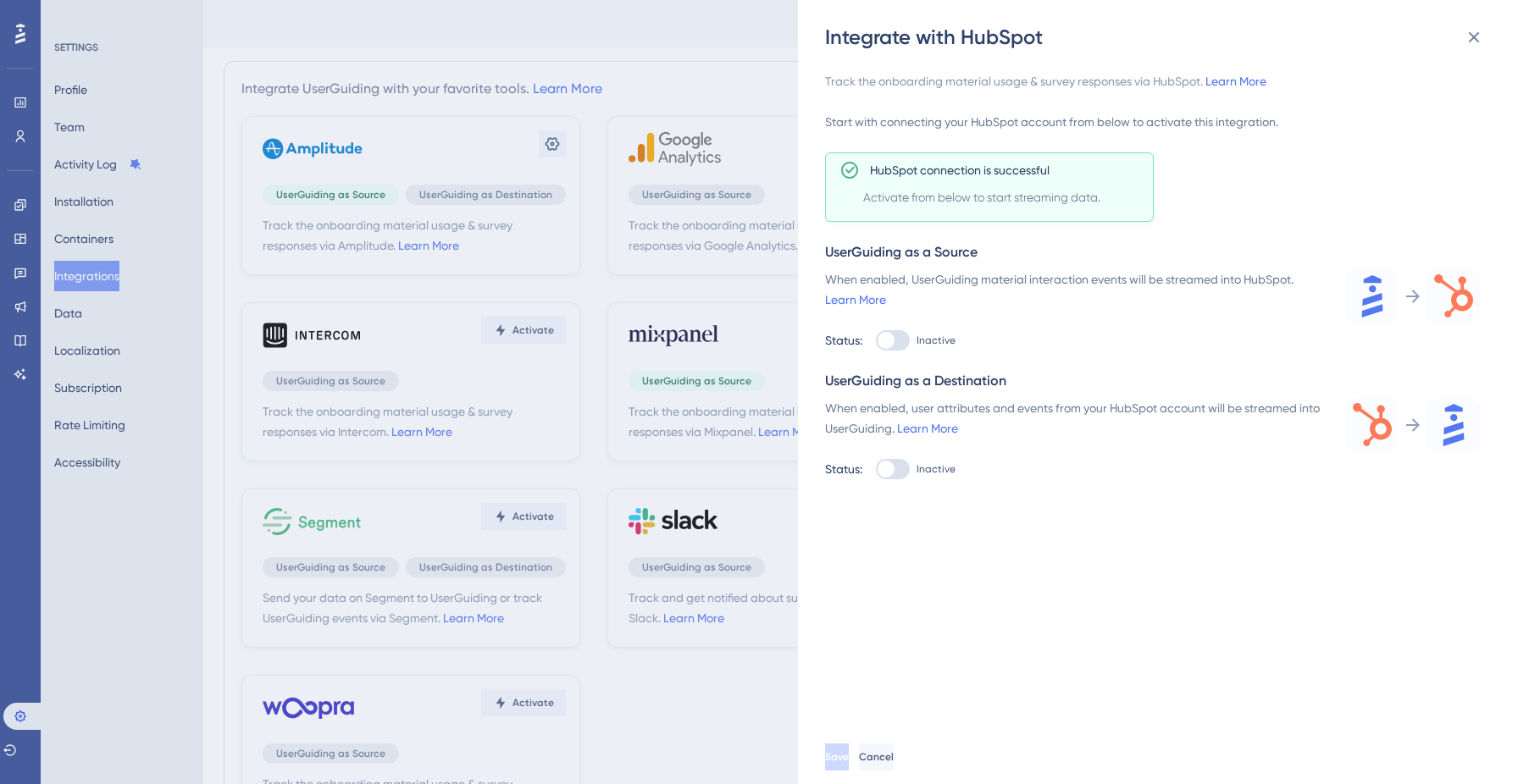
click at [896, 344] on div at bounding box center [892, 340] width 34 height 20
click at [876, 341] on input "Inactive" at bounding box center [876, 341] width 1 height 1
checkbox input "true"
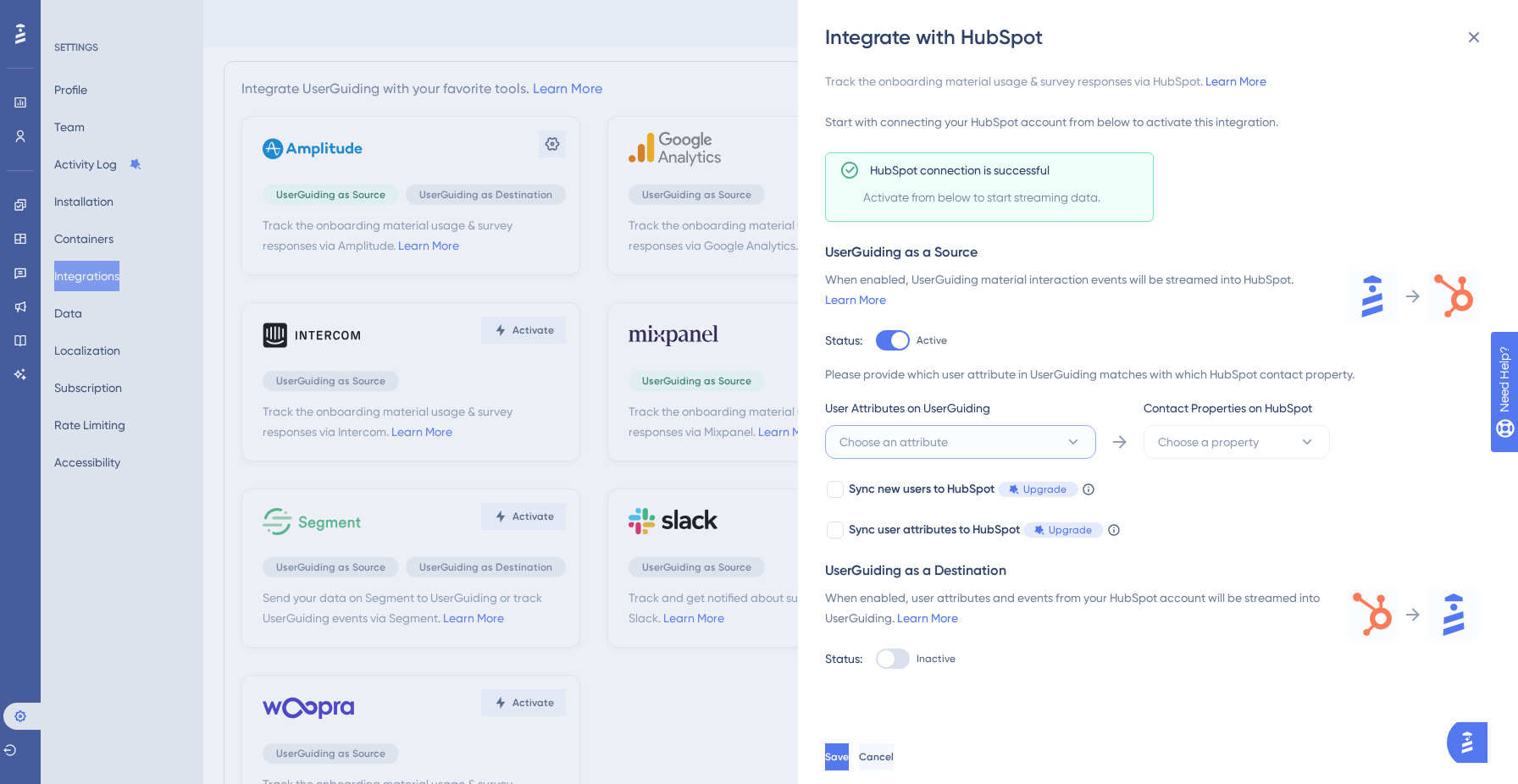
click at [951, 447] on button "Choose an attribute" at bounding box center [960, 442] width 271 height 34
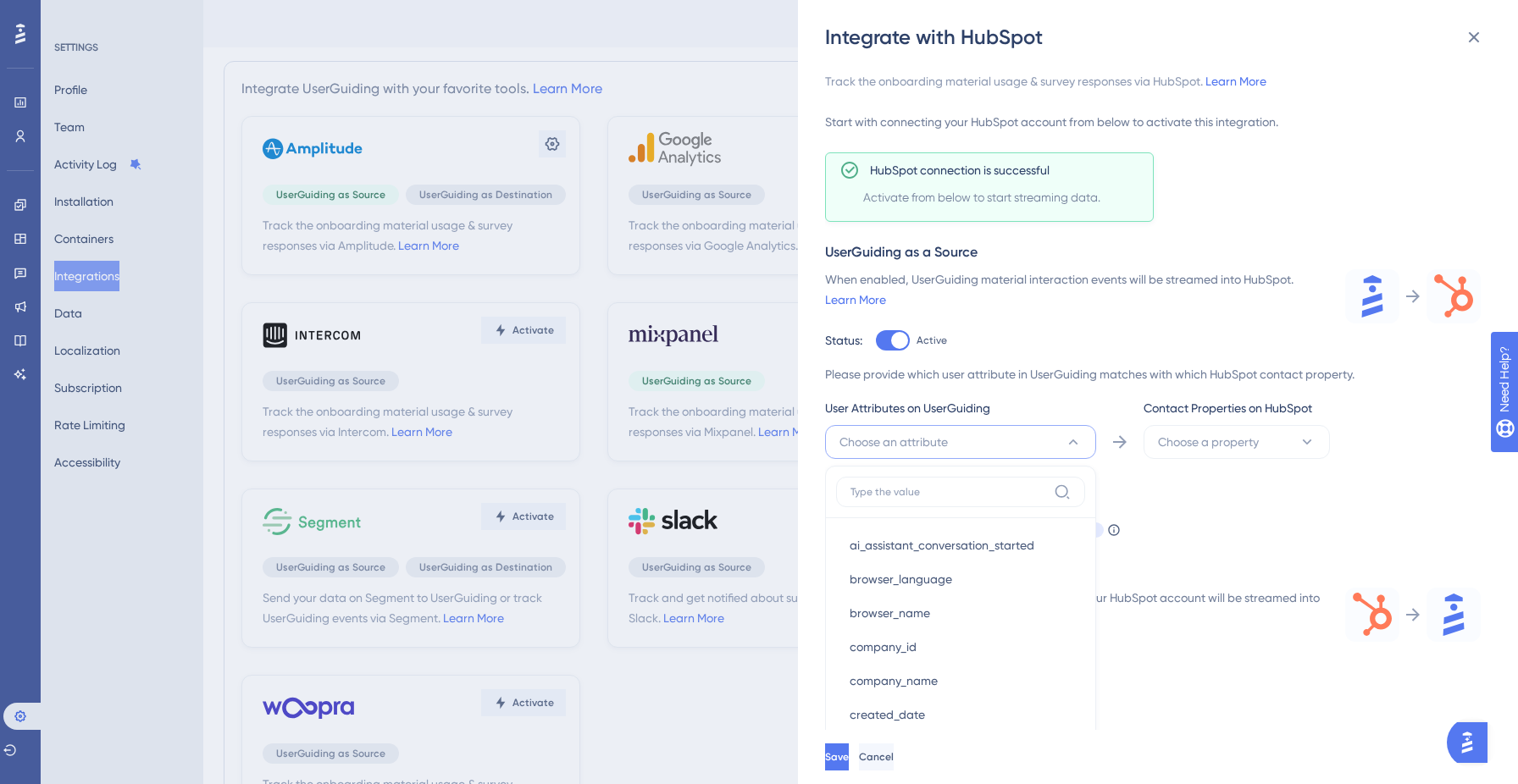
scroll to position [213, 0]
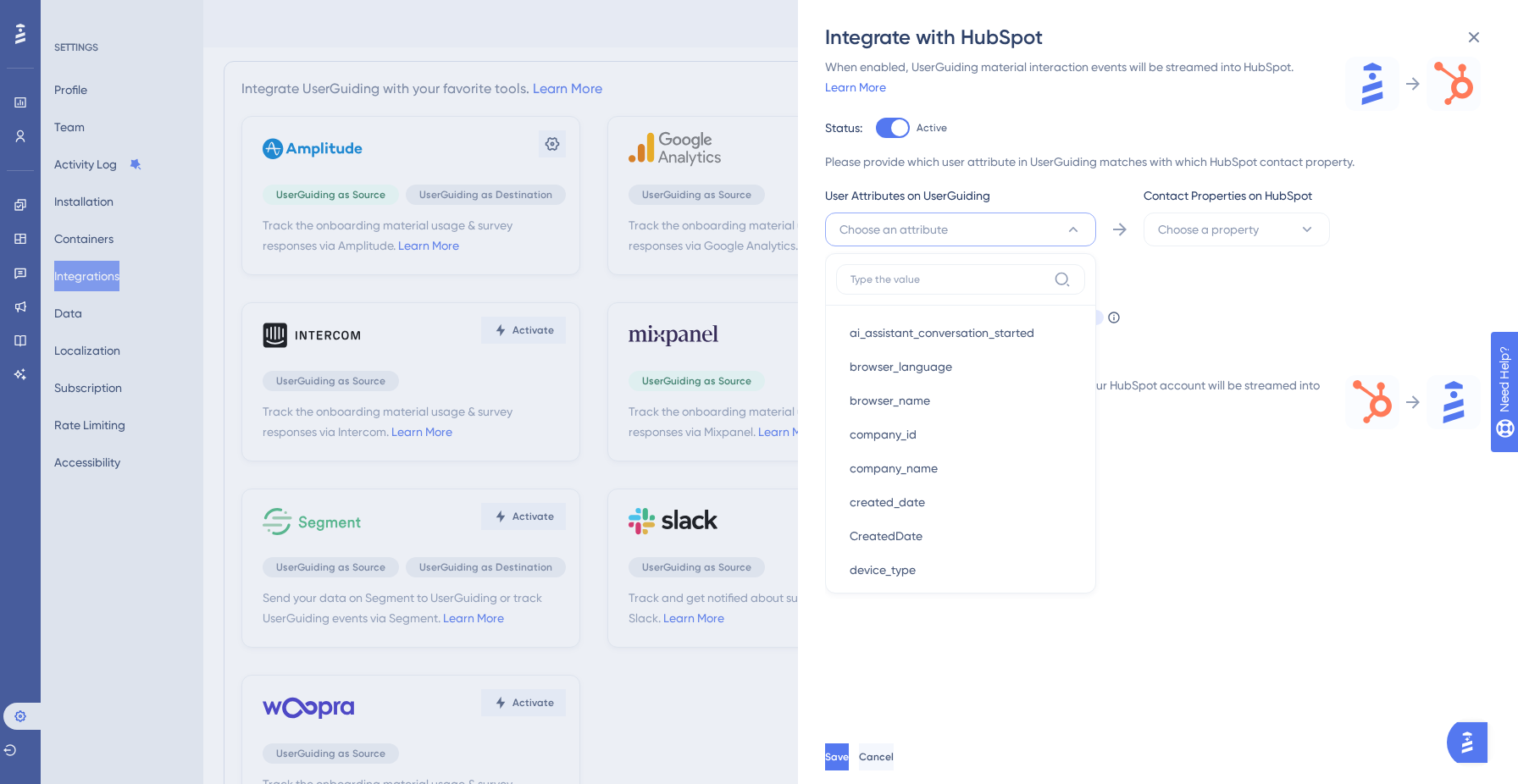
click at [928, 282] on input at bounding box center [949, 279] width 196 height 13
type input "em"
click at [901, 332] on div "Email Email" at bounding box center [960, 332] width 222 height 34
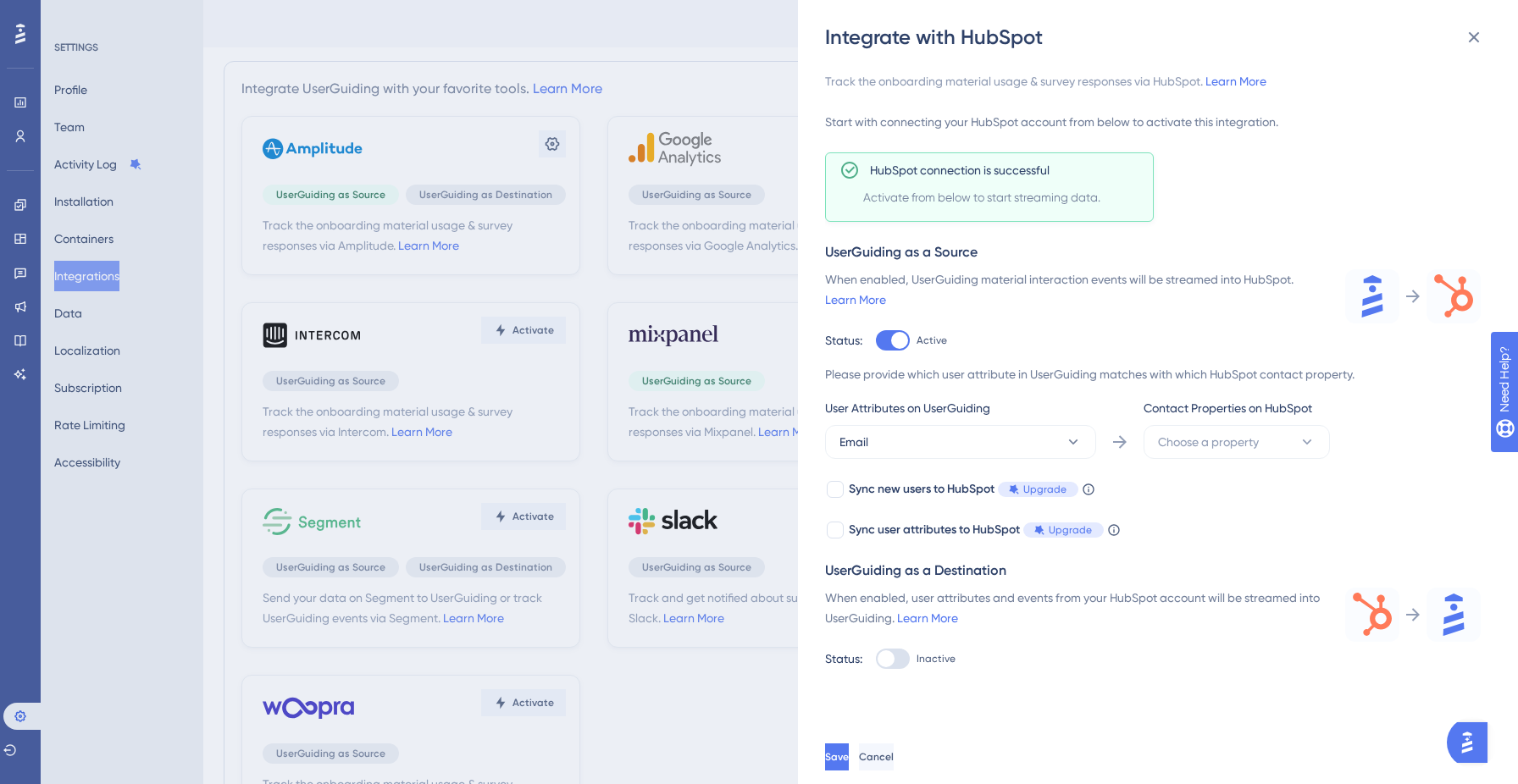
scroll to position [0, 0]
click at [1170, 431] on button "Choose a property" at bounding box center [1237, 442] width 187 height 34
click at [1196, 540] on span "Email" at bounding box center [1183, 545] width 29 height 20
click at [849, 764] on button "Save" at bounding box center [837, 757] width 24 height 27
